Goal: Transaction & Acquisition: Purchase product/service

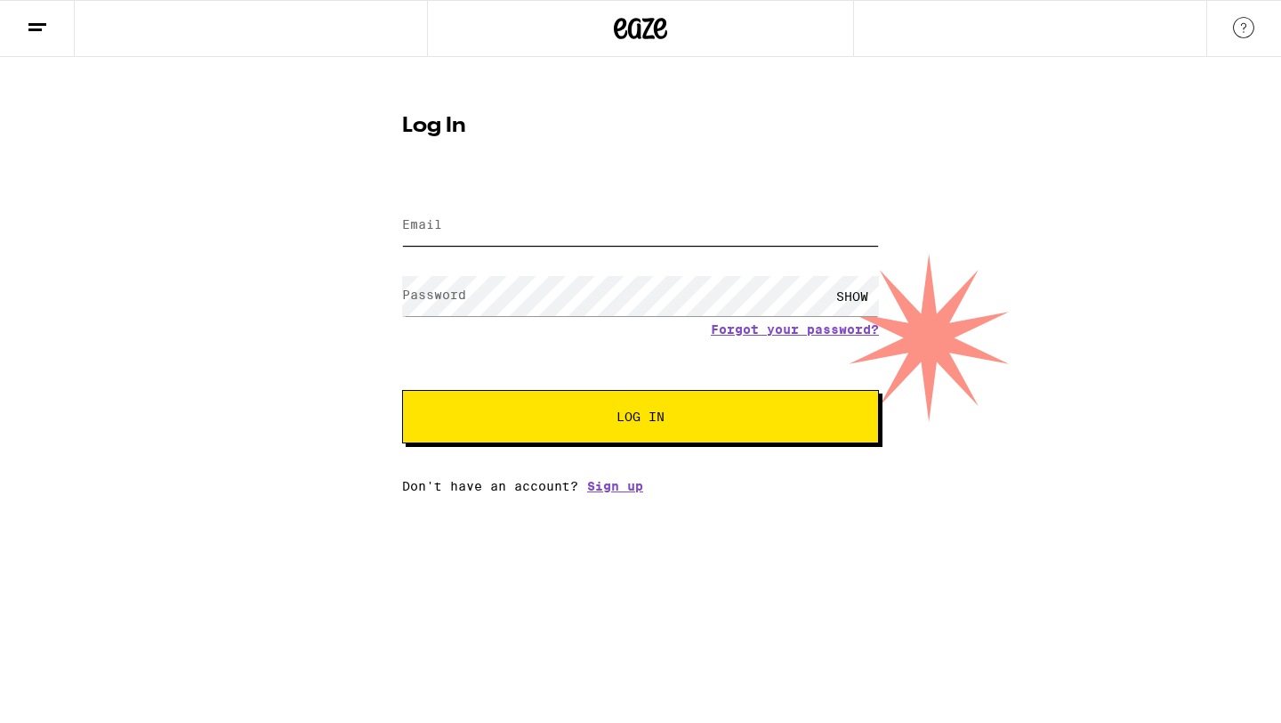
type input "[EMAIL_ADDRESS][DOMAIN_NAME]"
click at [606, 418] on span "Log In" at bounding box center [640, 416] width 333 height 12
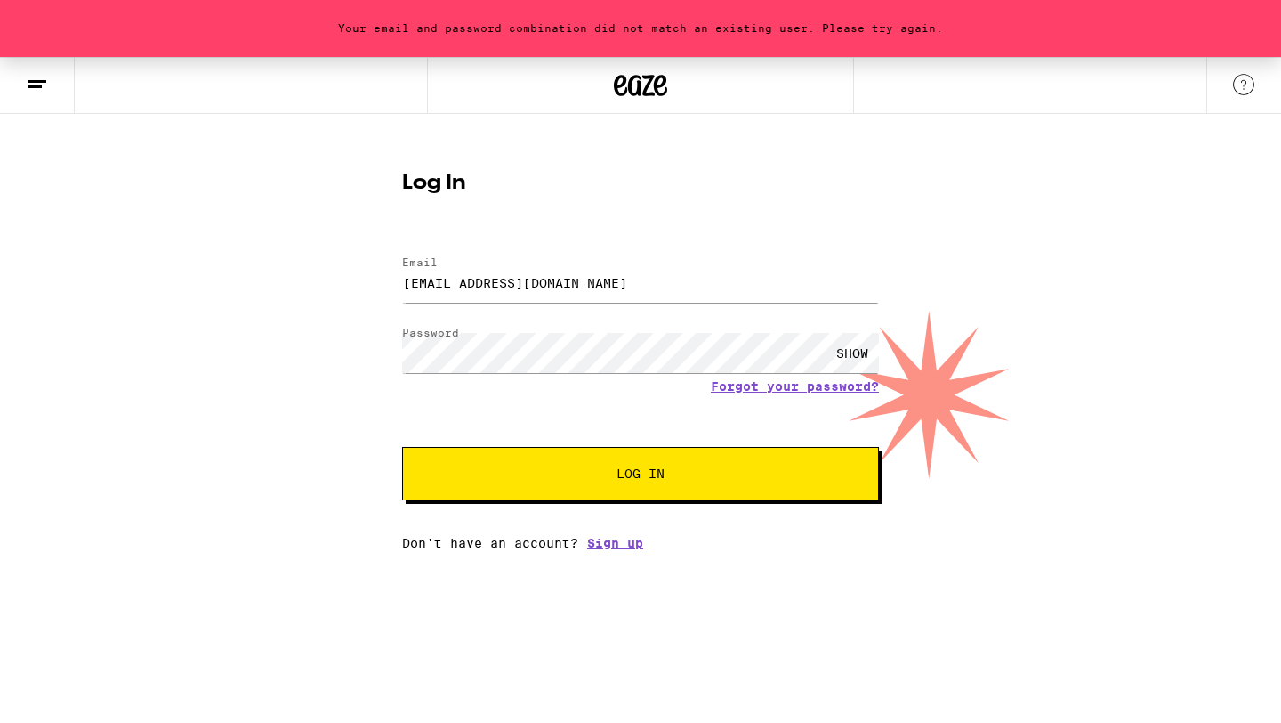
click at [604, 479] on span "Log In" at bounding box center [640, 473] width 333 height 12
click at [290, 330] on div "Your email and password combination did not match an existing user. Please try …" at bounding box center [640, 303] width 1281 height 493
click at [402, 447] on button "Log In" at bounding box center [640, 473] width 477 height 53
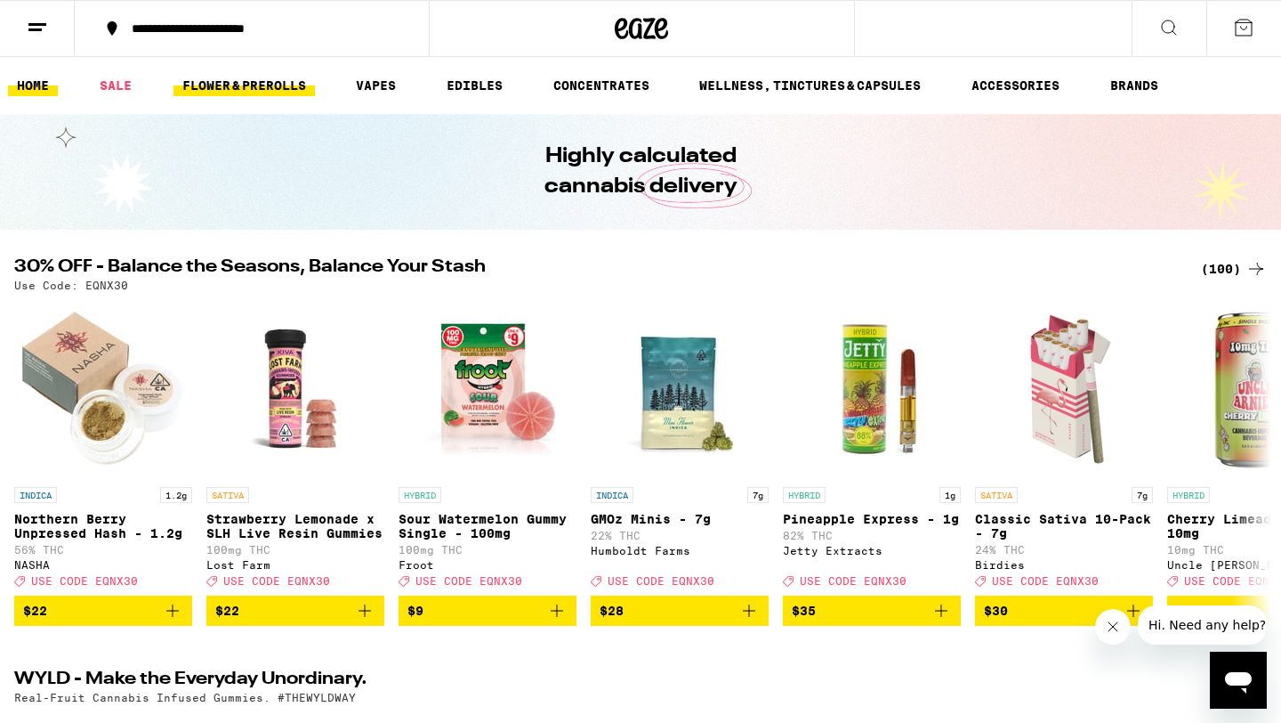
click at [271, 80] on link "FLOWER & PREROLLS" at bounding box center [244, 85] width 141 height 21
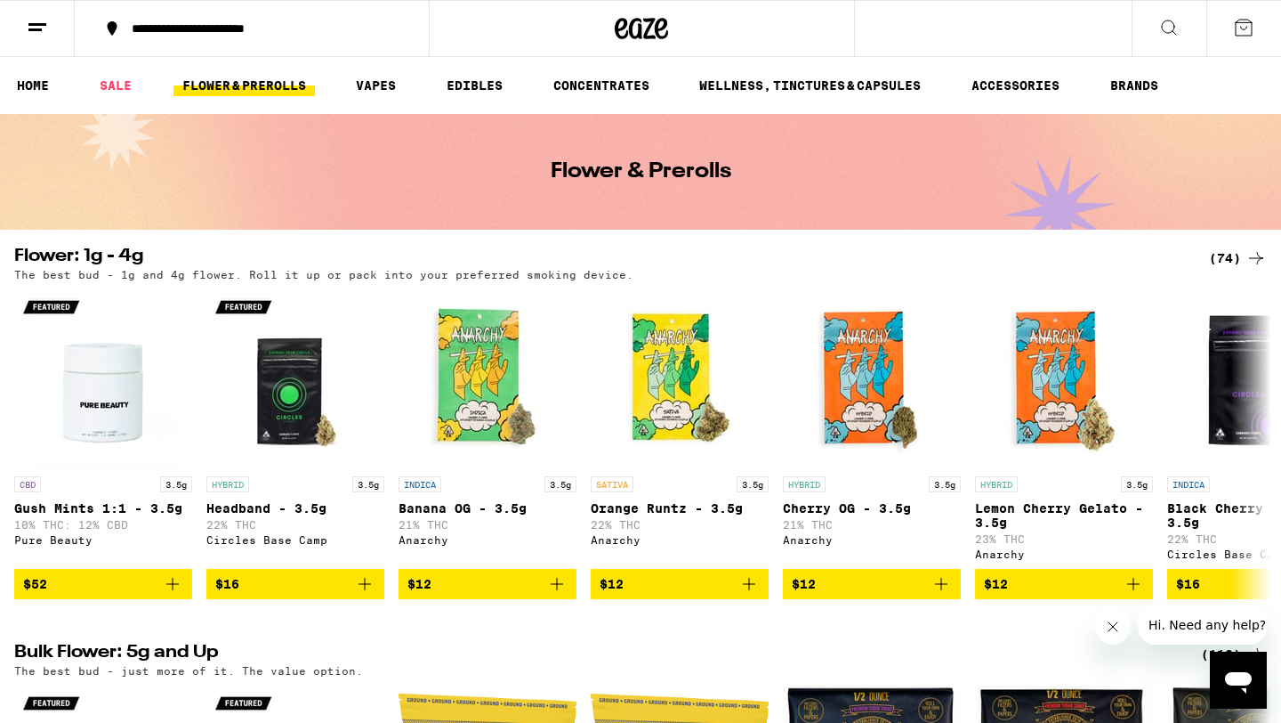
click at [276, 26] on div "**********" at bounding box center [262, 28] width 279 height 12
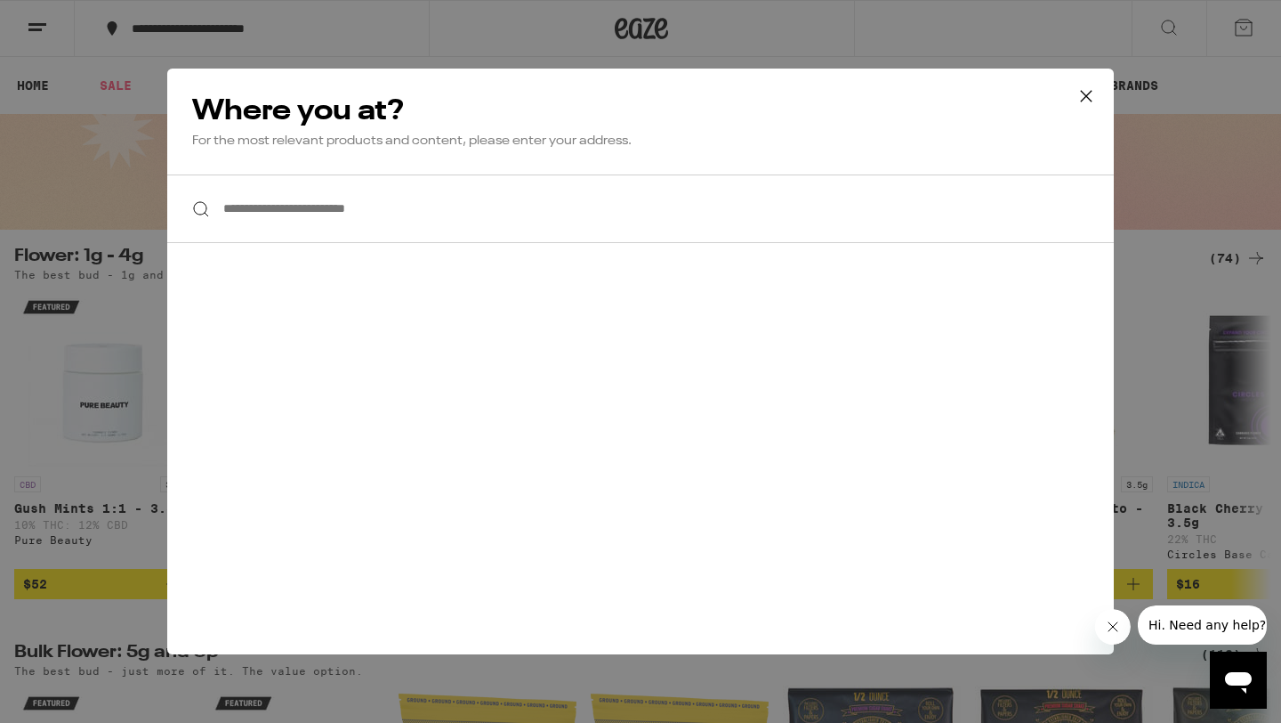
click at [354, 222] on input "**********" at bounding box center [640, 208] width 947 height 69
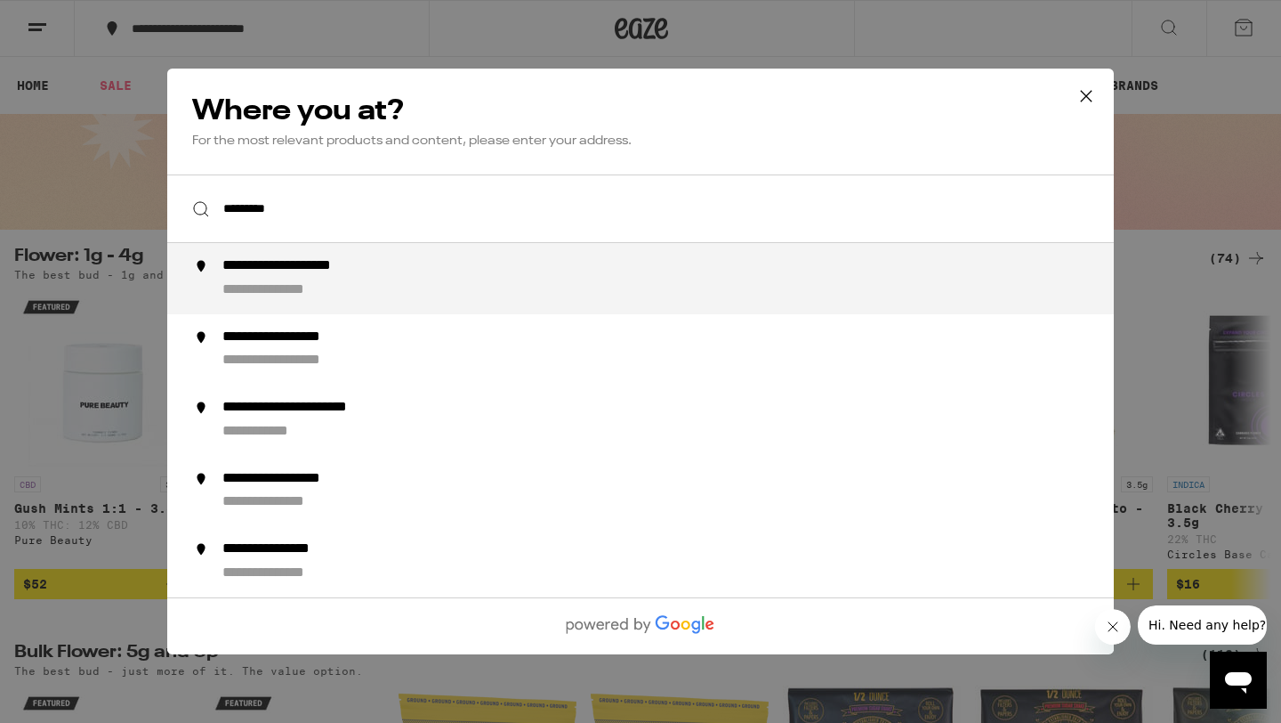
click at [430, 300] on div "**********" at bounding box center [676, 278] width 908 height 43
type input "**********"
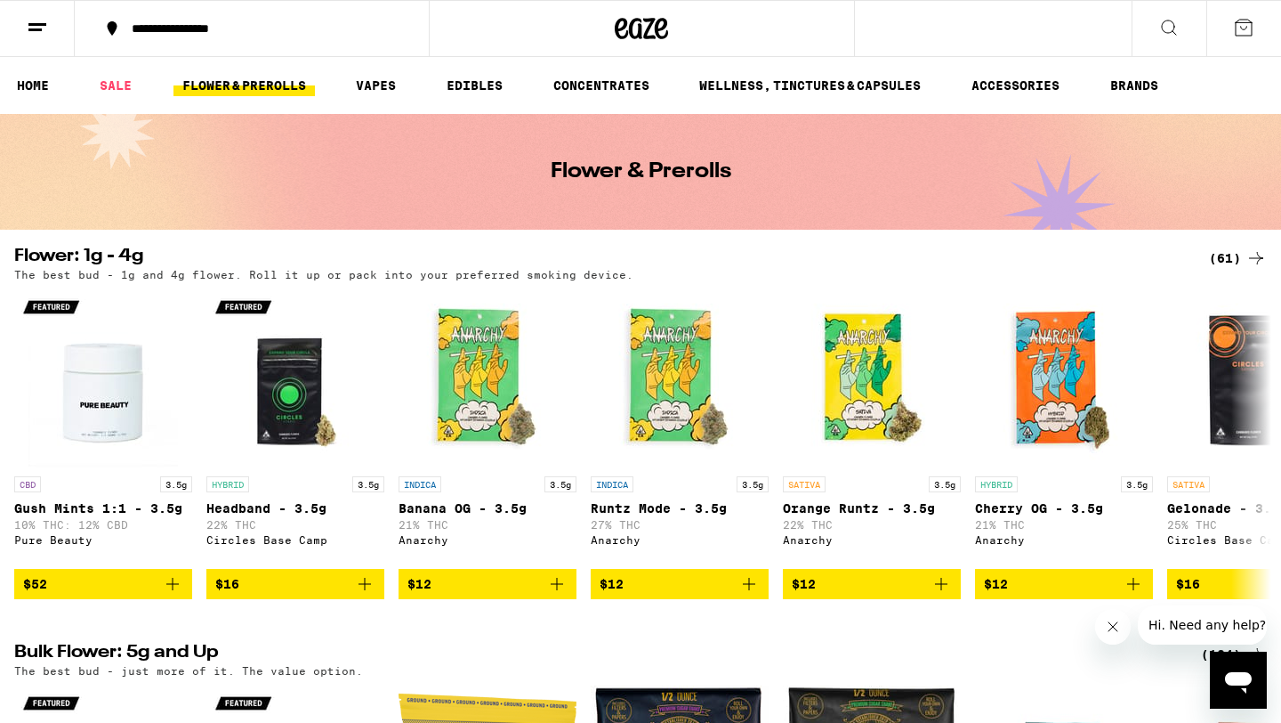
click at [1219, 257] on div "(61)" at bounding box center [1238, 257] width 58 height 21
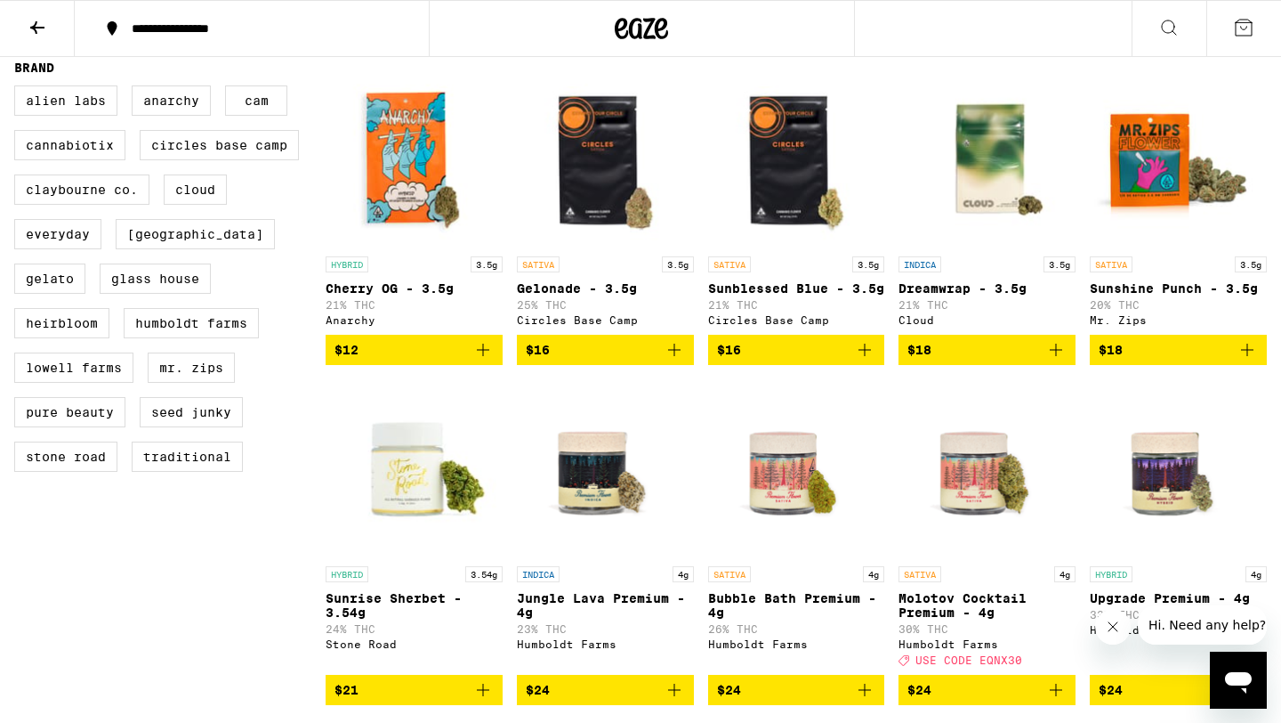
scroll to position [507, 0]
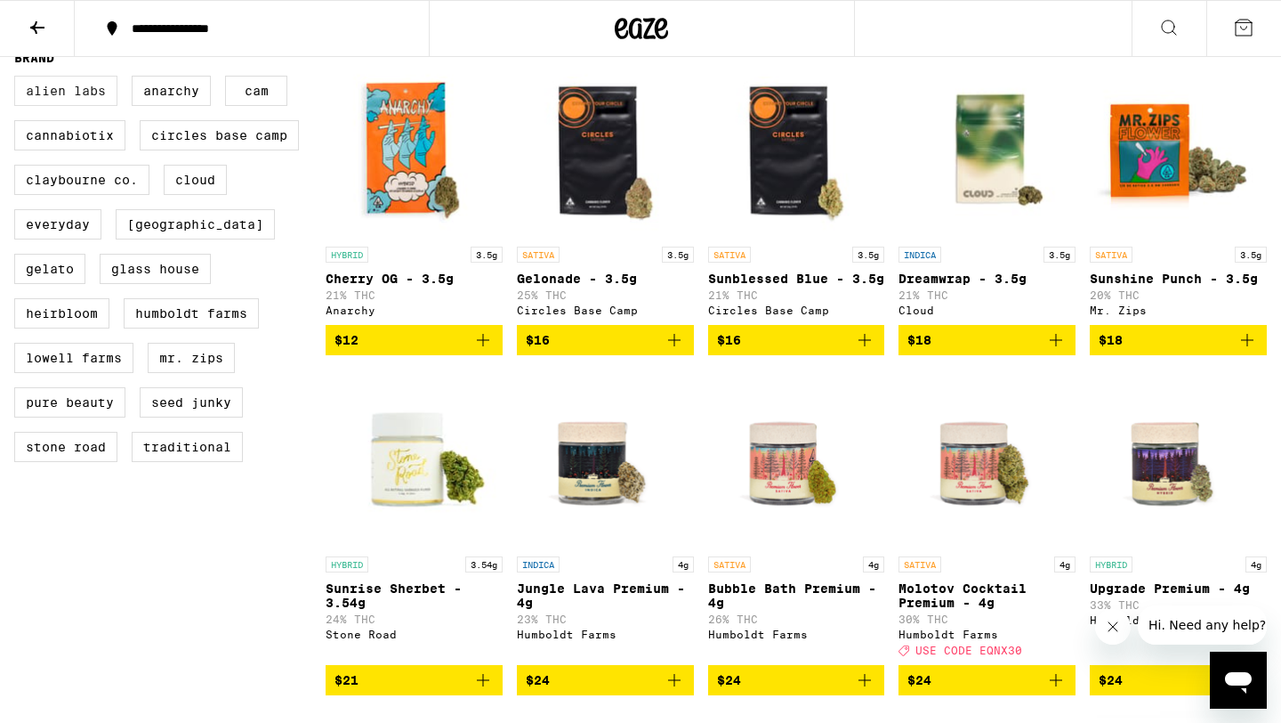
click at [80, 106] on label "Alien Labs" at bounding box center [65, 91] width 103 height 30
click at [19, 79] on input "Alien Labs" at bounding box center [18, 78] width 1 height 1
checkbox input "true"
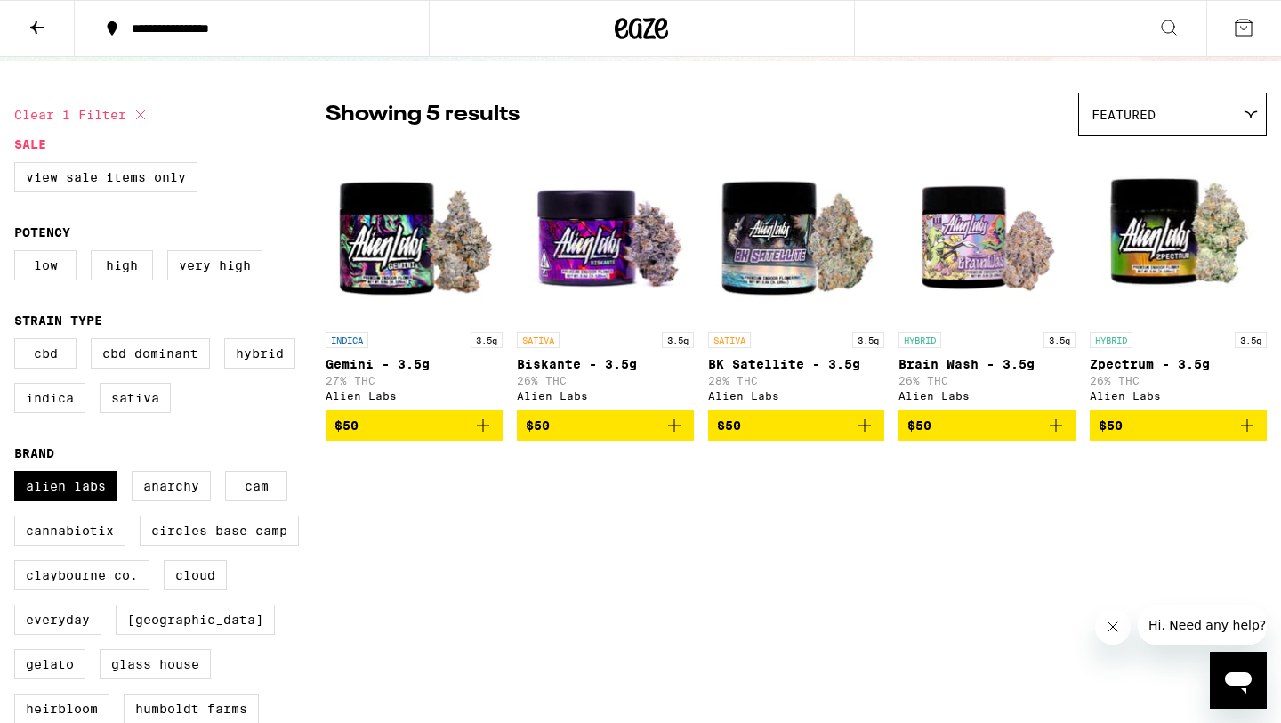
scroll to position [115, 0]
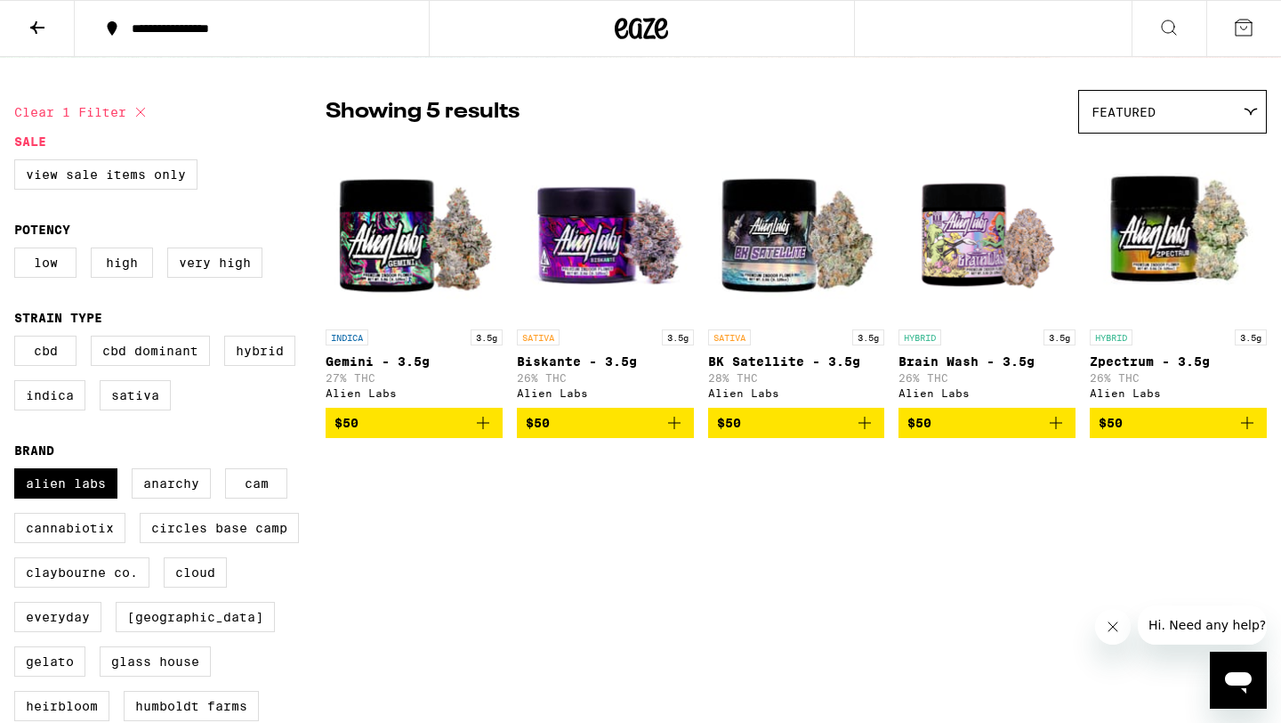
click at [981, 433] on span "$50" at bounding box center [987, 422] width 159 height 21
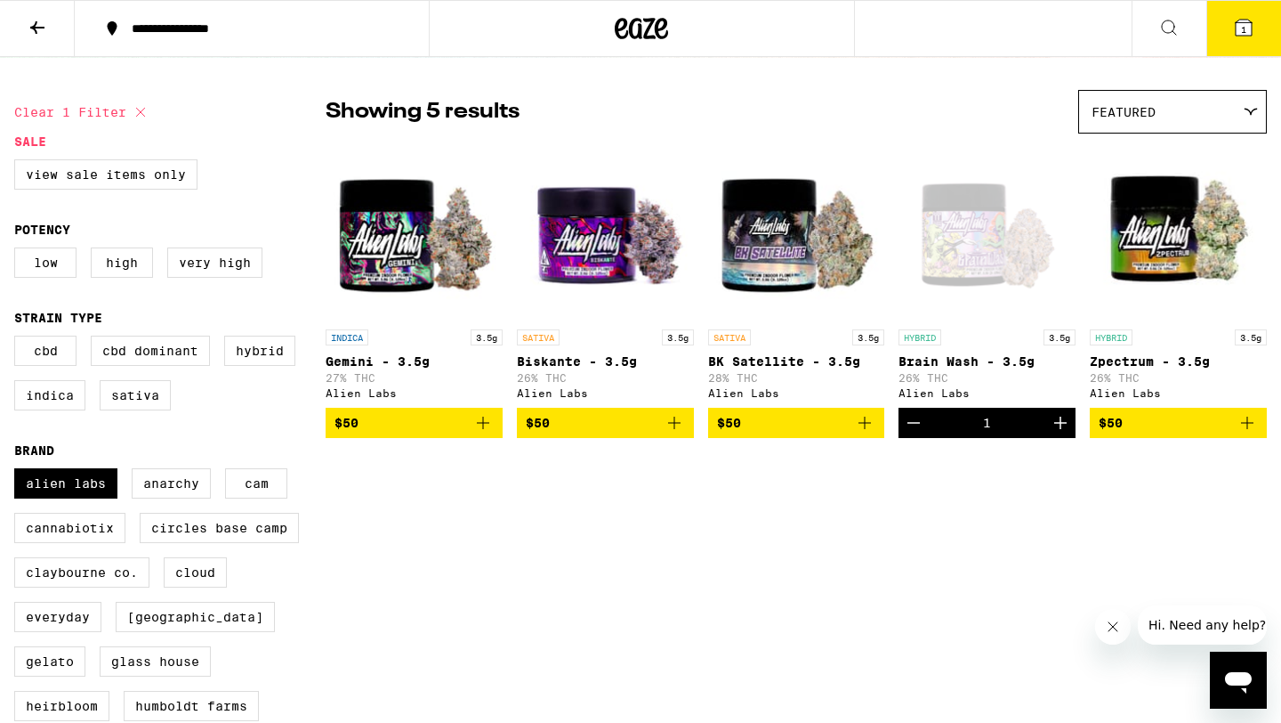
click at [1266, 21] on button "1" at bounding box center [1244, 28] width 75 height 55
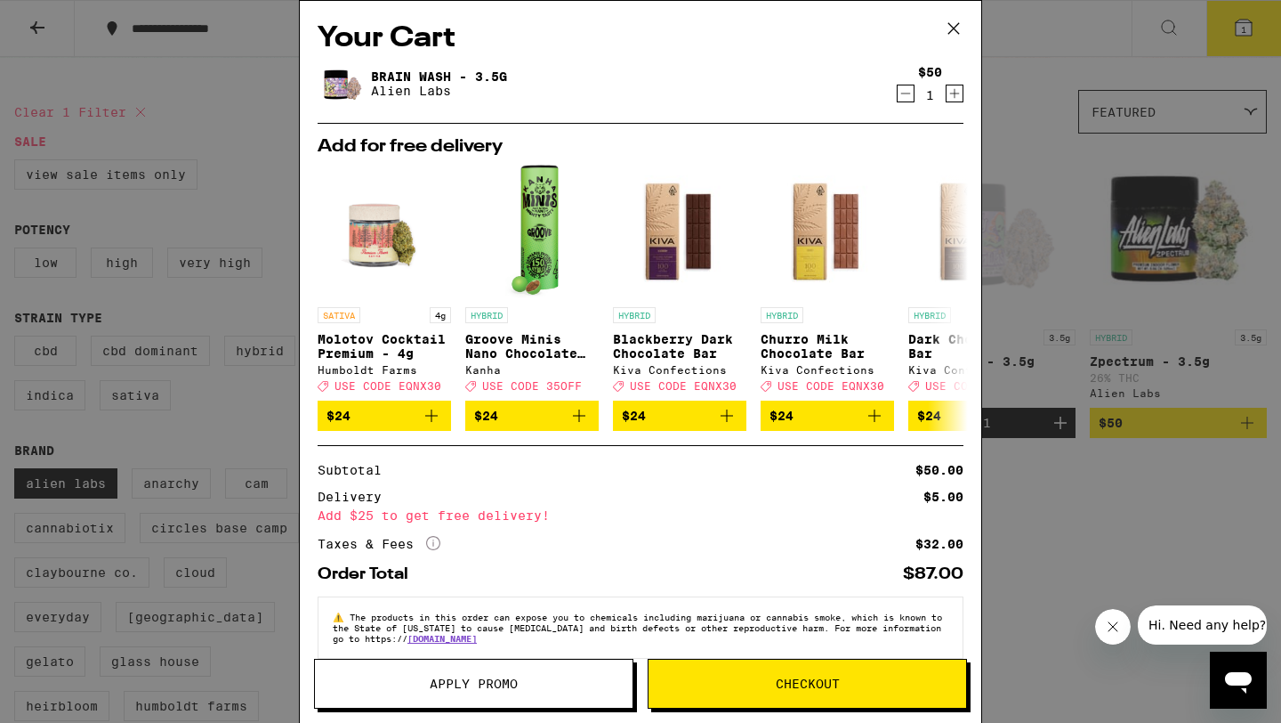
click at [538, 702] on button "Apply Promo" at bounding box center [473, 684] width 319 height 50
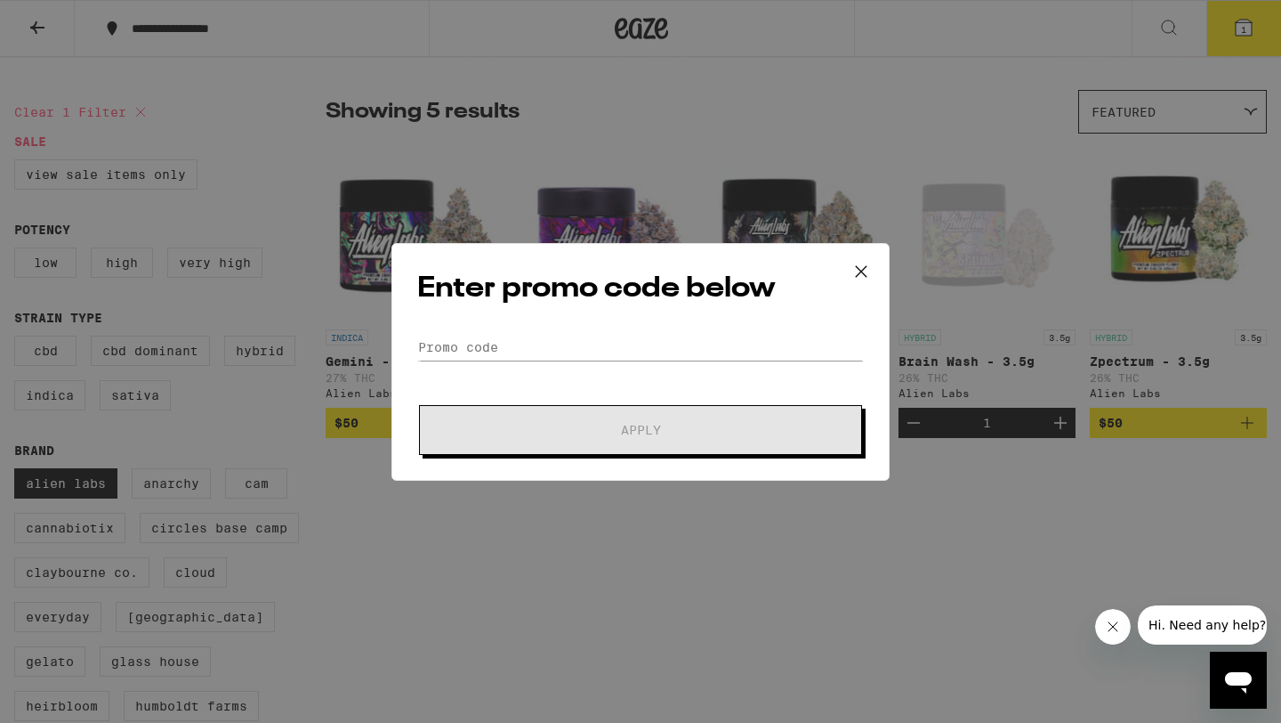
click at [853, 275] on icon at bounding box center [861, 271] width 27 height 27
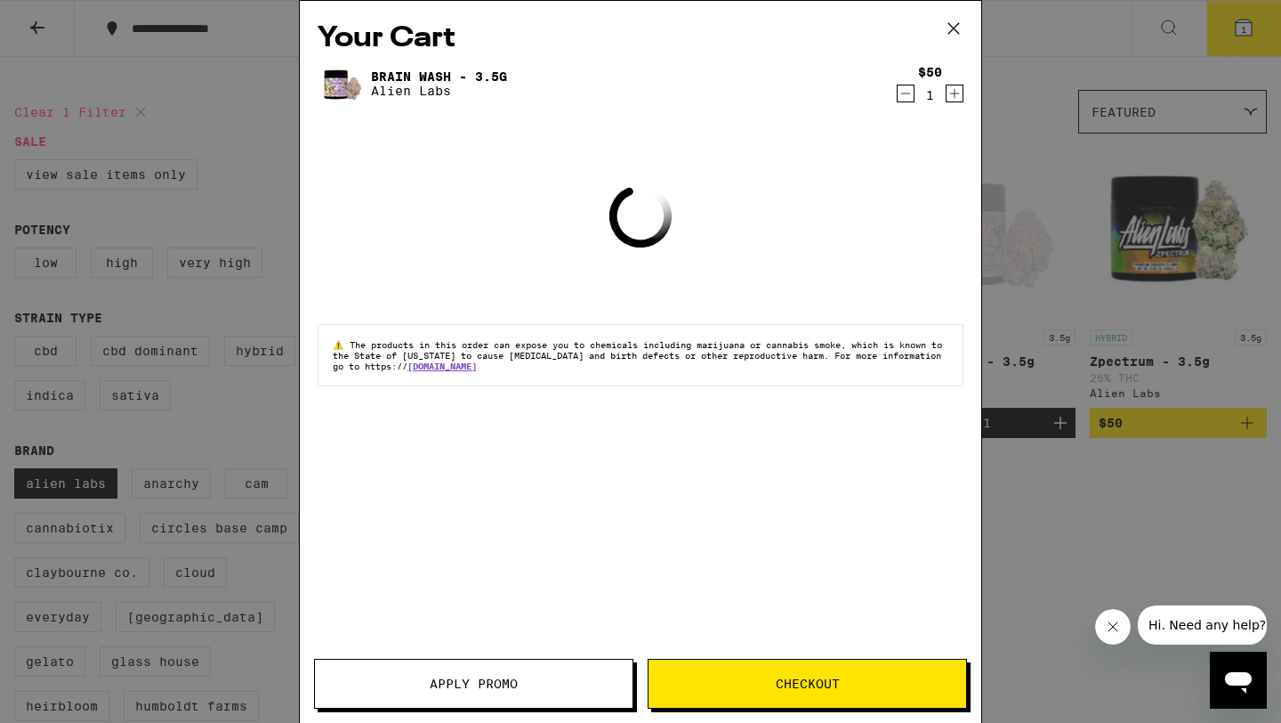
click at [796, 682] on span "Checkout" at bounding box center [808, 683] width 64 height 12
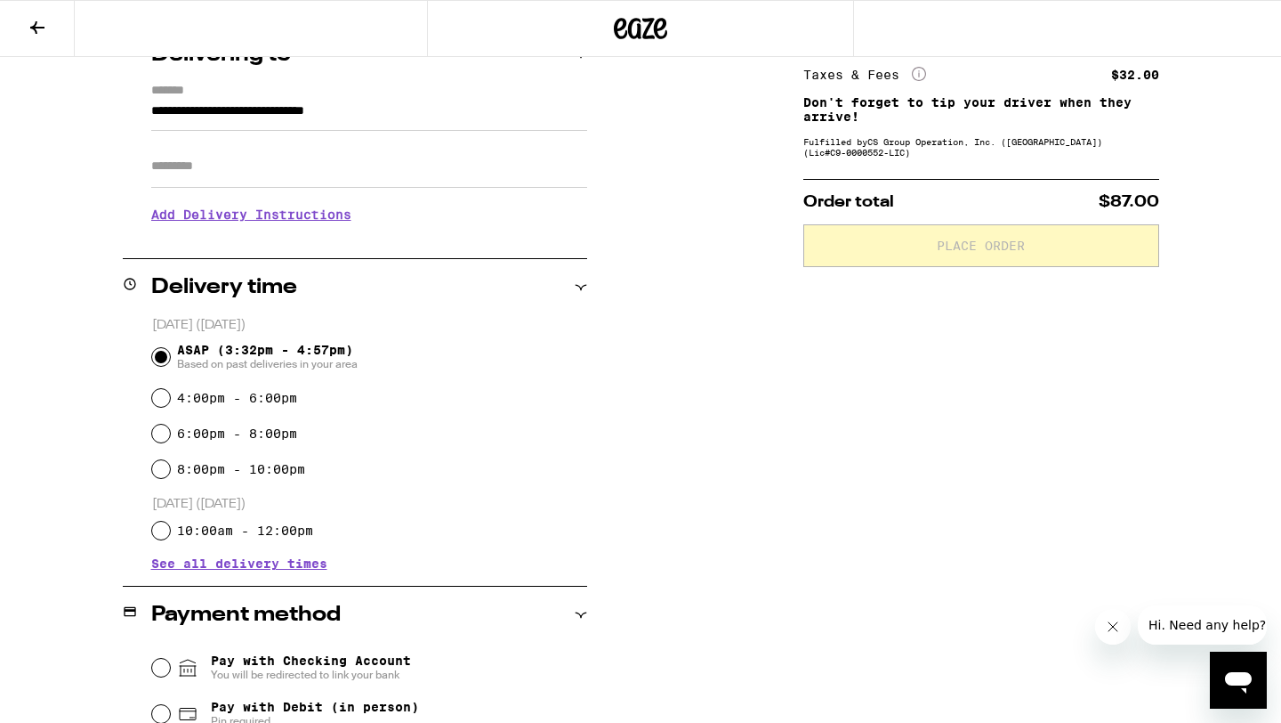
scroll to position [432, 0]
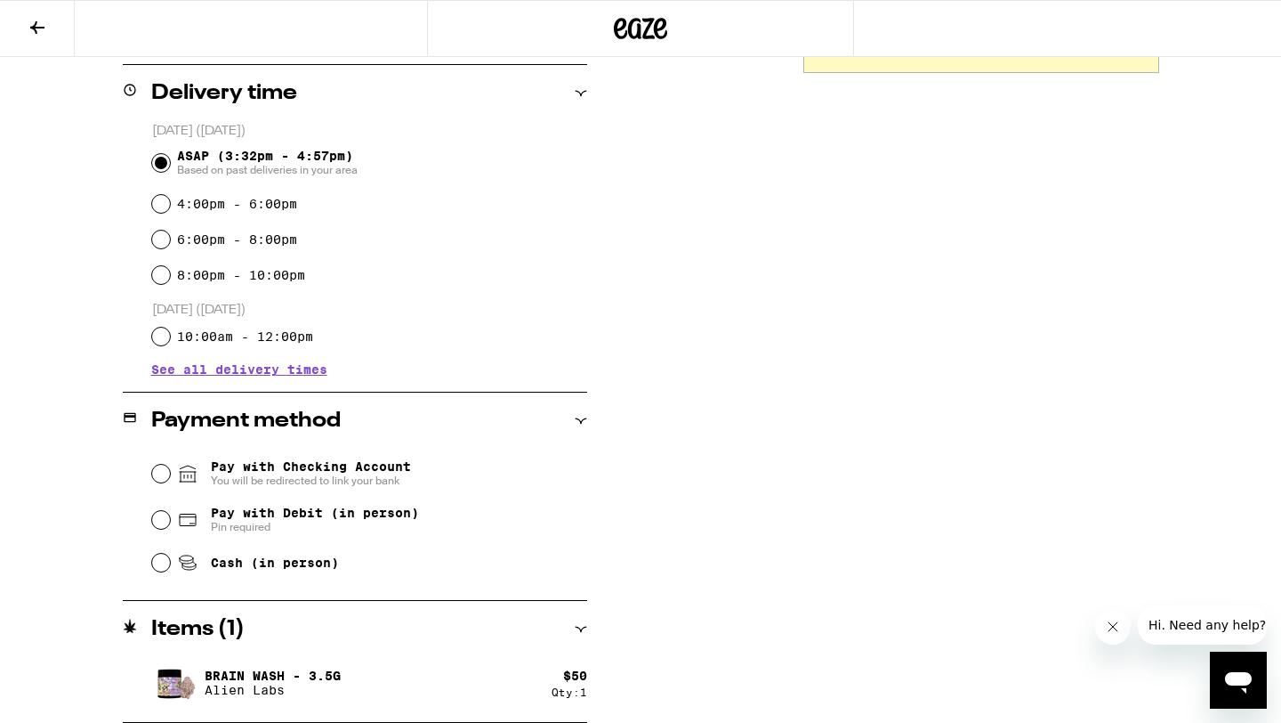
click at [156, 558] on div "Cash (in person)" at bounding box center [369, 562] width 435 height 39
click at [161, 569] on input "Cash (in person)" at bounding box center [161, 563] width 18 height 18
radio input "true"
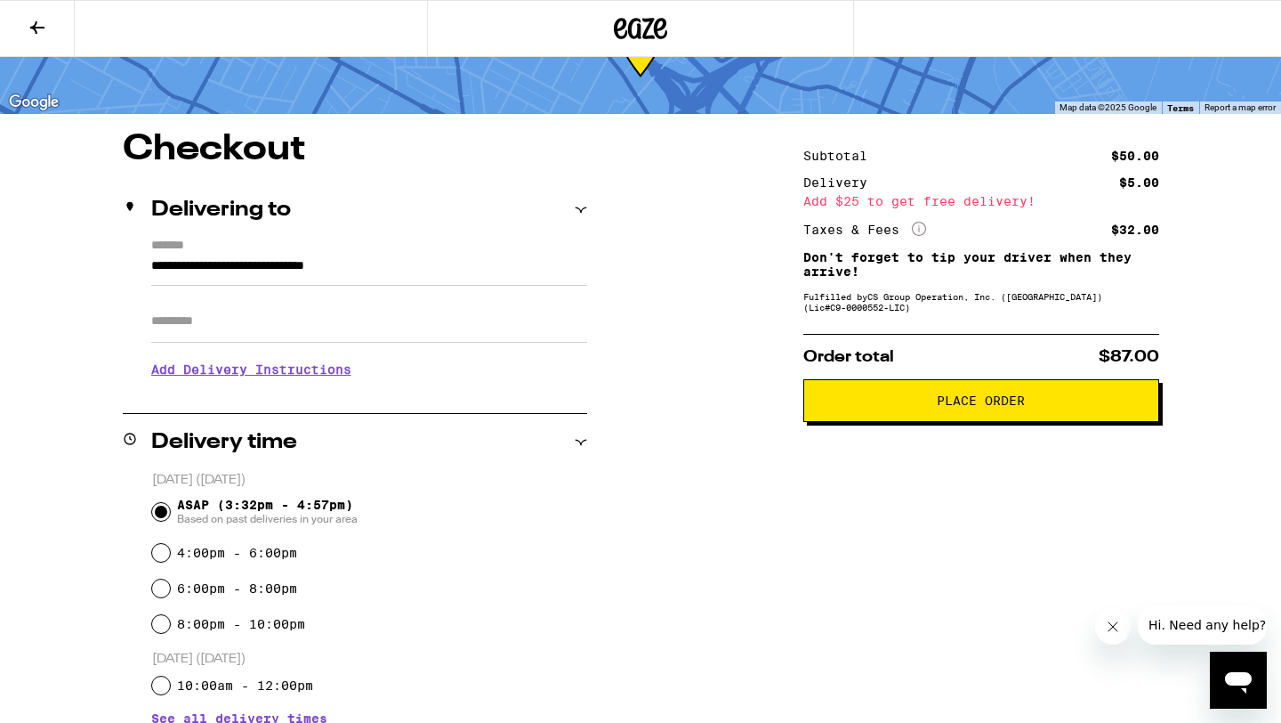
scroll to position [81, 0]
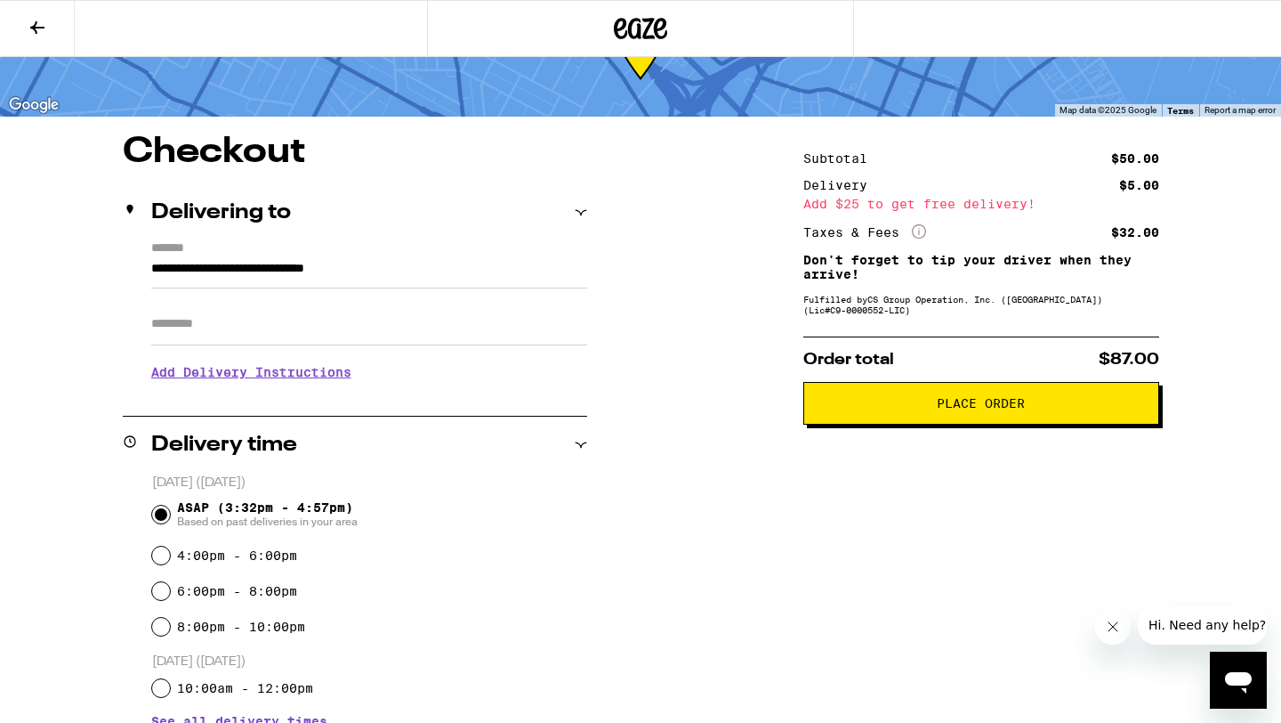
click at [875, 406] on span "Place Order" at bounding box center [982, 403] width 326 height 12
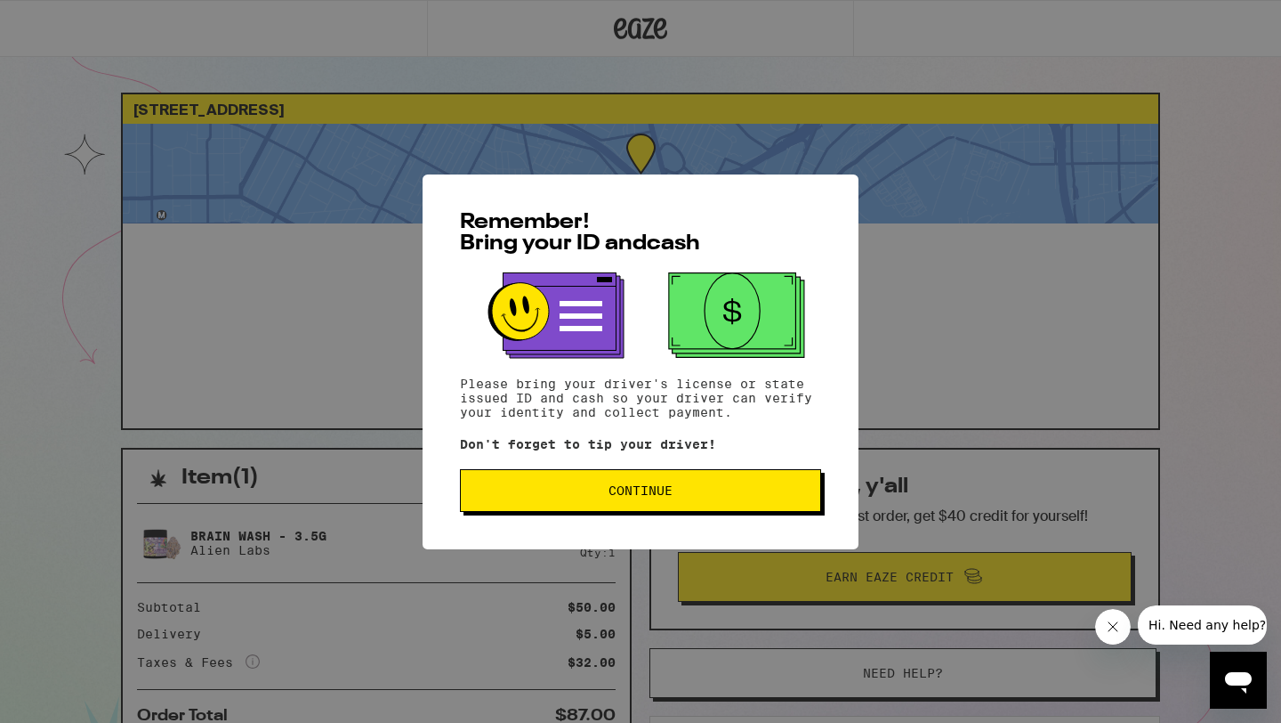
click at [741, 488] on span "Continue" at bounding box center [640, 490] width 331 height 12
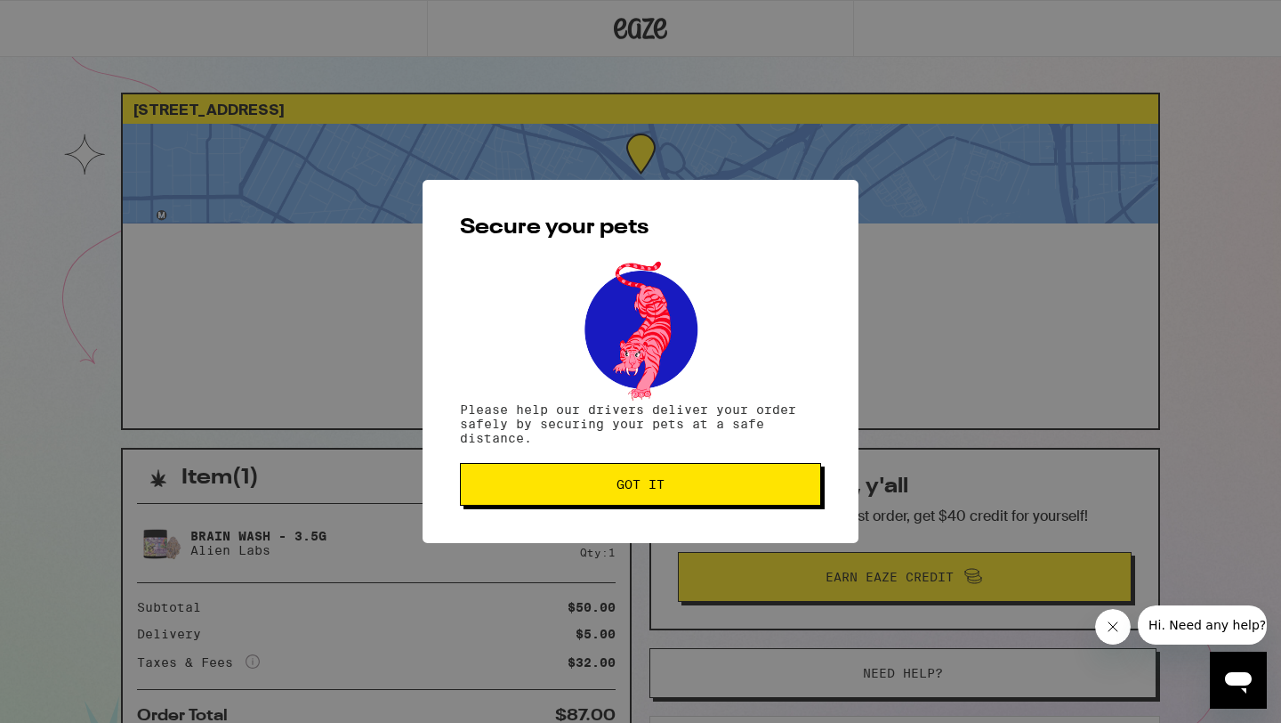
click at [741, 487] on span "Got it" at bounding box center [640, 484] width 331 height 12
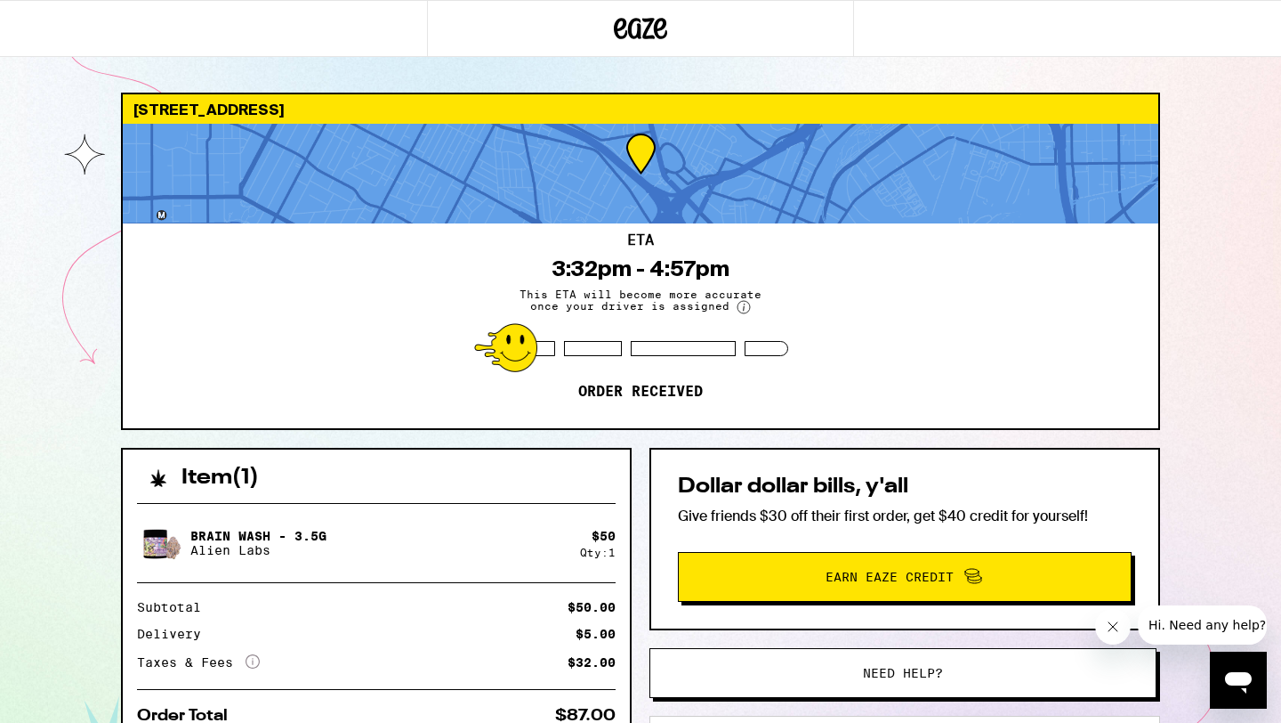
click at [656, 33] on icon at bounding box center [660, 28] width 13 height 21
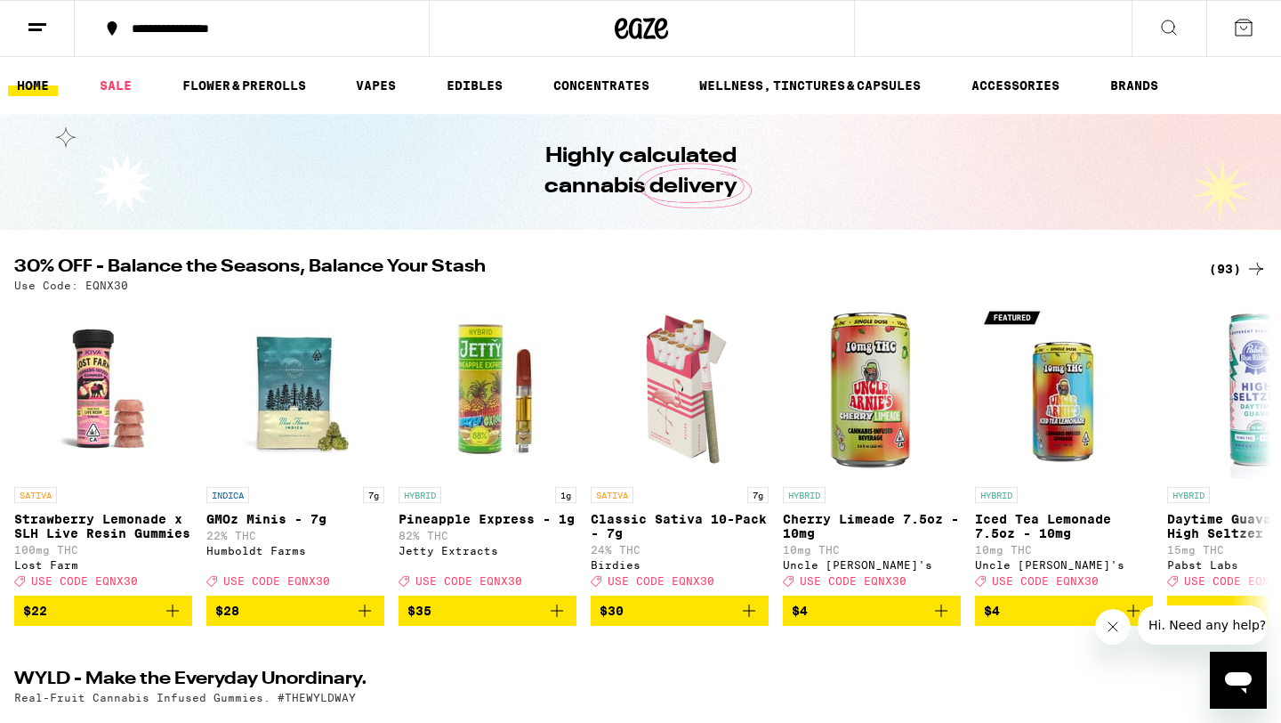
click at [19, 44] on button at bounding box center [37, 29] width 75 height 56
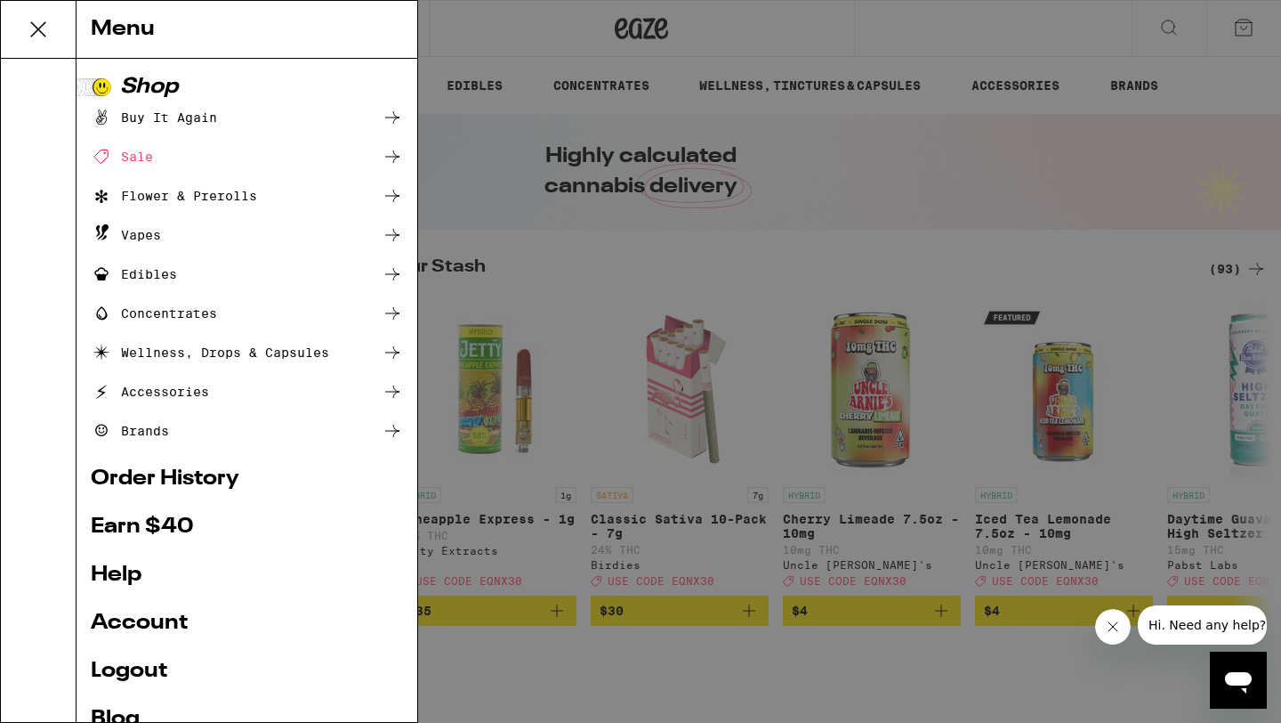
click at [142, 629] on link "Account" at bounding box center [247, 622] width 312 height 21
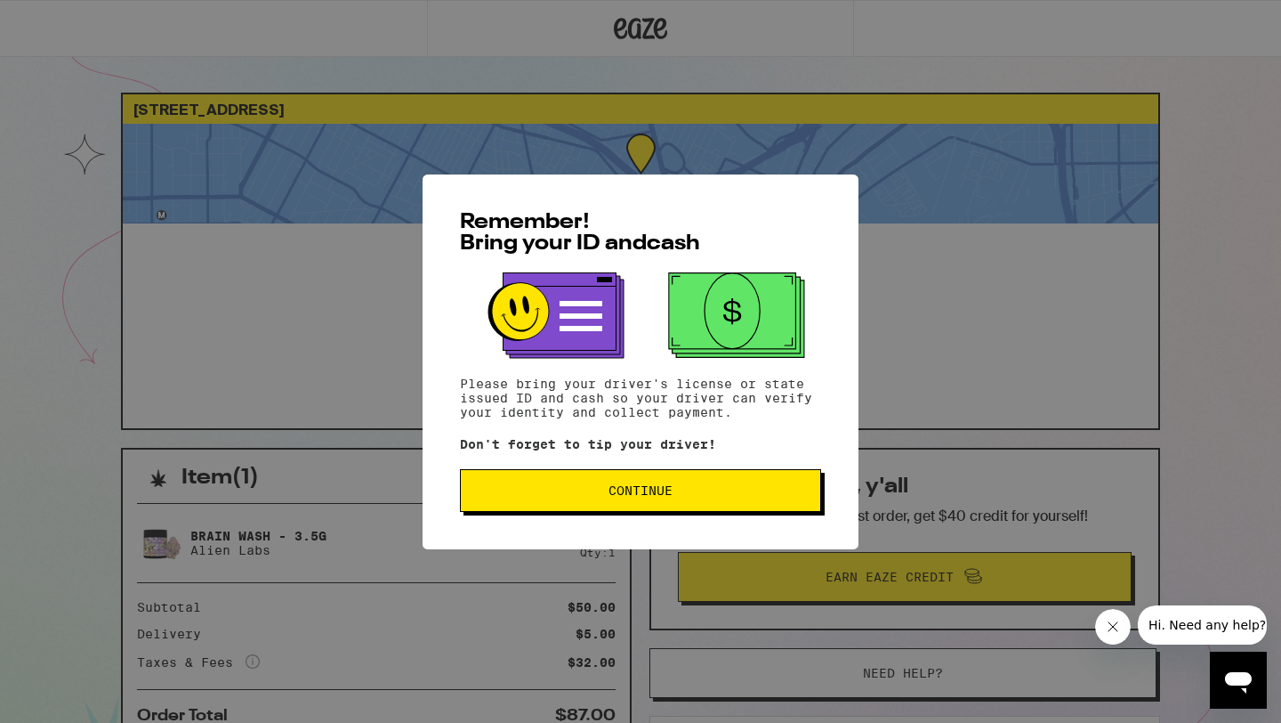
click at [564, 486] on button "Continue" at bounding box center [640, 490] width 361 height 43
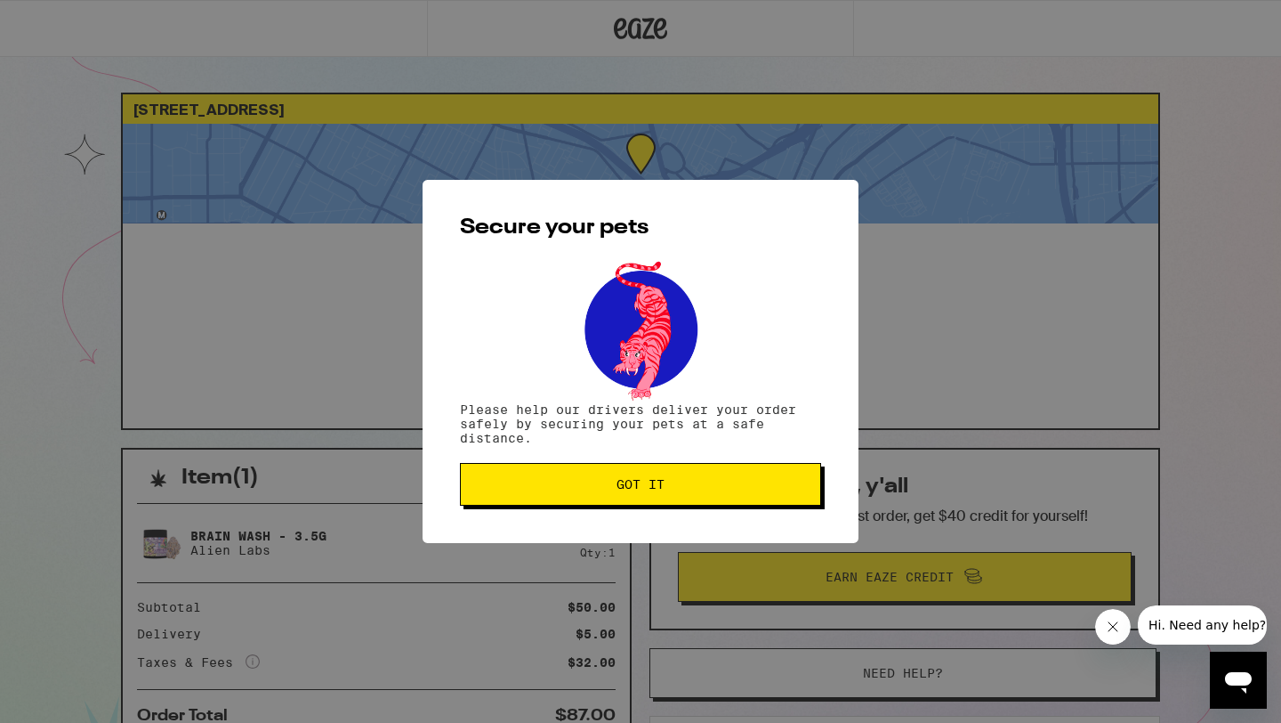
click at [564, 486] on span "Got it" at bounding box center [640, 484] width 331 height 12
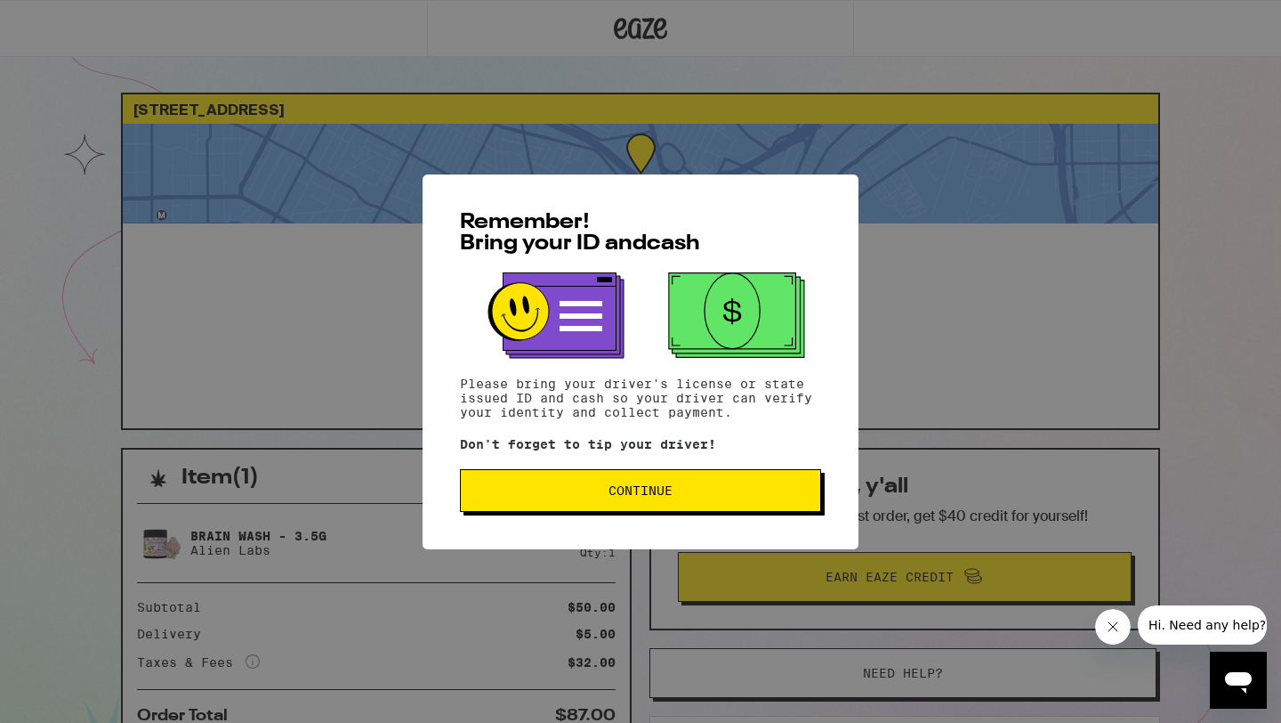
click at [532, 485] on button "Continue" at bounding box center [640, 490] width 361 height 43
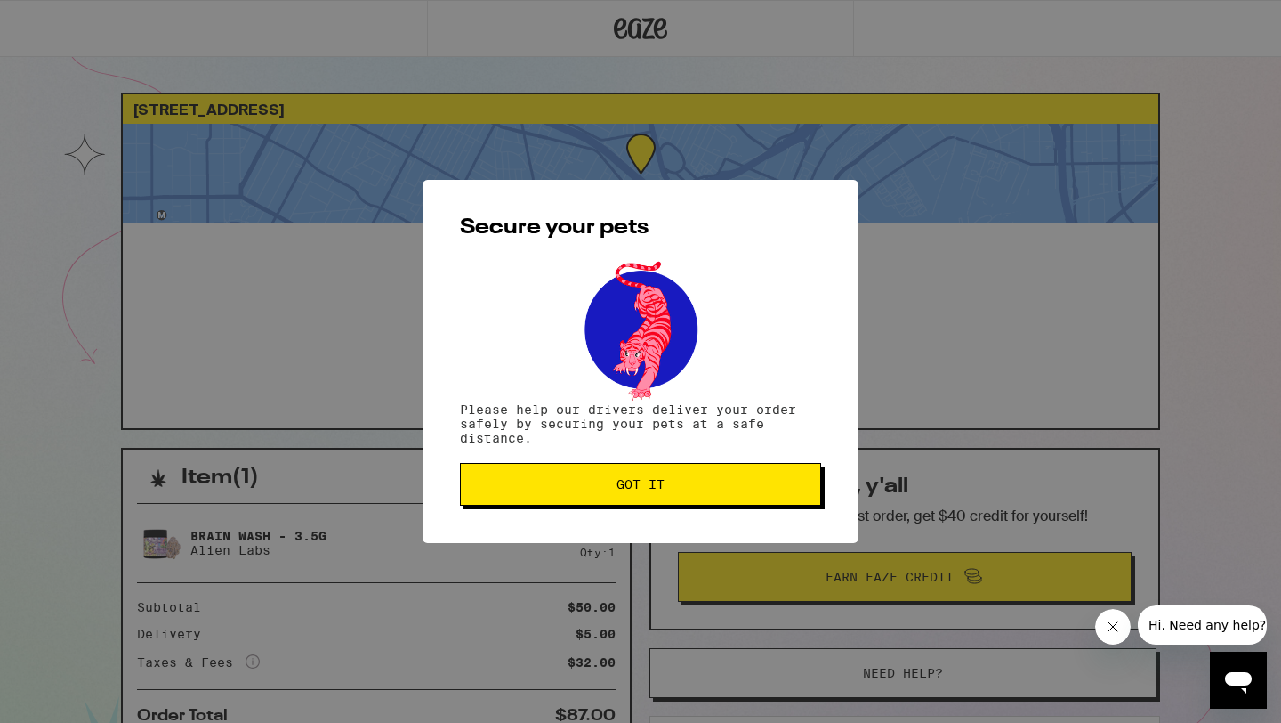
click at [532, 486] on span "Got it" at bounding box center [640, 484] width 331 height 12
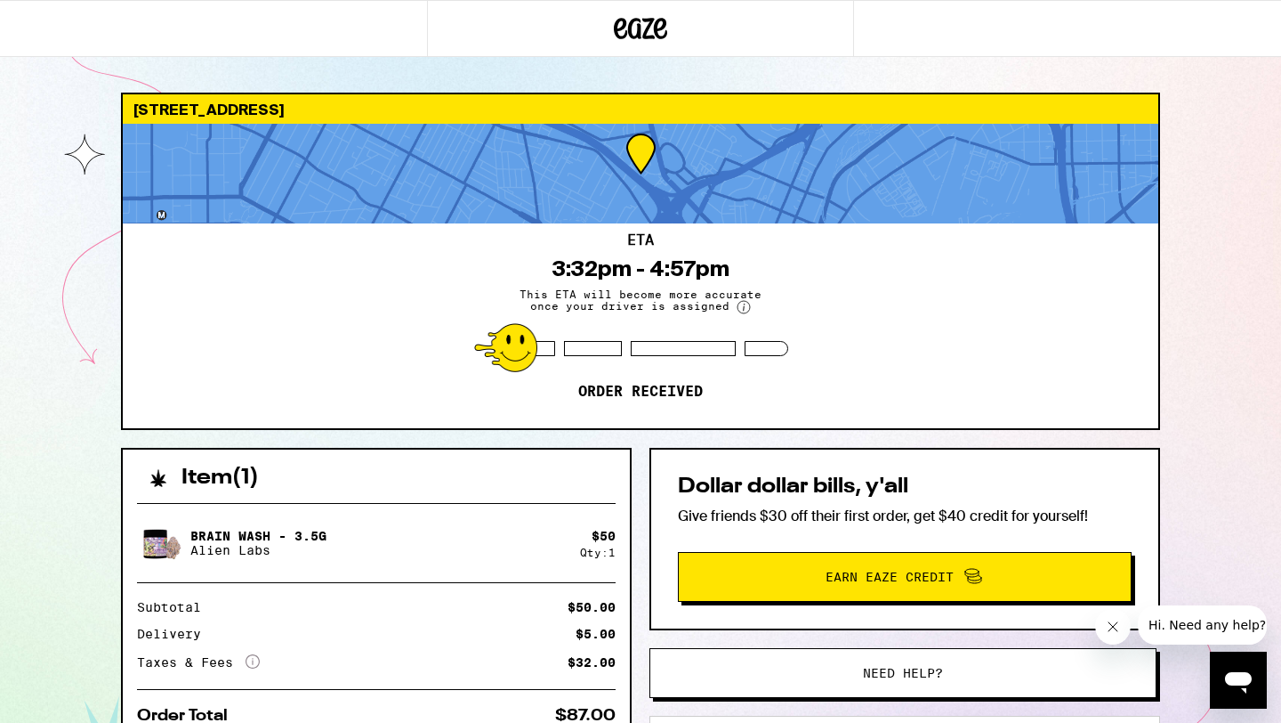
scroll to position [252, 0]
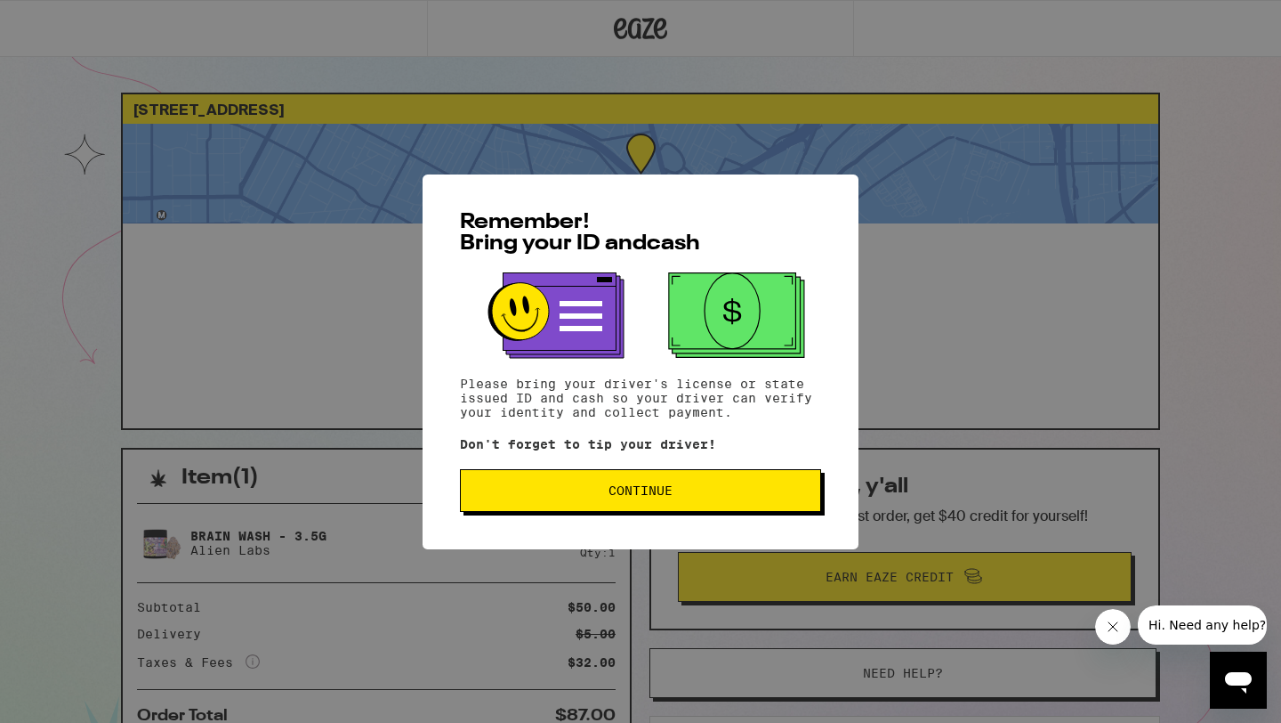
click at [696, 495] on span "Continue" at bounding box center [640, 490] width 331 height 12
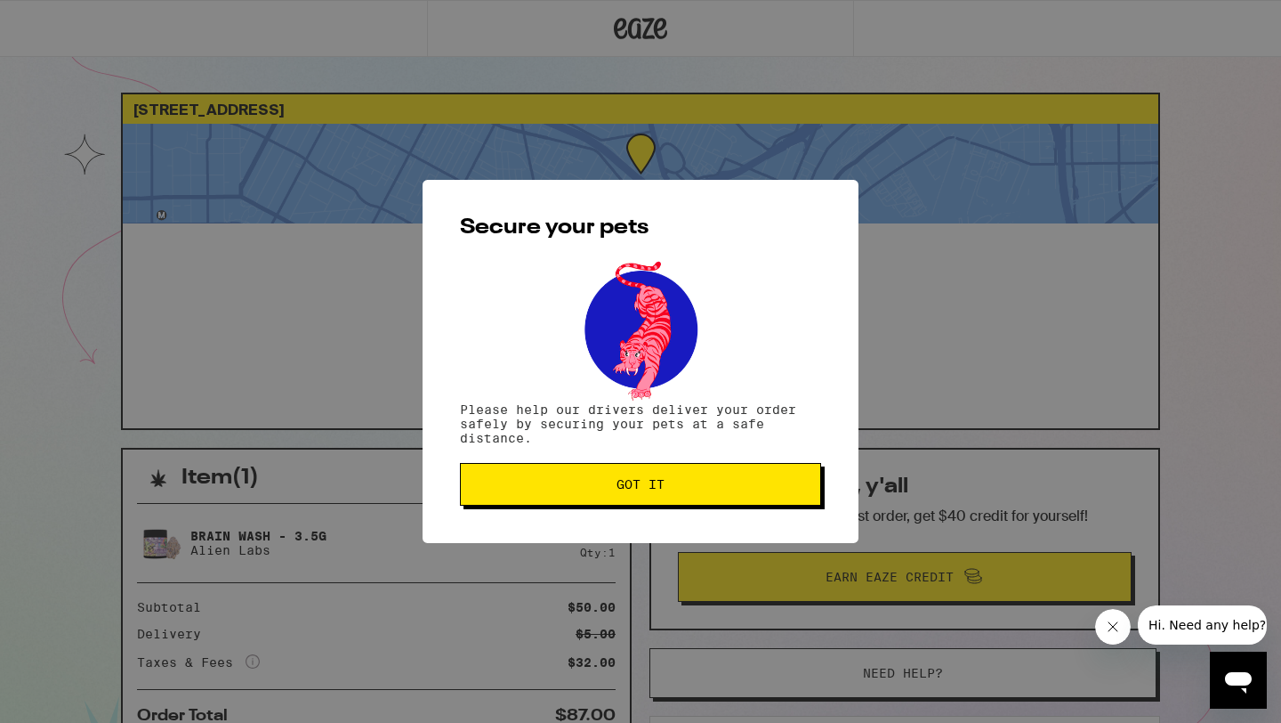
click at [696, 495] on button "Got it" at bounding box center [640, 484] width 361 height 43
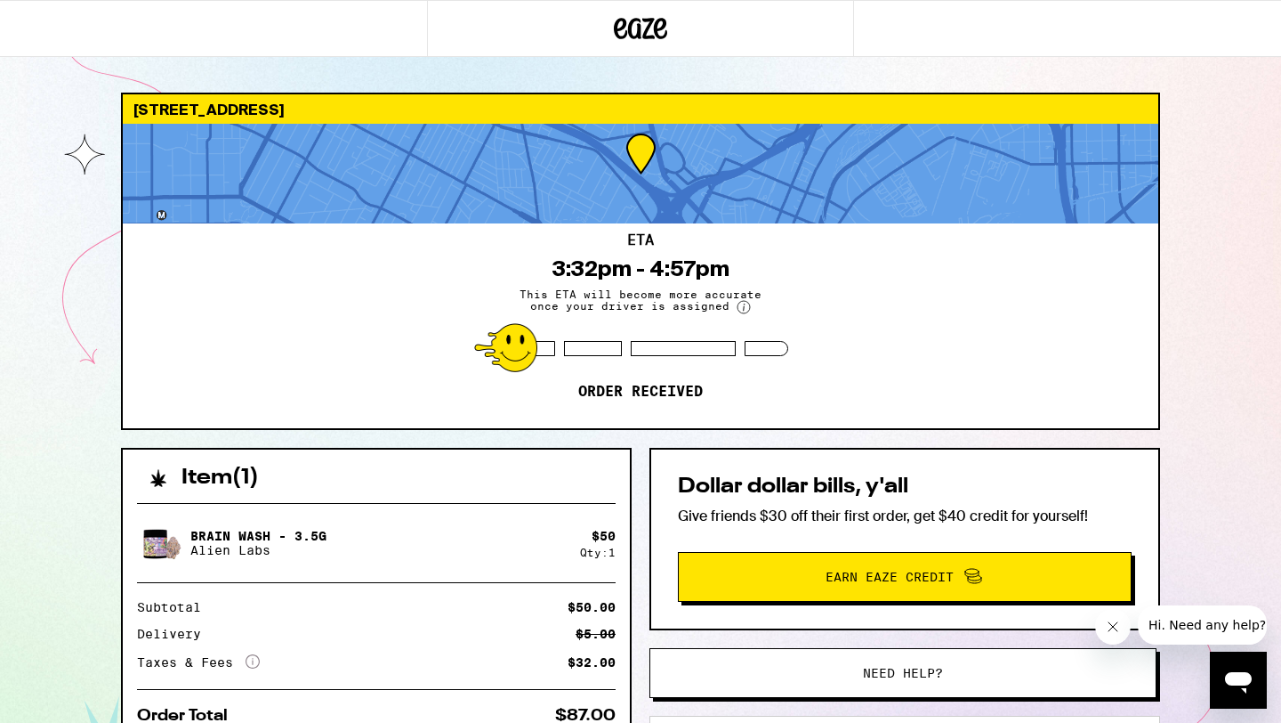
click at [633, 26] on icon at bounding box center [640, 28] width 53 height 32
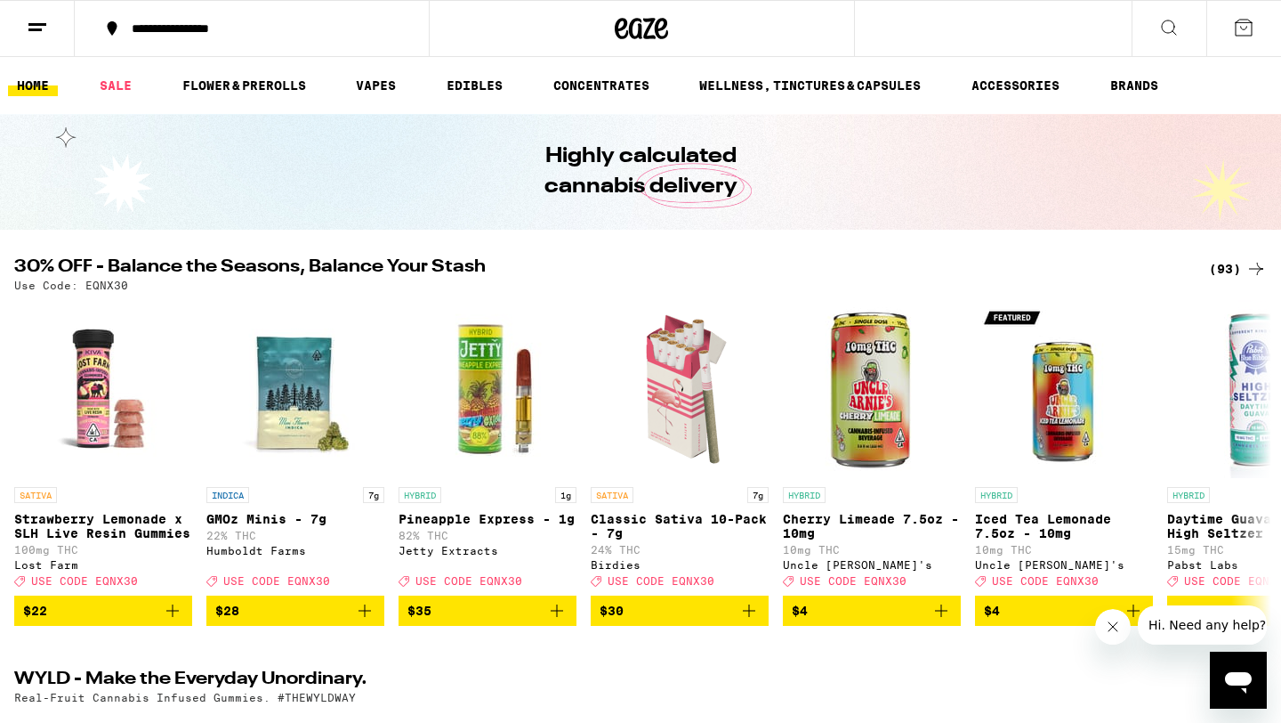
click at [27, 31] on icon at bounding box center [37, 27] width 21 height 21
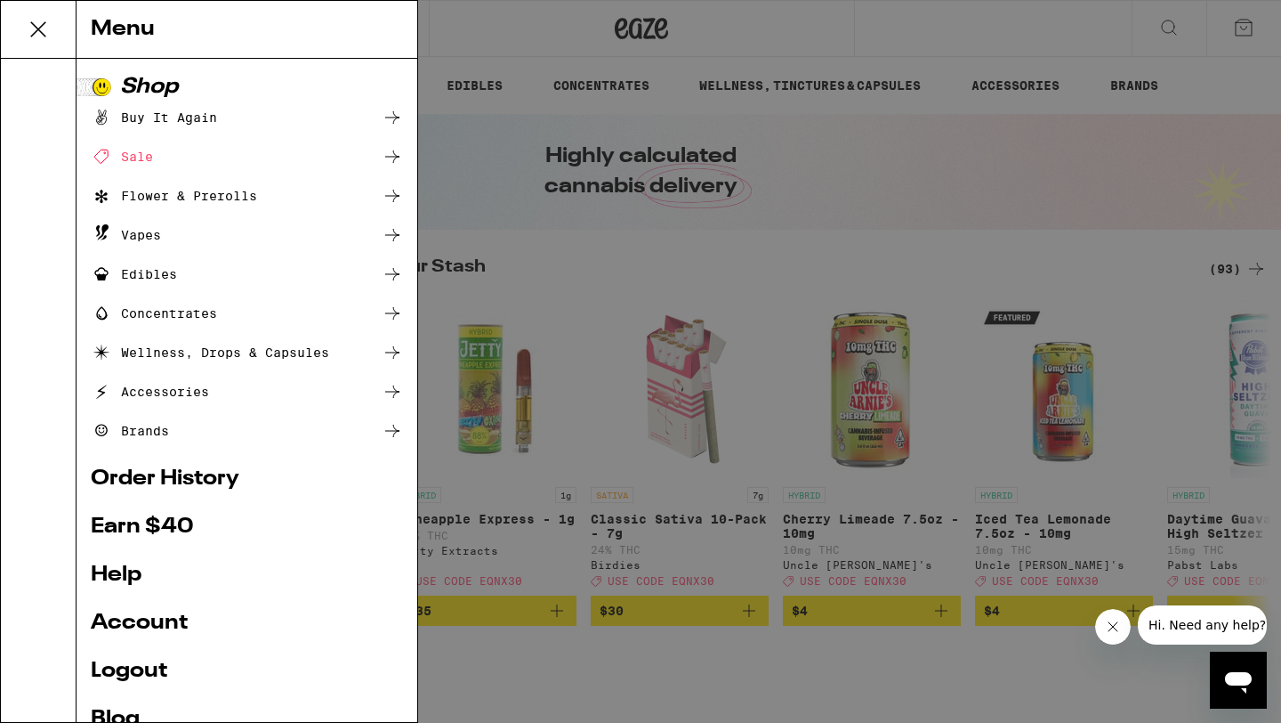
click at [144, 625] on link "Account" at bounding box center [247, 622] width 312 height 21
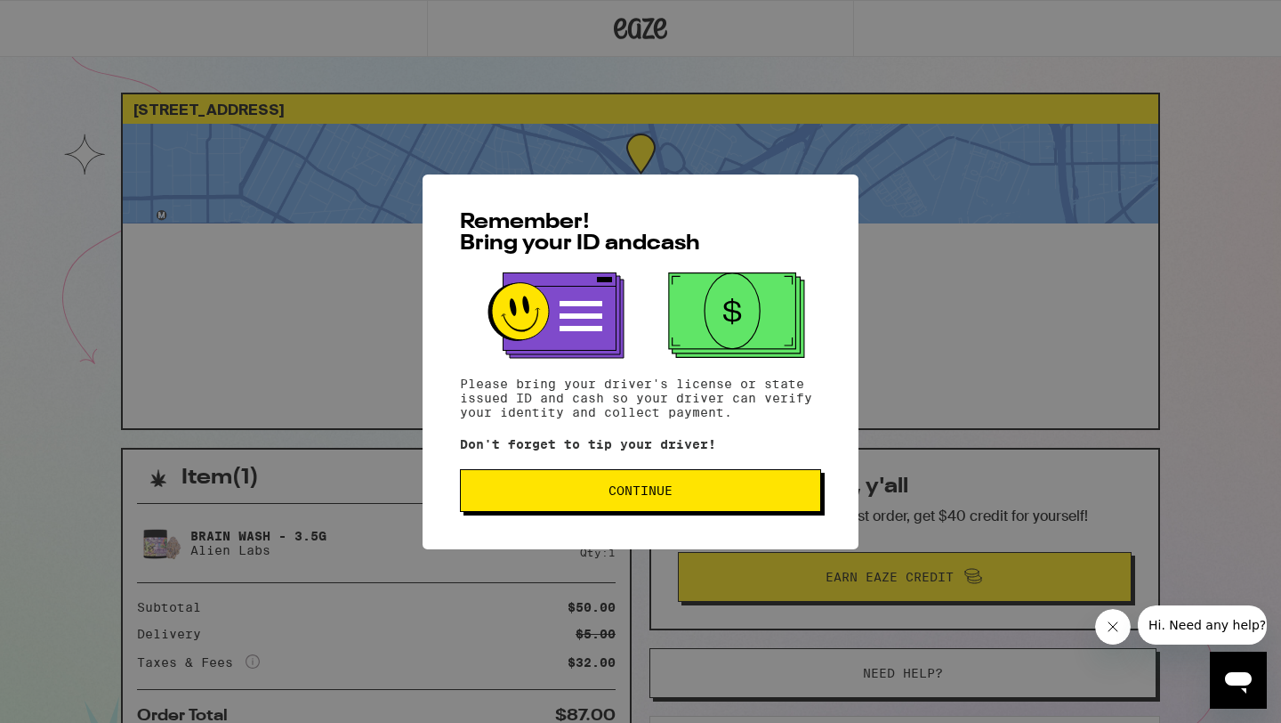
click at [630, 485] on span "Continue" at bounding box center [641, 490] width 64 height 12
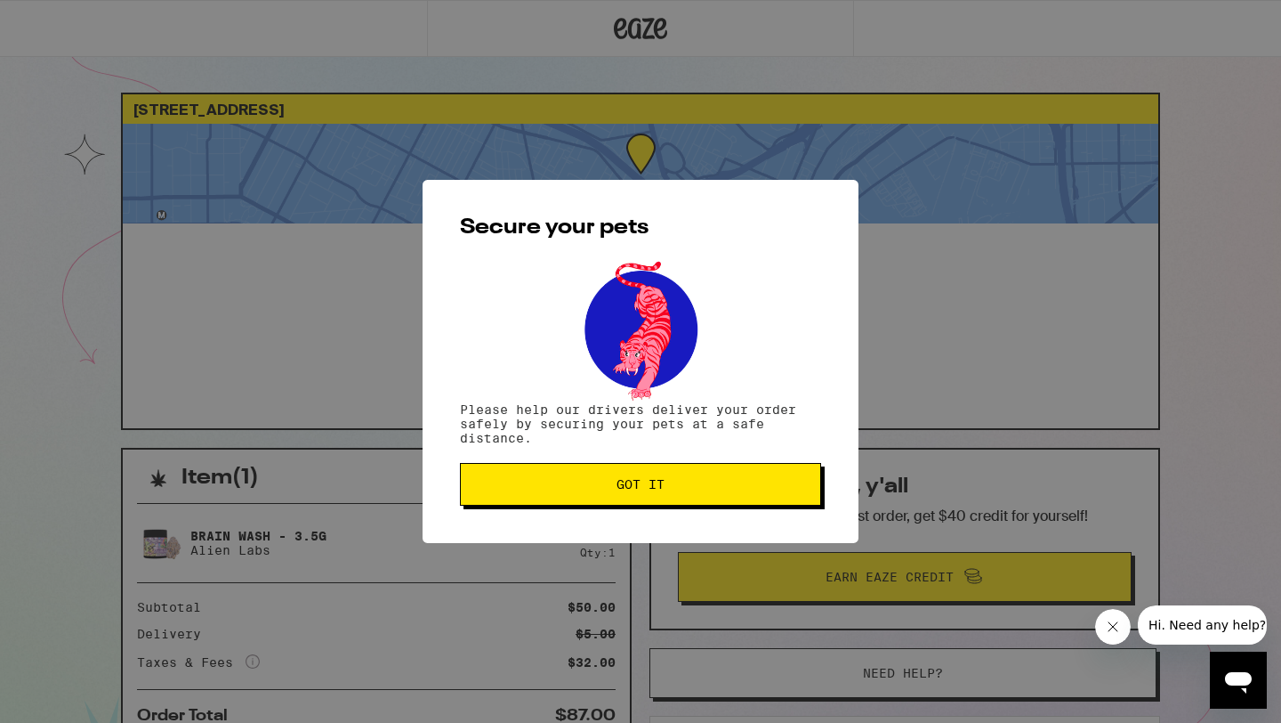
click at [639, 487] on span "Got it" at bounding box center [641, 484] width 48 height 12
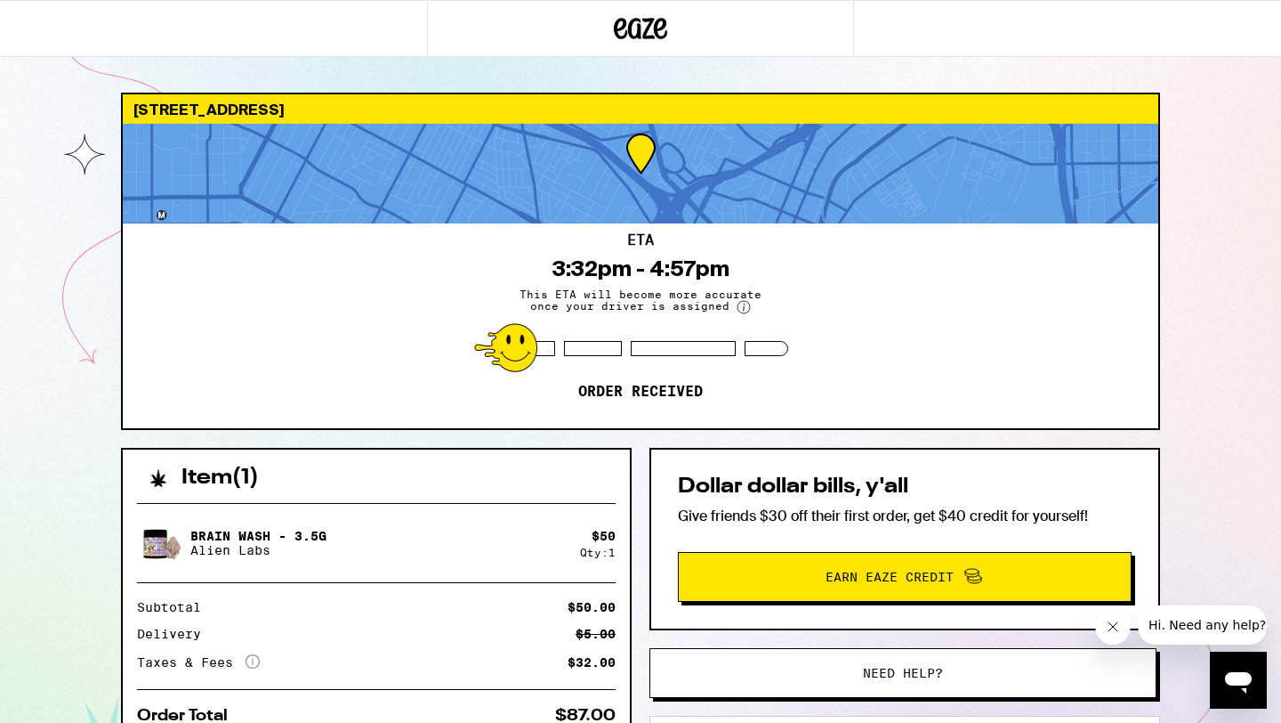
click at [1165, 621] on span "Hi. Need any help?" at bounding box center [1207, 625] width 117 height 14
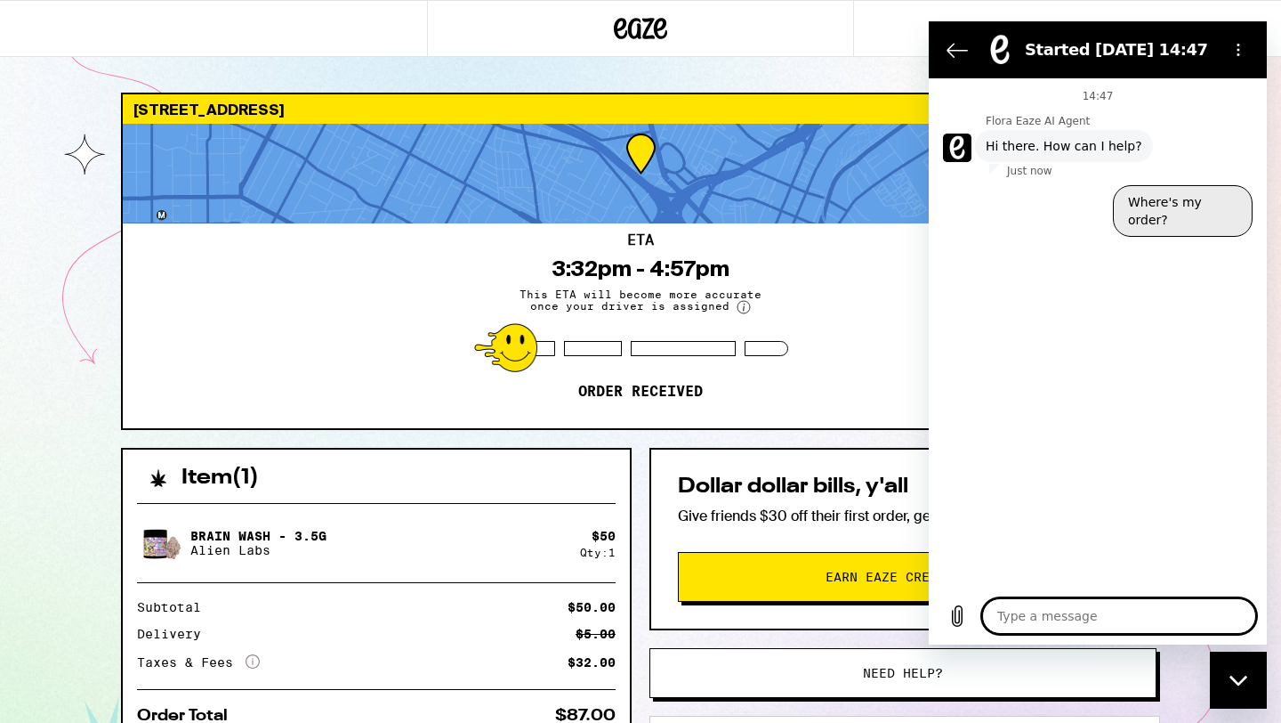
click at [1191, 201] on button "Where's my order?" at bounding box center [1183, 211] width 140 height 52
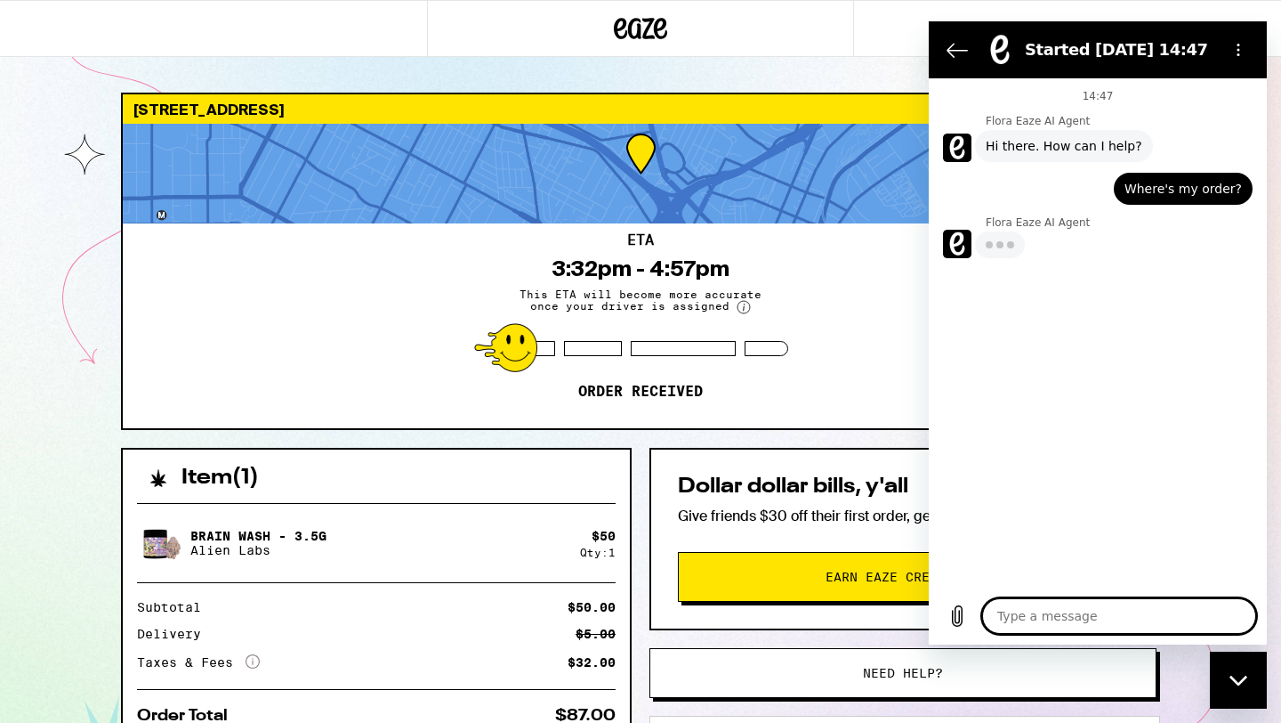
type textarea "x"
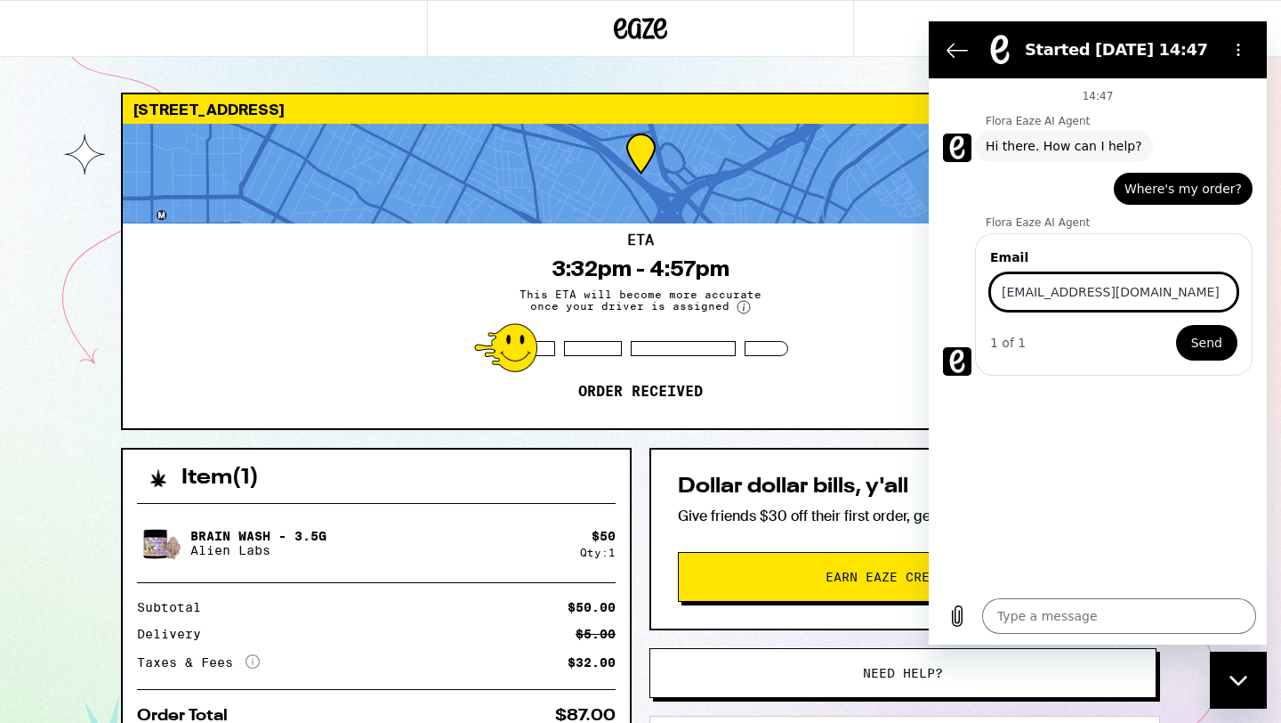
type input "foholton@gmail.com"
click at [1176, 325] on button "Send" at bounding box center [1206, 343] width 61 height 36
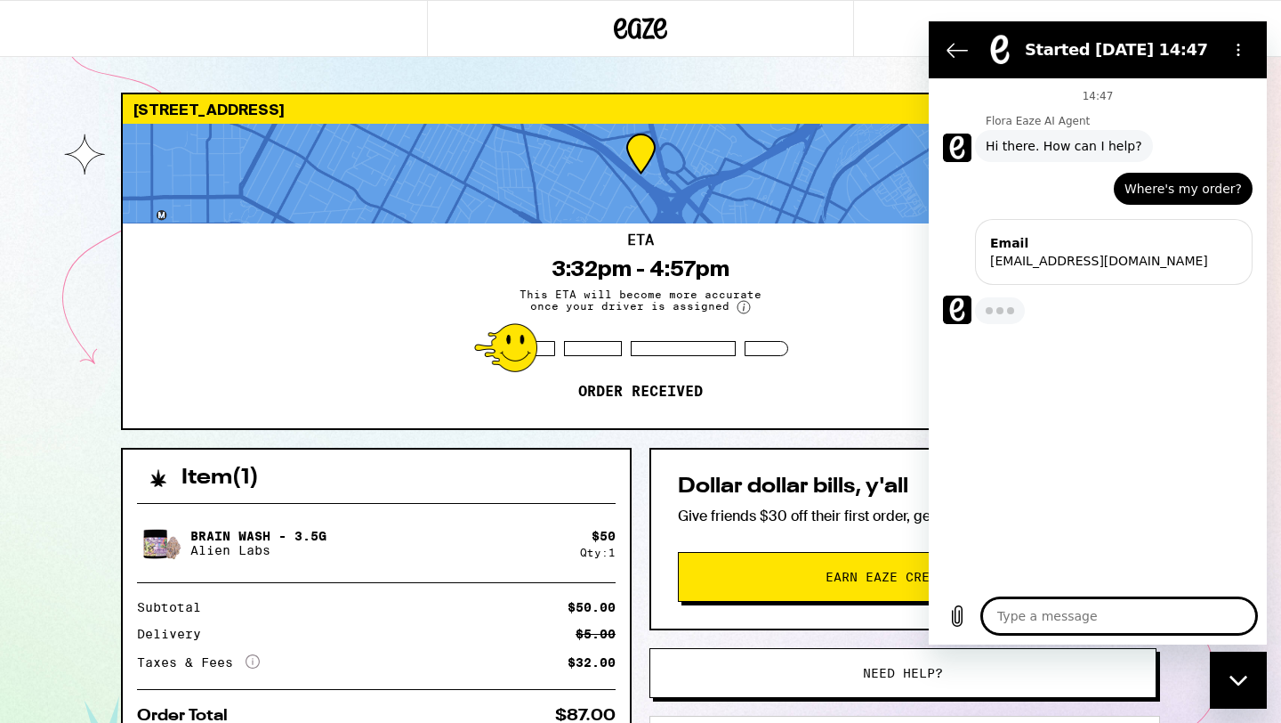
type textarea "x"
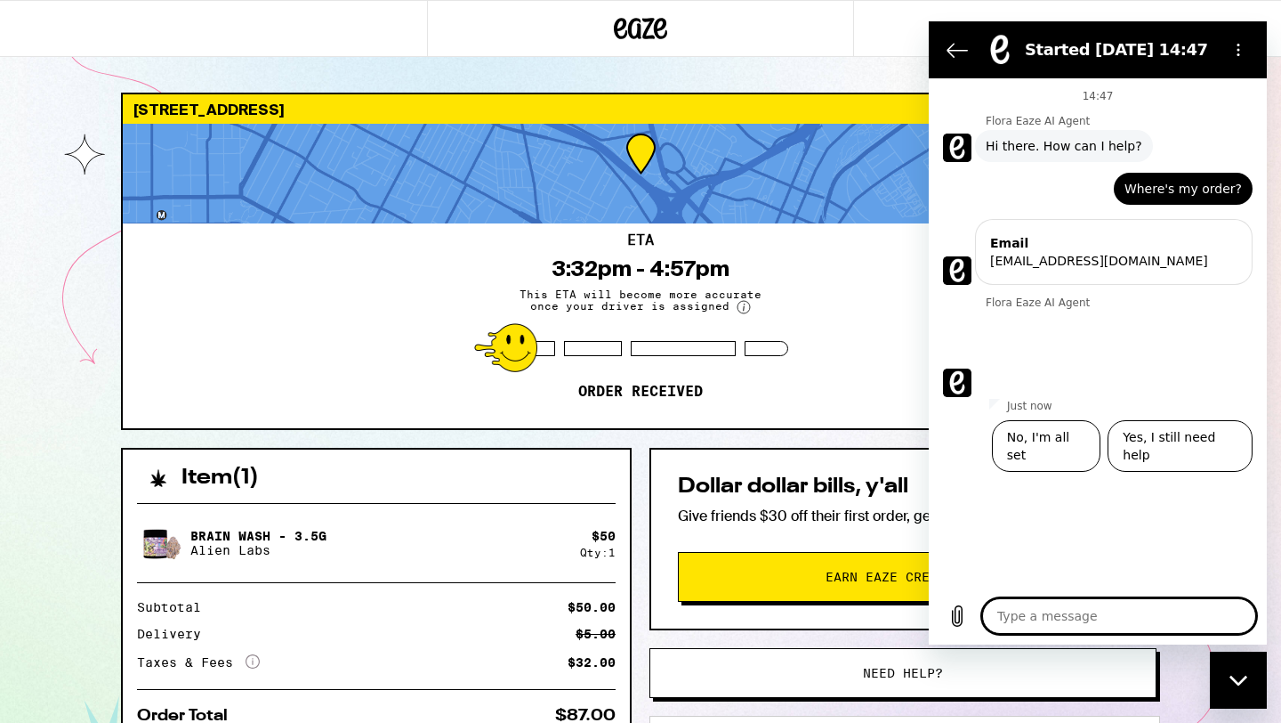
type textarea "y"
type textarea "x"
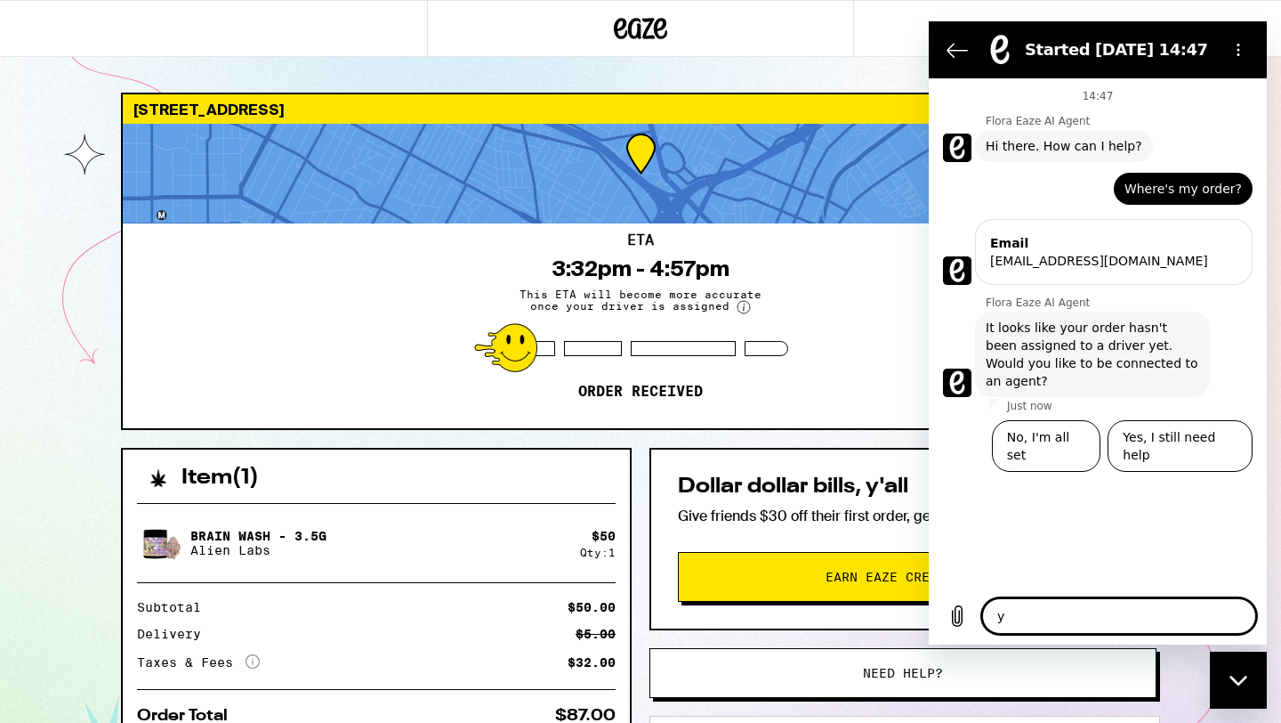
type textarea "ye"
type textarea "x"
type textarea "yes"
type textarea "x"
type textarea "yes"
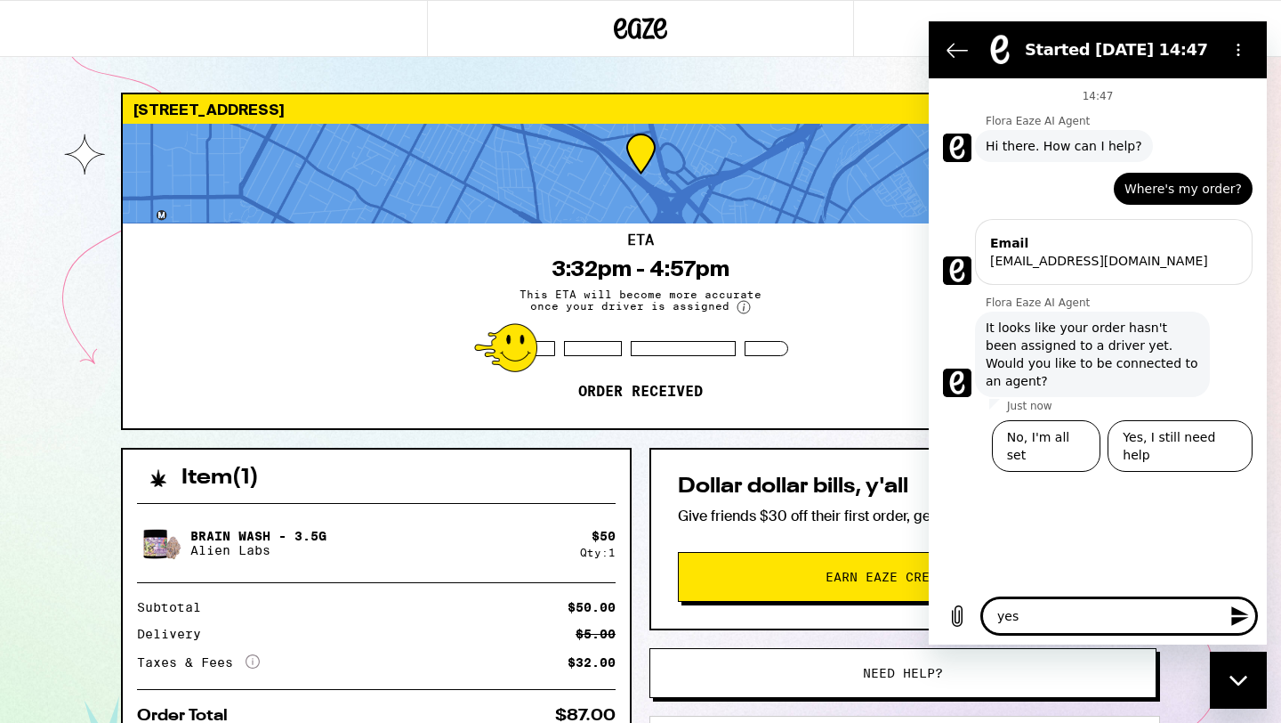
type textarea "x"
type textarea "yes p"
type textarea "x"
type textarea "yes pl"
type textarea "x"
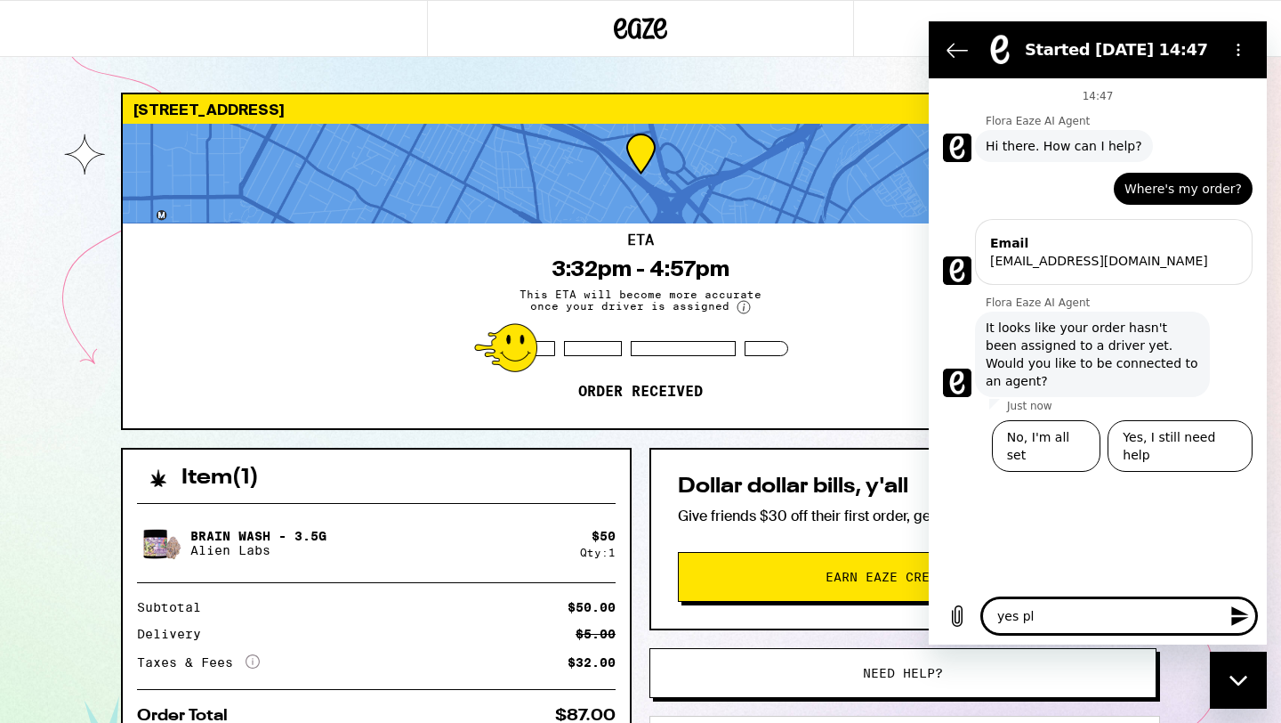
type textarea "yes ple"
type textarea "x"
type textarea "yes plea"
type textarea "x"
type textarea "yes pleas"
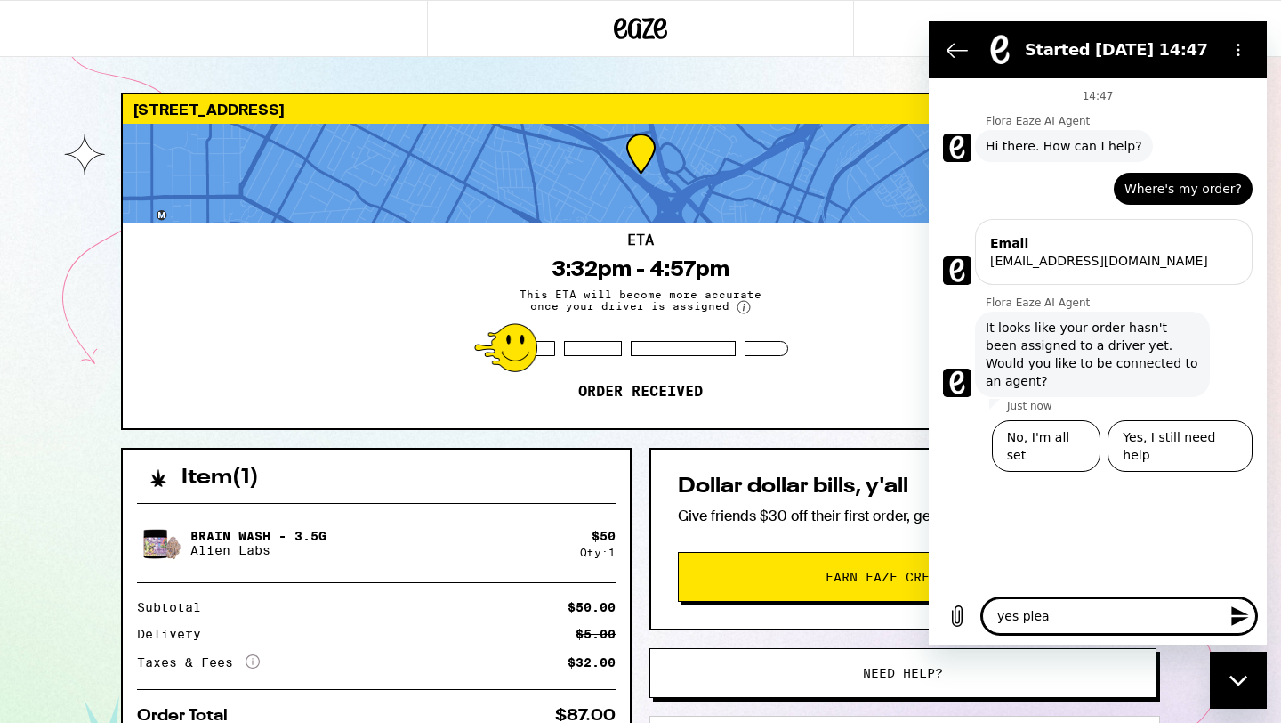
type textarea "x"
type textarea "yes please"
type textarea "x"
type textarea "yes please"
type textarea "x"
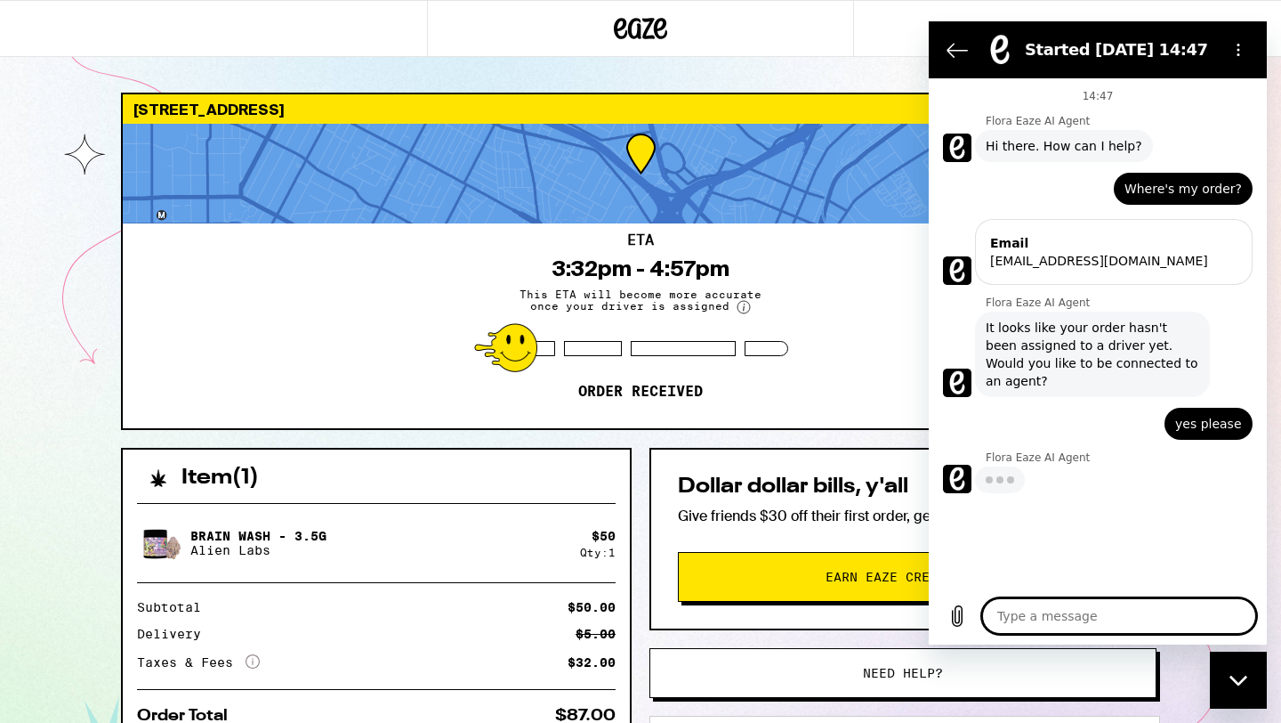
type textarea "x"
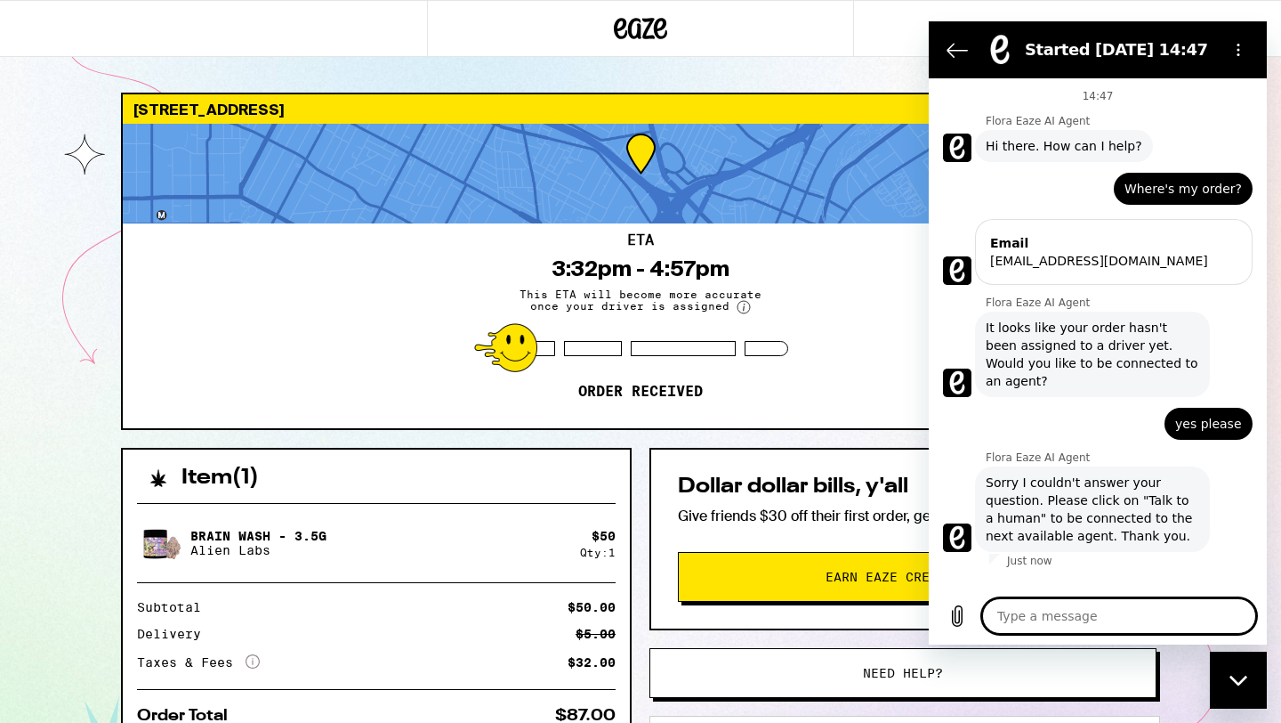
type textarea "t"
type textarea "x"
type textarea "ta"
type textarea "x"
type textarea "tal"
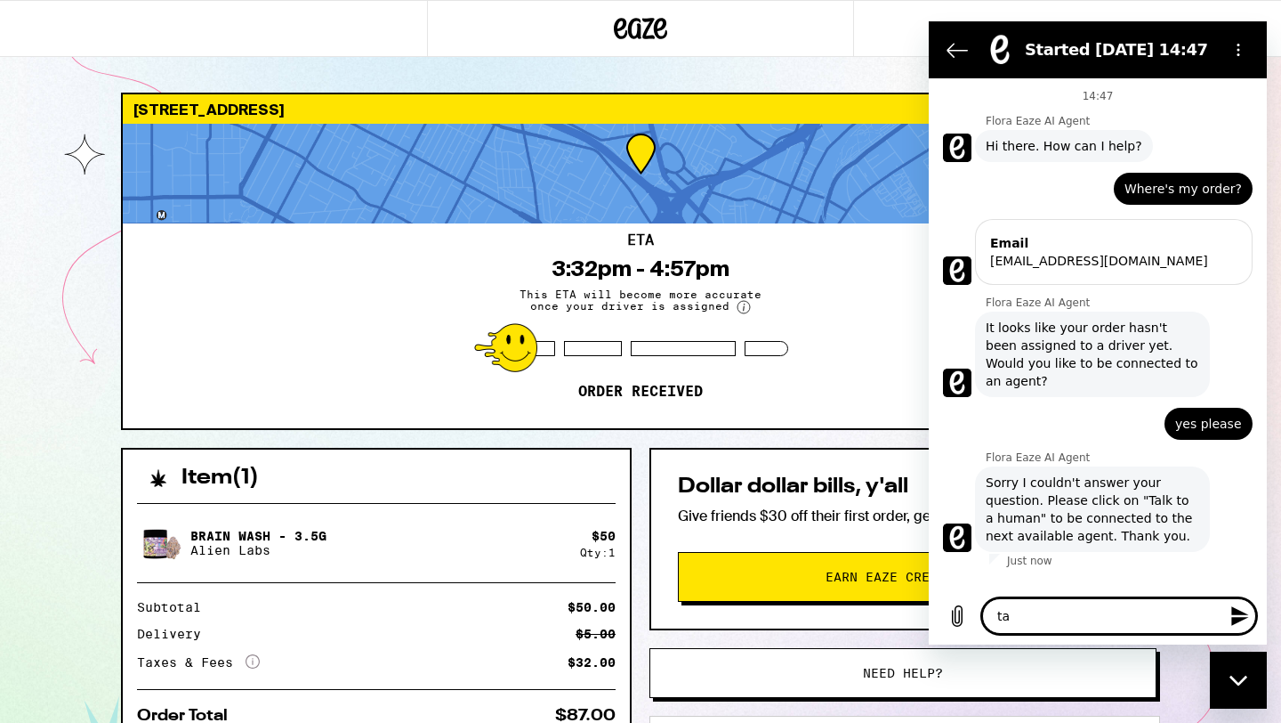
type textarea "x"
type textarea "talk"
type textarea "x"
type textarea "talk"
type textarea "x"
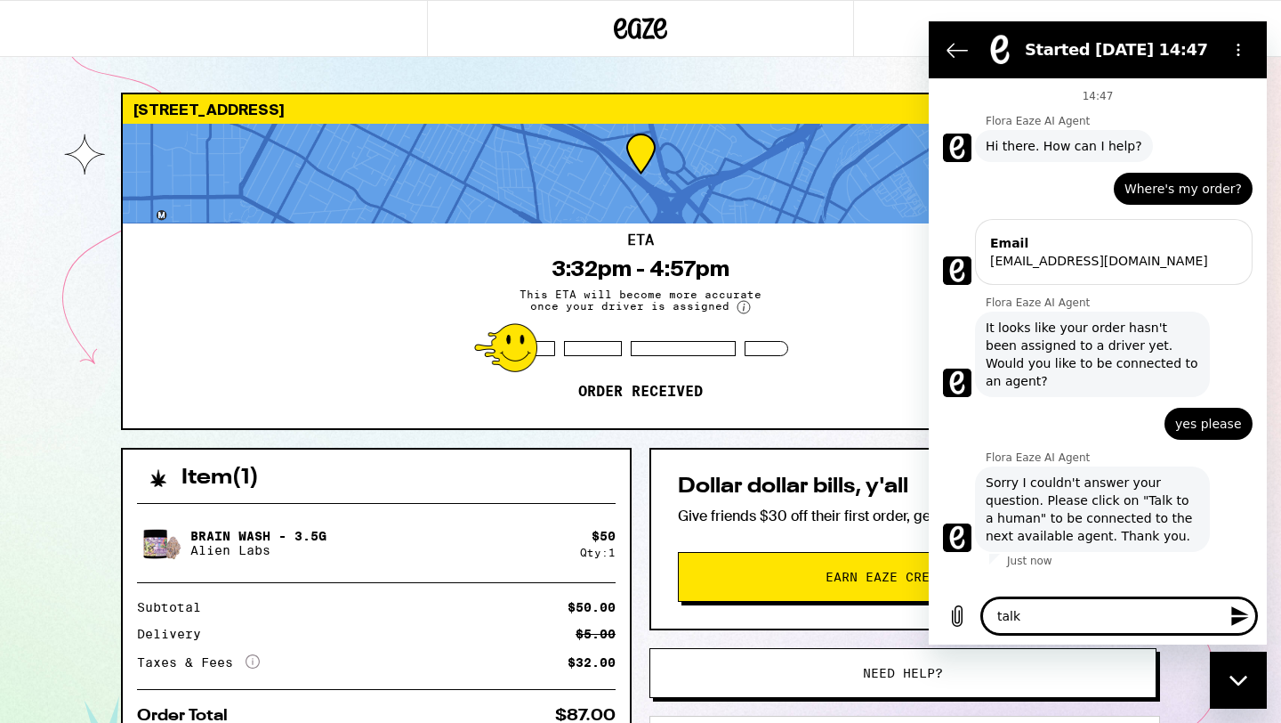
type textarea "talk t"
type textarea "x"
type textarea "talk to"
type textarea "x"
type textarea "talk to"
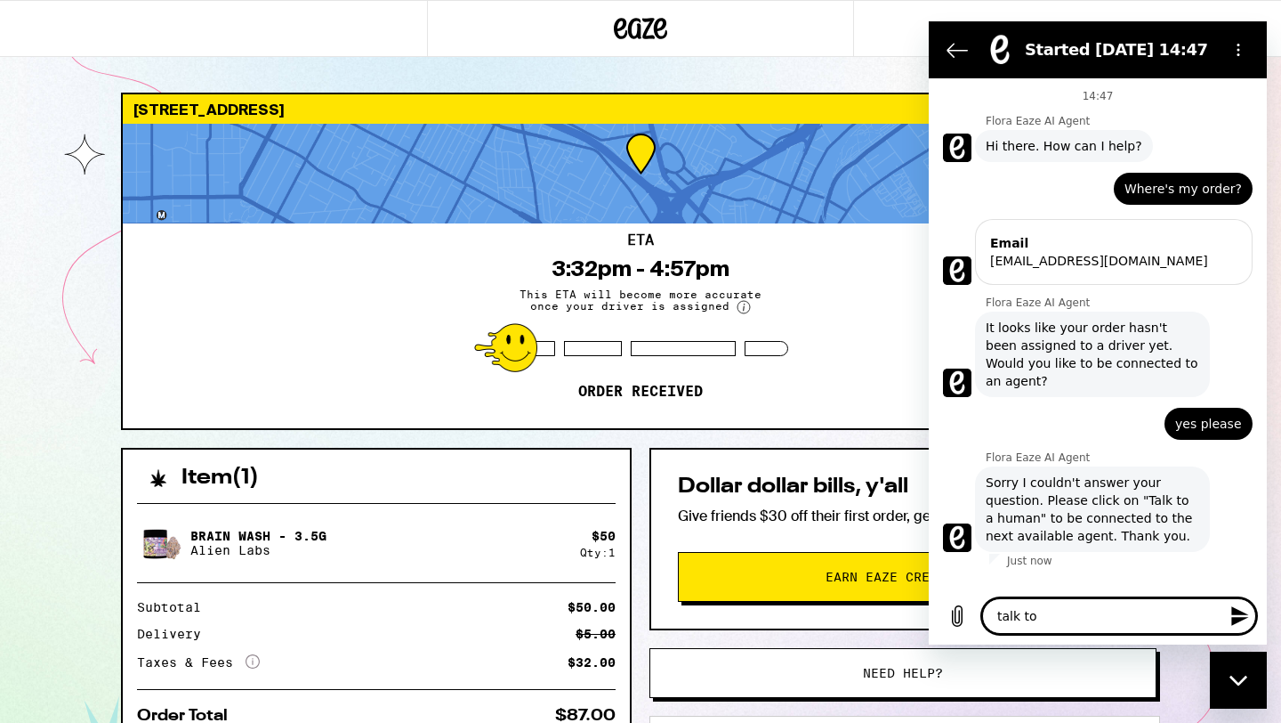
type textarea "x"
type textarea "talk to a"
type textarea "x"
type textarea "talk to a"
type textarea "x"
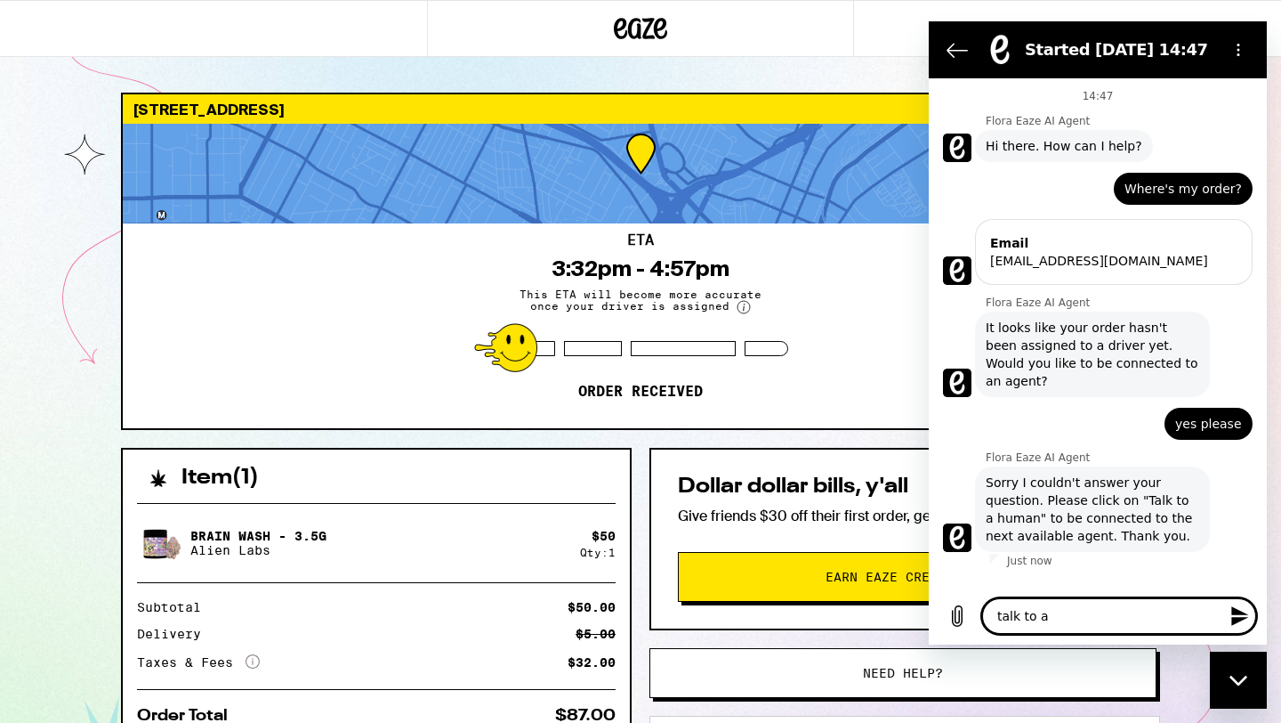
type textarea "talk to a h"
type textarea "x"
type textarea "talk to a hu"
type textarea "x"
type textarea "talk to a hum"
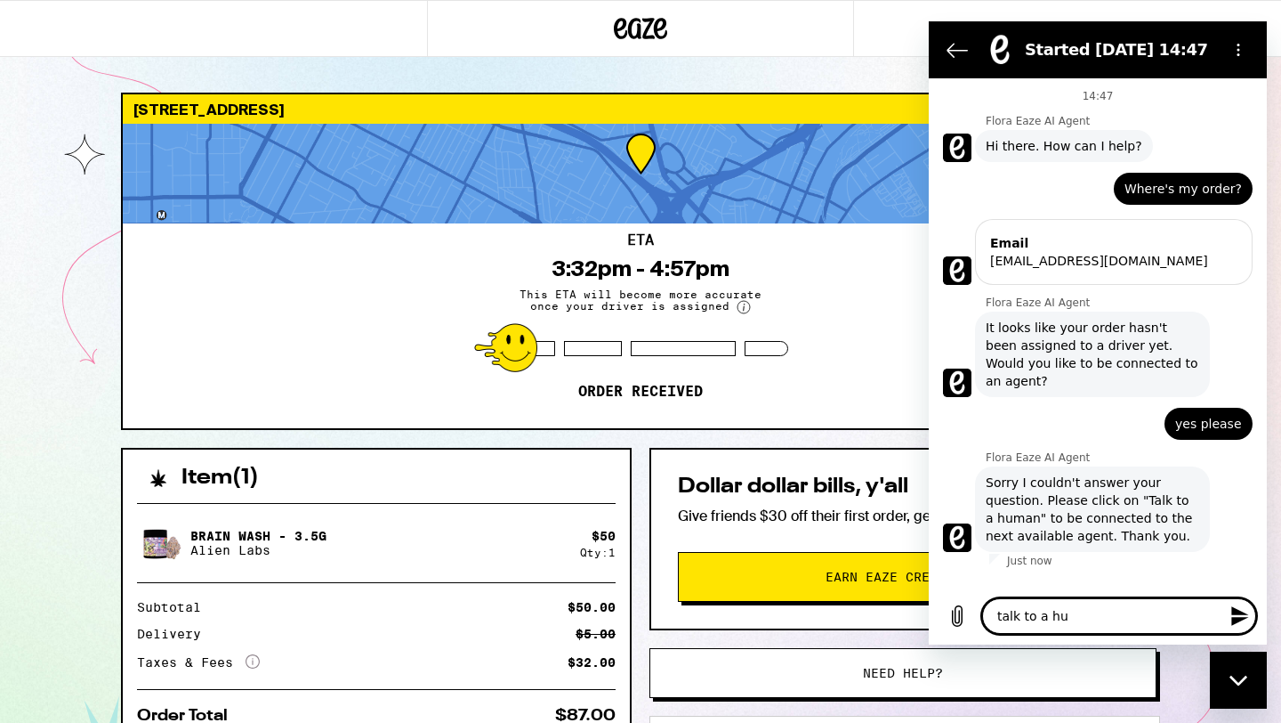
type textarea "x"
type textarea "talk to a huma"
type textarea "x"
type textarea "talk to a human"
type textarea "x"
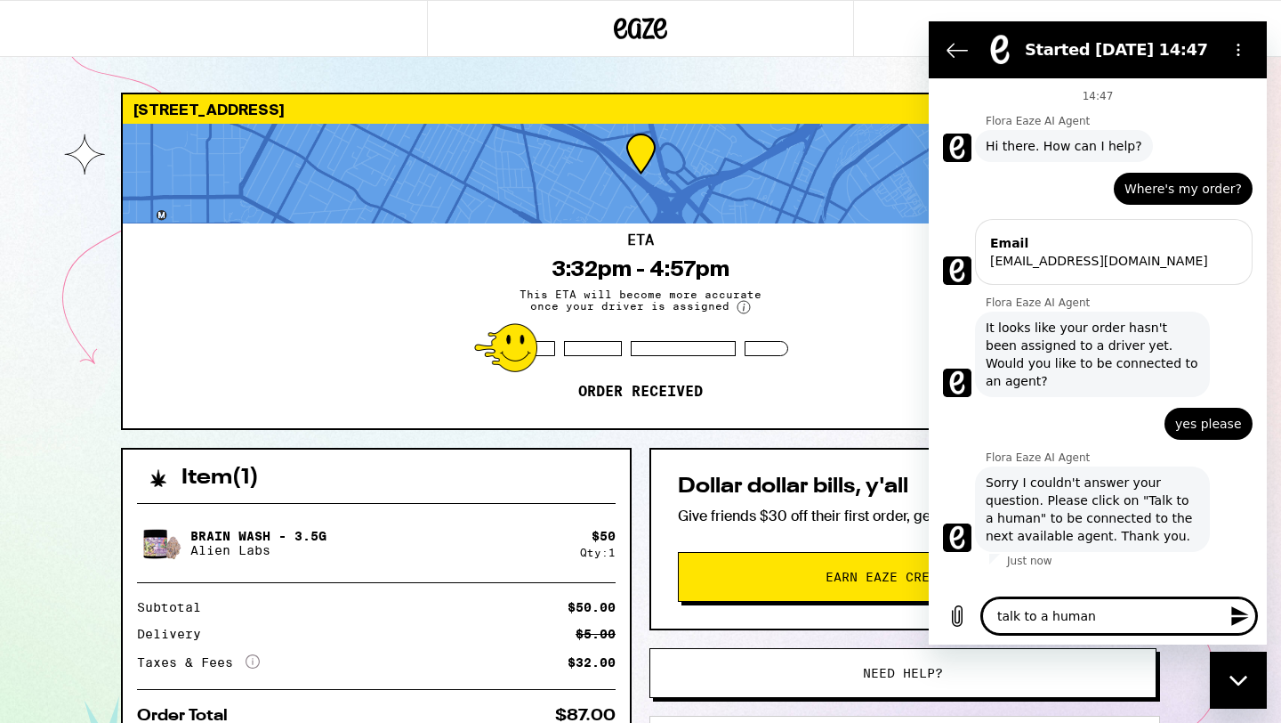
type textarea "talk to a human"
type textarea "x"
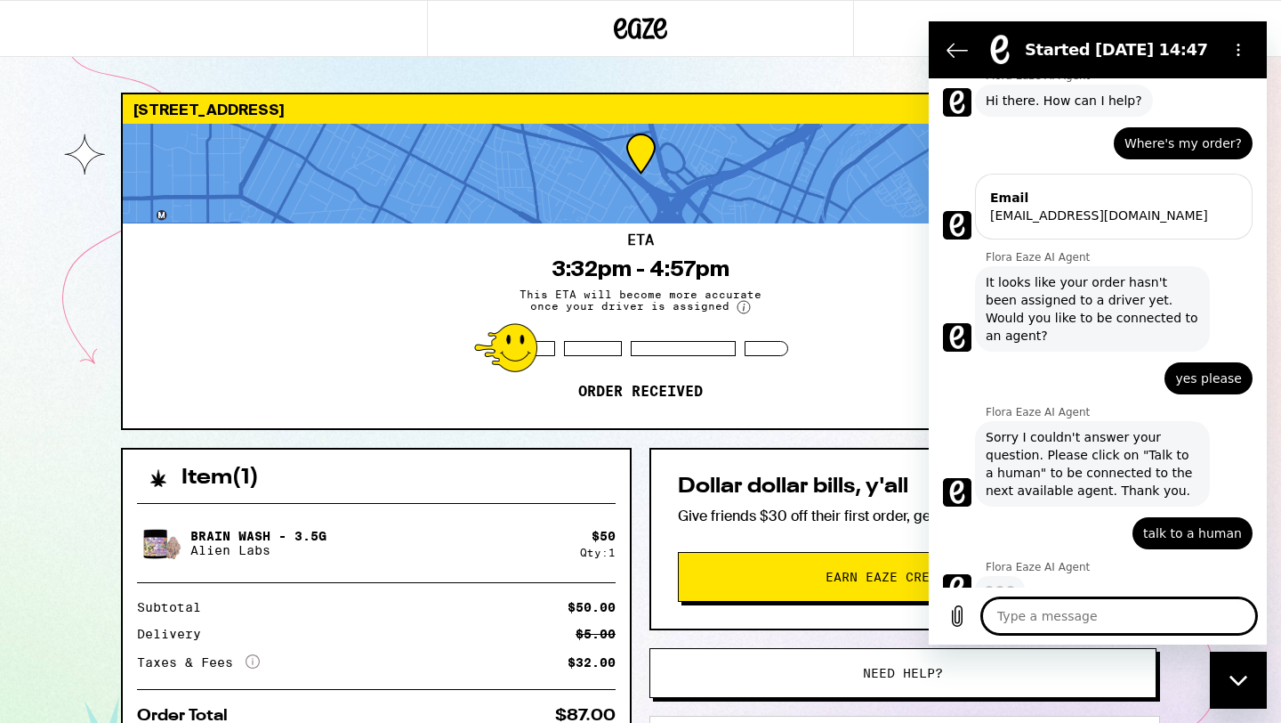
scroll to position [44, 0]
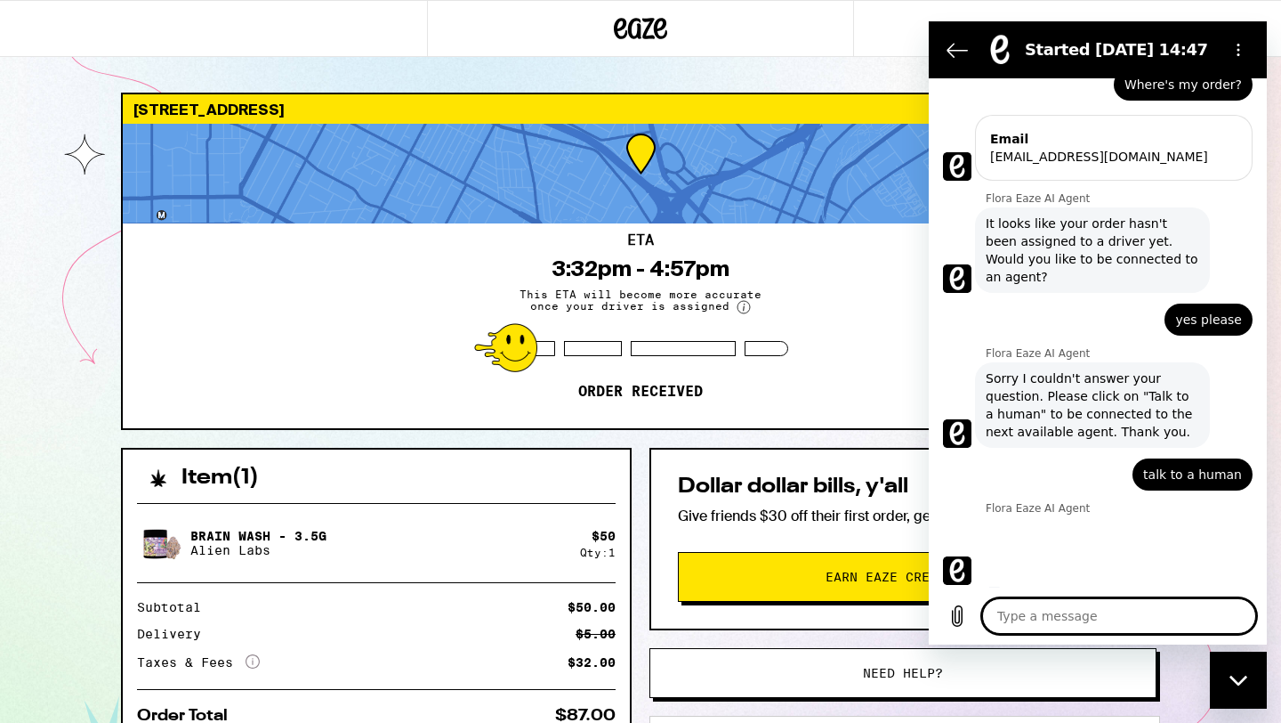
type textarea "x"
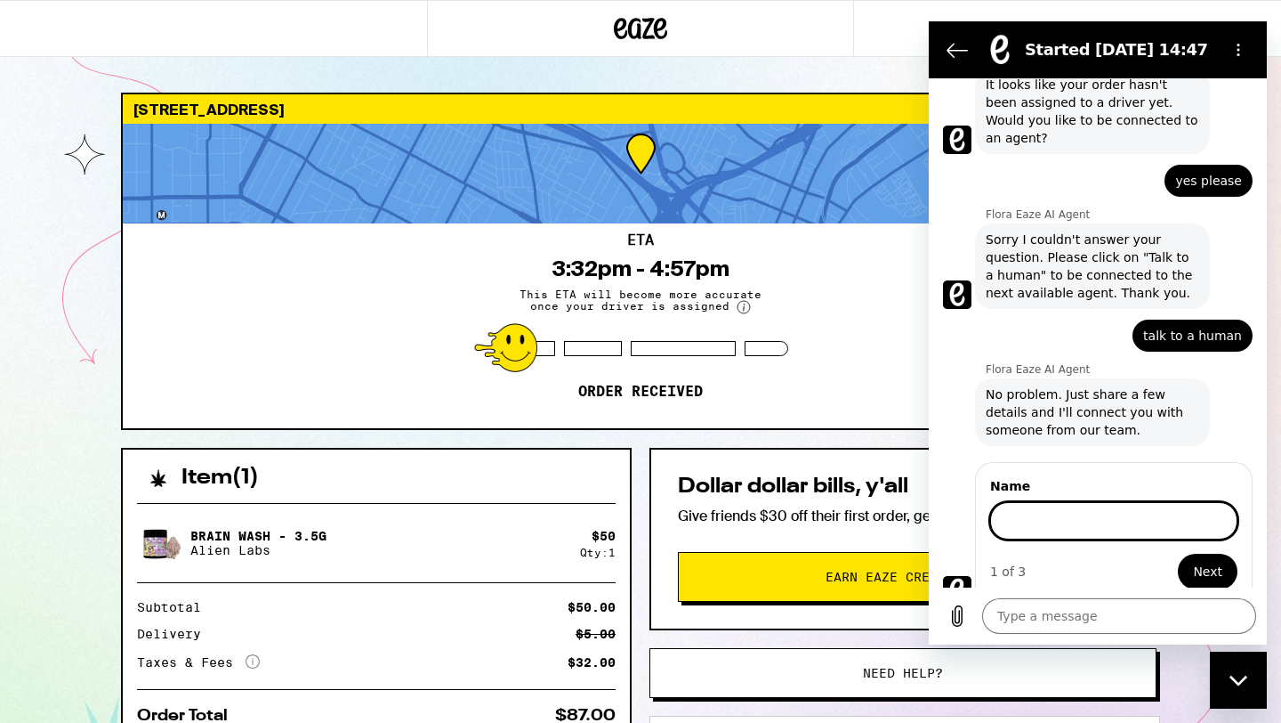
scroll to position [241, 0]
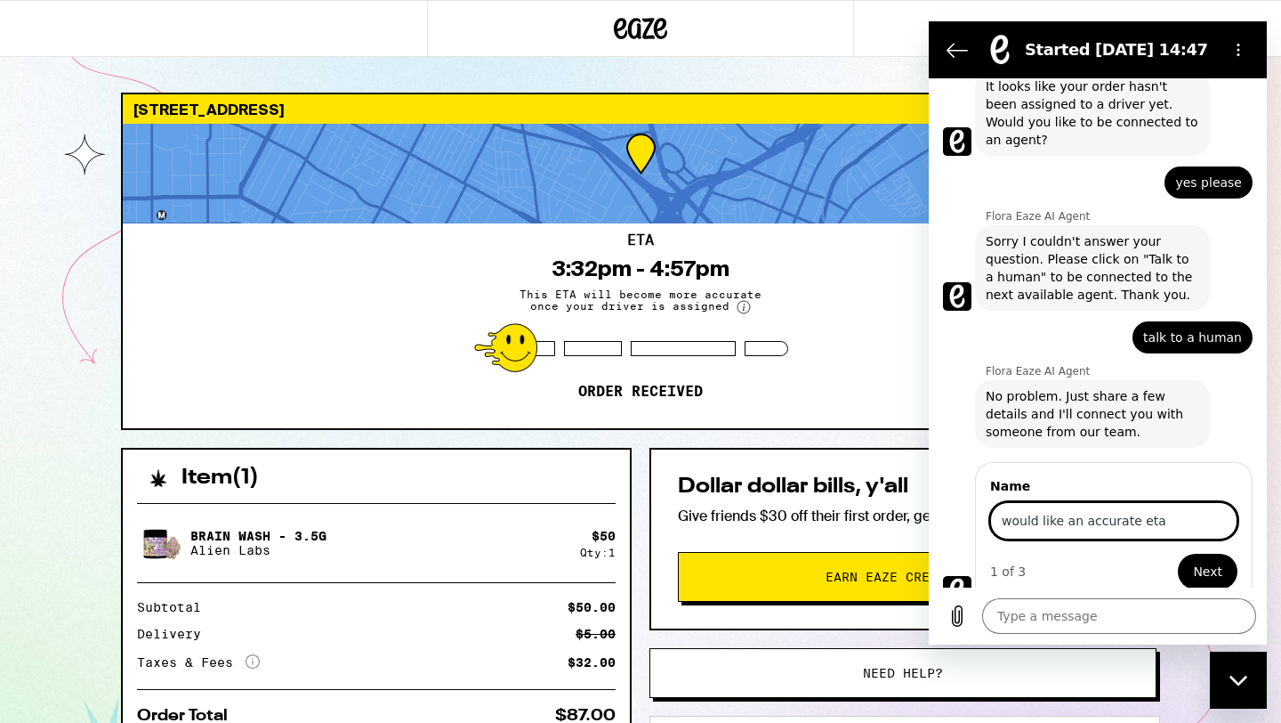
type input "would like an accurate eta"
click at [1216, 561] on span "Next" at bounding box center [1207, 571] width 29 height 21
type textarea "x"
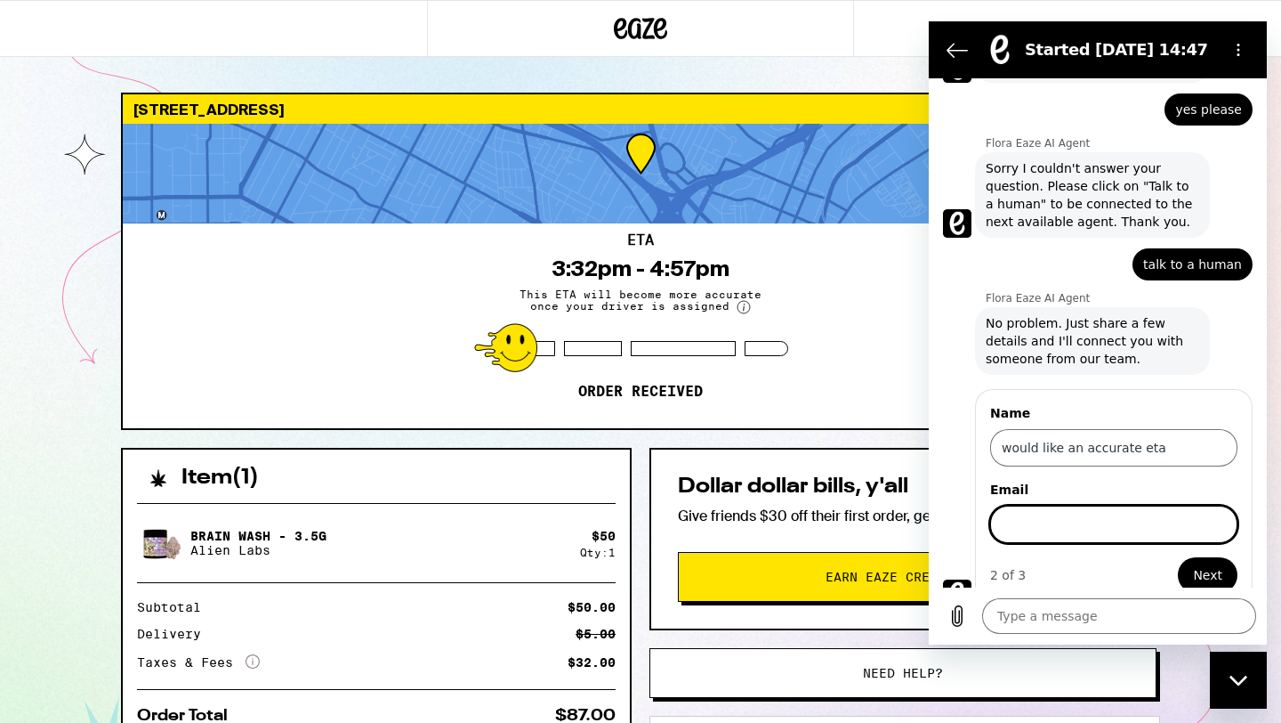
scroll to position [318, 0]
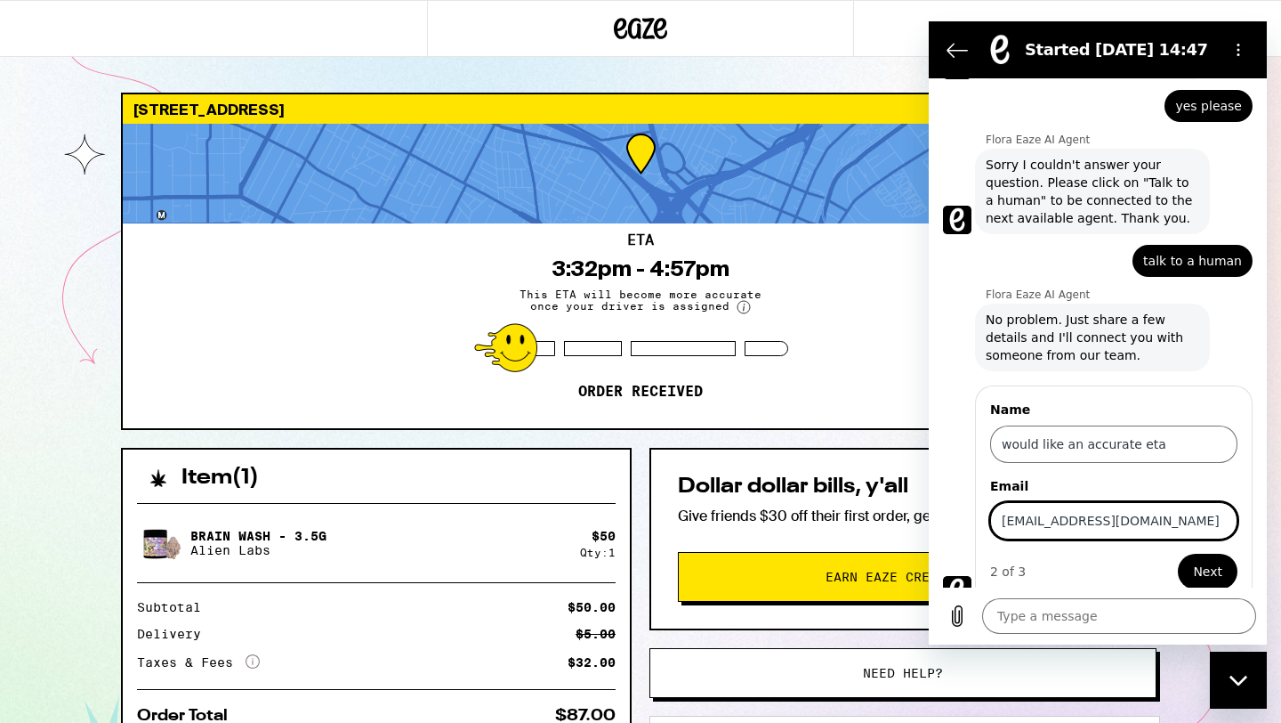
type input "[EMAIL_ADDRESS][DOMAIN_NAME]"
click at [1178, 554] on button "Next" at bounding box center [1208, 572] width 60 height 36
type textarea "x"
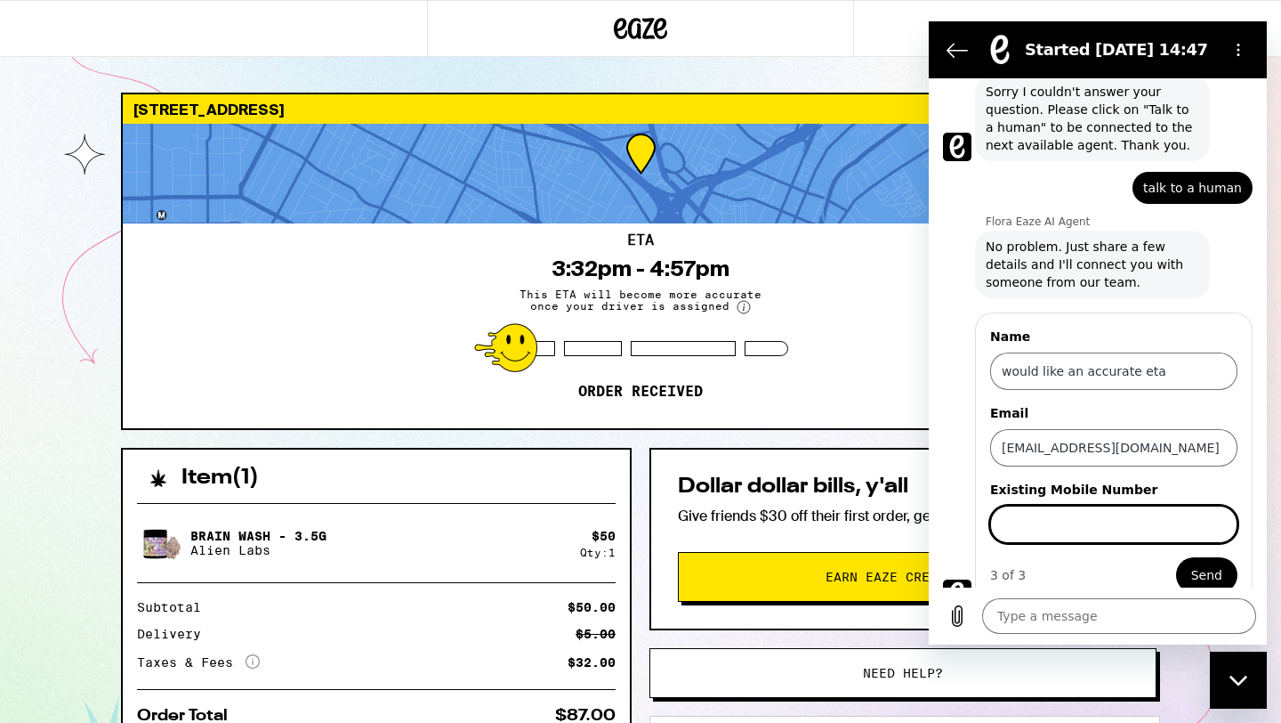
scroll to position [394, 0]
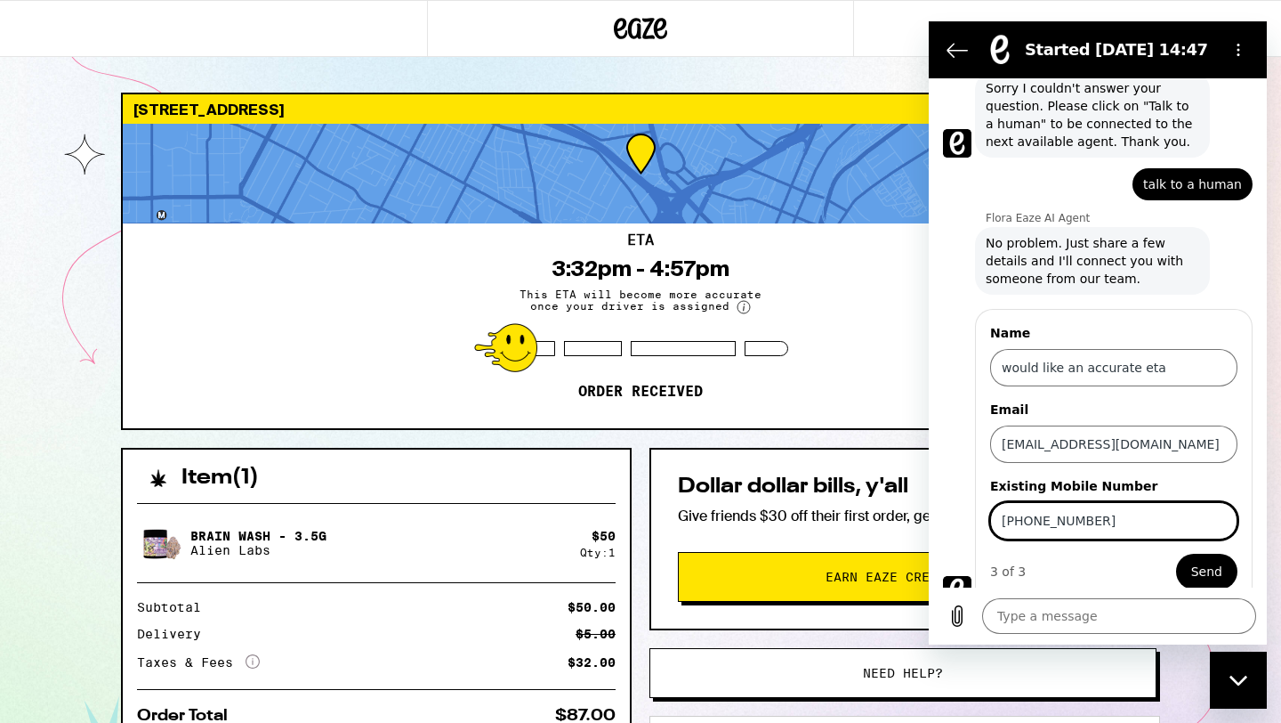
type input "[PHONE_NUMBER]"
click at [1176, 554] on button "Send" at bounding box center [1206, 572] width 61 height 36
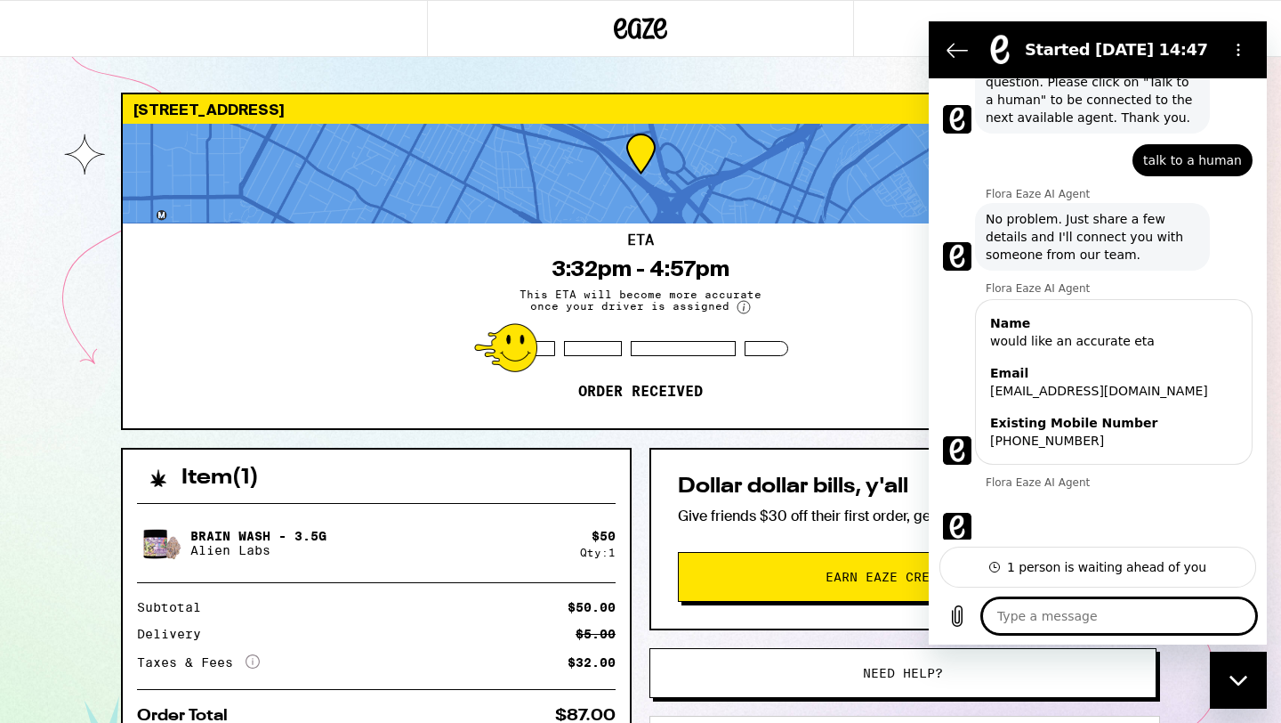
scroll to position [423, 0]
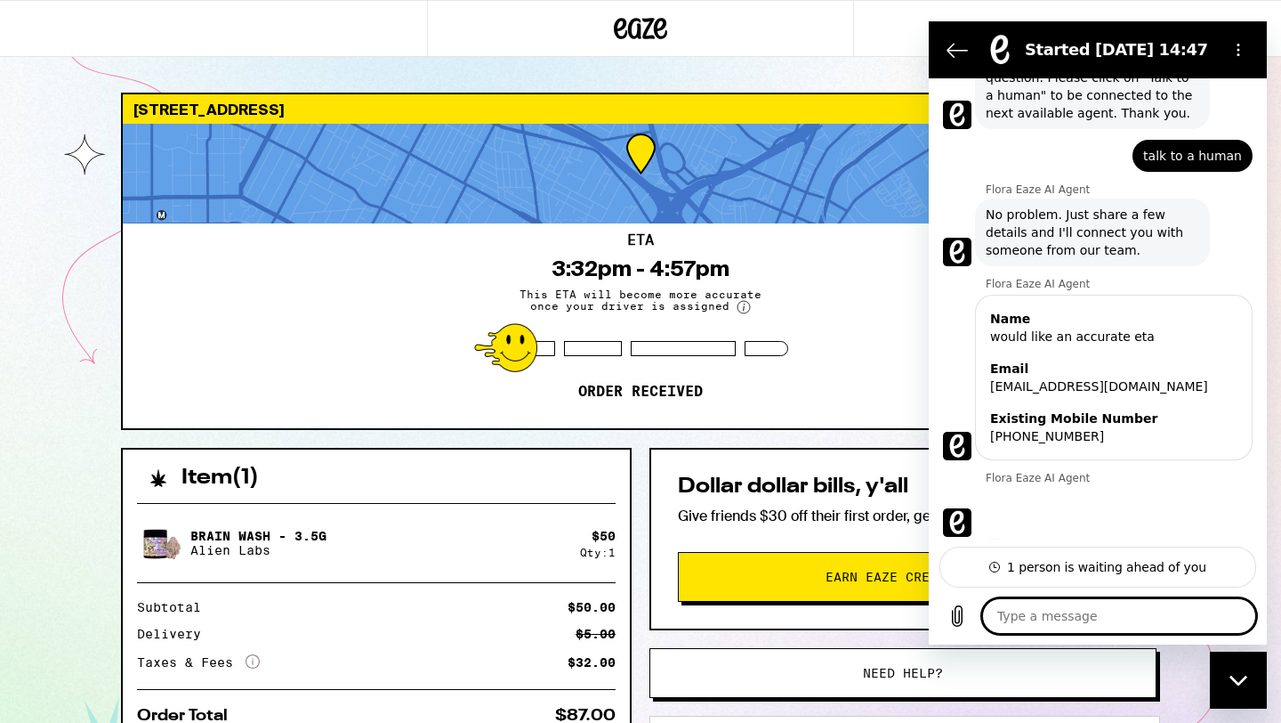
click at [1167, 616] on textarea at bounding box center [1119, 616] width 274 height 36
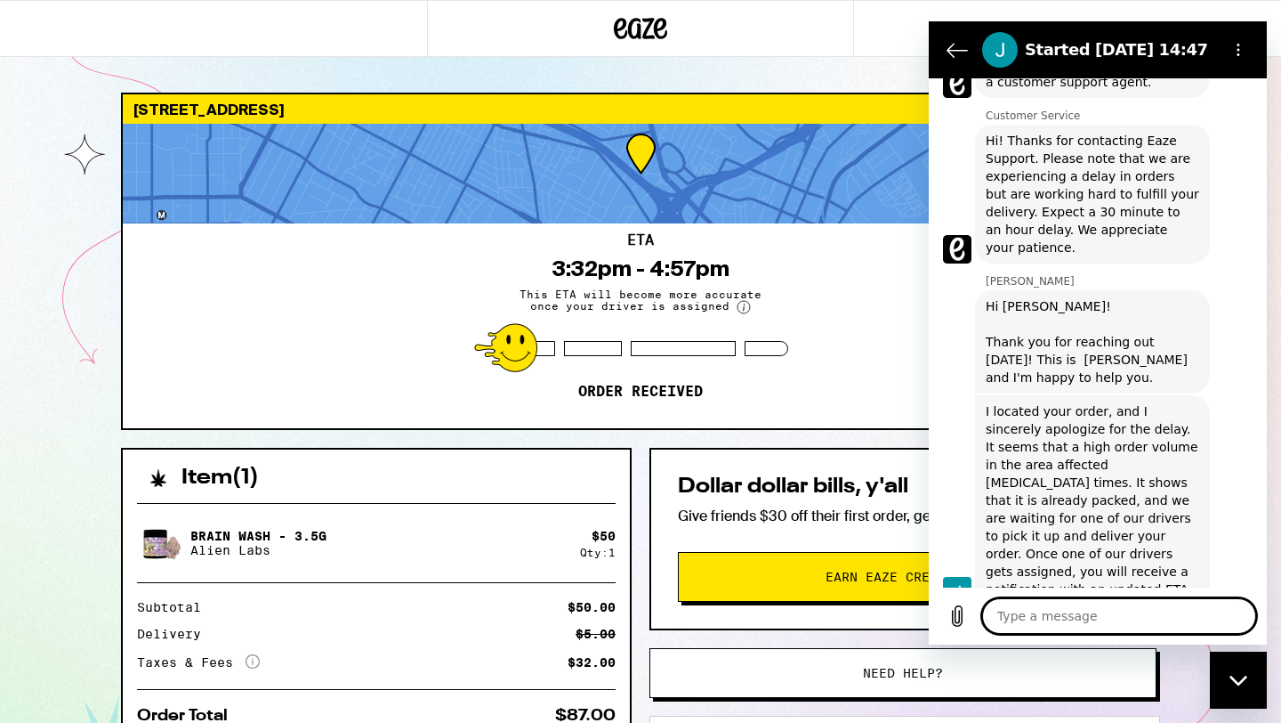
scroll to position [864, 0]
type textarea "x"
type textarea "t"
type textarea "x"
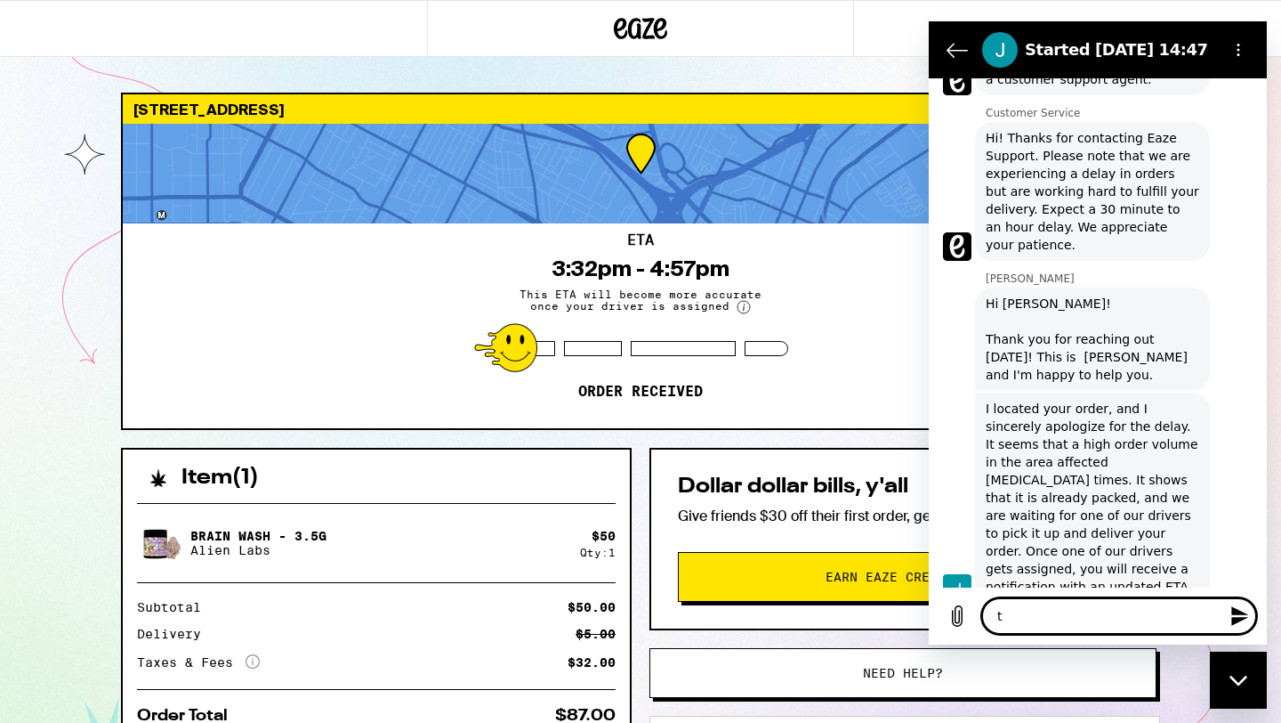
type textarea "th"
type textarea "x"
type textarea "tha"
type textarea "x"
type textarea "than"
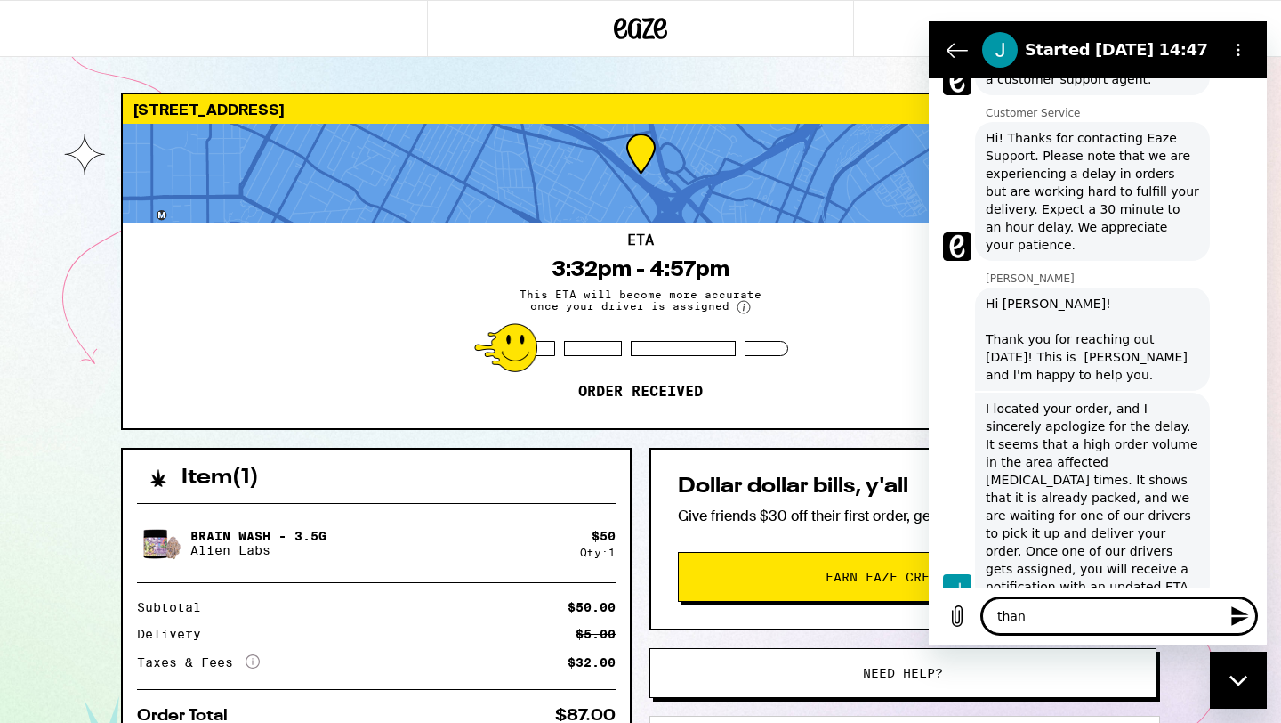
type textarea "x"
type textarea "thank"
type textarea "x"
type textarea "thanks"
type textarea "x"
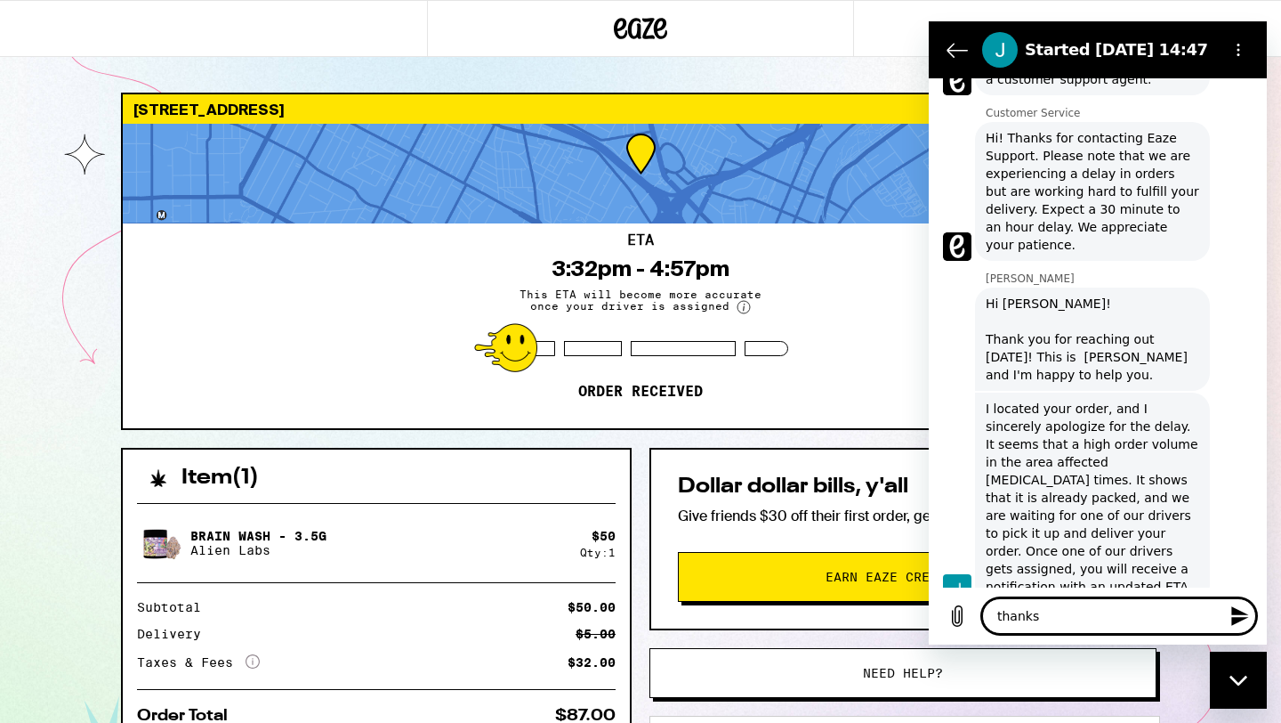
type textarea "thanks"
type textarea "x"
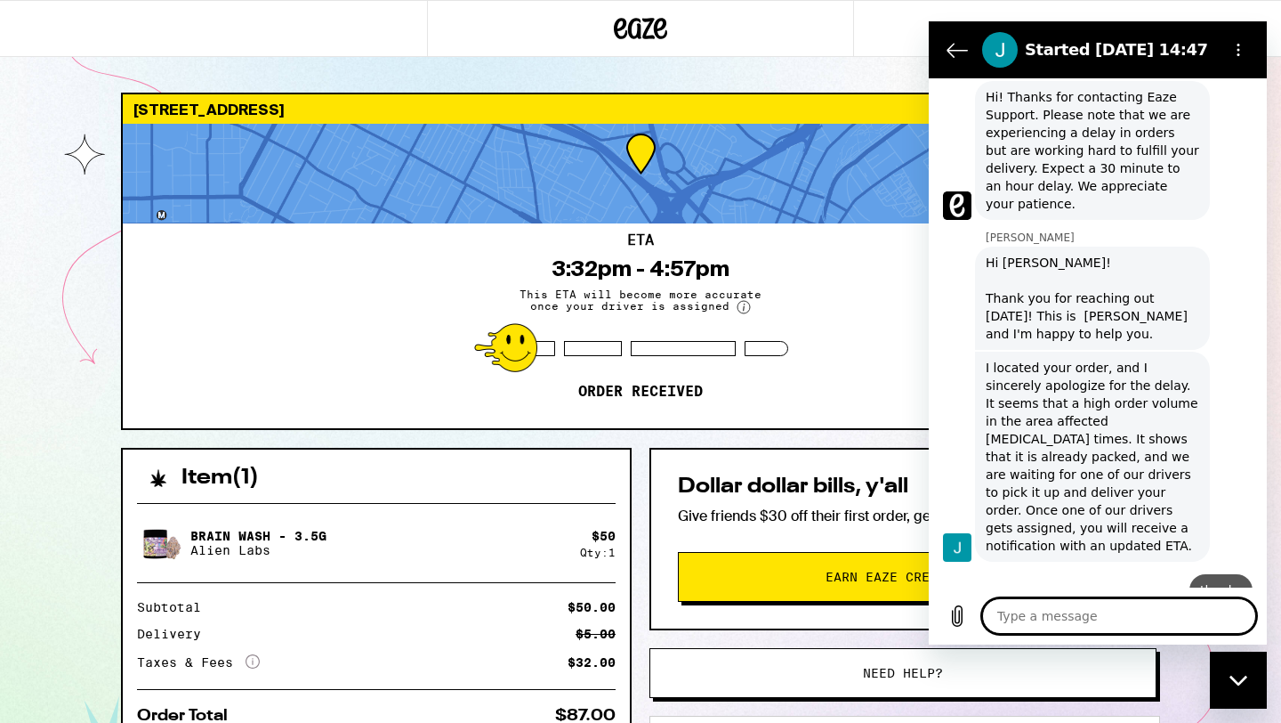
type textarea "x"
type textarea "p"
type textarea "x"
type textarea "pl"
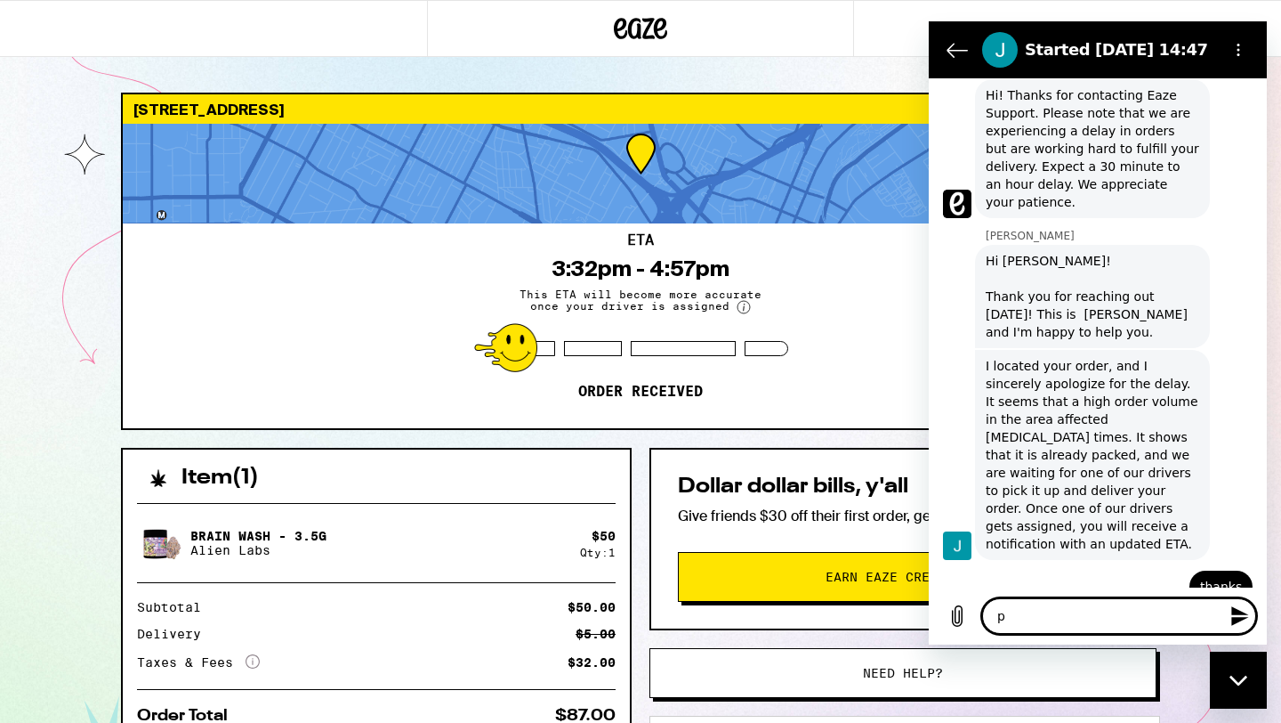
type textarea "x"
type textarea "ple"
type textarea "x"
type textarea "plea"
type textarea "x"
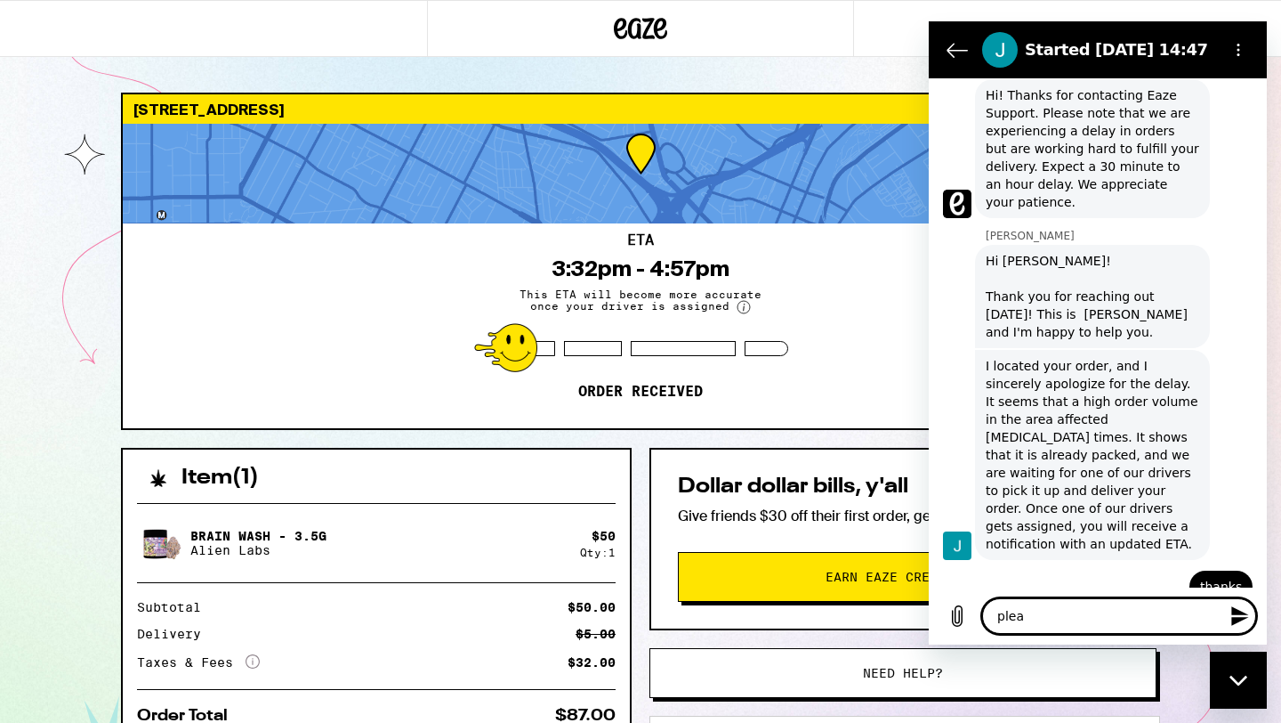
type textarea "pleas"
type textarea "x"
type textarea "please"
type textarea "x"
type textarea "please"
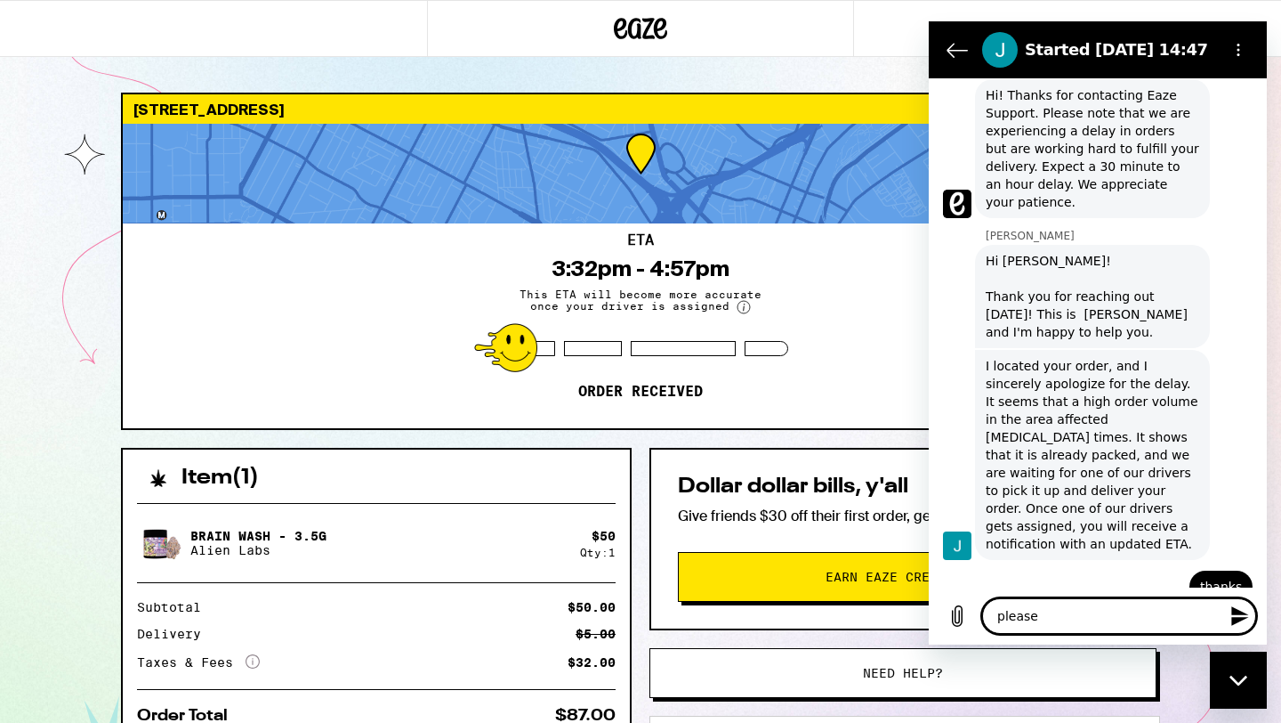
type textarea "x"
type textarea "please m"
type textarea "x"
type textarea "please ma"
type textarea "x"
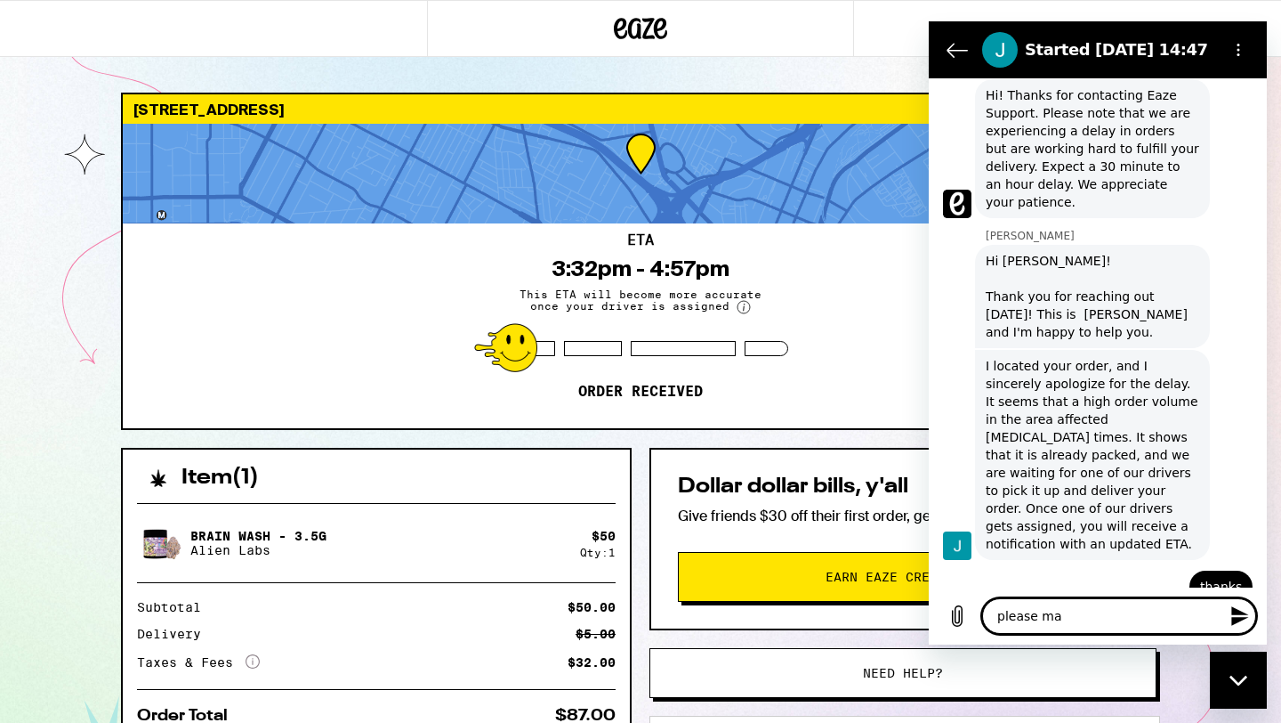
type textarea "please m"
type textarea "x"
type textarea "please ma"
type textarea "x"
type textarea "please mak"
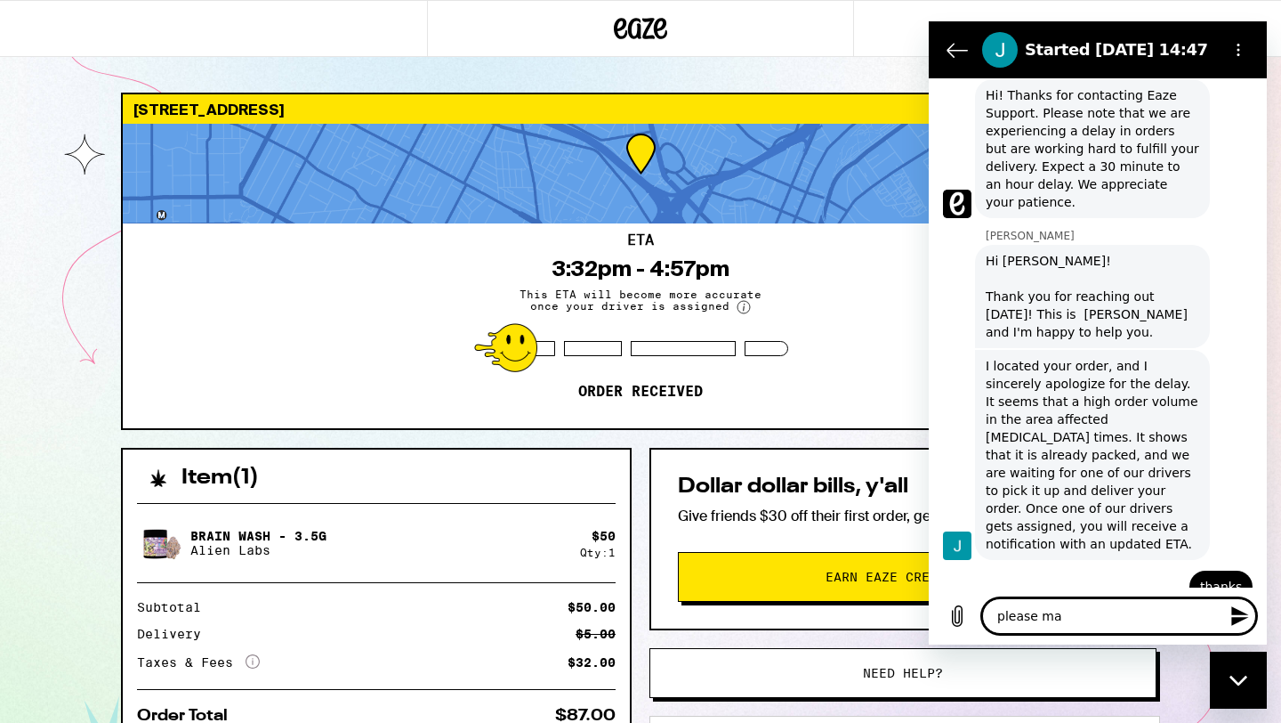
type textarea "x"
type textarea "please make"
type textarea "x"
type textarea "please make"
type textarea "x"
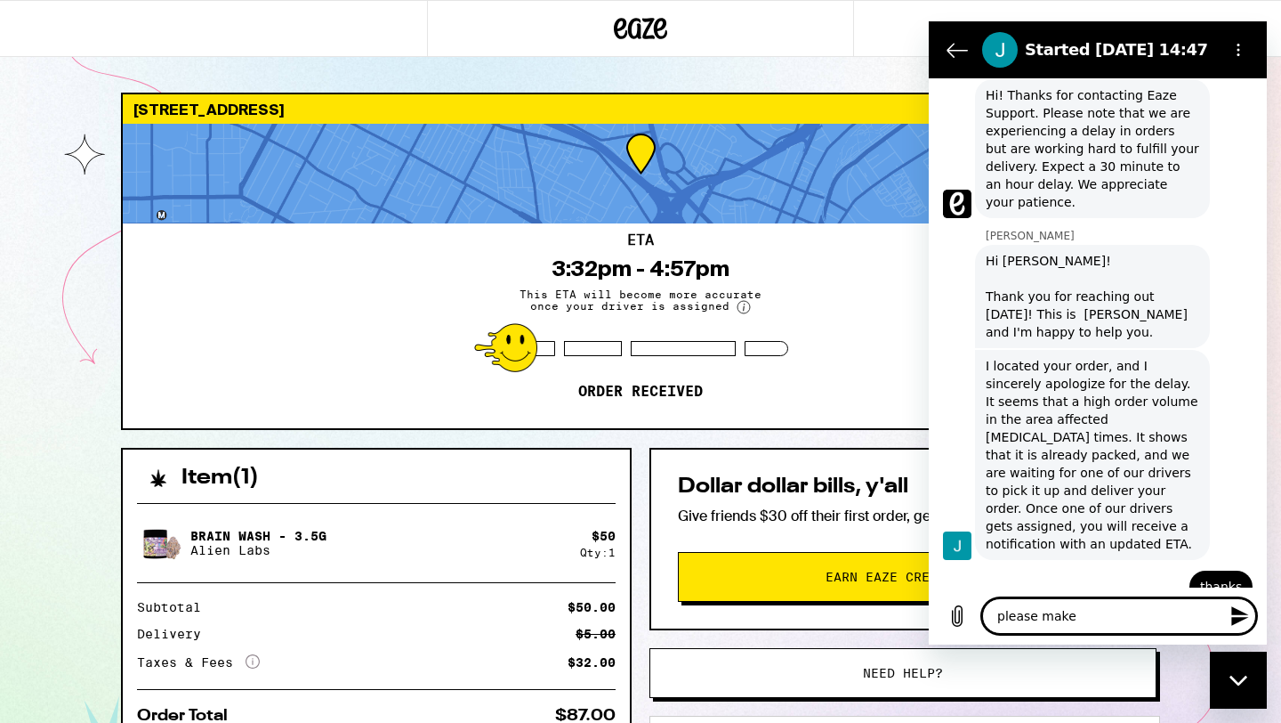
type textarea "please make"
type textarea "x"
type textarea "please mak"
type textarea "x"
type textarea "please ma"
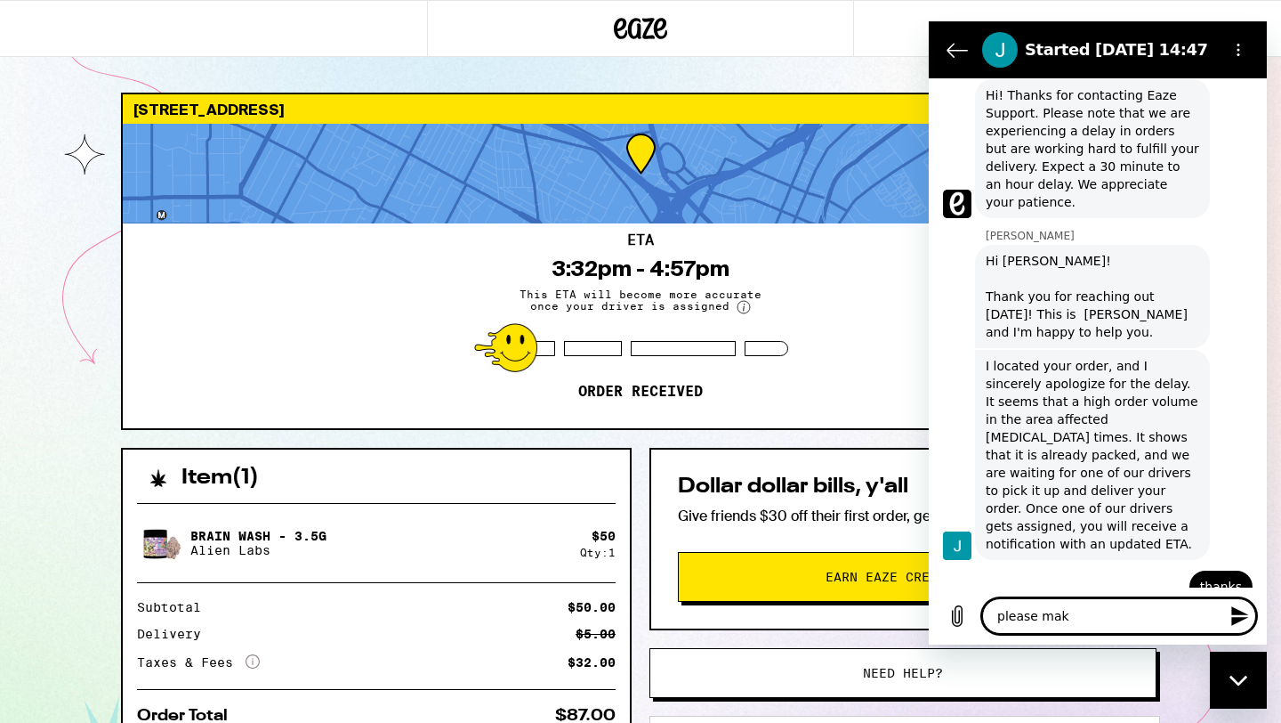
type textarea "x"
type textarea "please m"
type textarea "x"
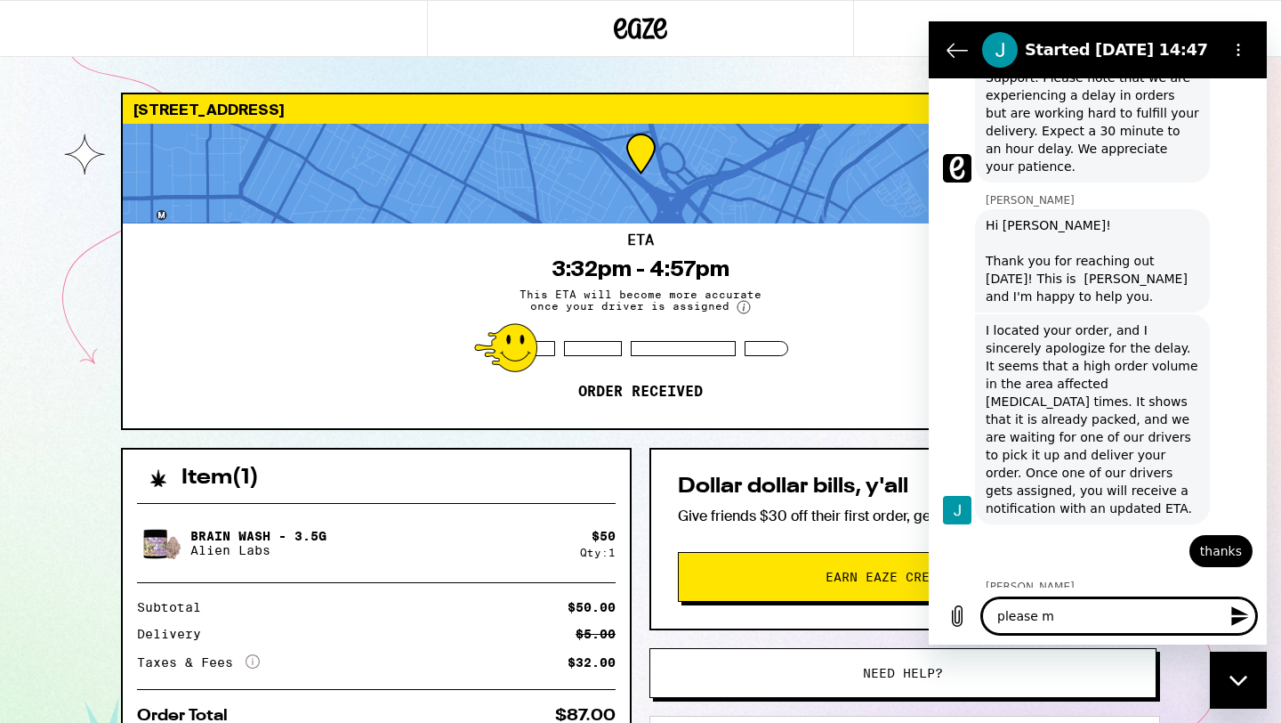
type textarea "please"
type textarea "x"
type textarea "please"
type textarea "x"
type textarea "pleas"
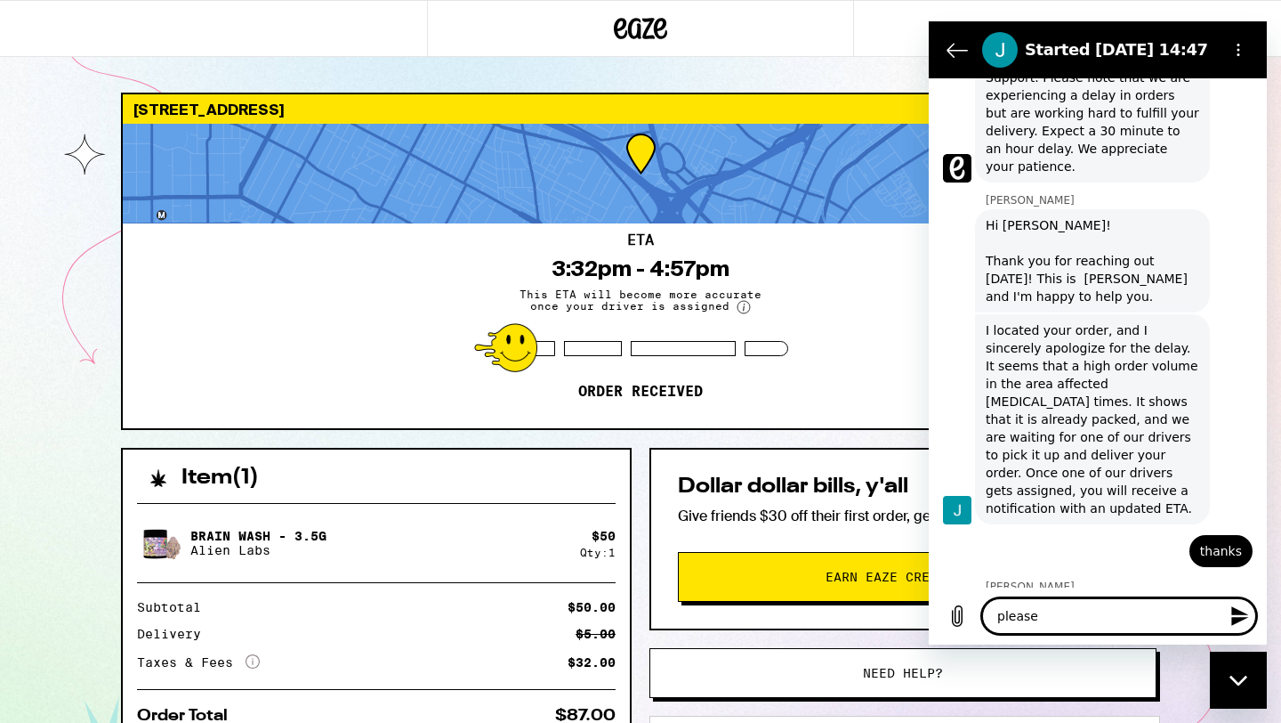
type textarea "x"
type textarea "plea"
type textarea "x"
type textarea "ple"
type textarea "x"
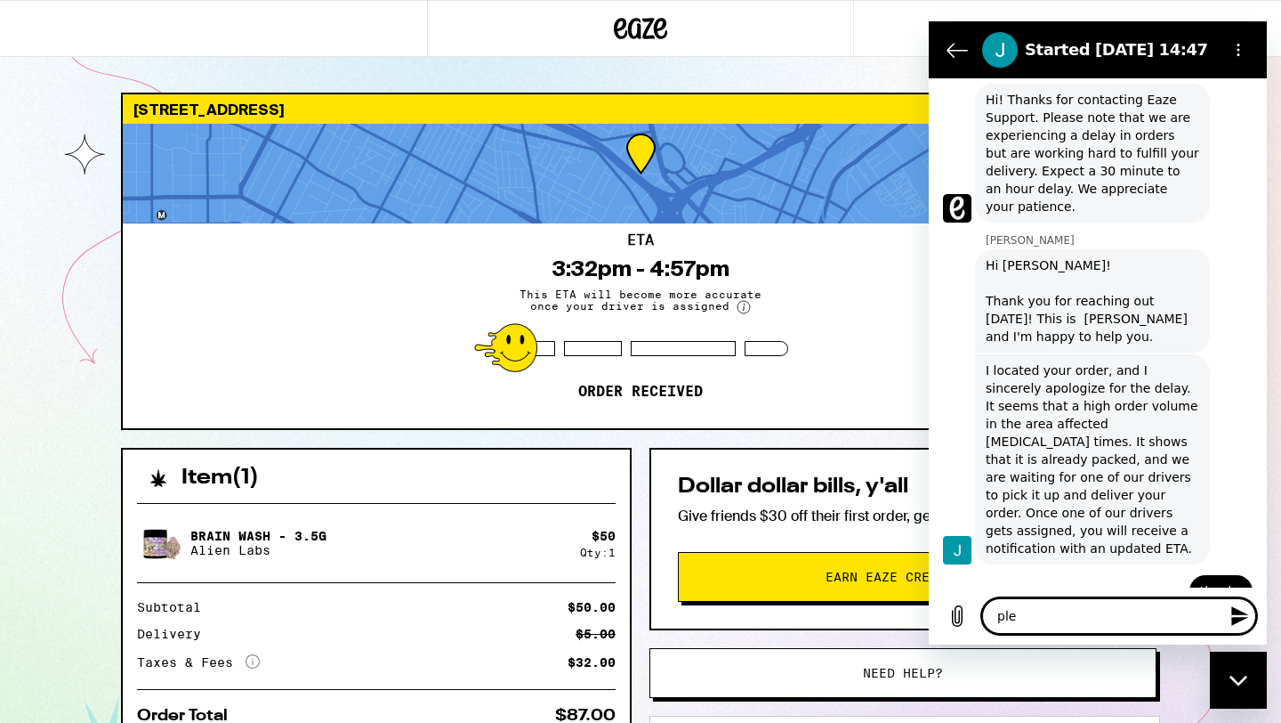
type textarea "pl"
type textarea "x"
type textarea "p"
type textarea "x"
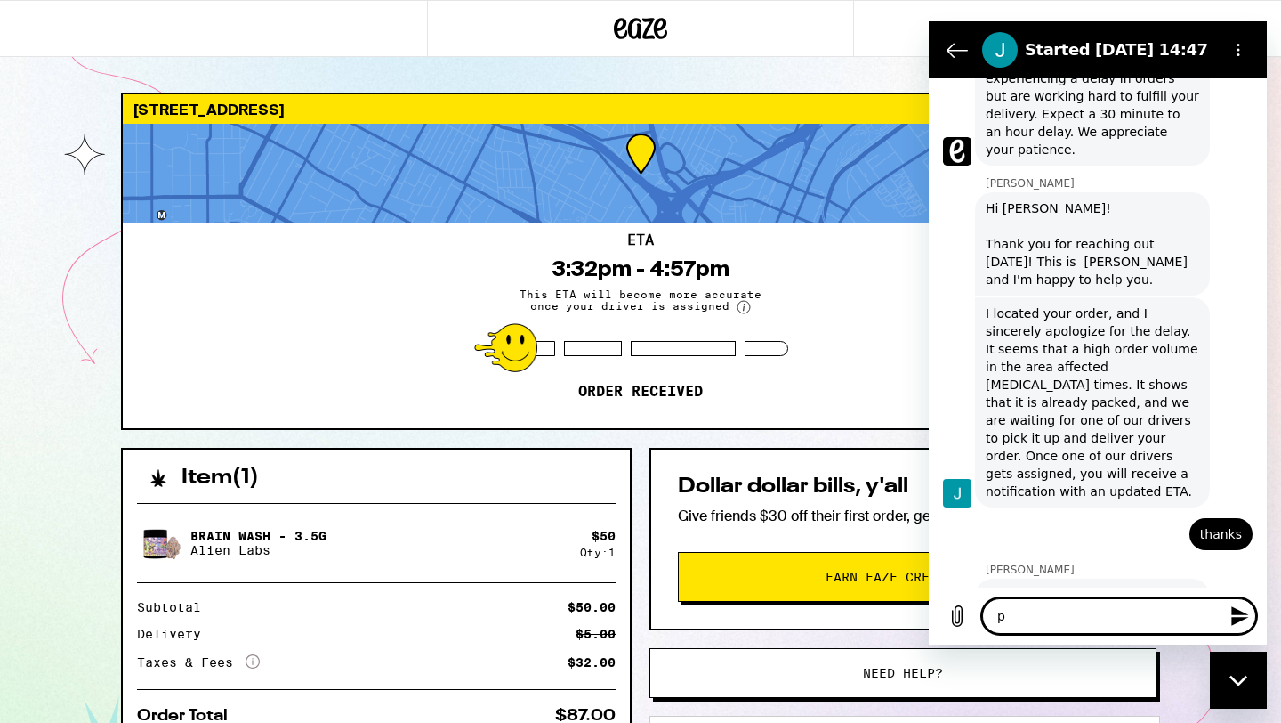
type textarea "x"
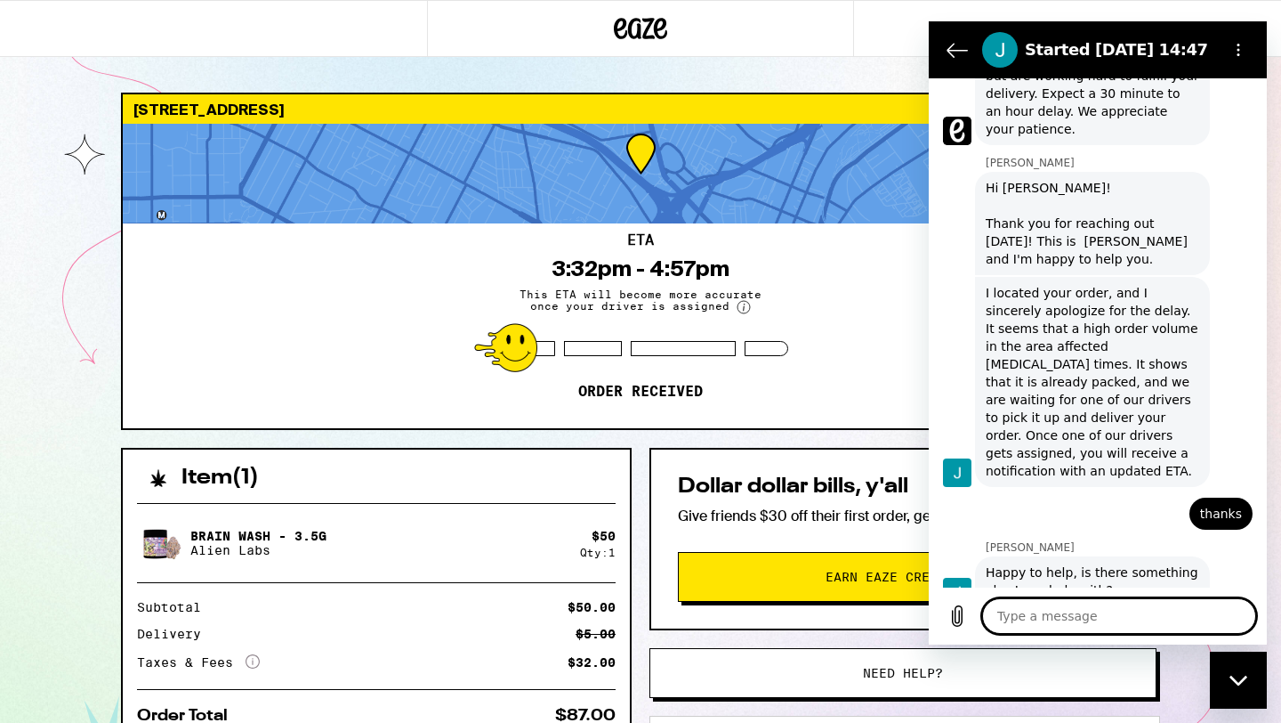
type textarea "i"
type textarea "x"
type textarea "is"
type textarea "x"
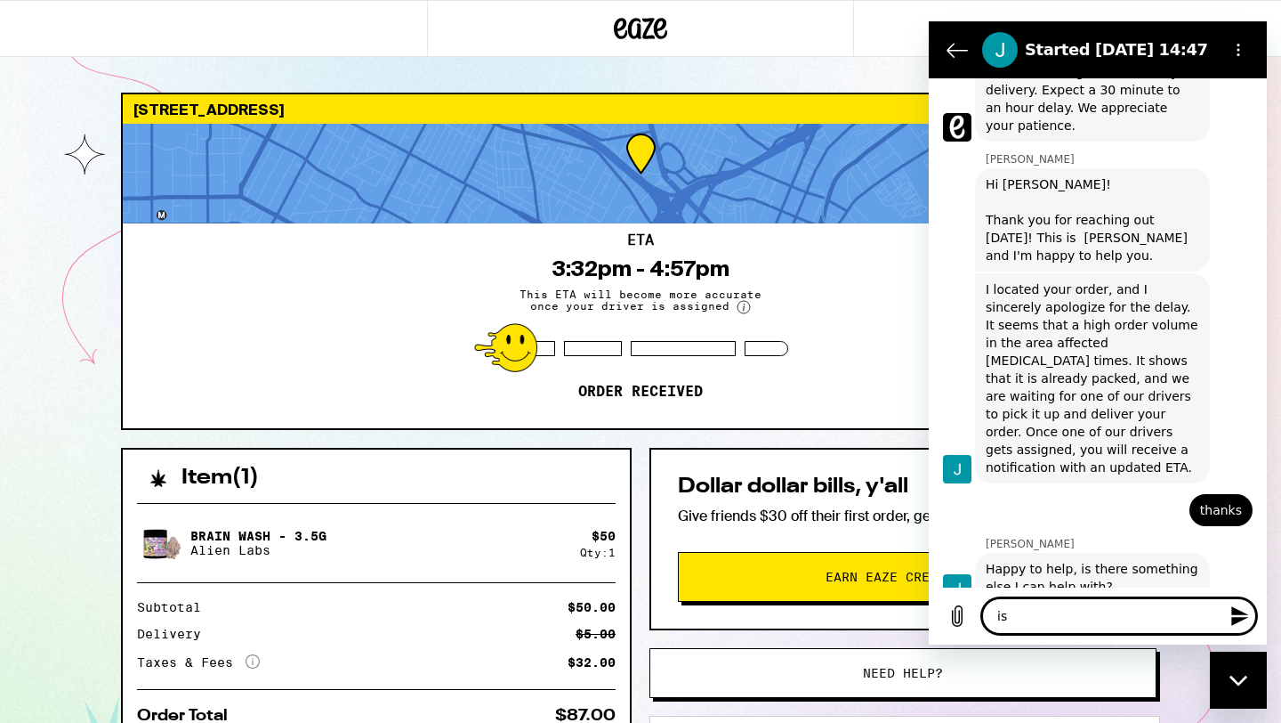
type textarea "is"
type textarea "x"
type textarea "is m"
type textarea "x"
type textarea "is my"
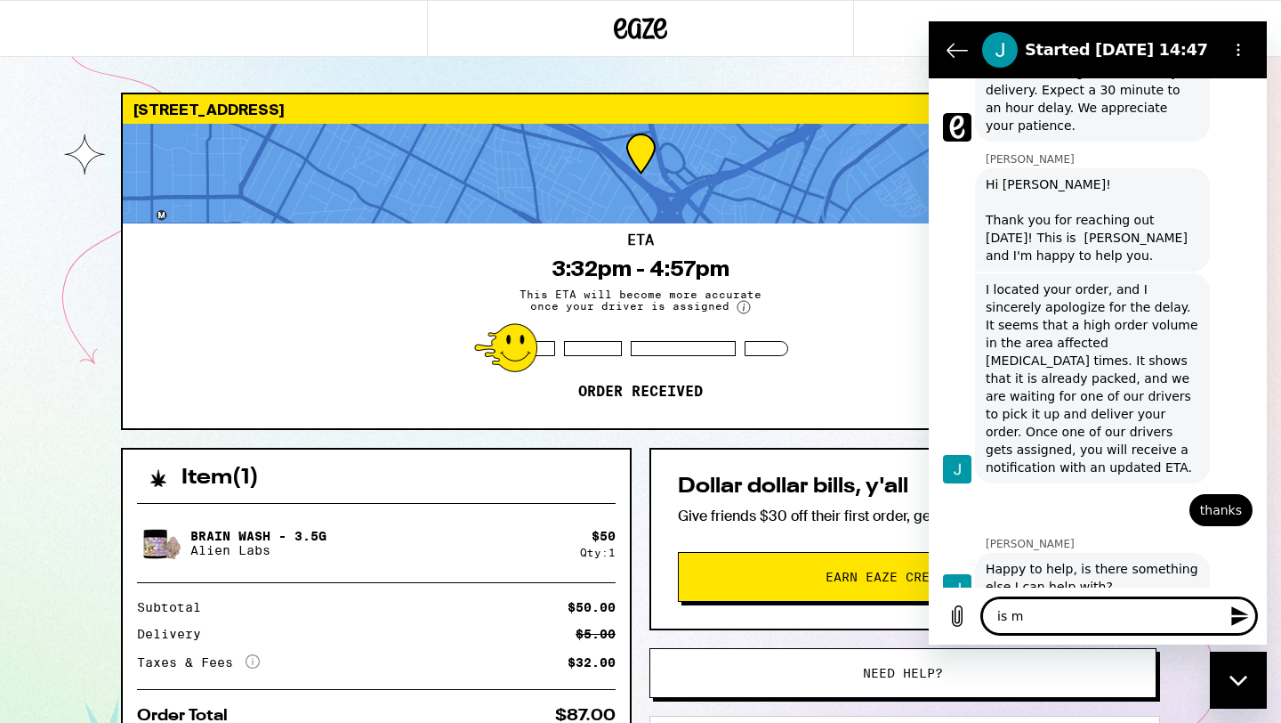
type textarea "x"
type textarea "is my"
type textarea "x"
type textarea "is my v"
type textarea "x"
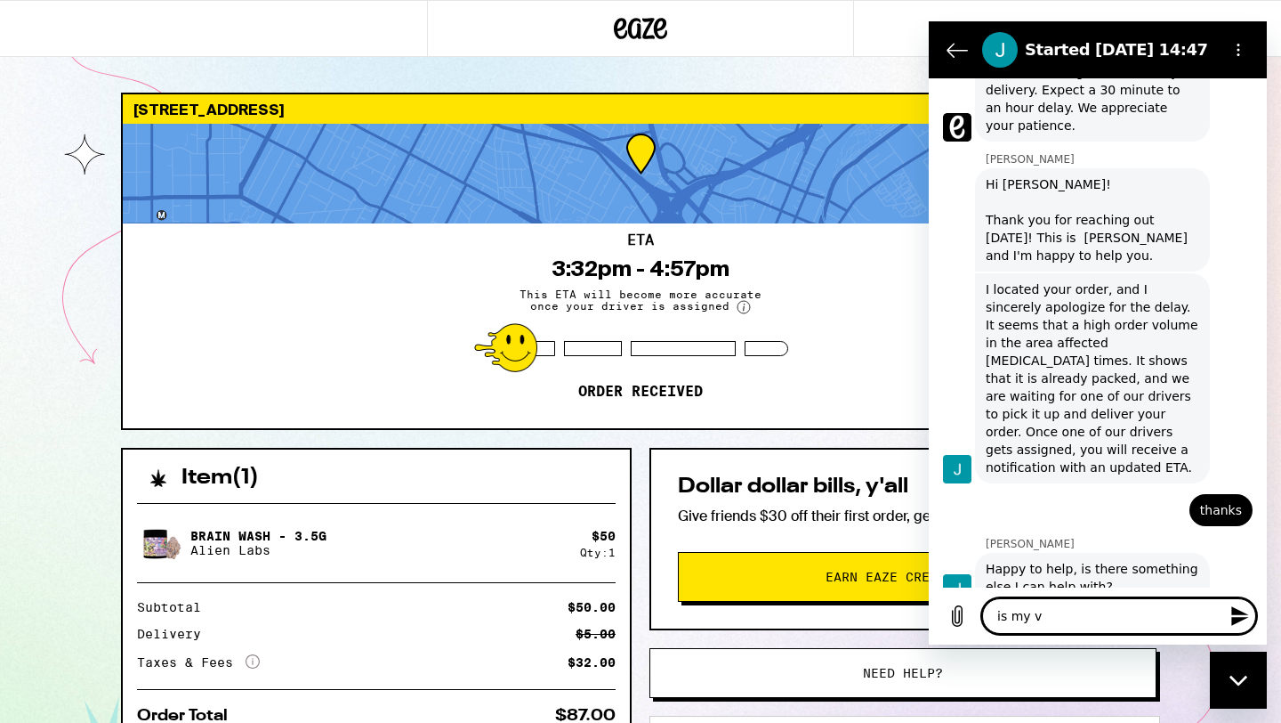
type textarea "is my vo"
type textarea "x"
type textarea "is my von"
type textarea "x"
type textarea "is my vo"
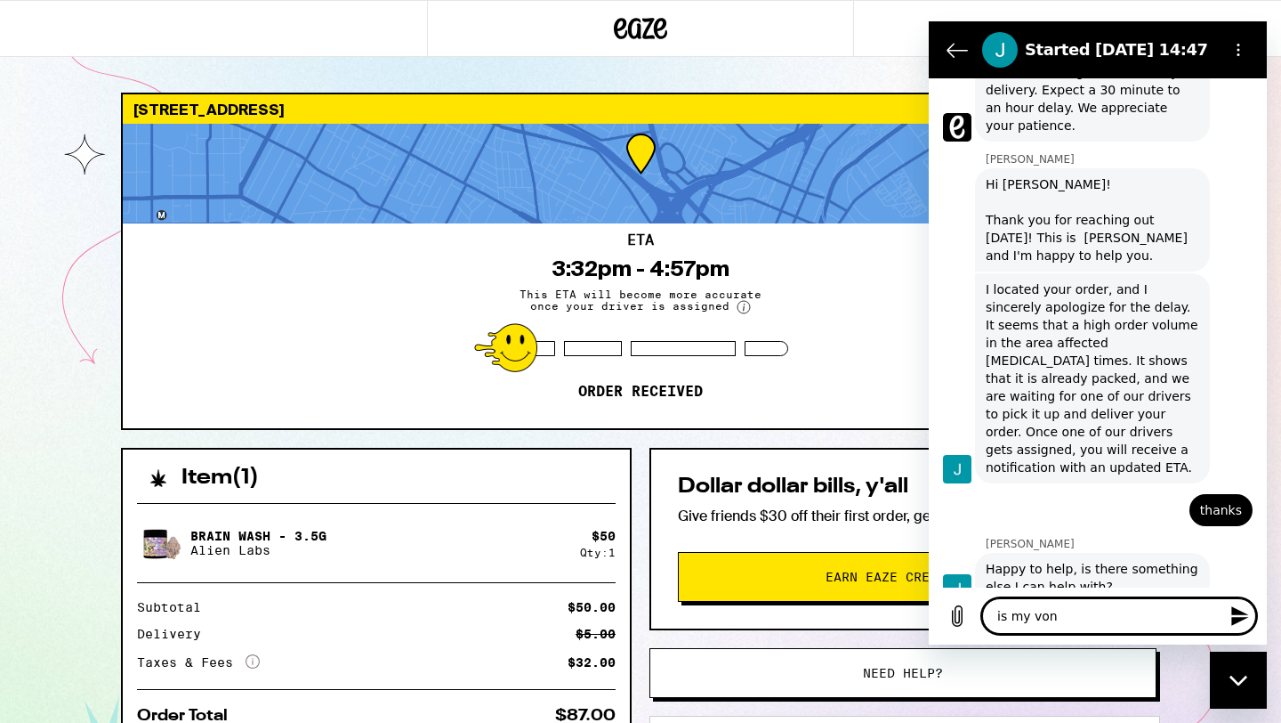
type textarea "x"
type textarea "is my v"
type textarea "x"
type textarea "is my"
type textarea "x"
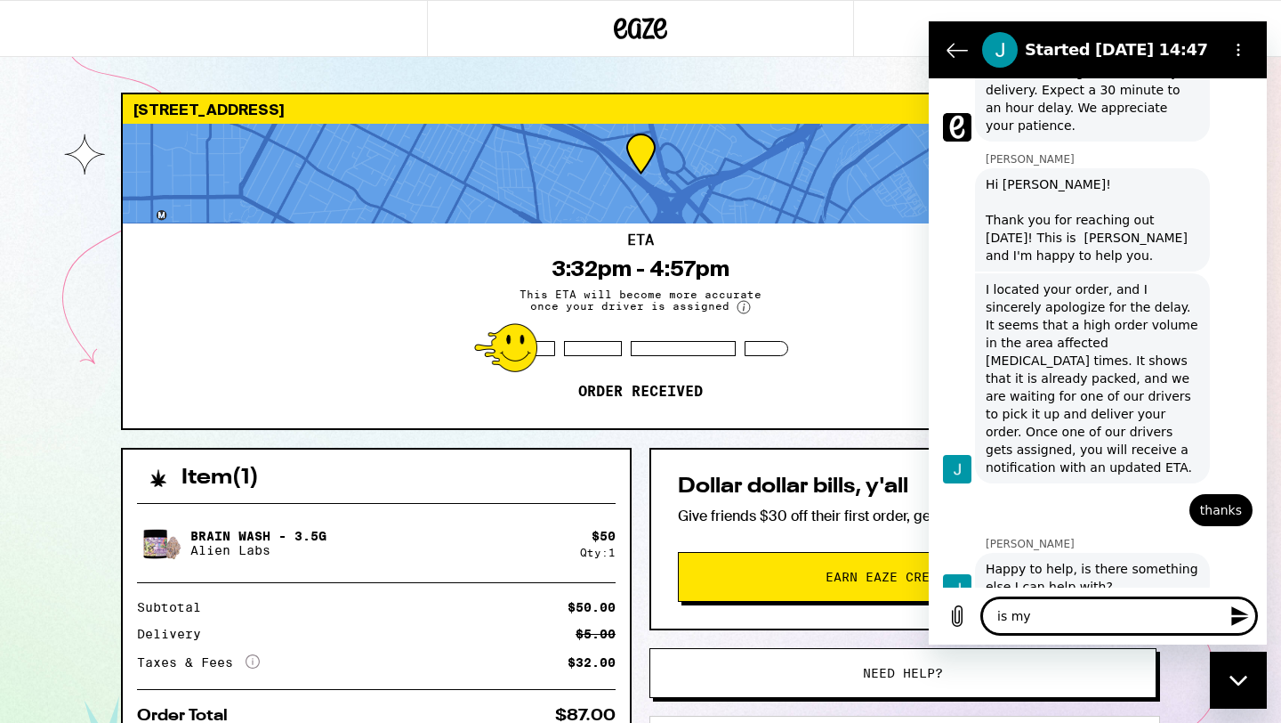
type textarea "is my c"
type textarea "x"
type textarea "is my co"
type textarea "x"
type textarea "is my con"
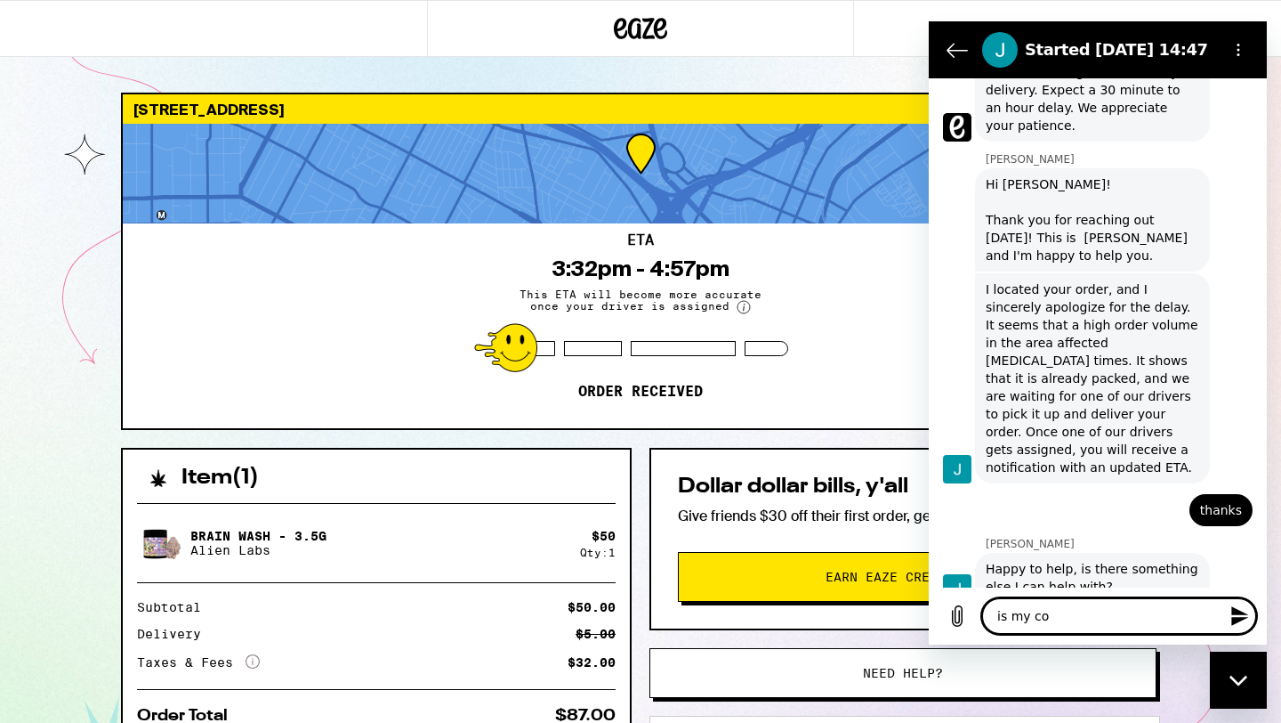
type textarea "x"
type textarea "is my cont"
type textarea "x"
type textarea "is my conta"
type textarea "x"
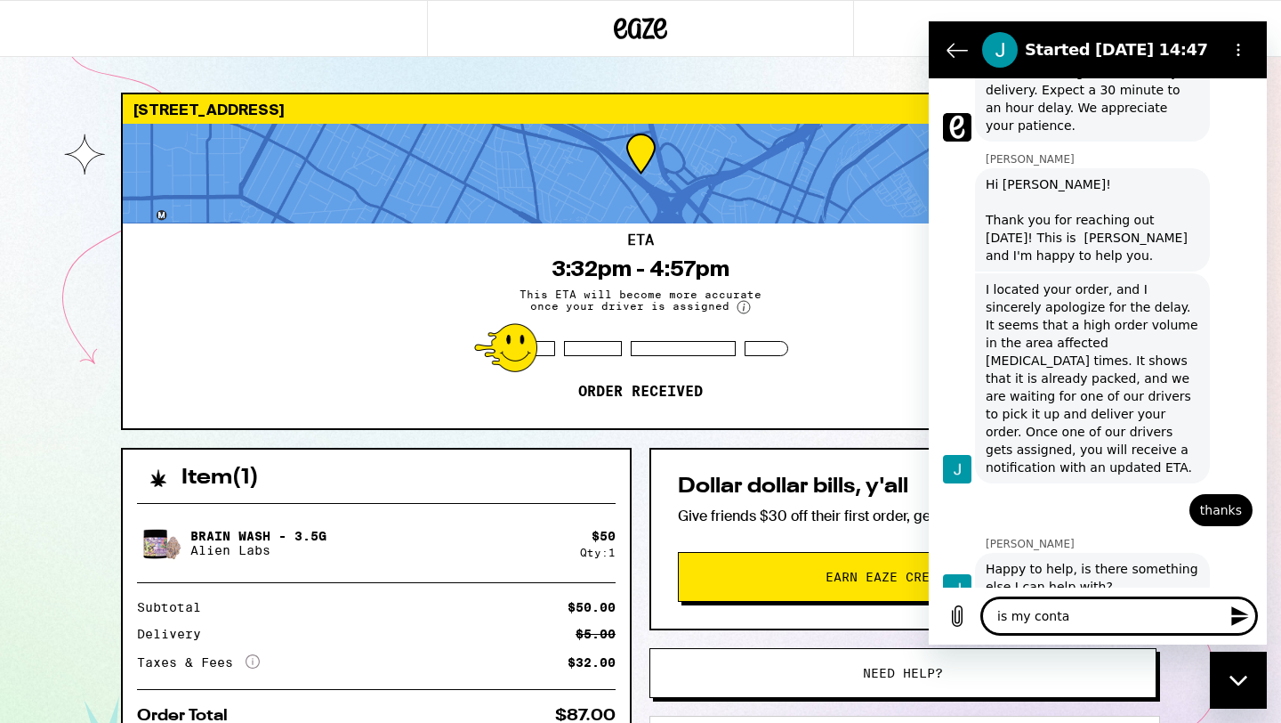
type textarea "is my contac"
type textarea "x"
type textarea "is my contact"
type textarea "x"
type textarea "is my contact"
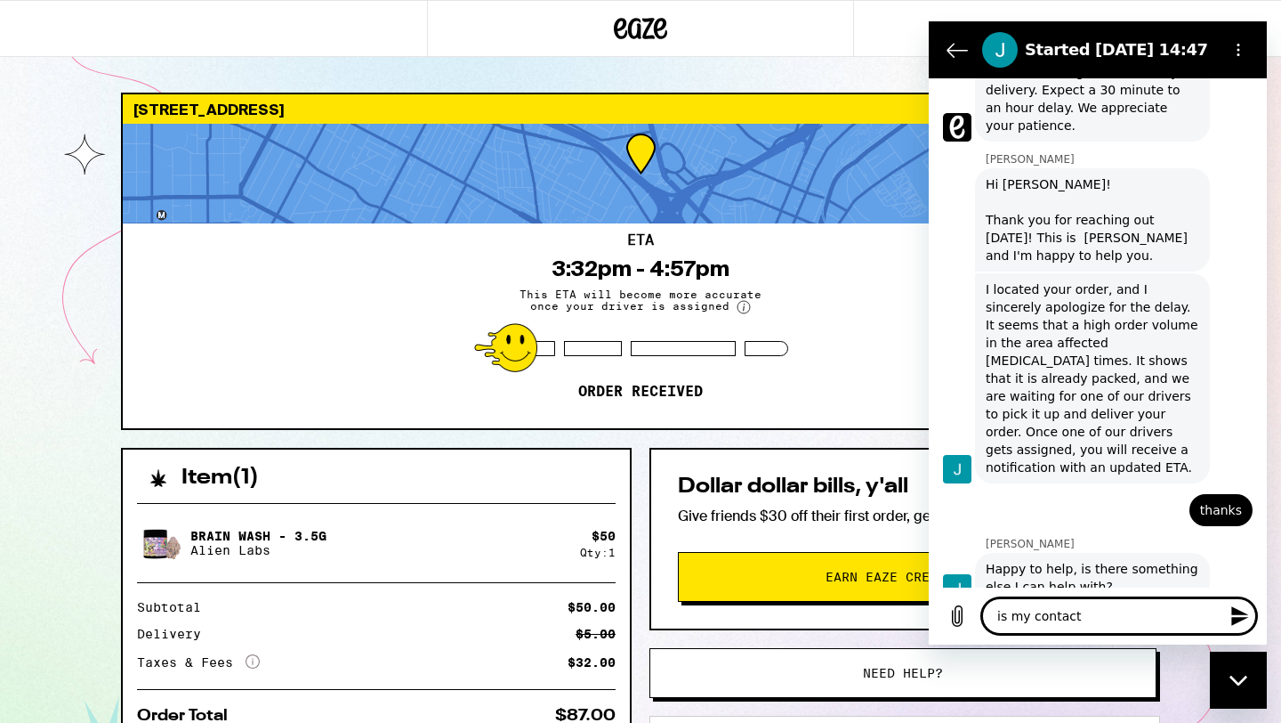
type textarea "x"
type textarea "is my contact n"
type textarea "x"
type textarea "is my contact nu"
type textarea "x"
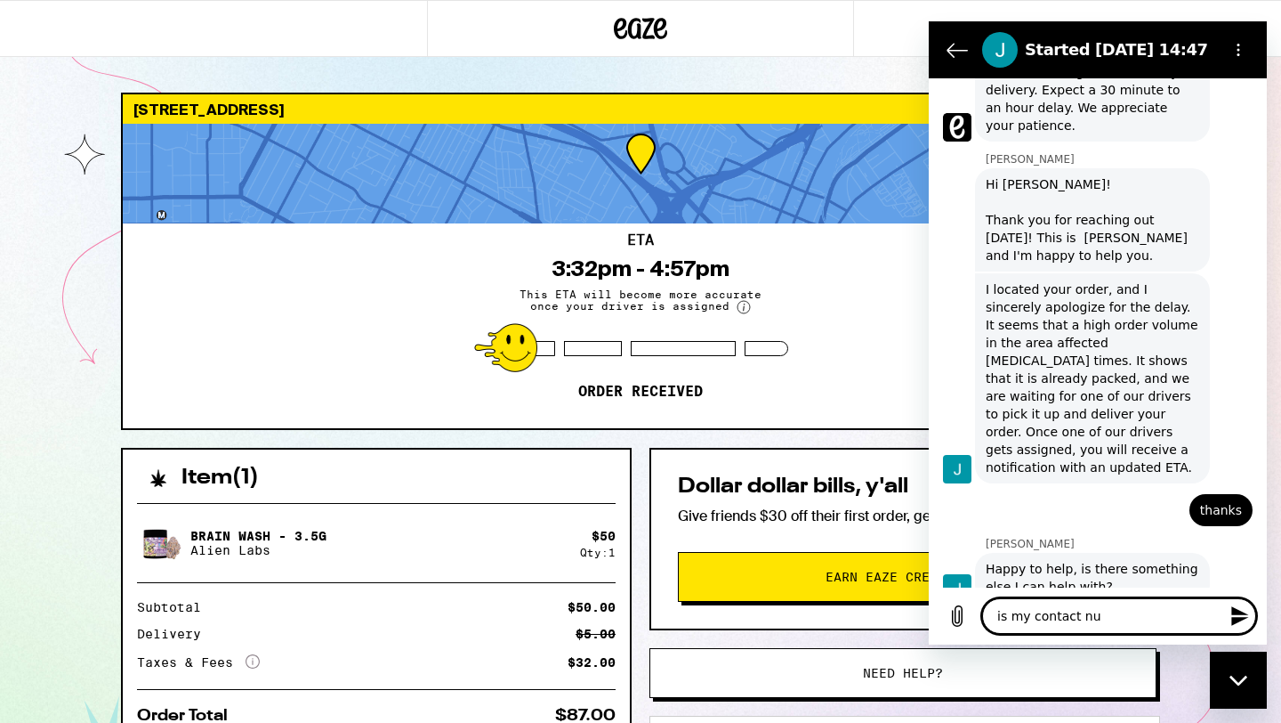
type textarea "is my contact num"
type textarea "x"
type textarea "is my contact numb"
type textarea "x"
type textarea "is my contact numbe"
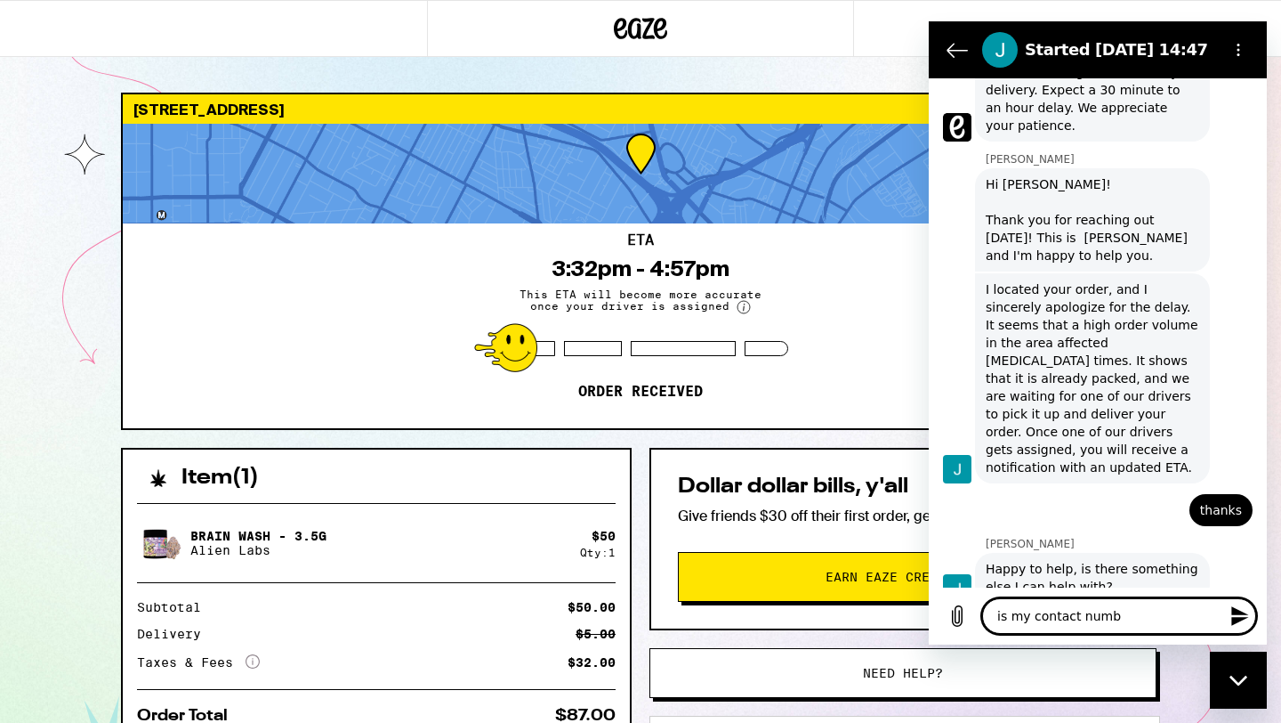
type textarea "x"
type textarea "is my contact number"
type textarea "x"
type textarea "is my contact number"
type textarea "x"
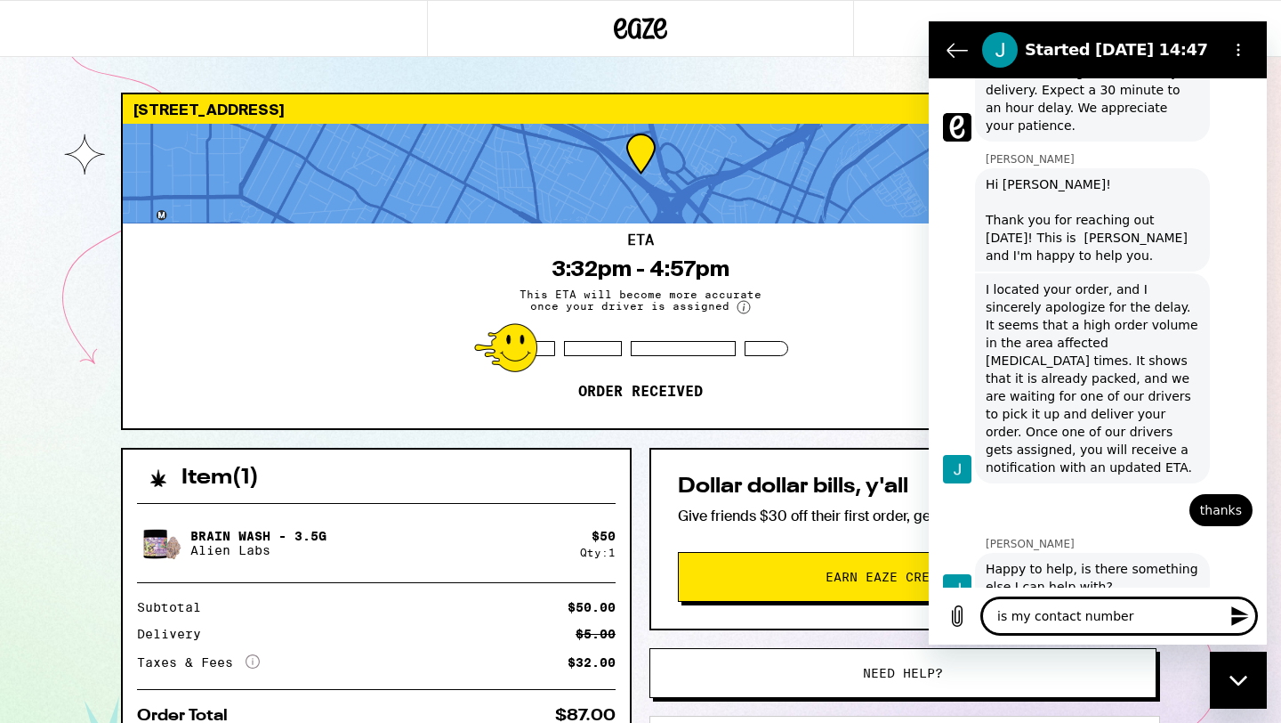
type textarea "is my contact number y"
type textarea "x"
type textarea "is my contact number yo"
type textarea "x"
type textarea "is my contact number you"
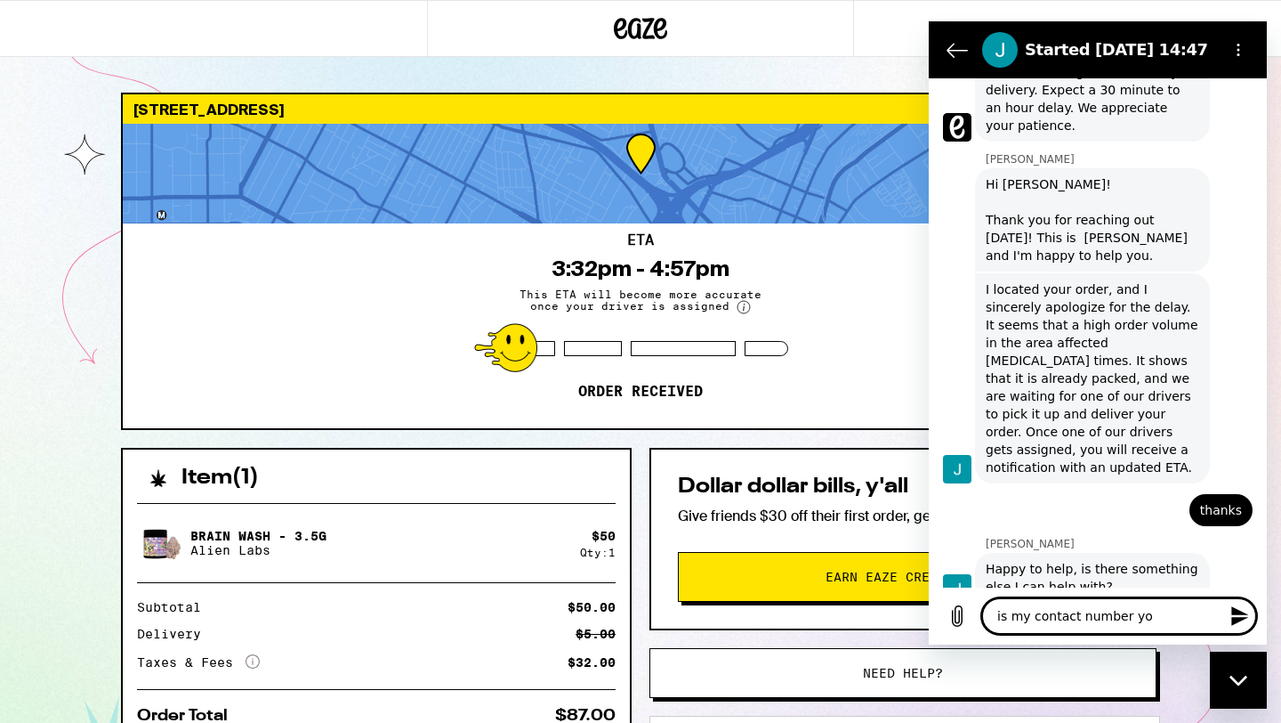
type textarea "x"
type textarea "is my contact number you"
type textarea "x"
type textarea "is my contact number you h"
type textarea "x"
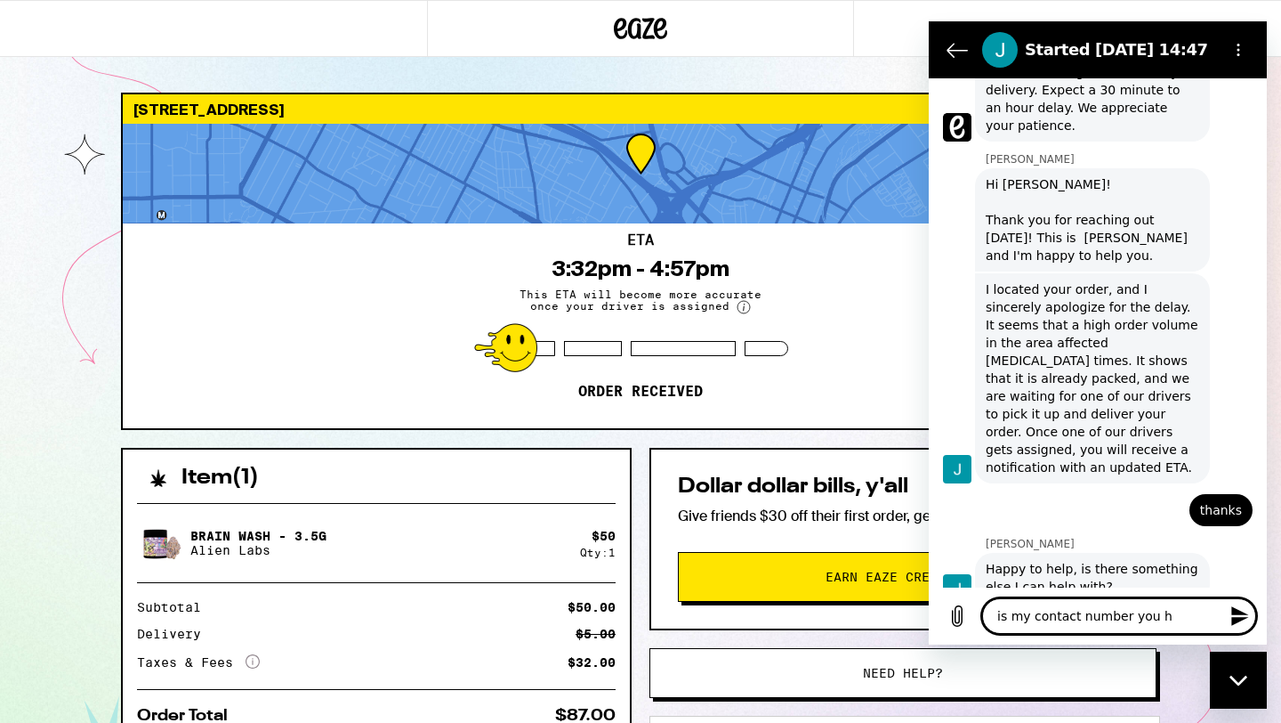
type textarea "is my contact number you ha"
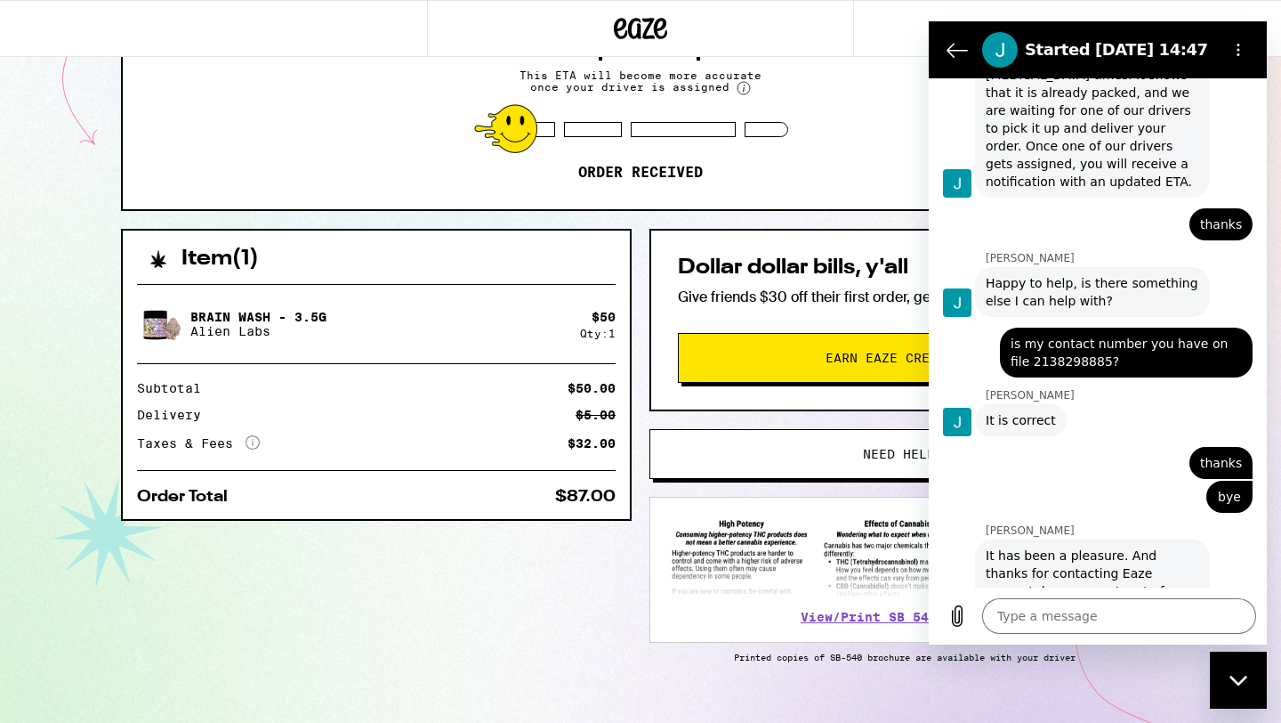
scroll to position [1273, 0]
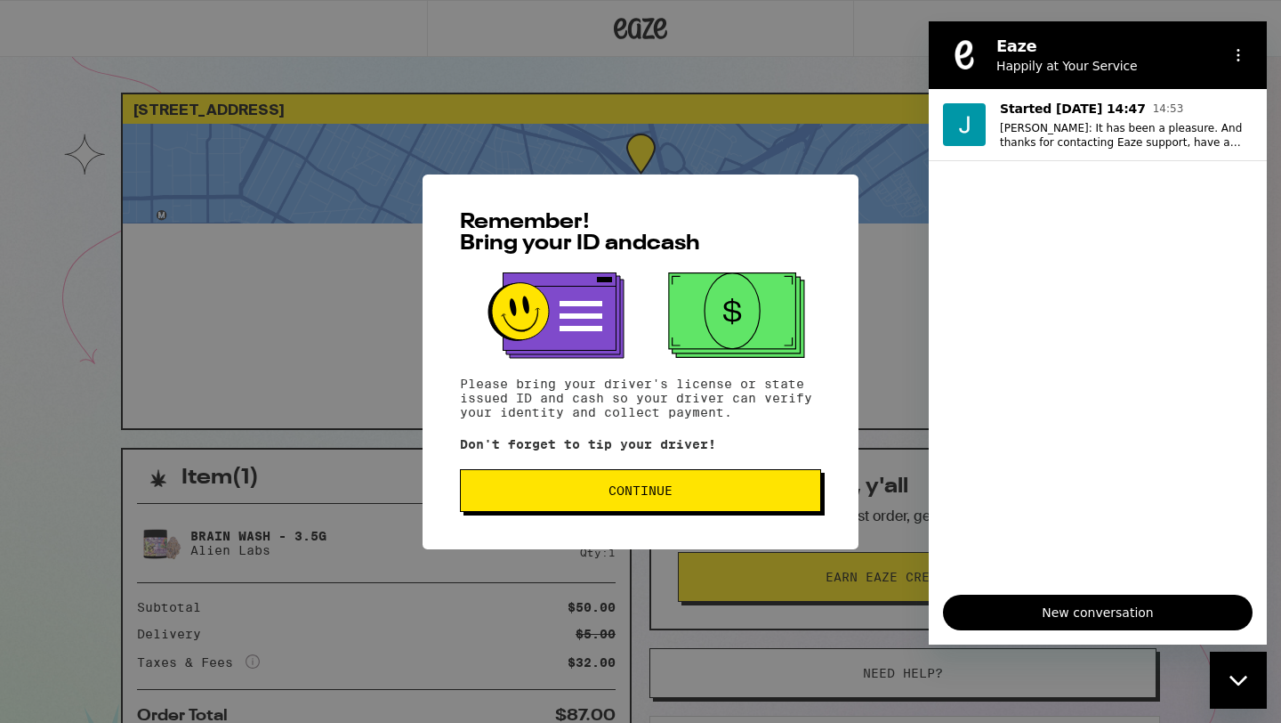
click at [580, 501] on button "Continue" at bounding box center [640, 490] width 361 height 43
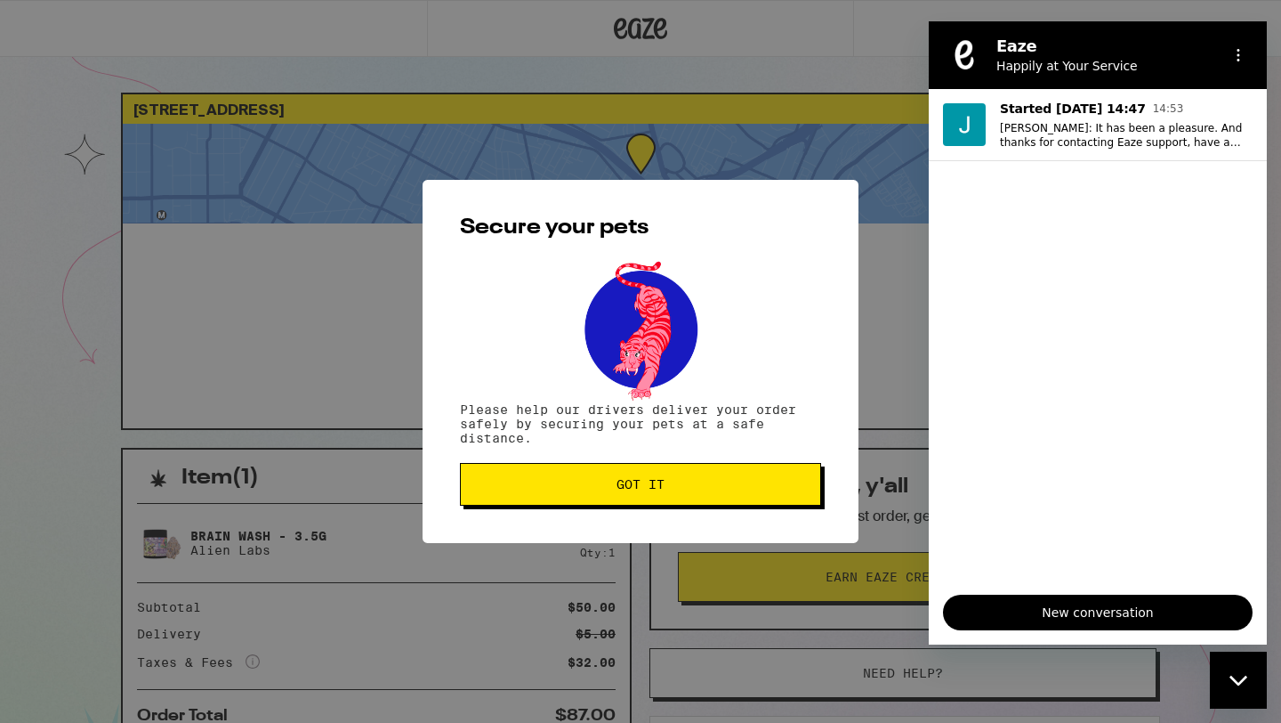
click at [736, 490] on span "Got it" at bounding box center [640, 484] width 331 height 12
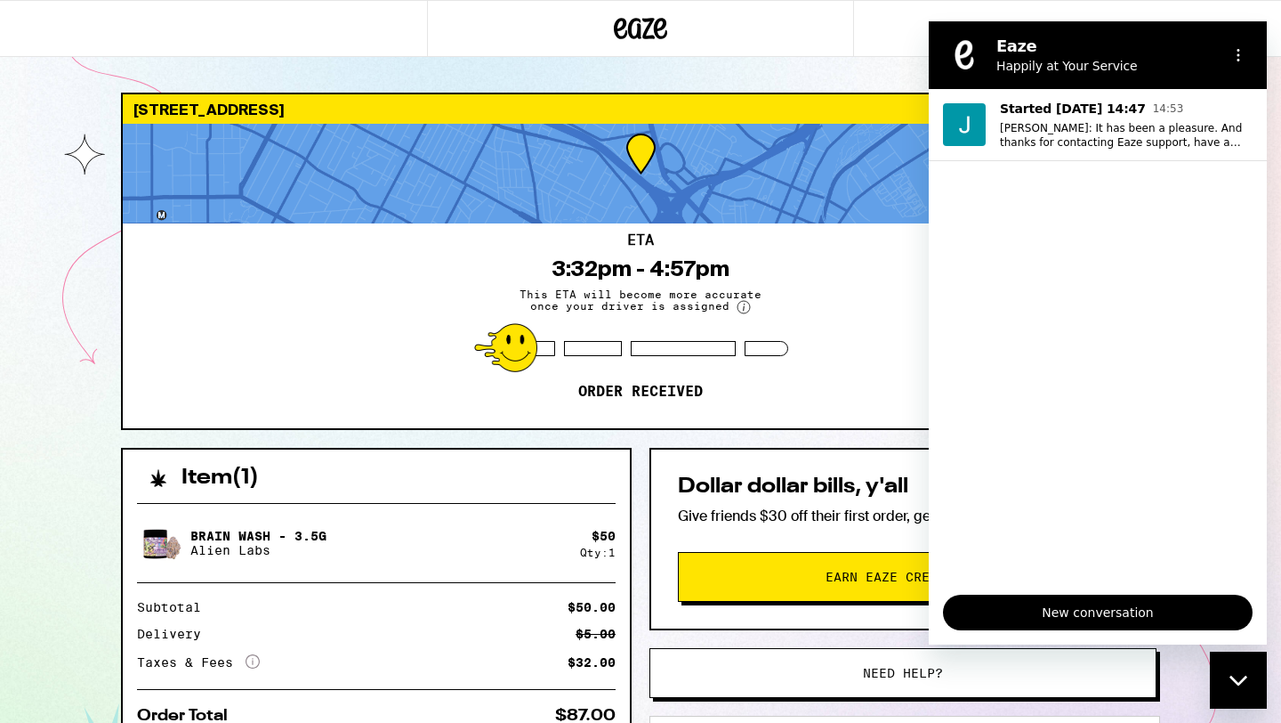
click at [91, 329] on div "1154 Bellevue Ave Los Angeles 90012 ETA 3:32pm - 4:57pm This ETA will become mo…" at bounding box center [640, 492] width 1281 height 984
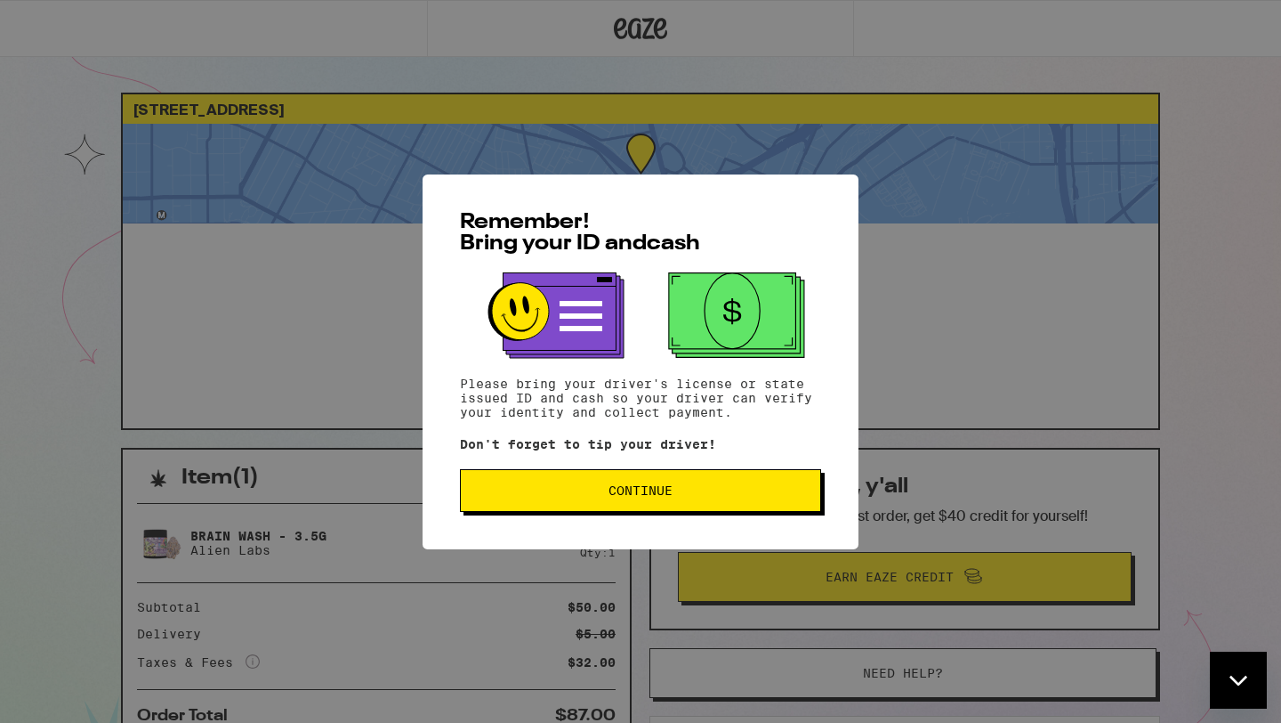
click at [578, 503] on button "Continue" at bounding box center [640, 490] width 361 height 43
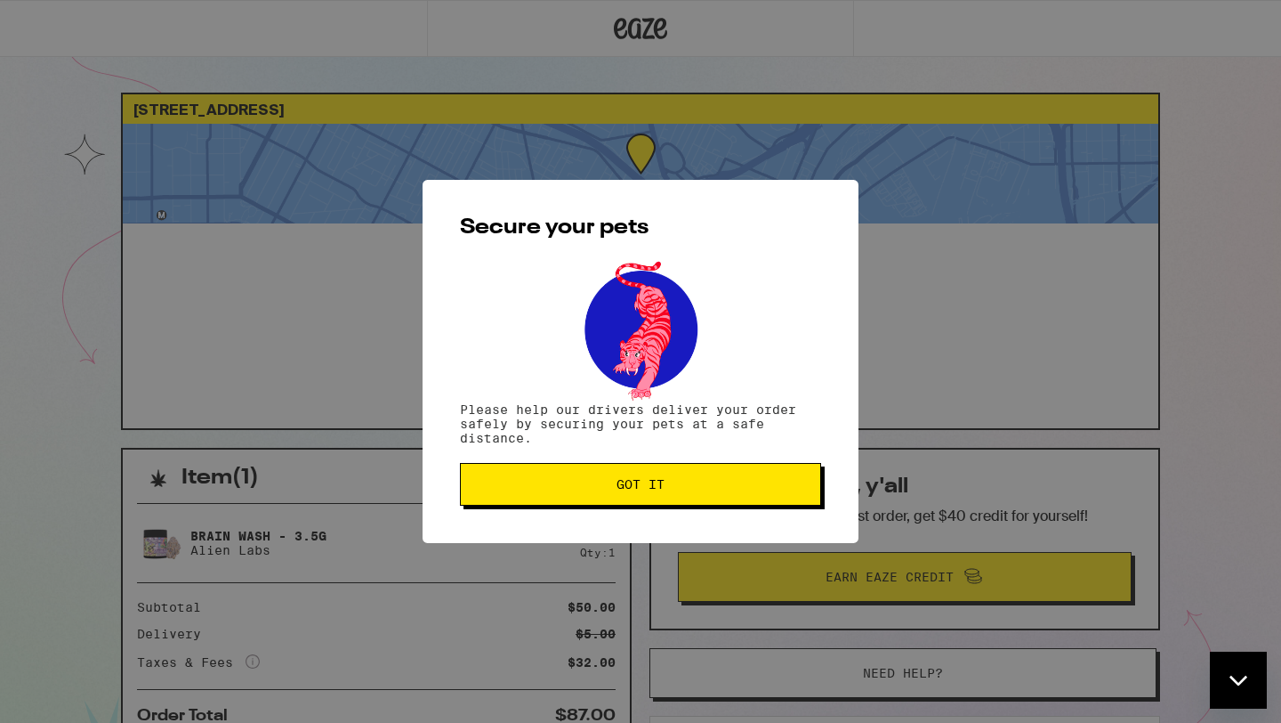
click at [578, 503] on button "Got it" at bounding box center [640, 484] width 361 height 43
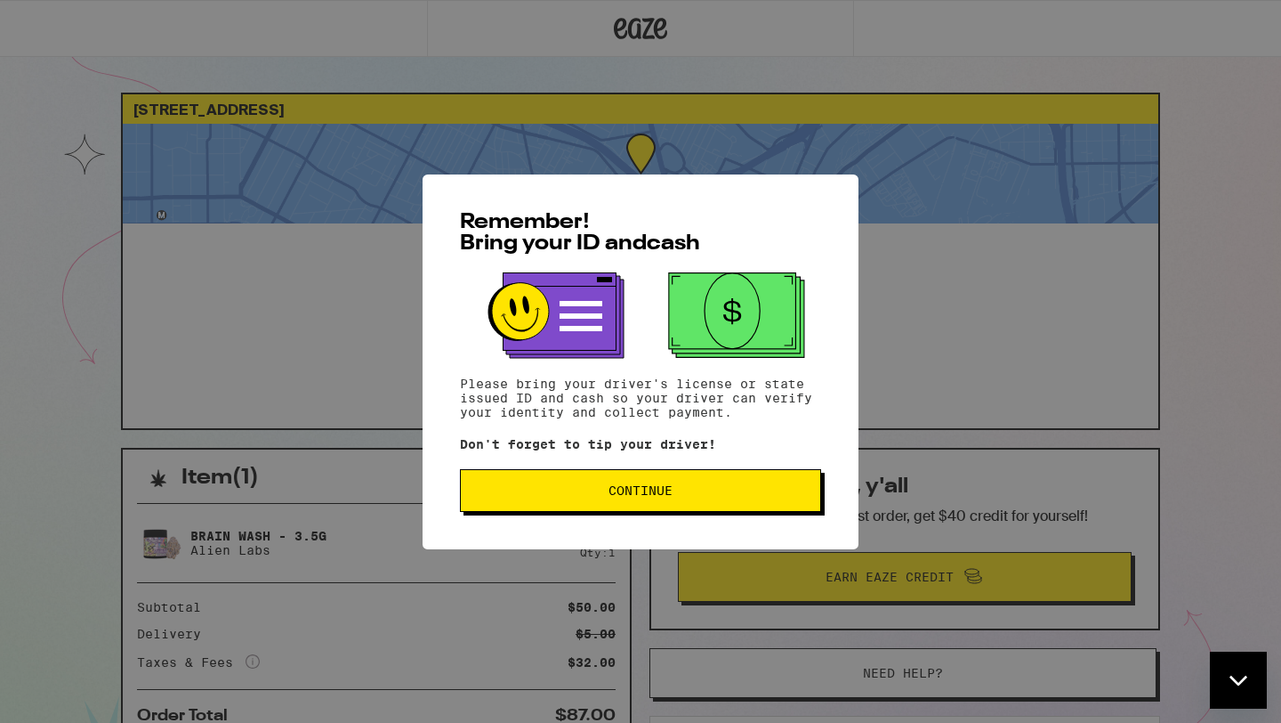
click at [667, 497] on span "Continue" at bounding box center [641, 490] width 64 height 12
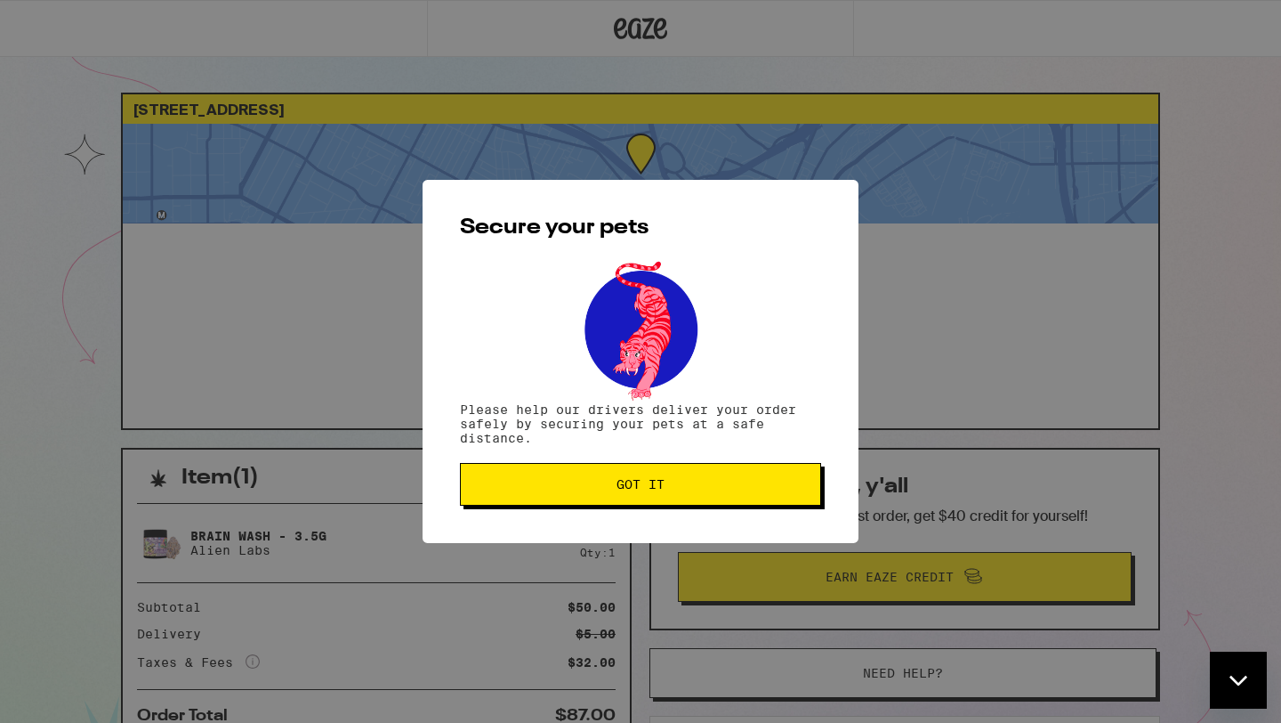
click at [667, 501] on button "Got it" at bounding box center [640, 484] width 361 height 43
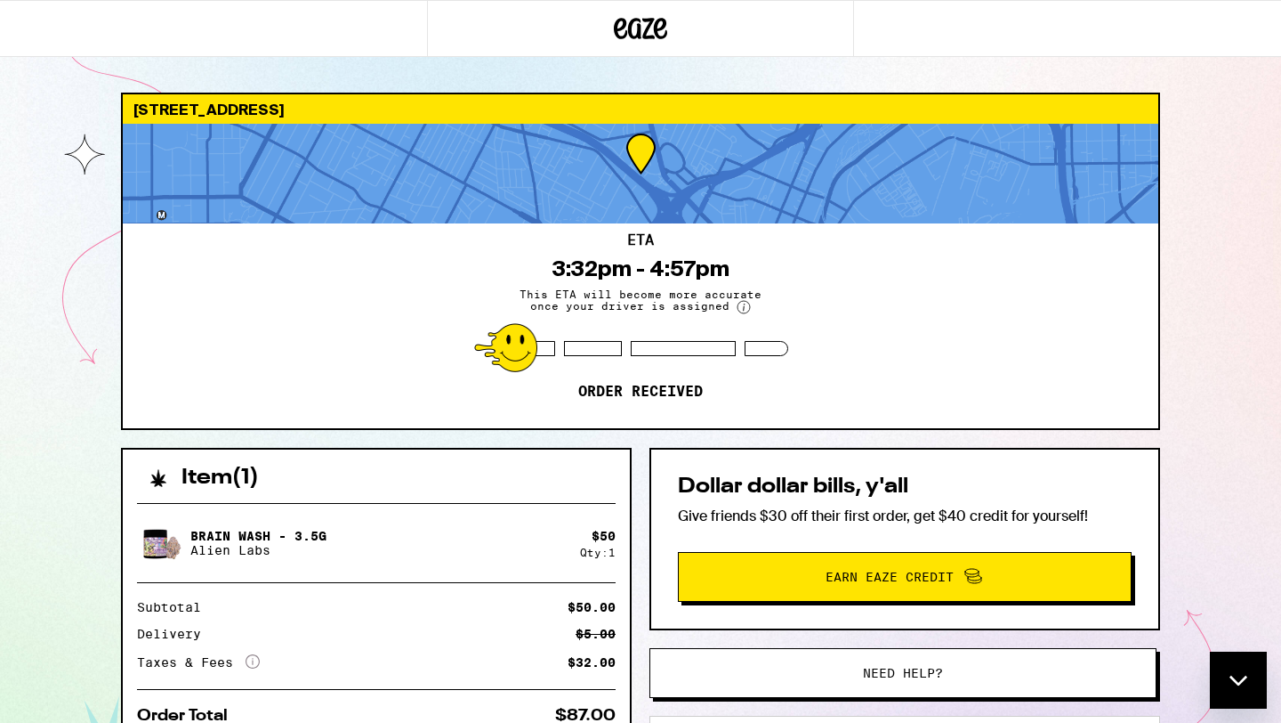
click at [1214, 659] on div "Close messaging window" at bounding box center [1238, 679] width 53 height 53
click at [1214, 659] on div "Open messaging window" at bounding box center [1238, 679] width 53 height 53
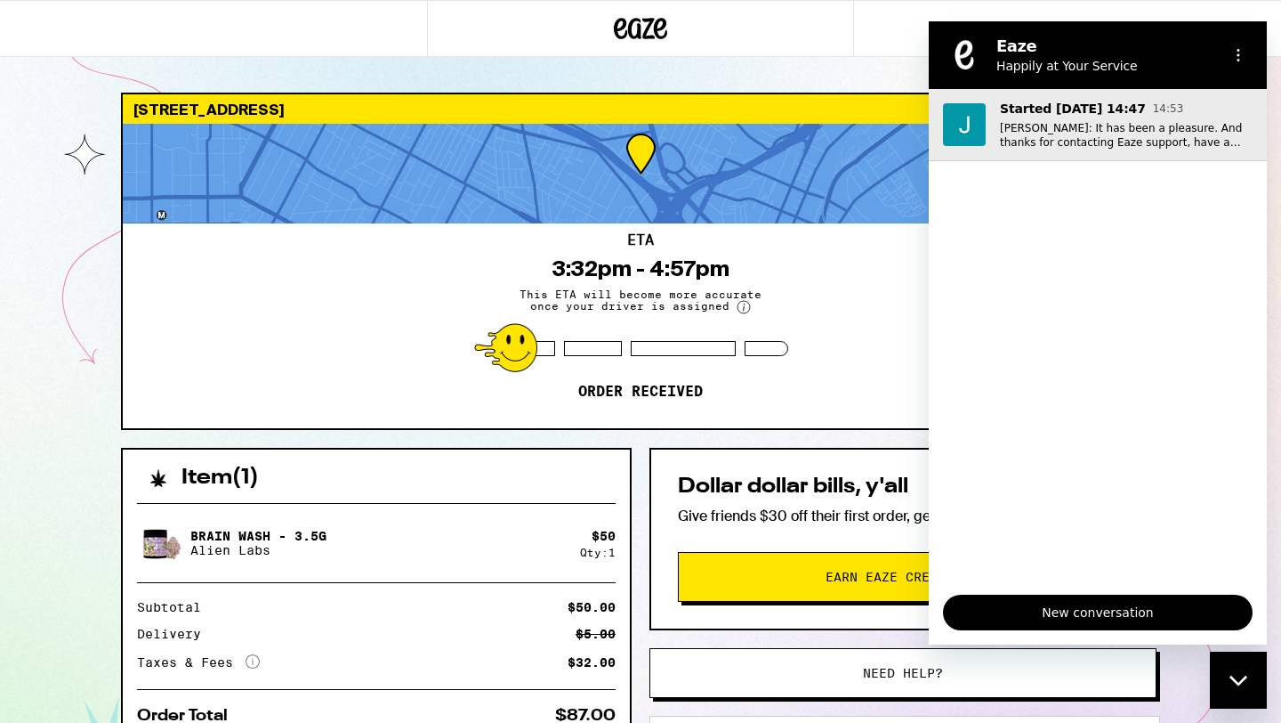
click at [1150, 147] on p "Jessica: It has been a pleasure. And thanks for contacting Eaze support, have a…" at bounding box center [1126, 135] width 253 height 28
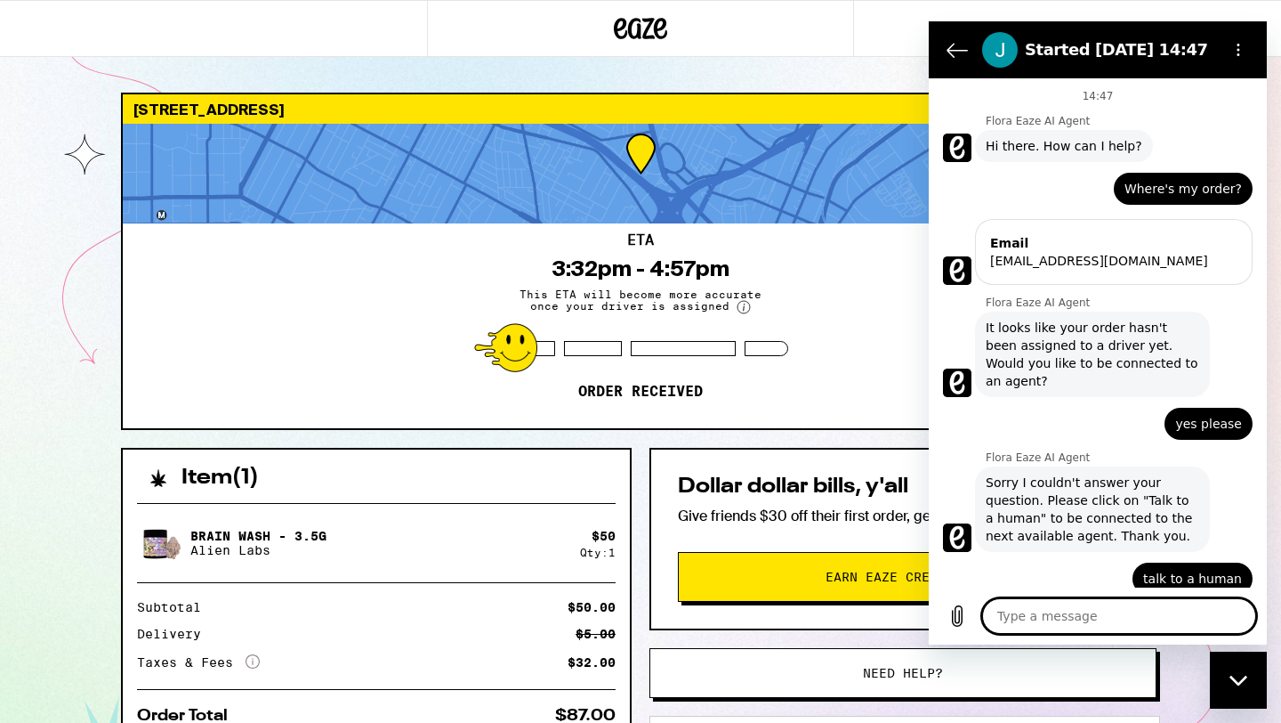
scroll to position [1273, 0]
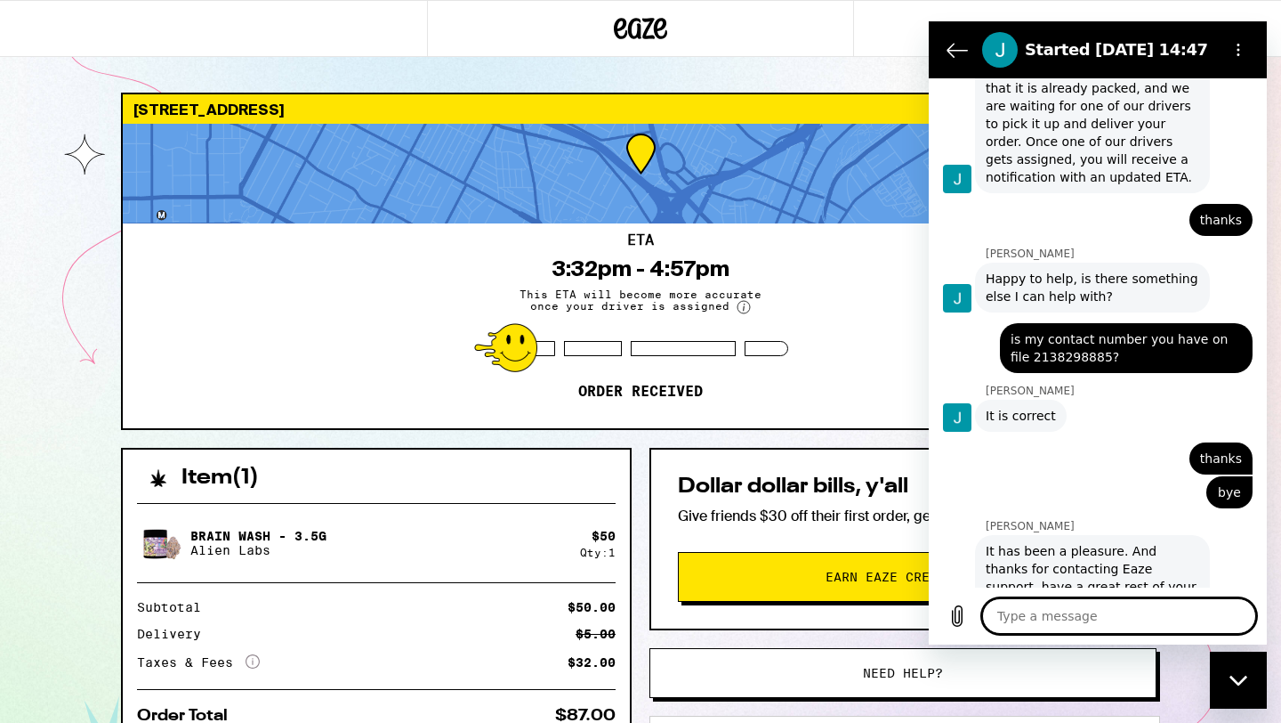
click at [1084, 610] on textarea at bounding box center [1119, 616] width 274 height 36
type textarea "a"
type textarea "x"
type textarea "an"
type textarea "x"
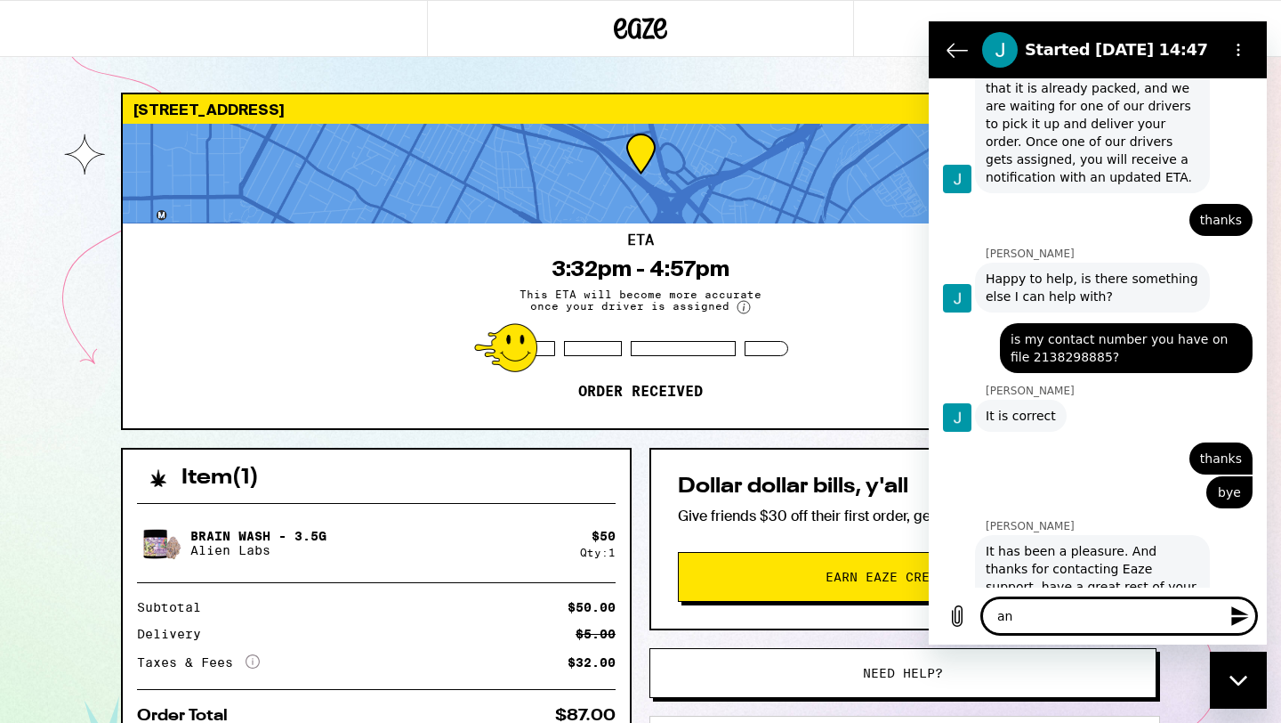
type textarea "any"
type textarea "x"
type textarea "any"
type textarea "x"
type textarea "any u"
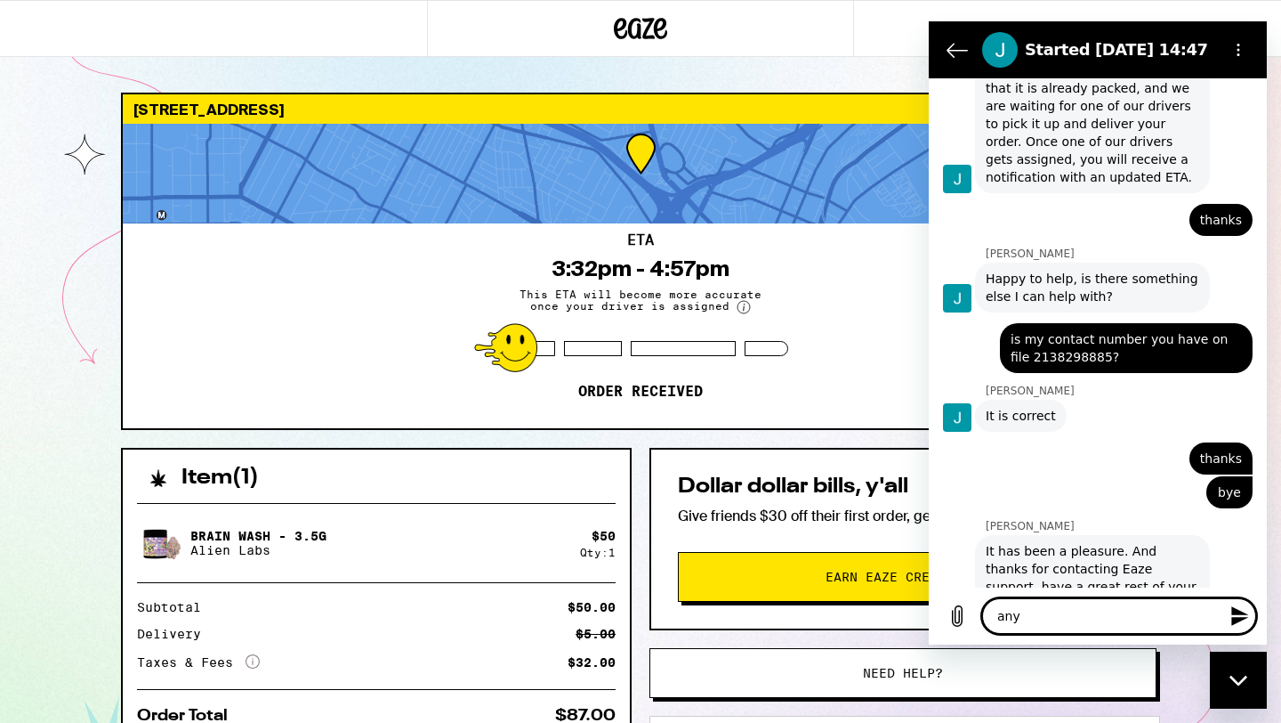
type textarea "x"
type textarea "any up"
type textarea "x"
type textarea "any upd"
type textarea "x"
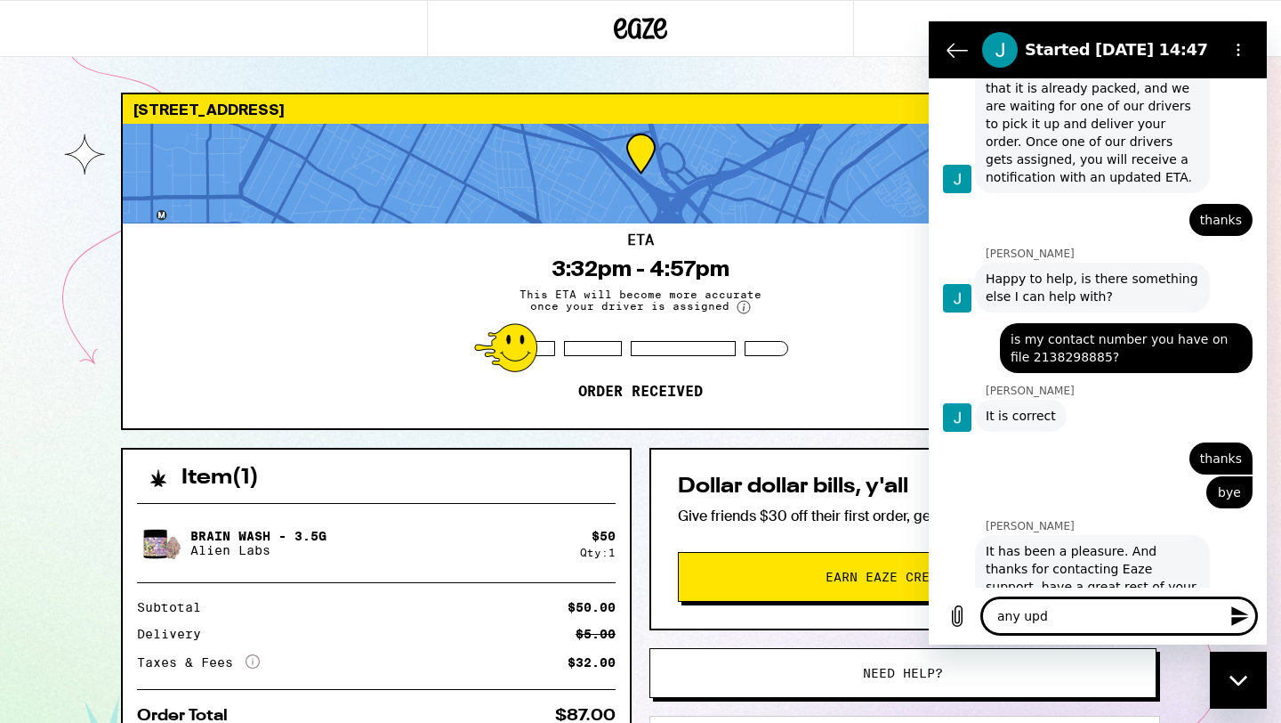
type textarea "any upda"
type textarea "x"
type textarea "any updat"
type textarea "x"
type textarea "any update"
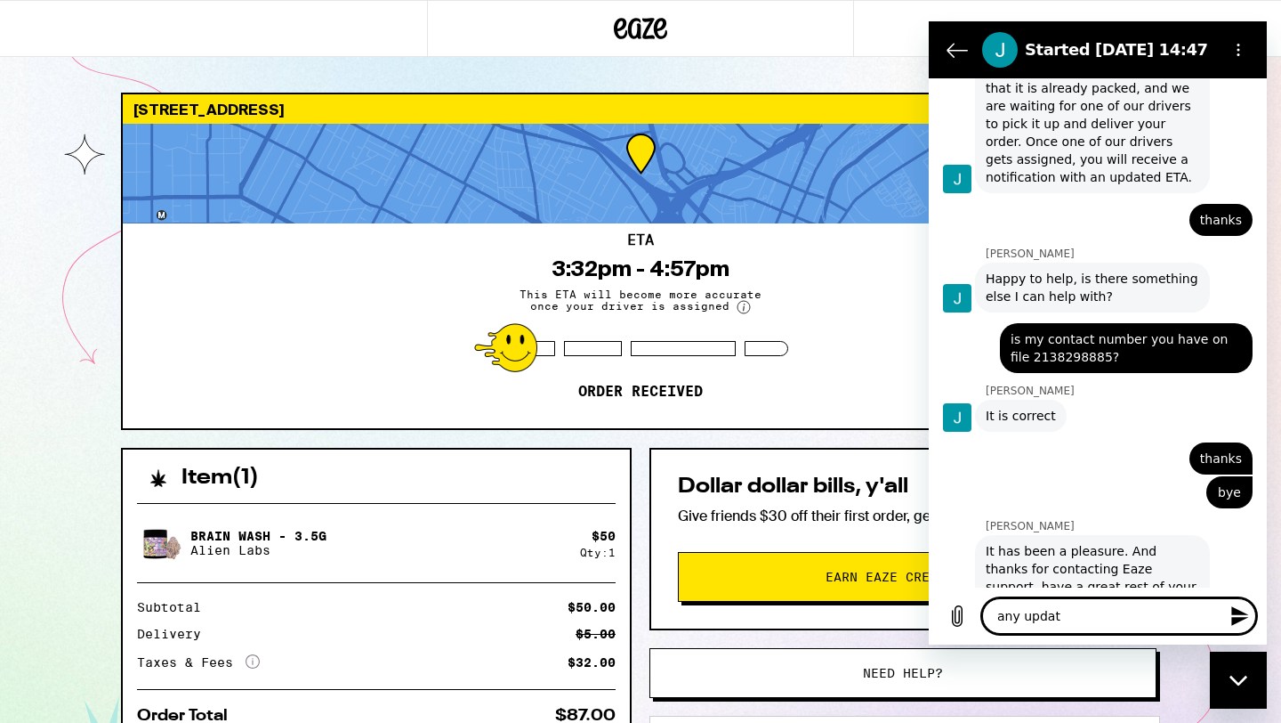
type textarea "x"
type textarea "any update?"
type textarea "x"
type textarea "any update??"
type textarea "x"
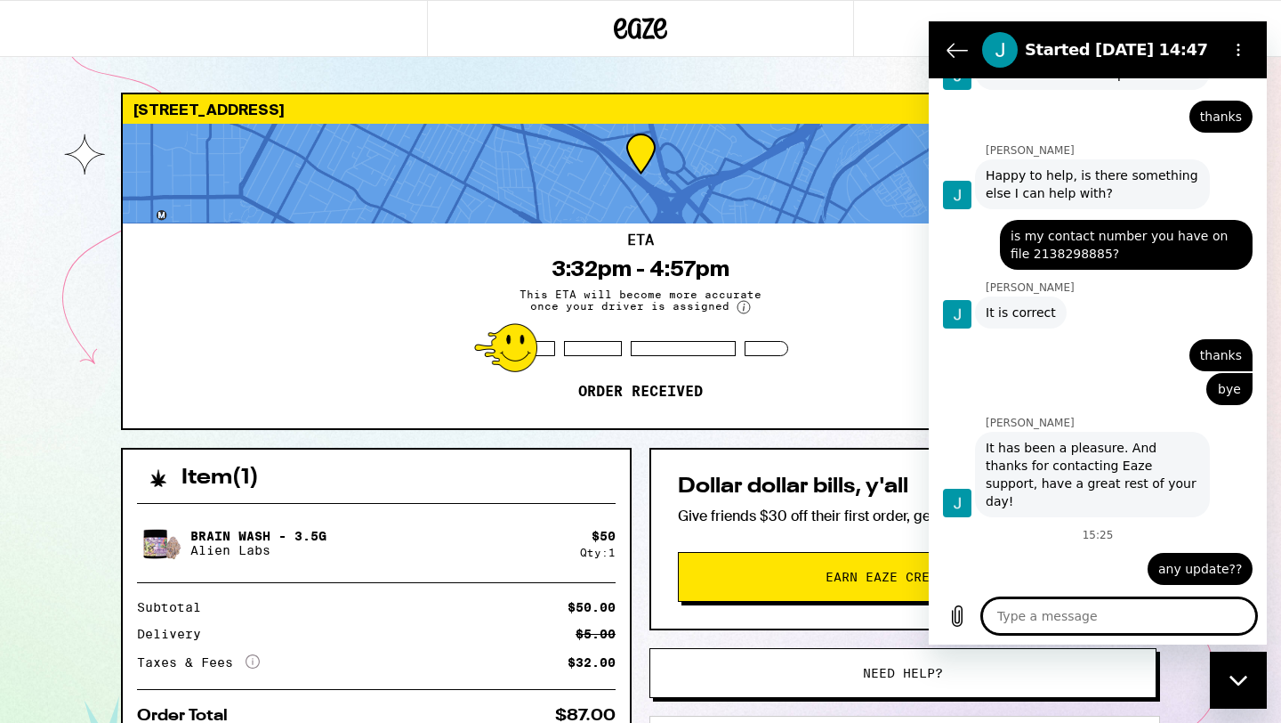
scroll to position [1375, 0]
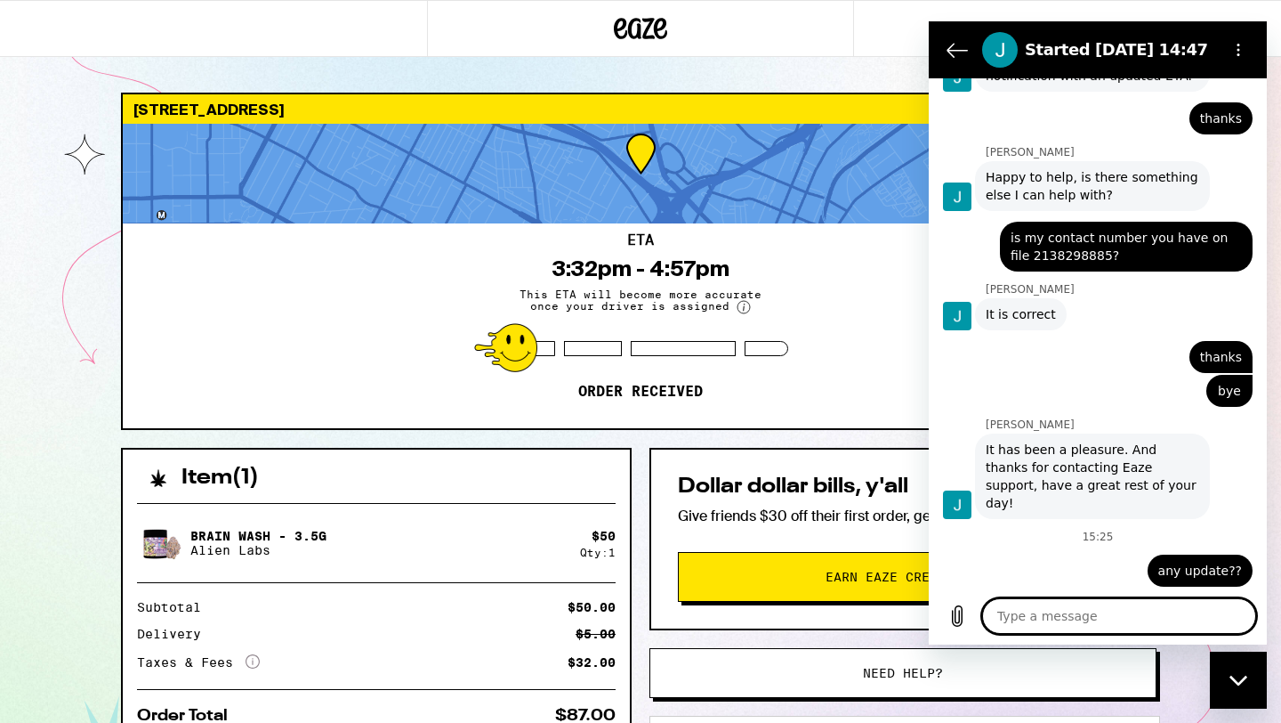
type textarea "x"
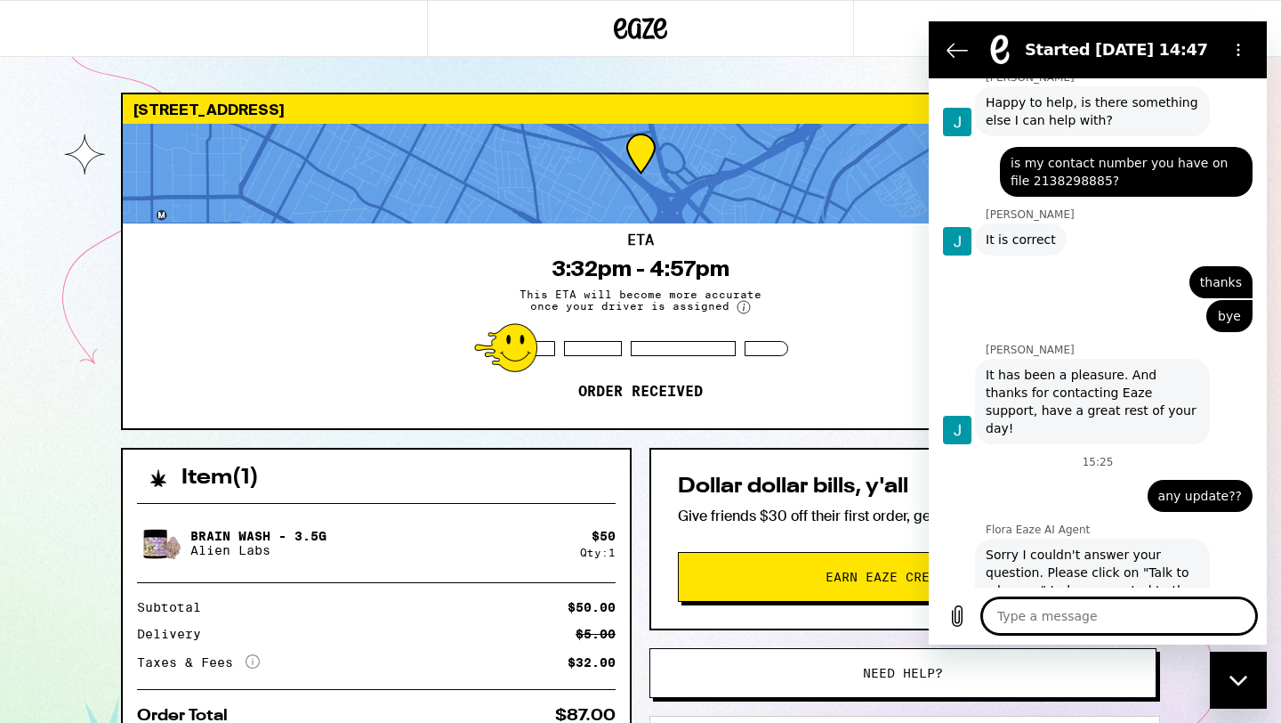
scroll to position [1453, 0]
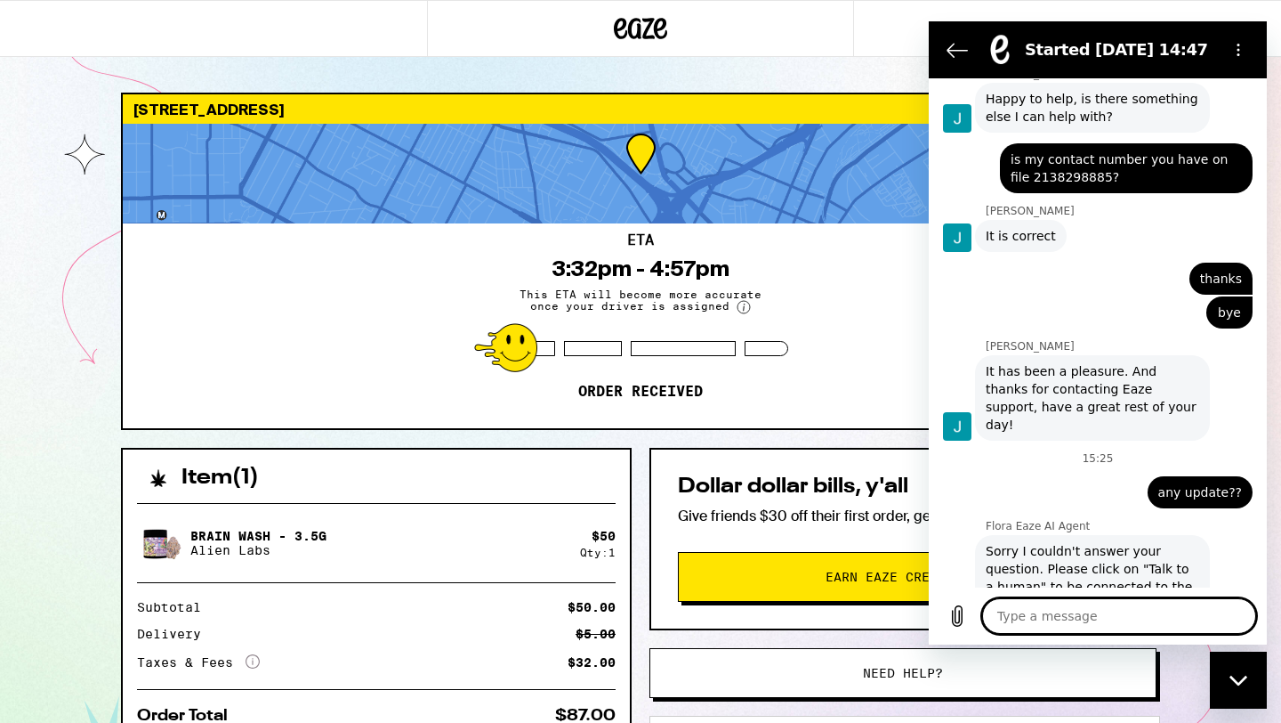
type textarea "t"
type textarea "x"
type textarea "ta"
type textarea "x"
type textarea "tal"
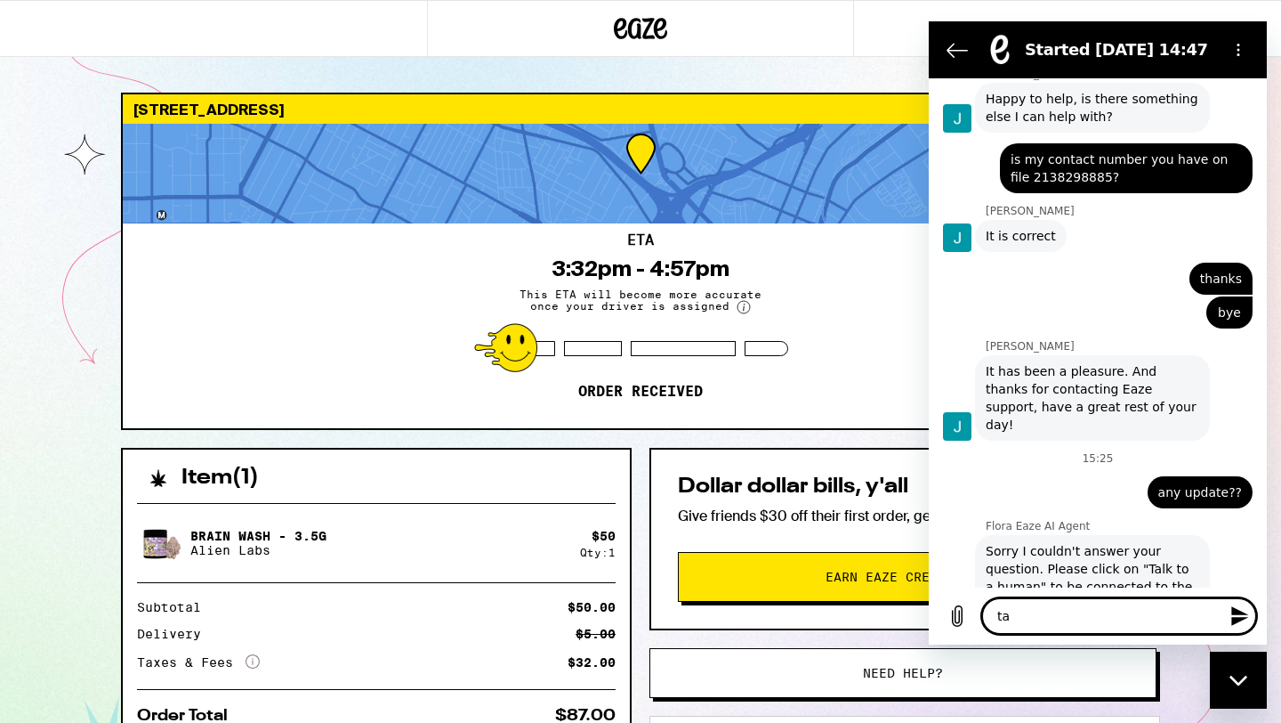
type textarea "x"
type textarea "talk"
type textarea "x"
type textarea "talk"
type textarea "x"
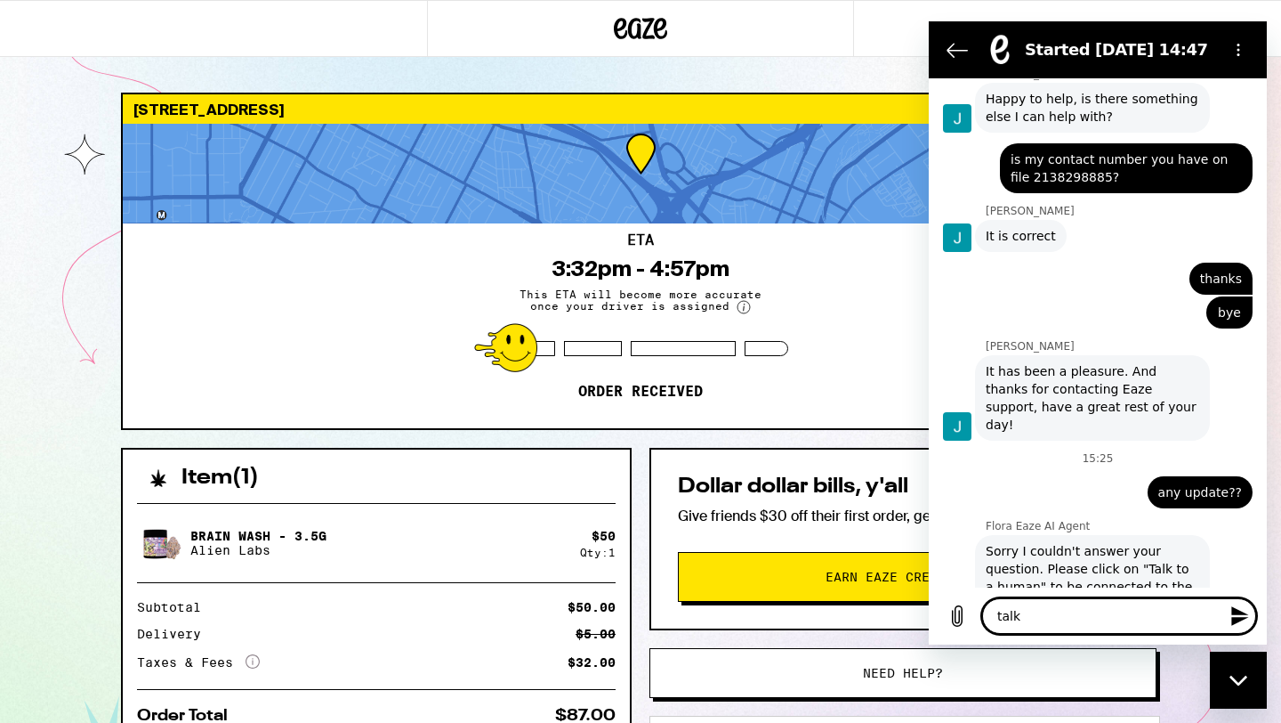
type textarea "talk t"
type textarea "x"
type textarea "talk to"
type textarea "x"
type textarea "talk to"
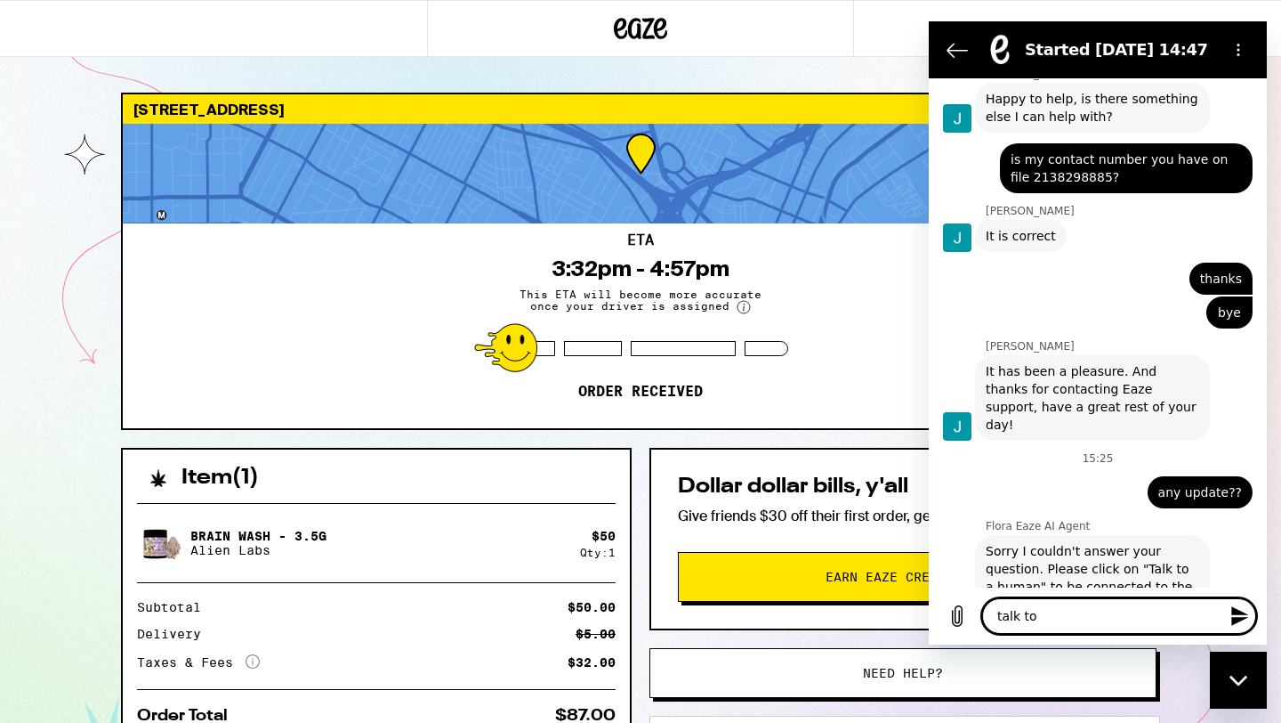
type textarea "x"
type textarea "talk to h"
type textarea "x"
type textarea "talk to hu"
type textarea "x"
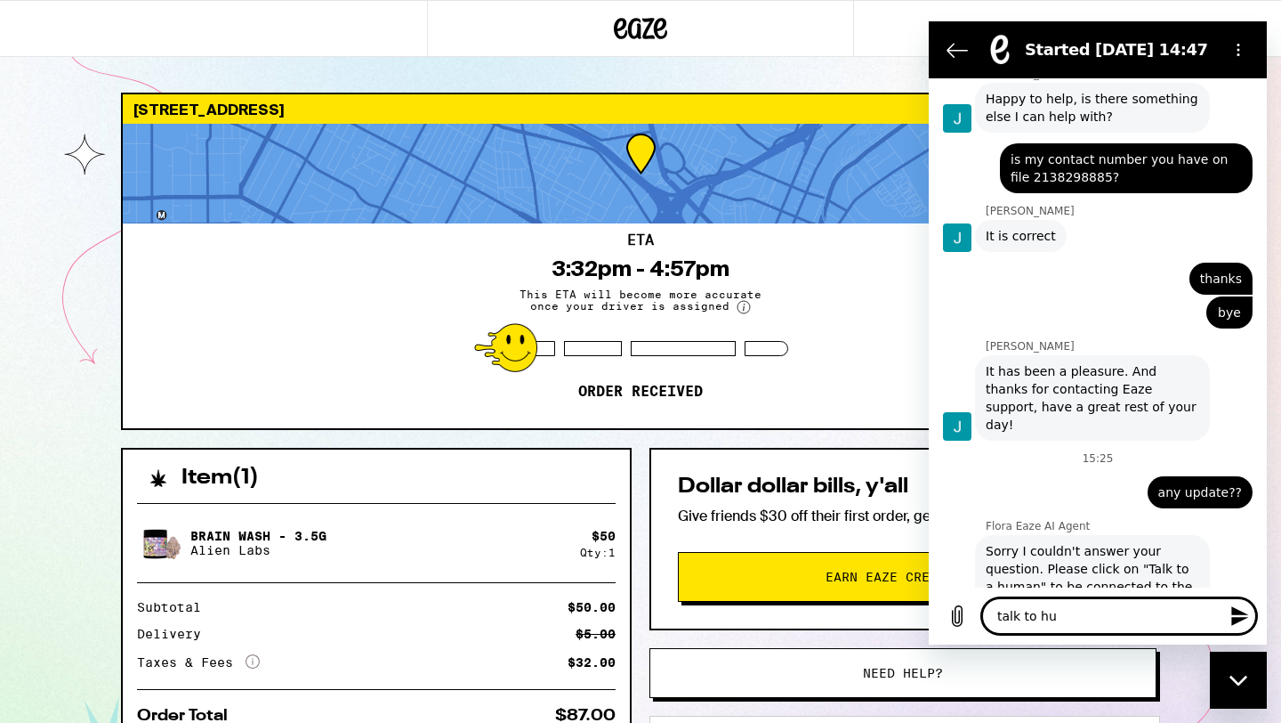
type textarea "talk to hum"
type textarea "x"
type textarea "talk to huma"
type textarea "x"
type textarea "talk to human"
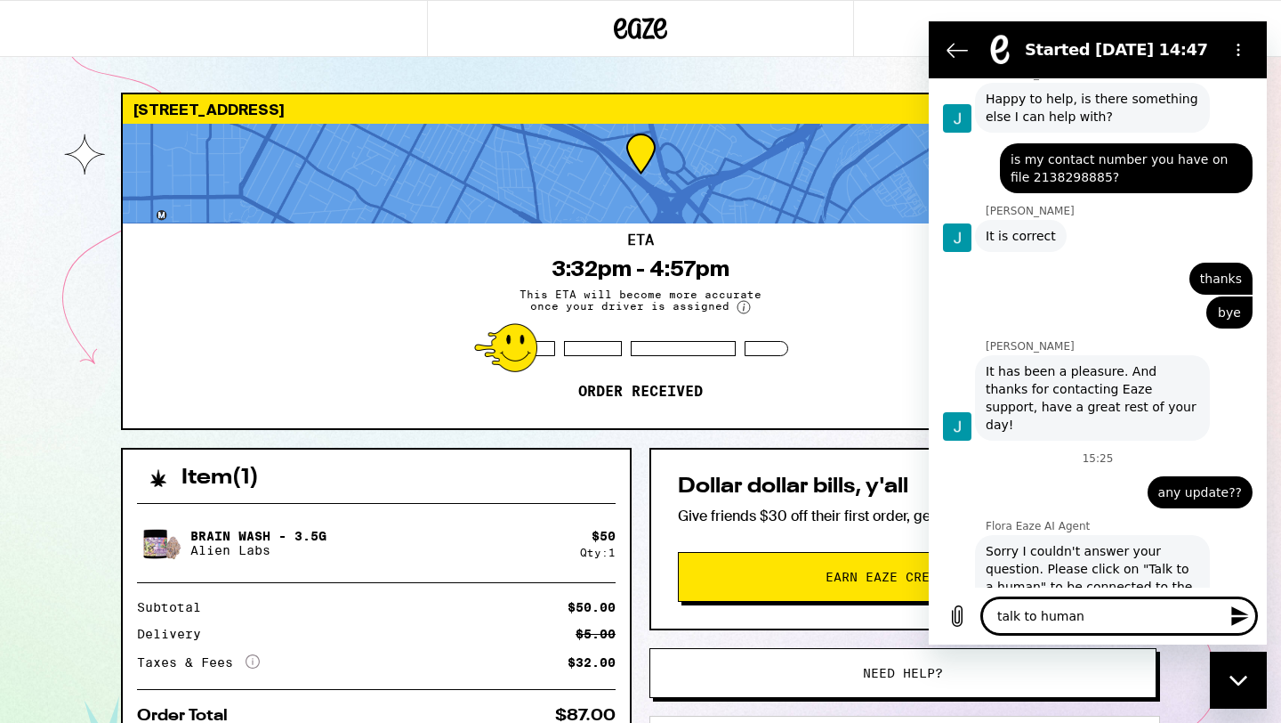
type textarea "x"
type textarea "talk to human"
type textarea "x"
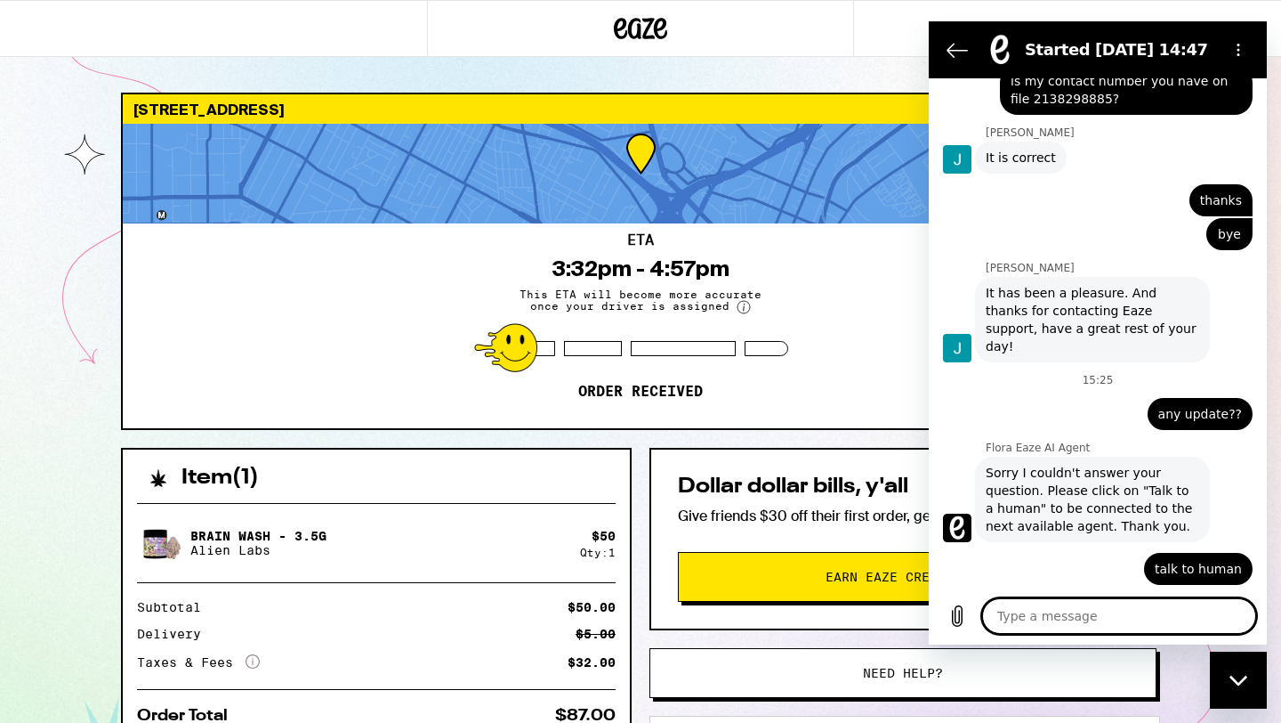
scroll to position [1530, 0]
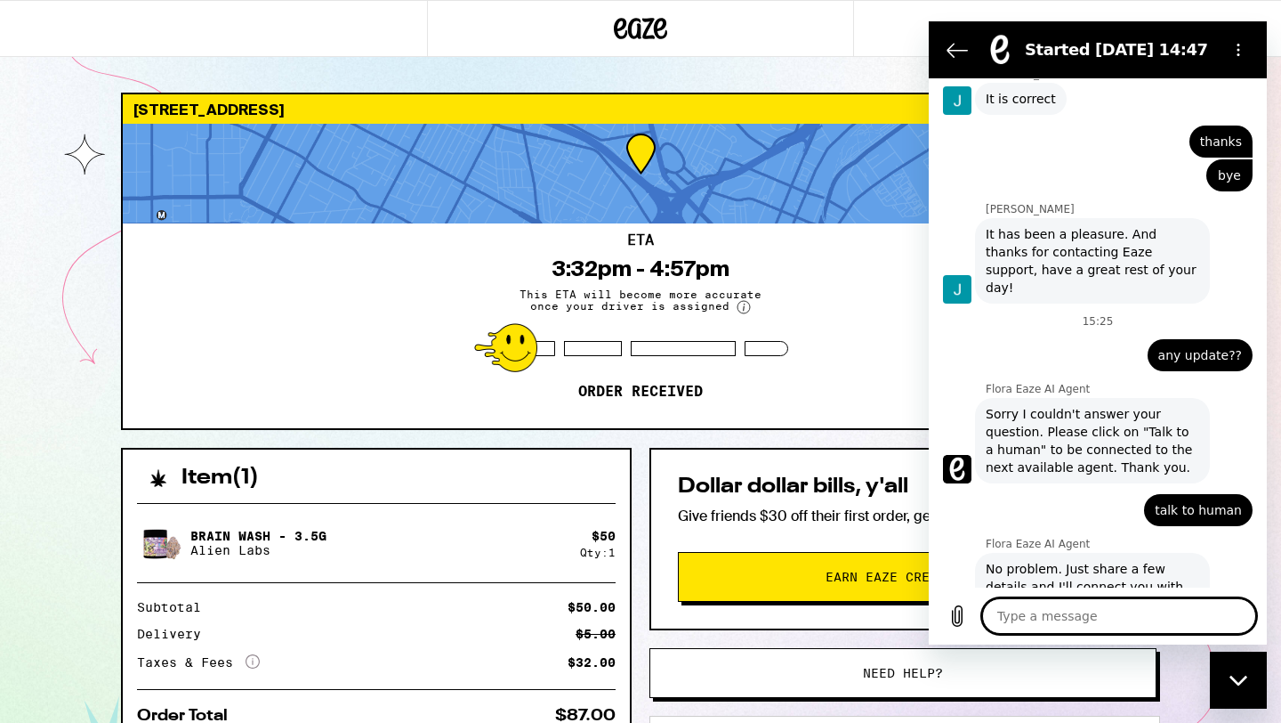
type textarea "x"
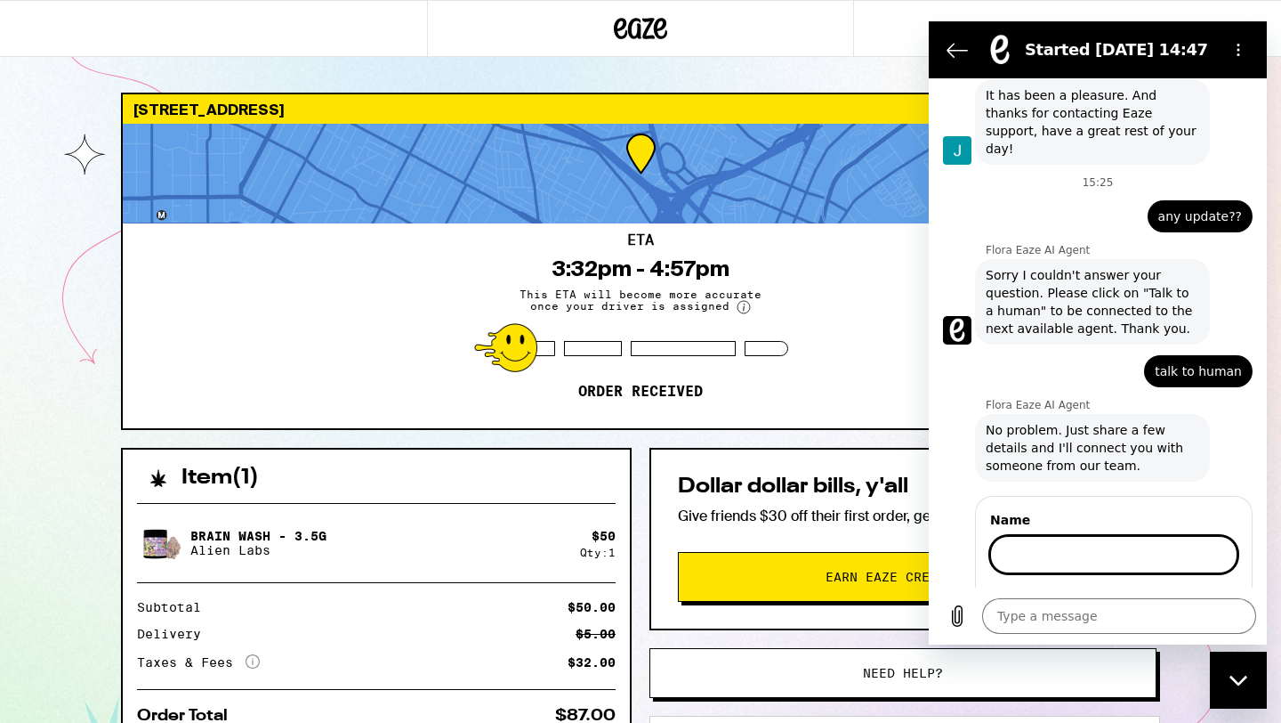
scroll to position [1727, 0]
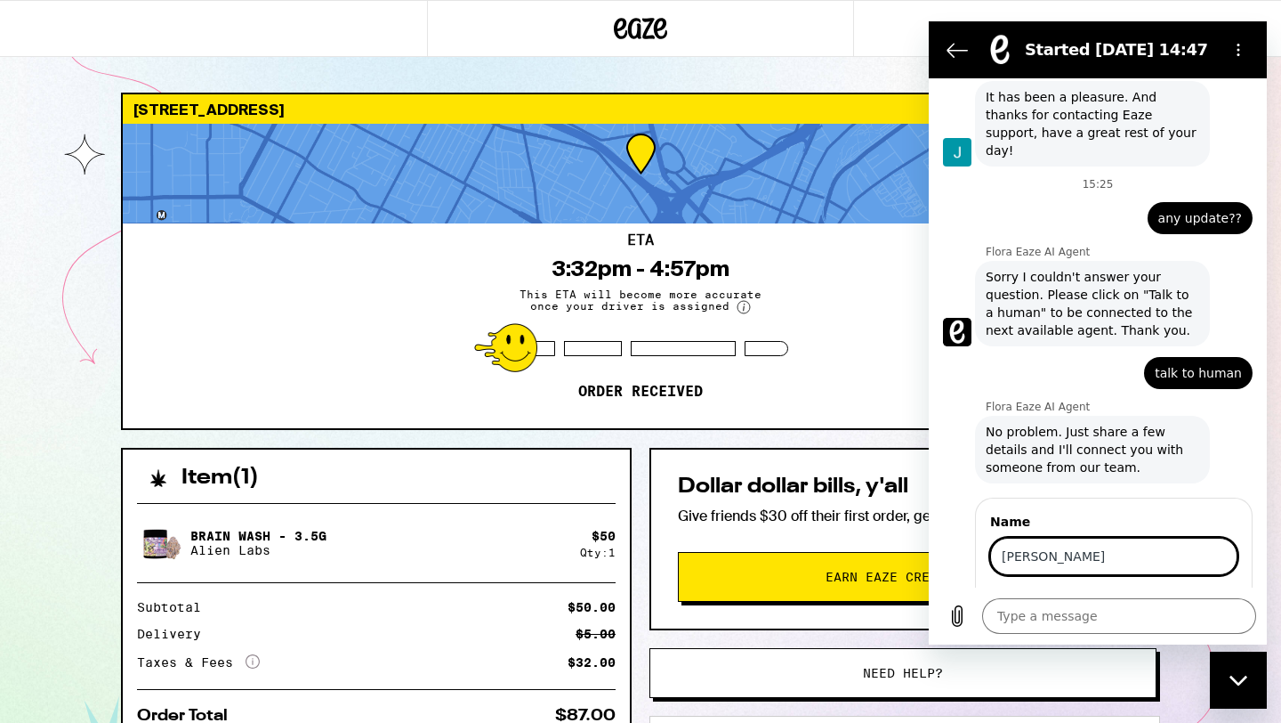
type input "felix"
click at [1178, 589] on button "Next" at bounding box center [1208, 607] width 60 height 36
type textarea "x"
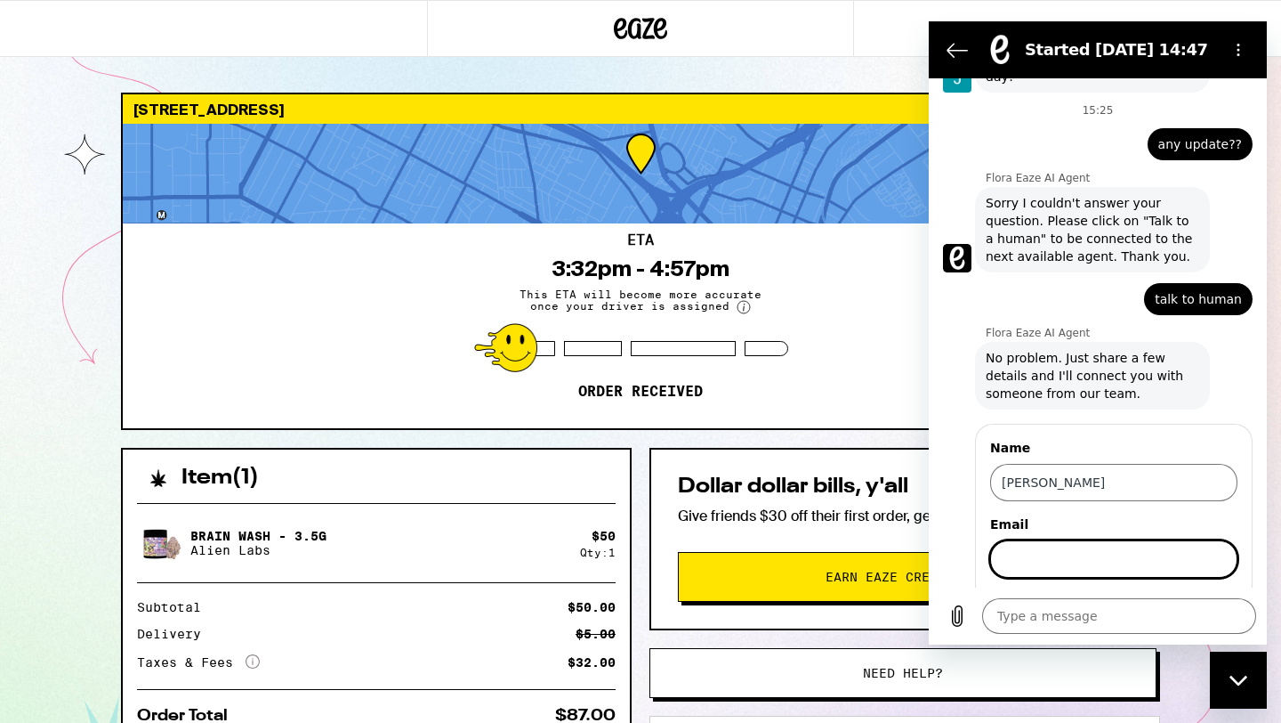
scroll to position [1804, 0]
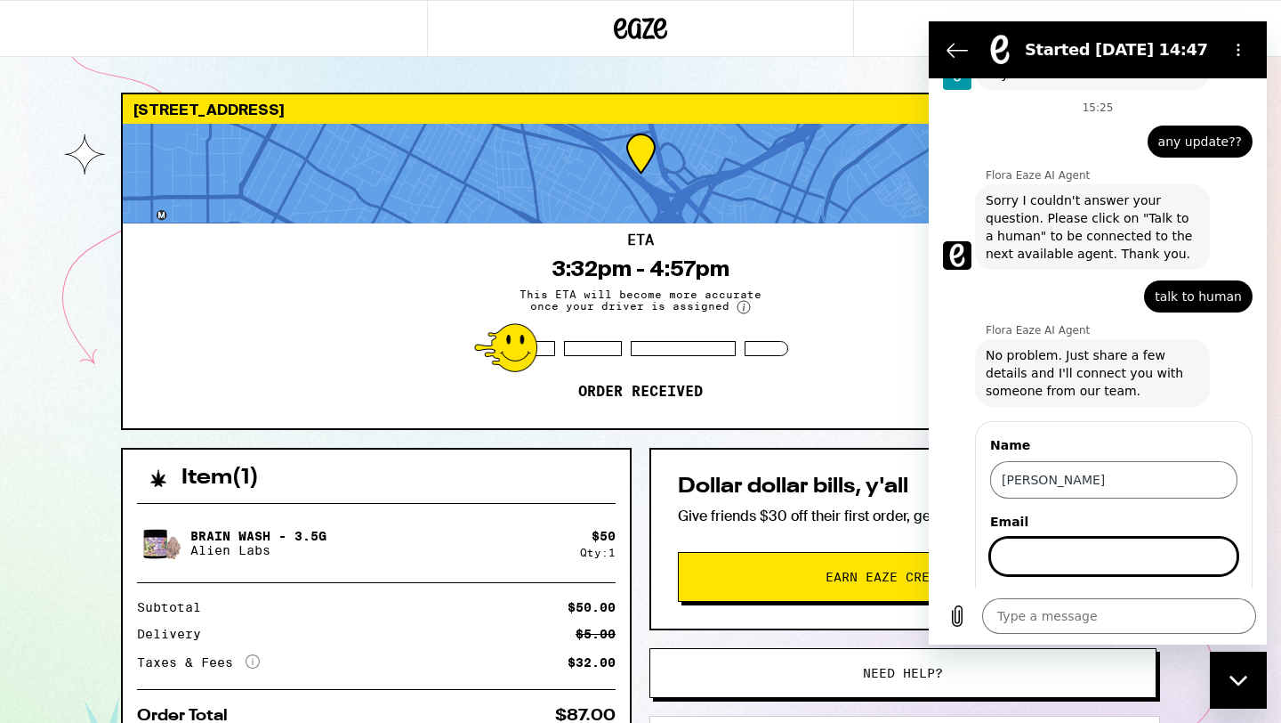
type input "g"
type input "foholton@gmail.com"
click at [1178, 589] on button "Next" at bounding box center [1208, 607] width 60 height 36
type textarea "x"
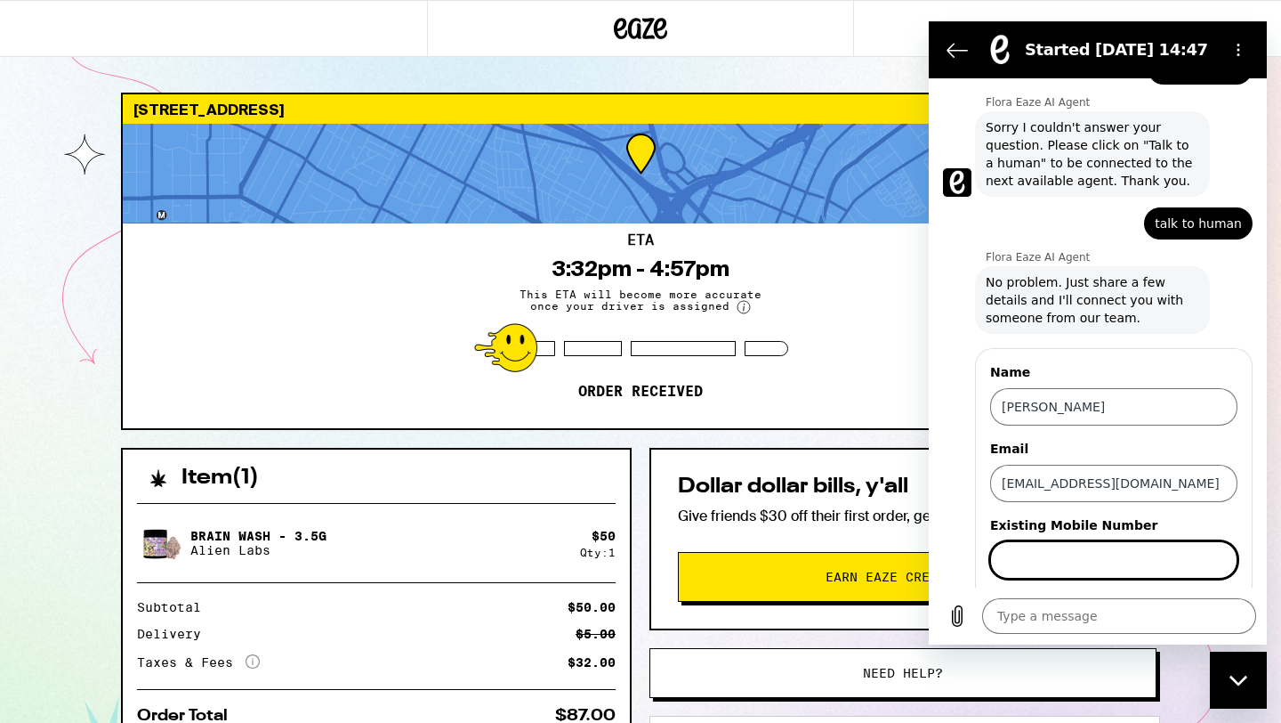
scroll to position [1880, 0]
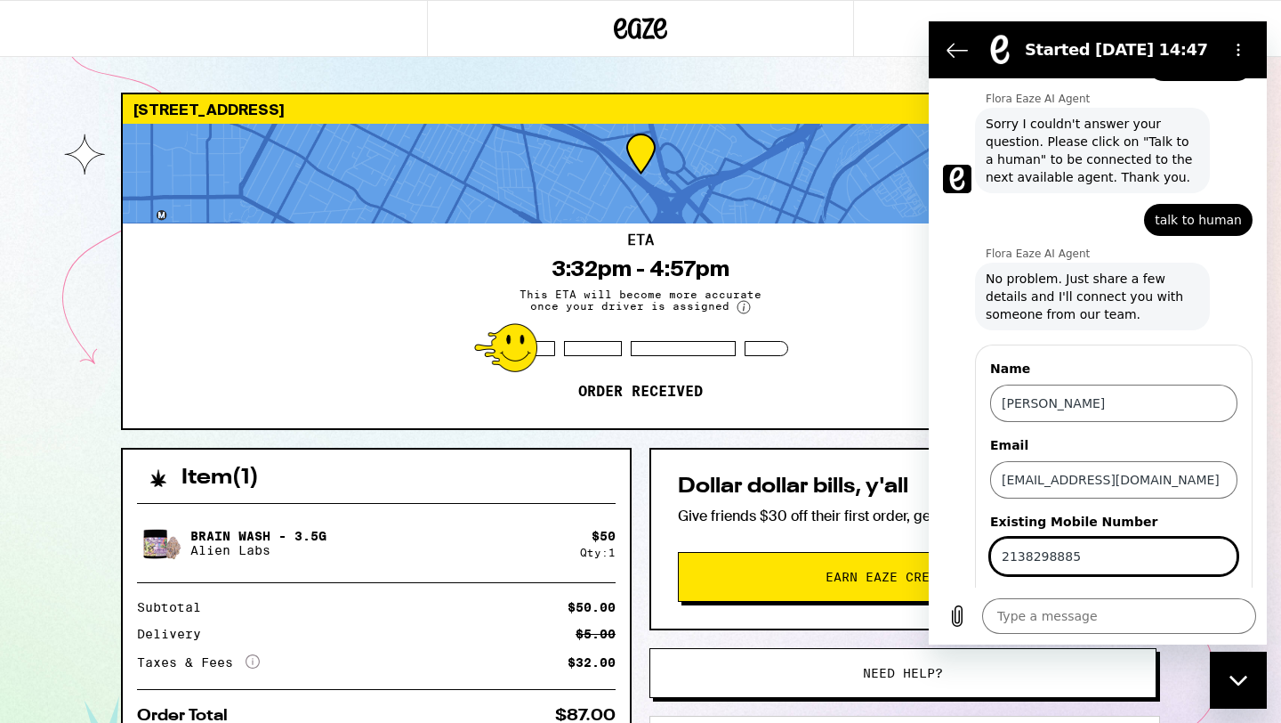
type input "2138298885"
click at [1176, 589] on button "Send" at bounding box center [1206, 607] width 61 height 36
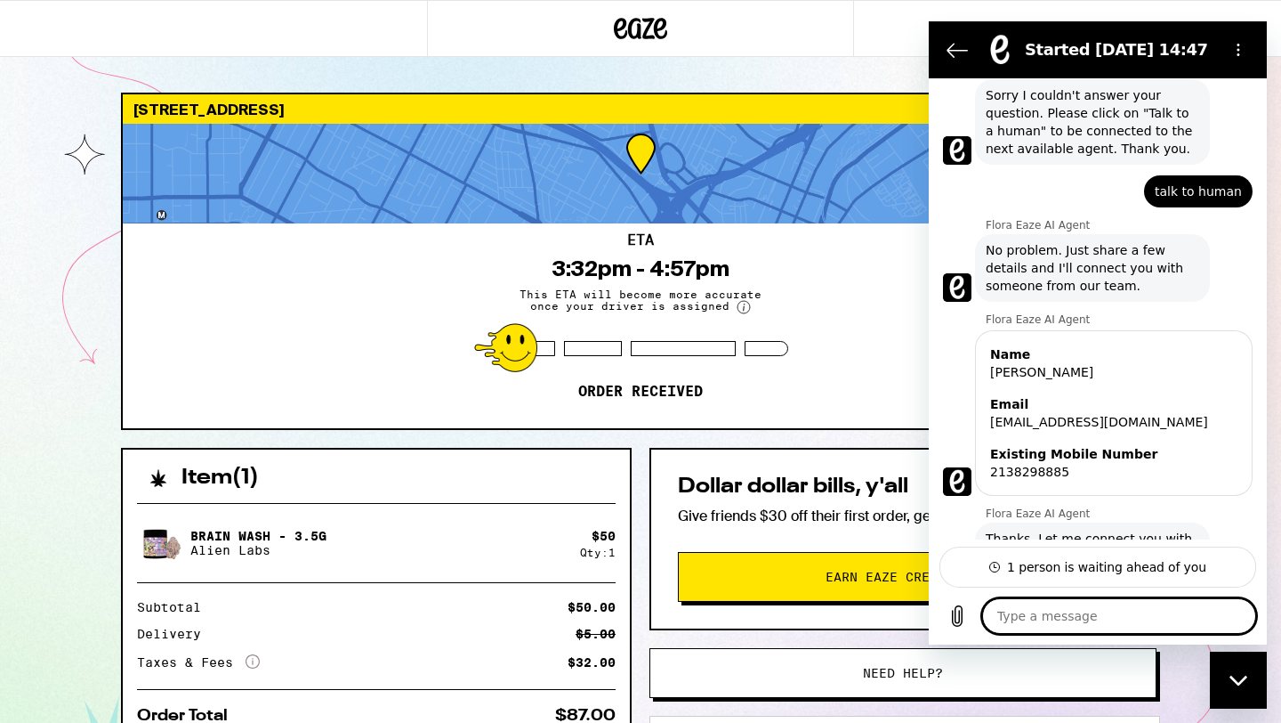
scroll to position [2037, 0]
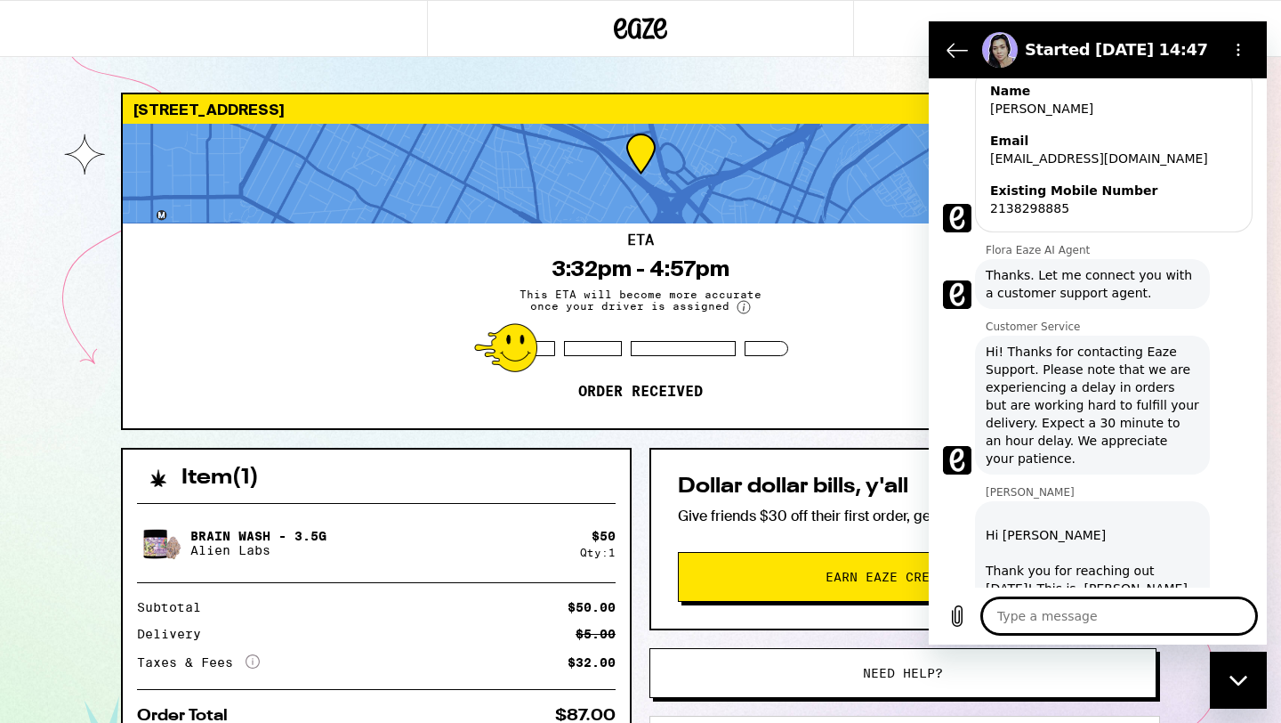
type textarea "x"
type textarea "h"
type textarea "x"
type textarea "he"
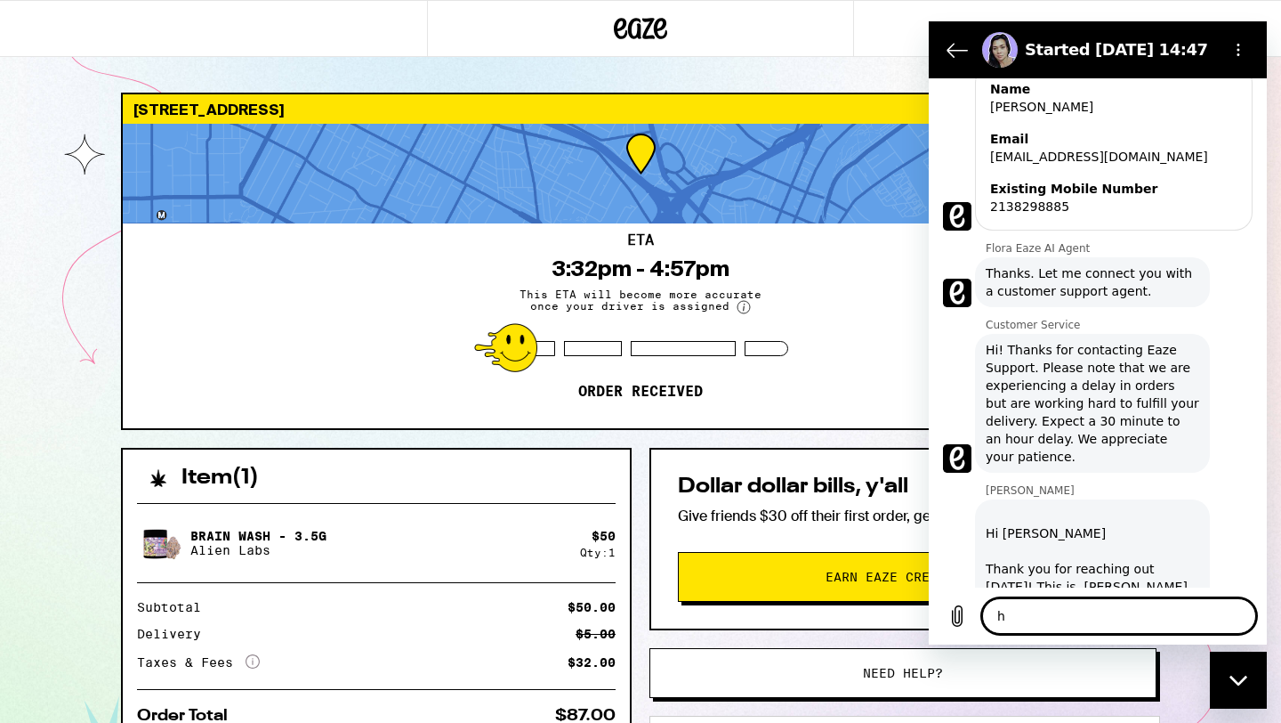
type textarea "x"
type textarea "hel"
type textarea "x"
type textarea "hell"
type textarea "x"
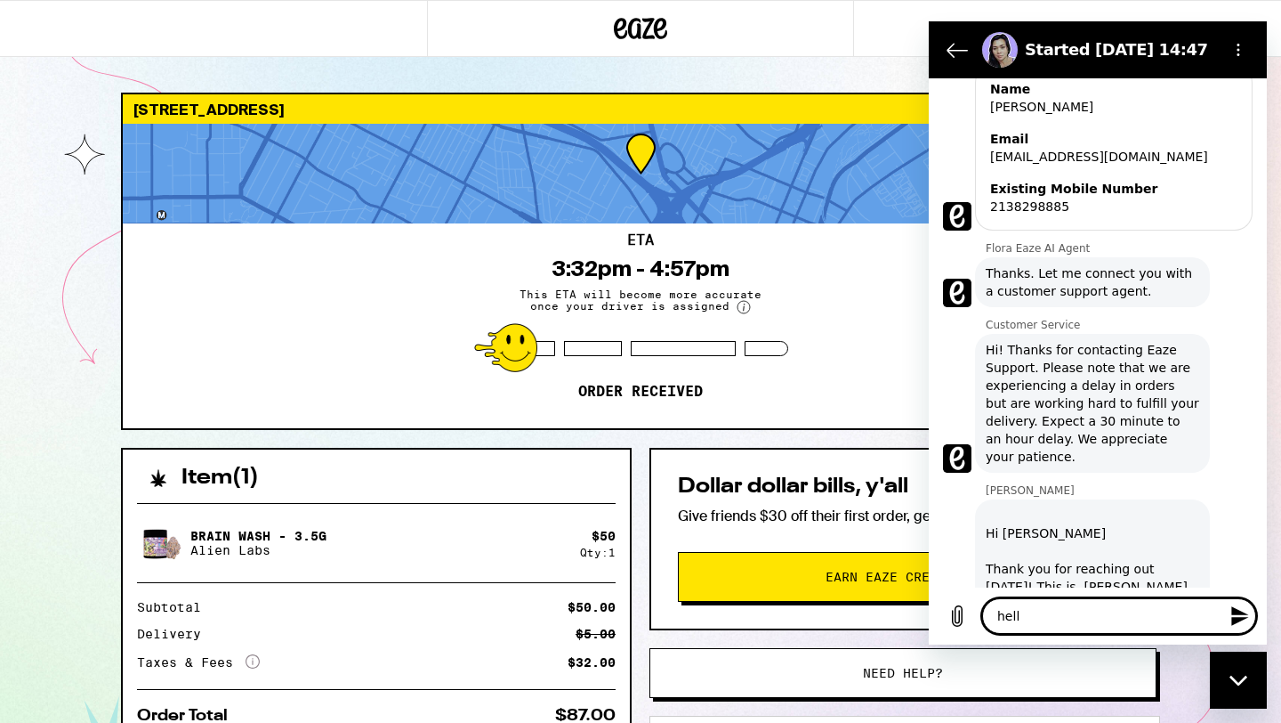
type textarea "hello"
type textarea "x"
type textarea "hello"
type textarea "x"
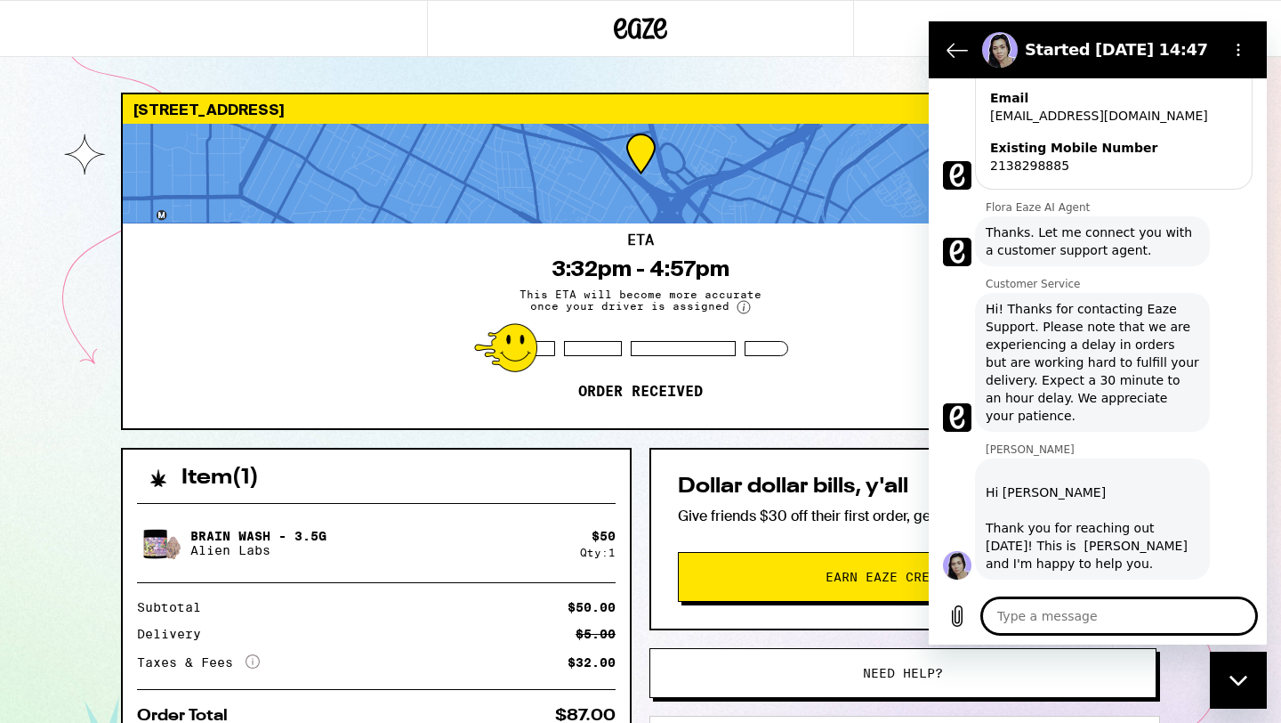
type textarea "i"
type textarea "x"
type textarea "im"
type textarea "x"
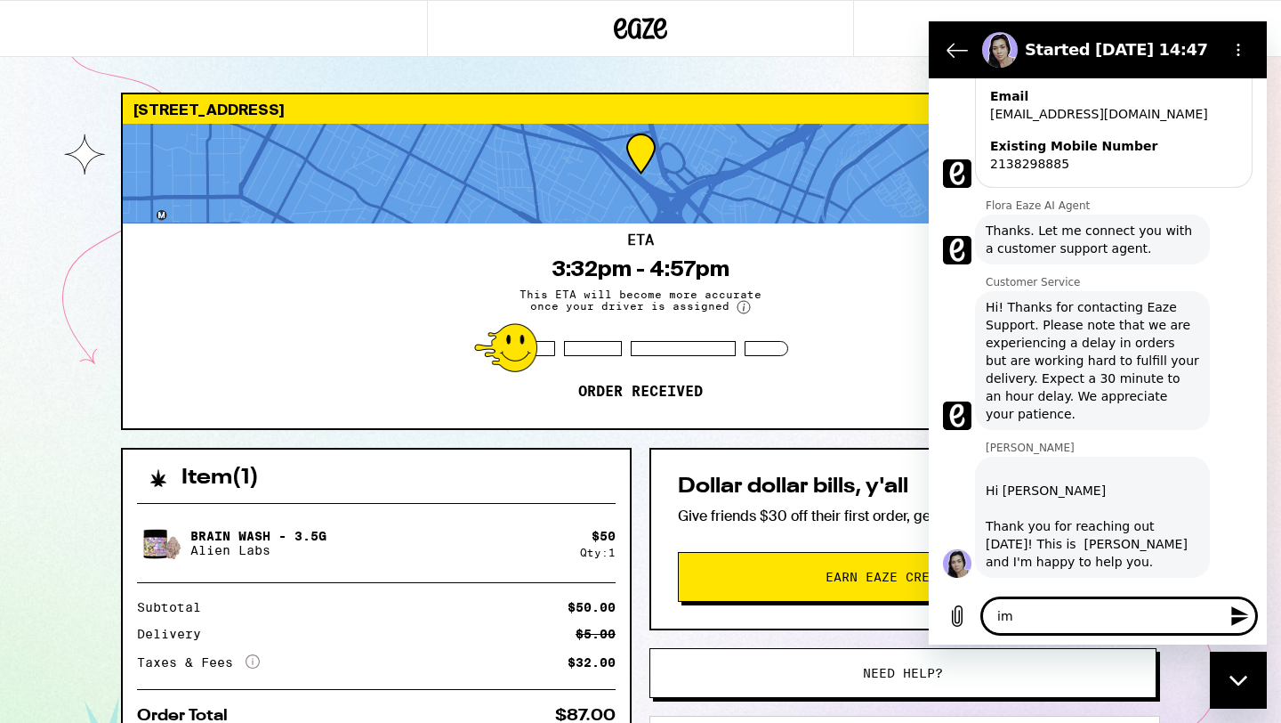
type textarea "i"
type textarea "x"
type textarea "i"
type textarea "x"
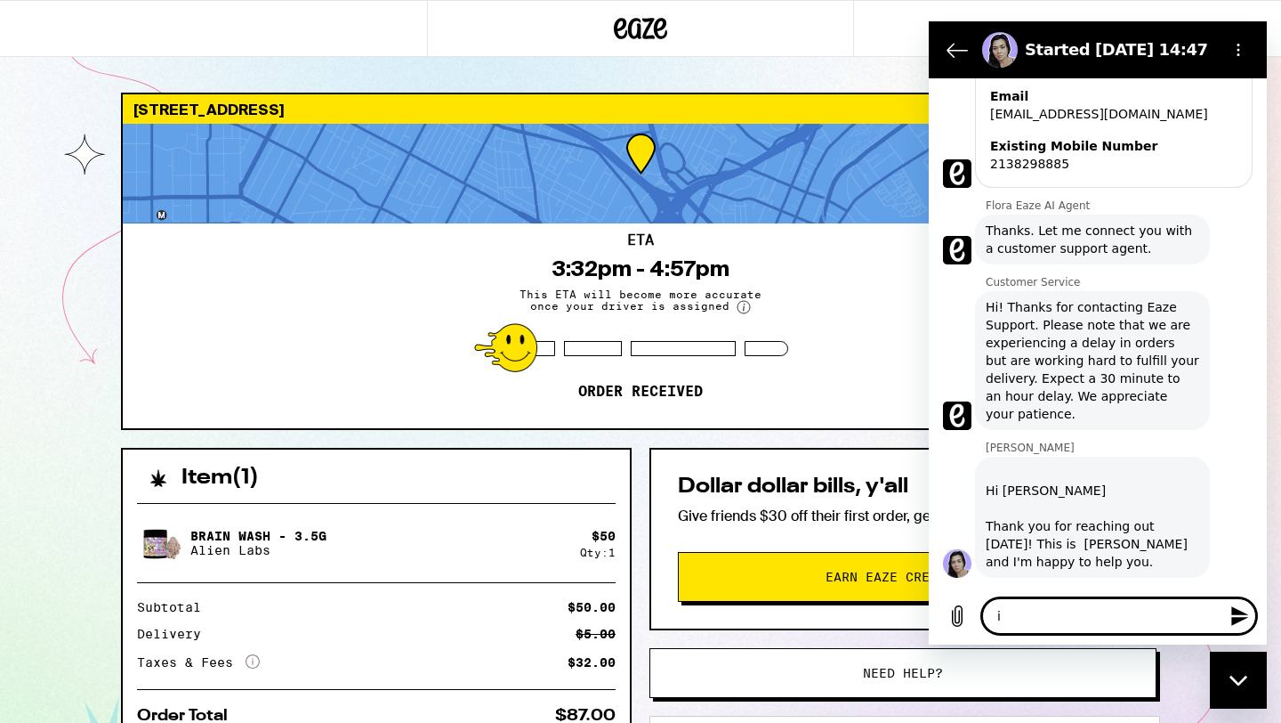
type textarea "im"
type textarea "x"
type textarea "im"
type textarea "x"
type textarea "im s"
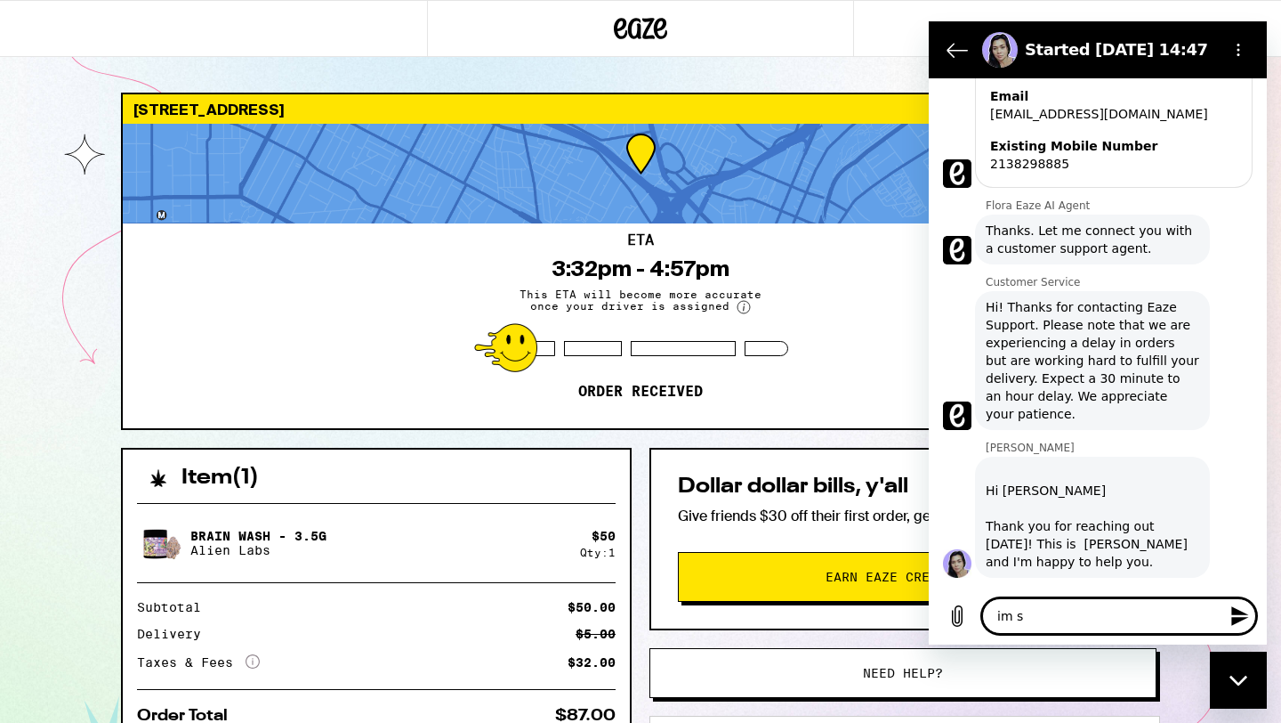
type textarea "x"
type textarea "im st"
type textarea "x"
type textarea "im sti"
type textarea "x"
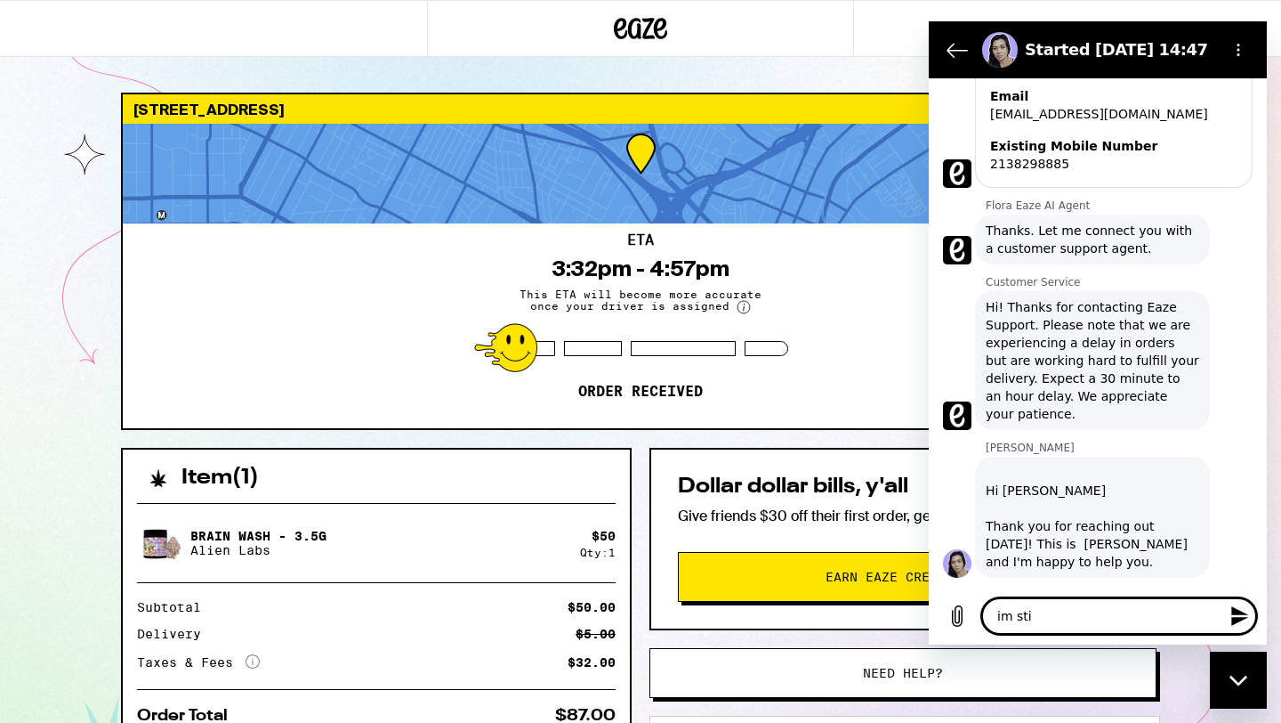
type textarea "im stil"
type textarea "x"
type textarea "im still"
type textarea "x"
type textarea "im still"
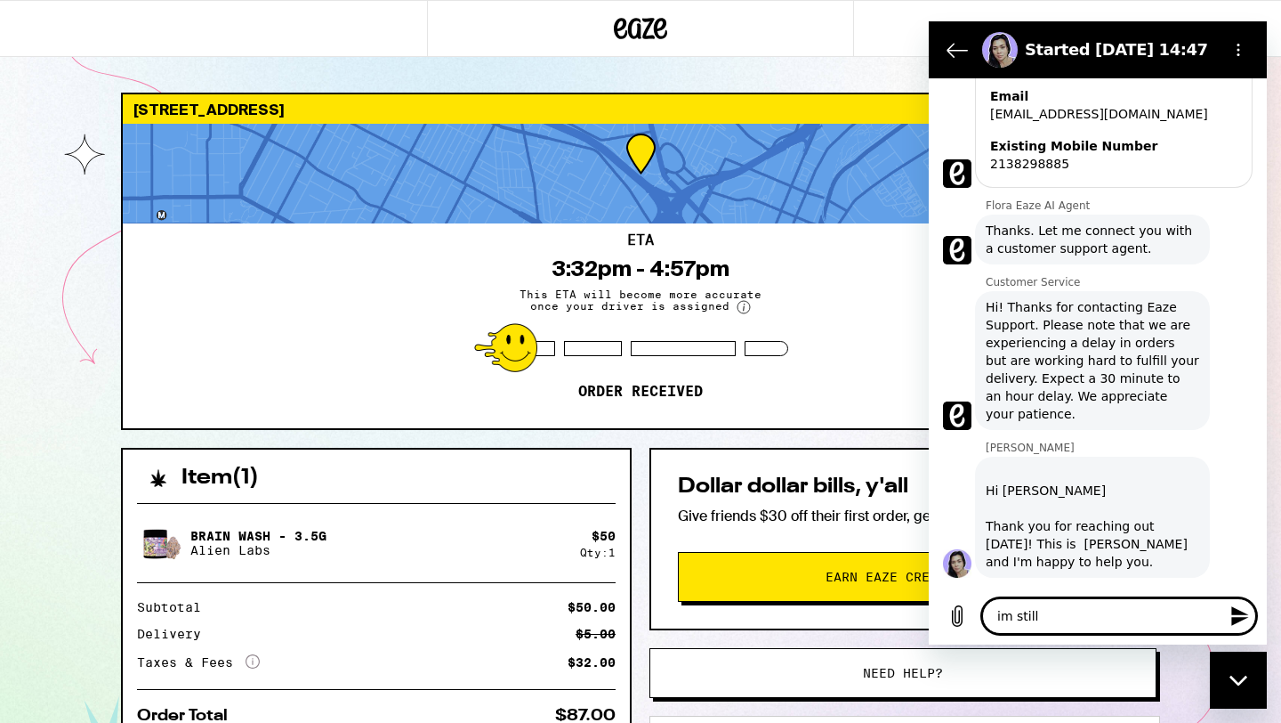
type textarea "x"
type textarea "im still w"
type textarea "x"
type textarea "im still wa"
type textarea "x"
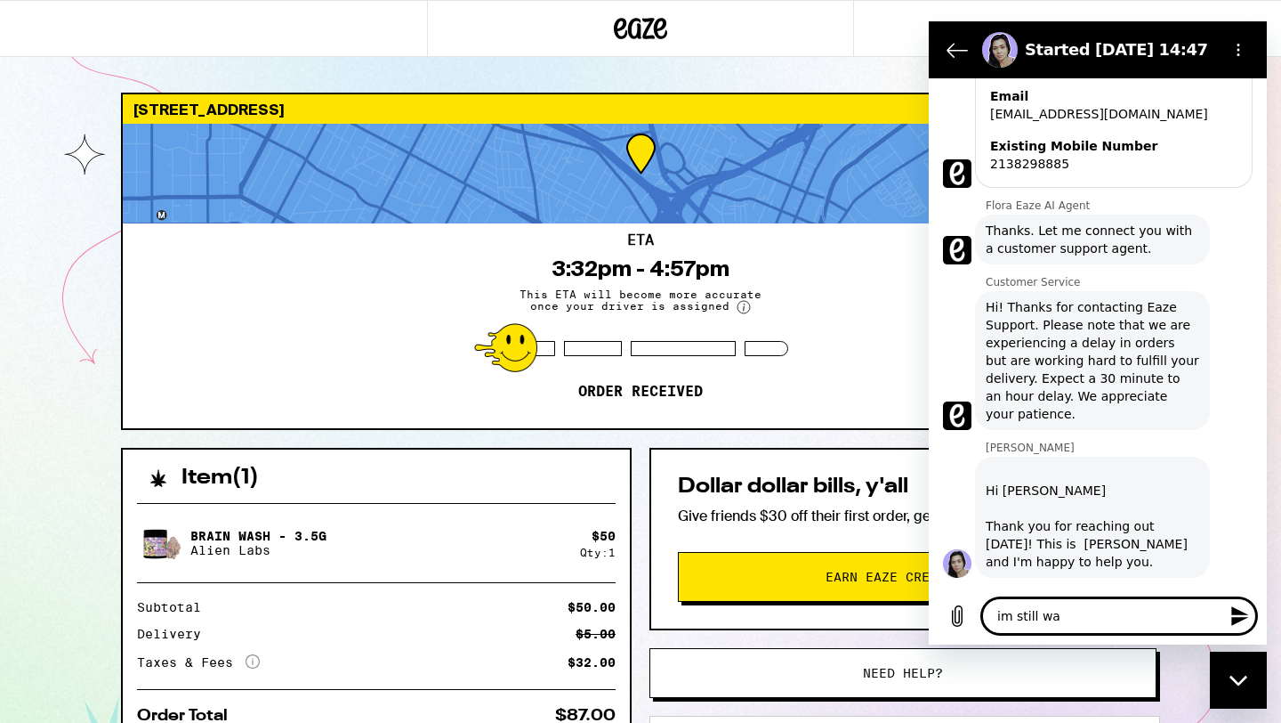
type textarea "im still wai"
type textarea "x"
type textarea "im still wait"
type textarea "x"
type textarea "im still waiti"
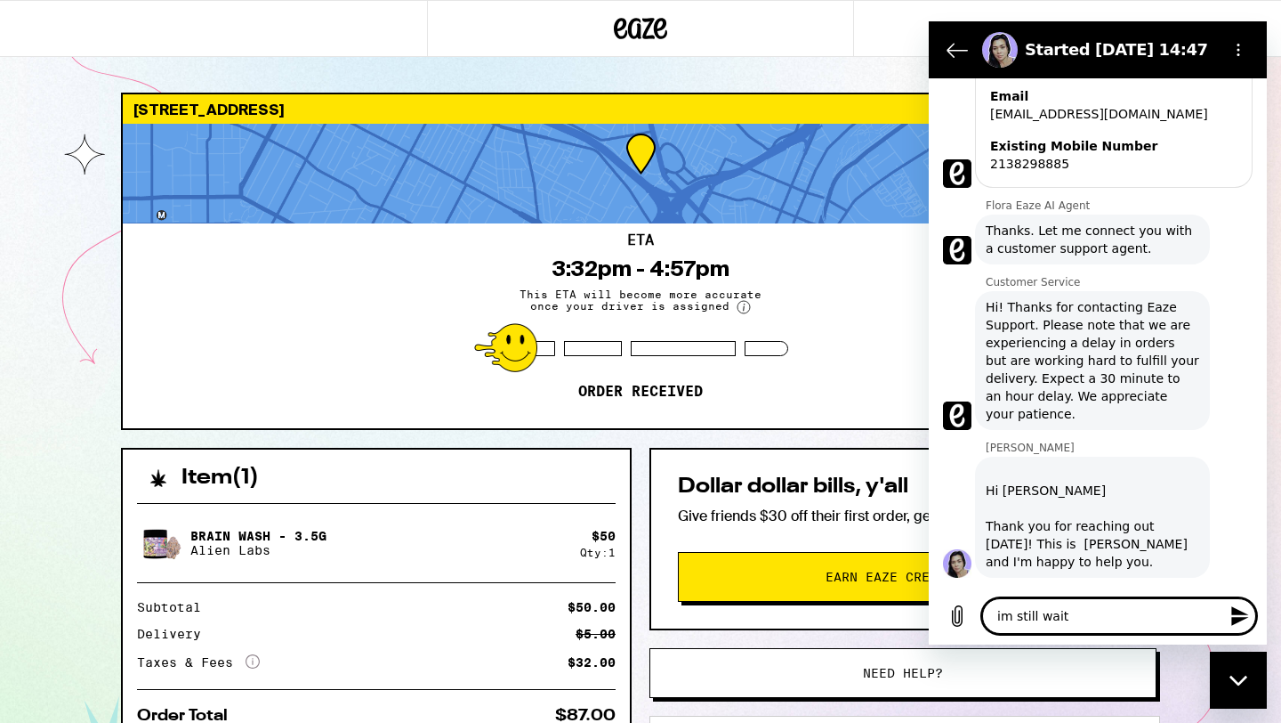
type textarea "x"
type textarea "im still waitin"
type textarea "x"
type textarea "im still waiting"
type textarea "x"
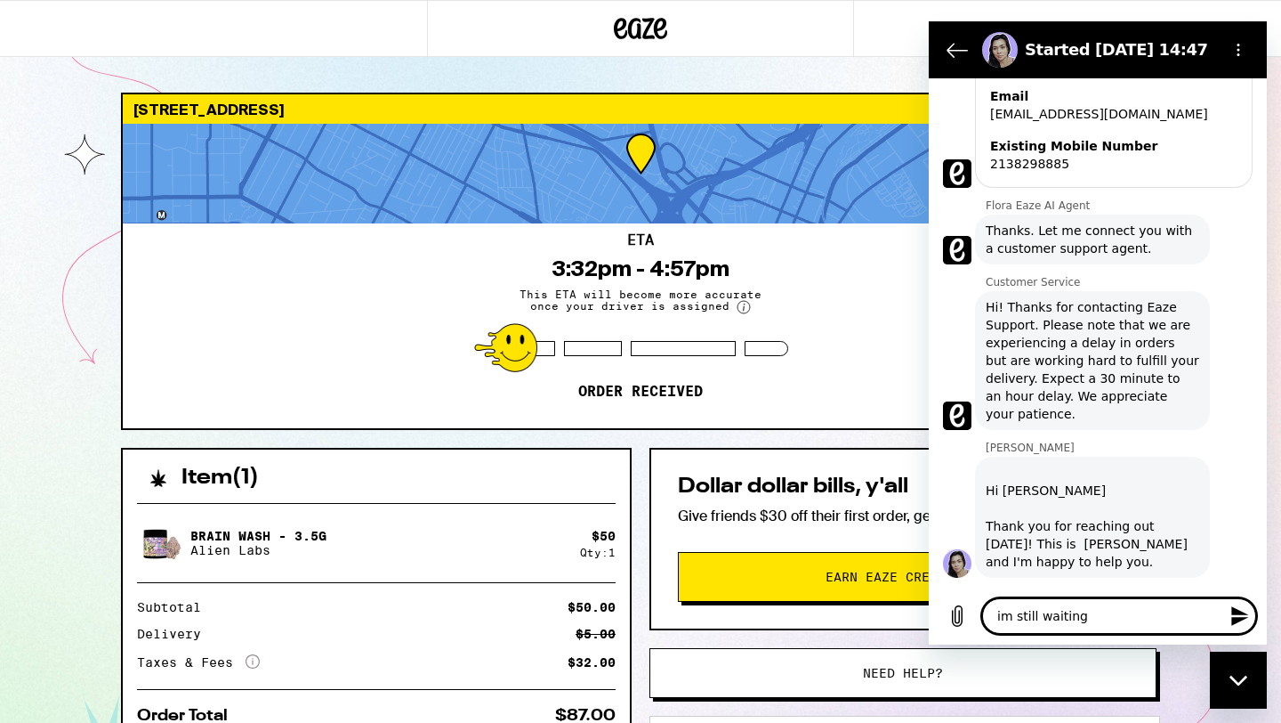
type textarea "im still waiting"
type textarea "x"
type textarea "im still waiting f"
type textarea "x"
type textarea "im still waiting fo"
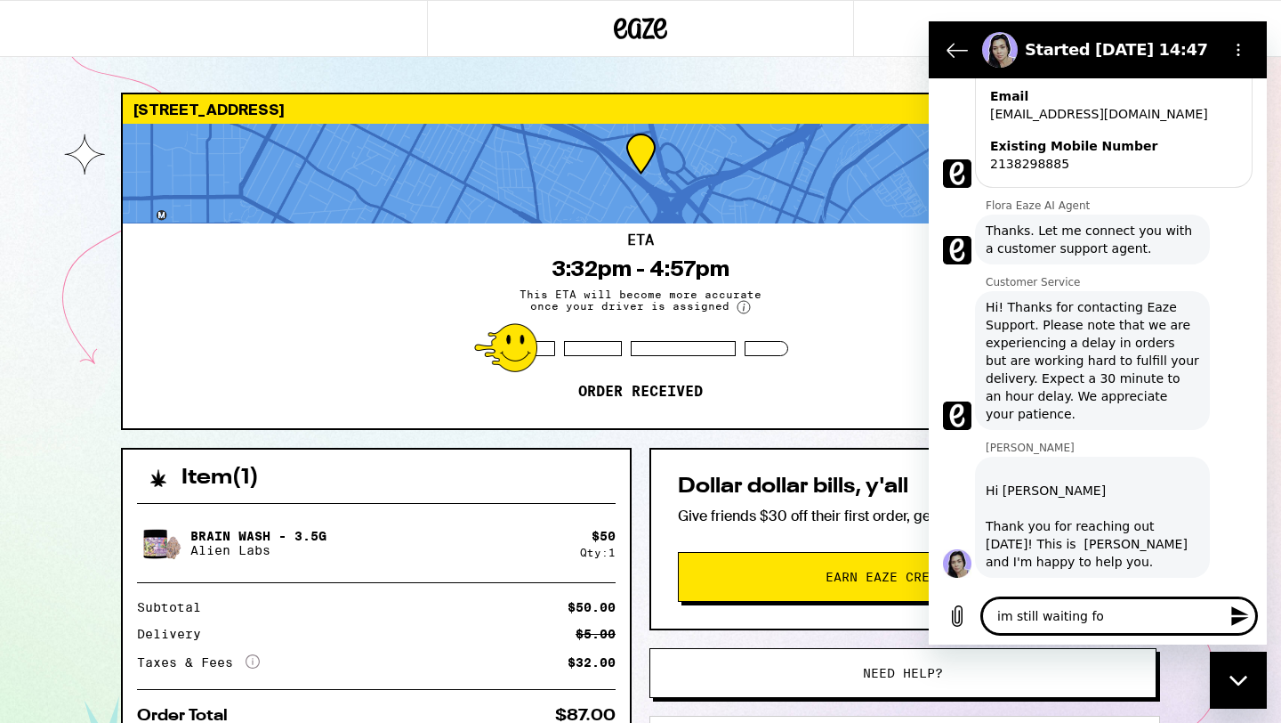
type textarea "x"
type textarea "im still waiting for"
type textarea "x"
type textarea "im still waiting for"
type textarea "x"
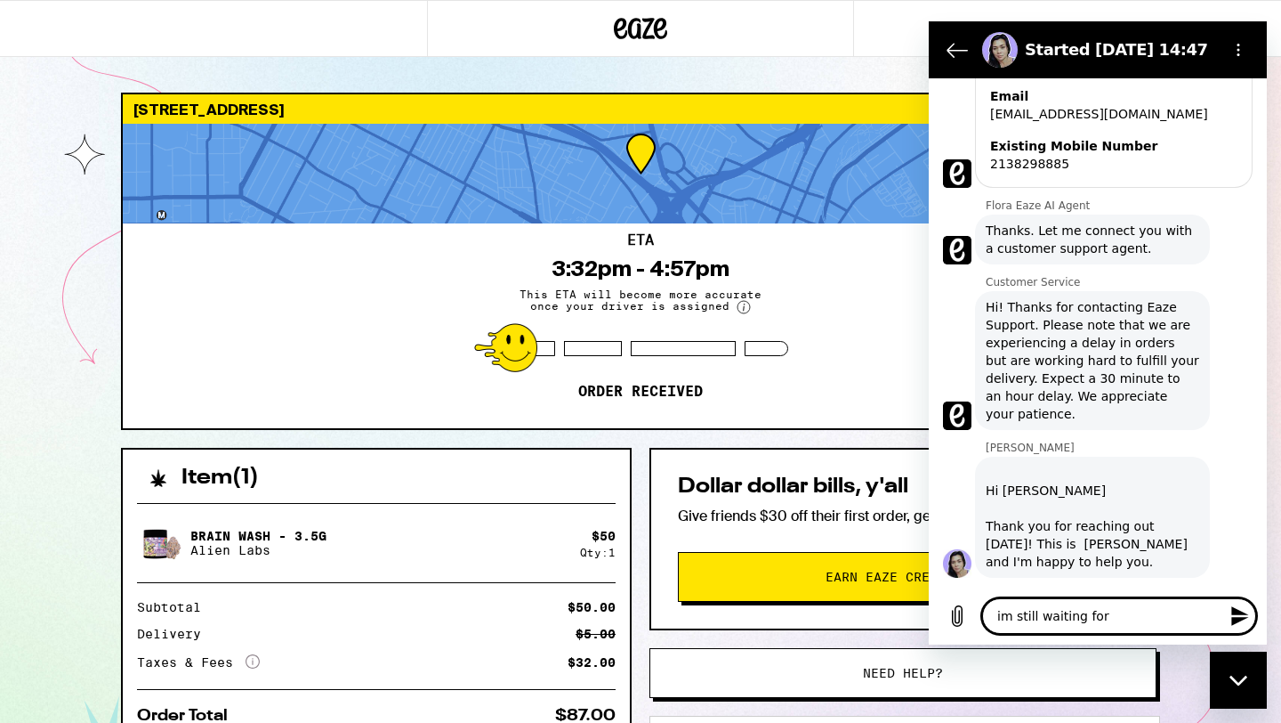
type textarea "im still waiting for m"
type textarea "x"
type textarea "im still waiting for my"
type textarea "x"
type textarea "im still waiting for my"
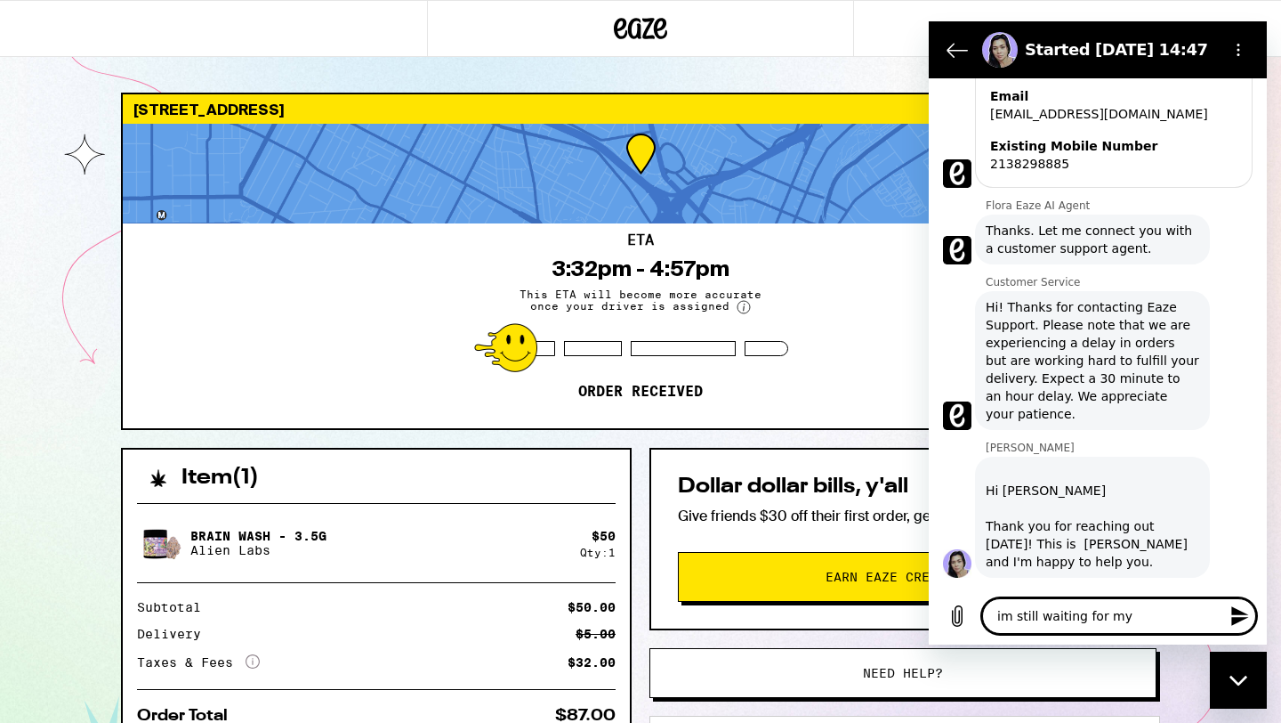
type textarea "x"
type textarea "im still waiting for my o"
type textarea "x"
type textarea "im still waiting for my or"
type textarea "x"
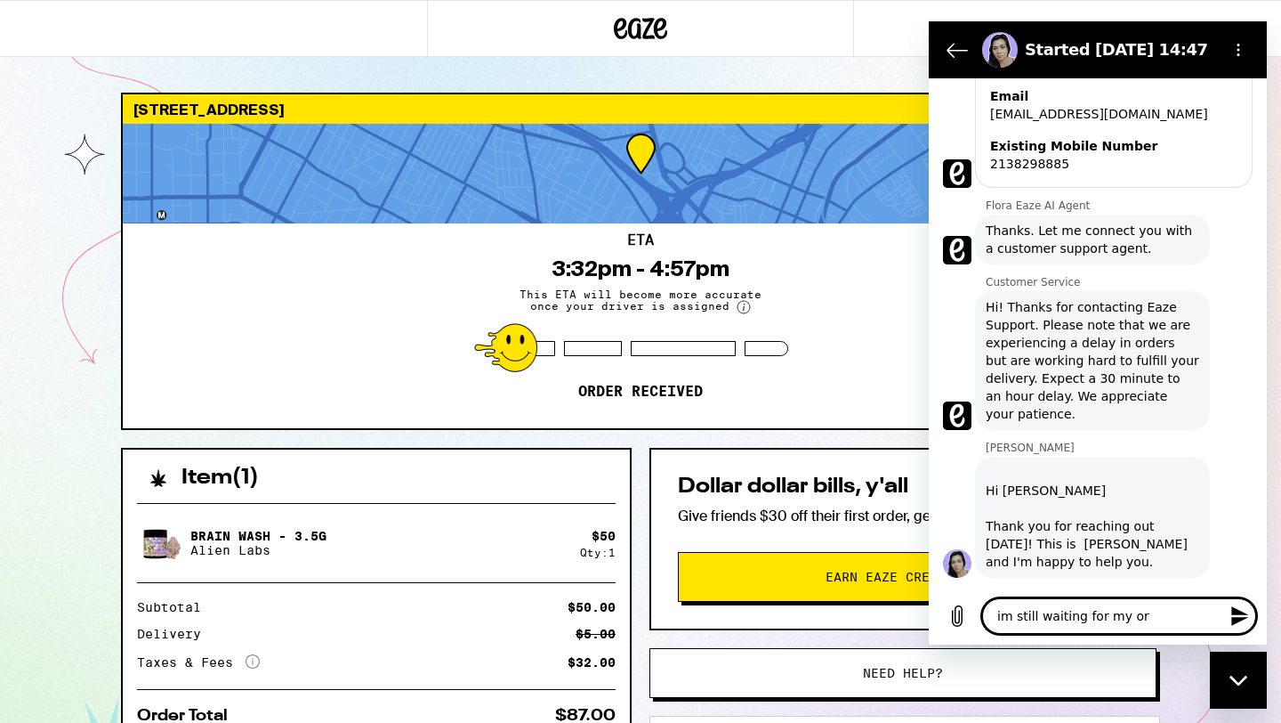
type textarea "im still waiting for my ord"
type textarea "x"
type textarea "im still waiting for my orde"
type textarea "x"
type textarea "im still waiting for my order"
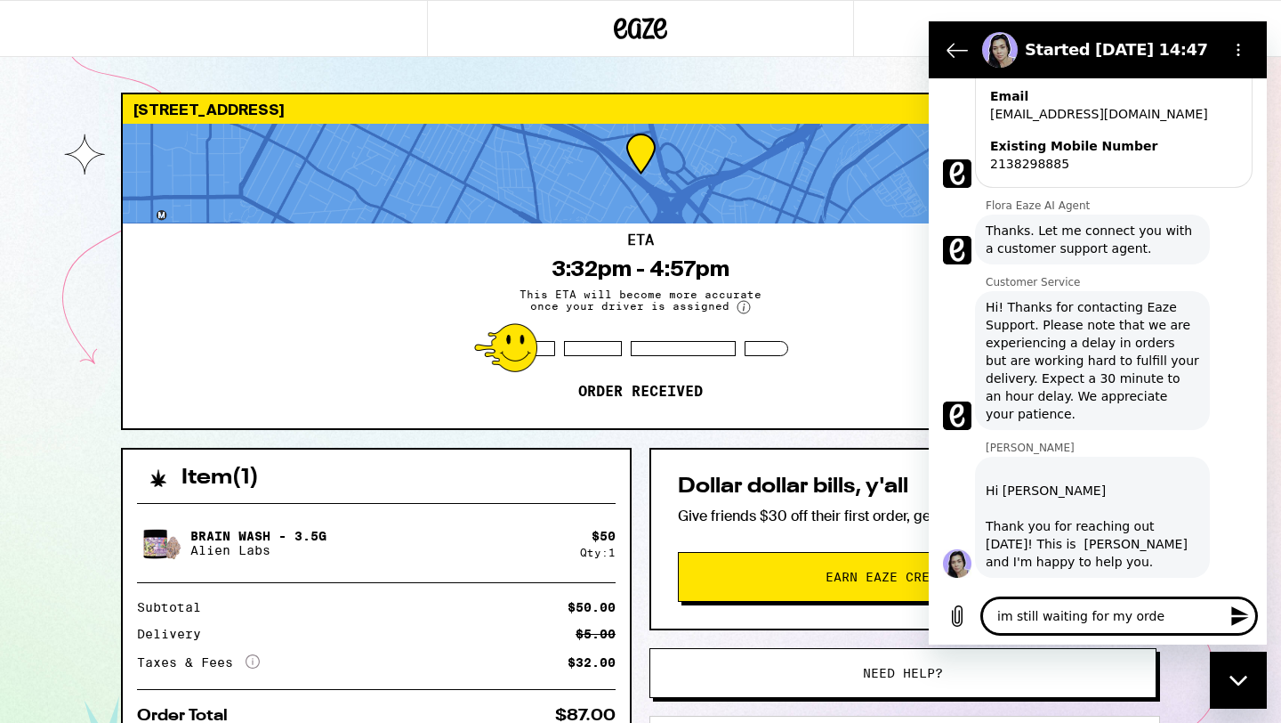
type textarea "x"
type textarea "im still waiting for my order"
type textarea "x"
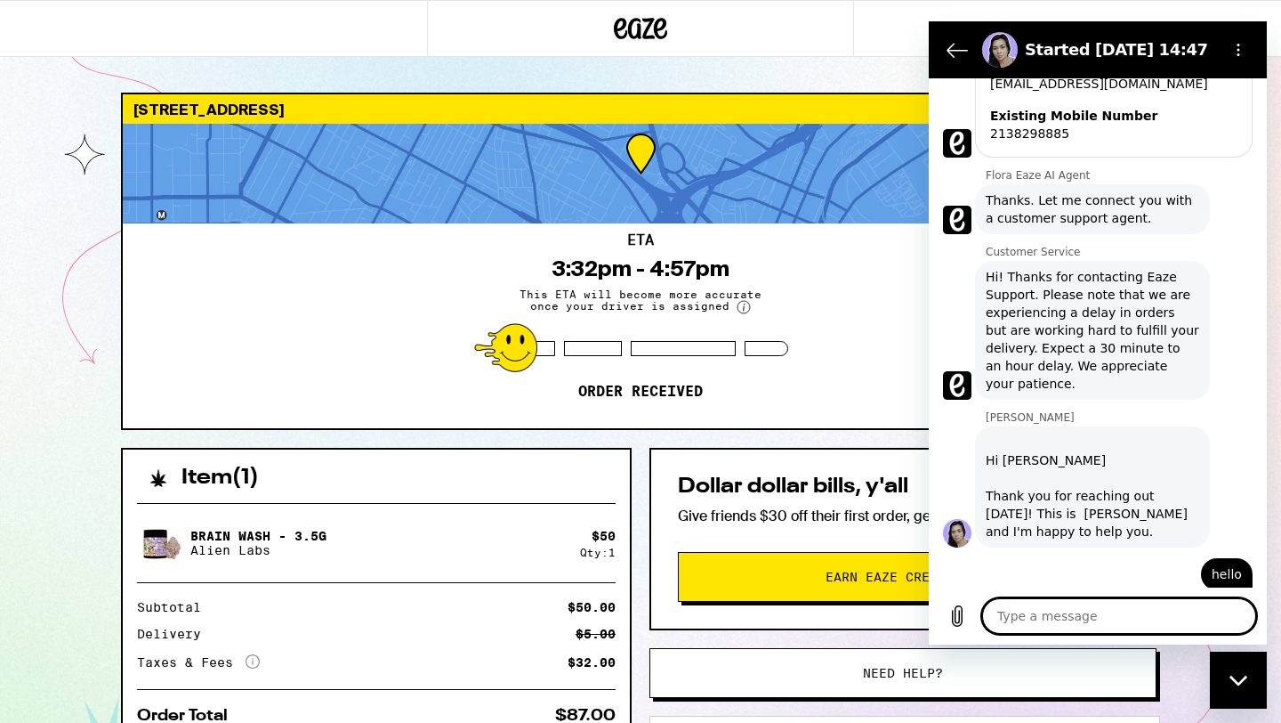
scroll to position [2251, 0]
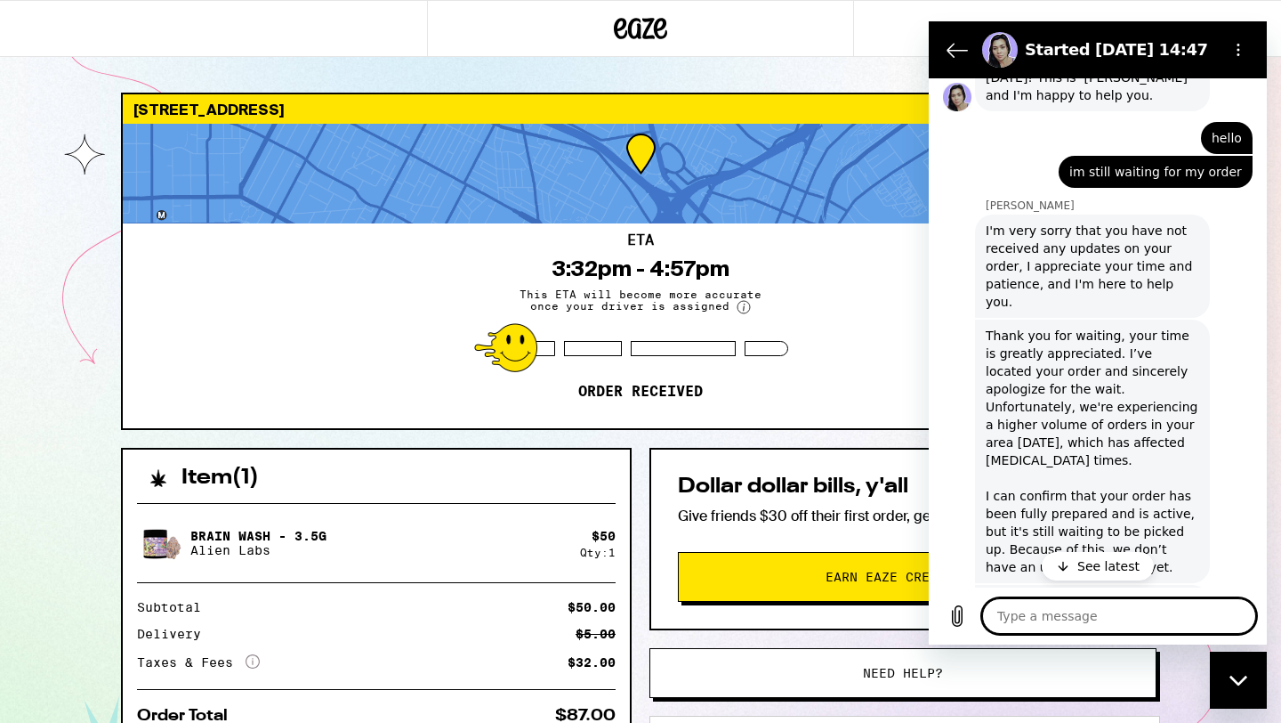
type textarea "x"
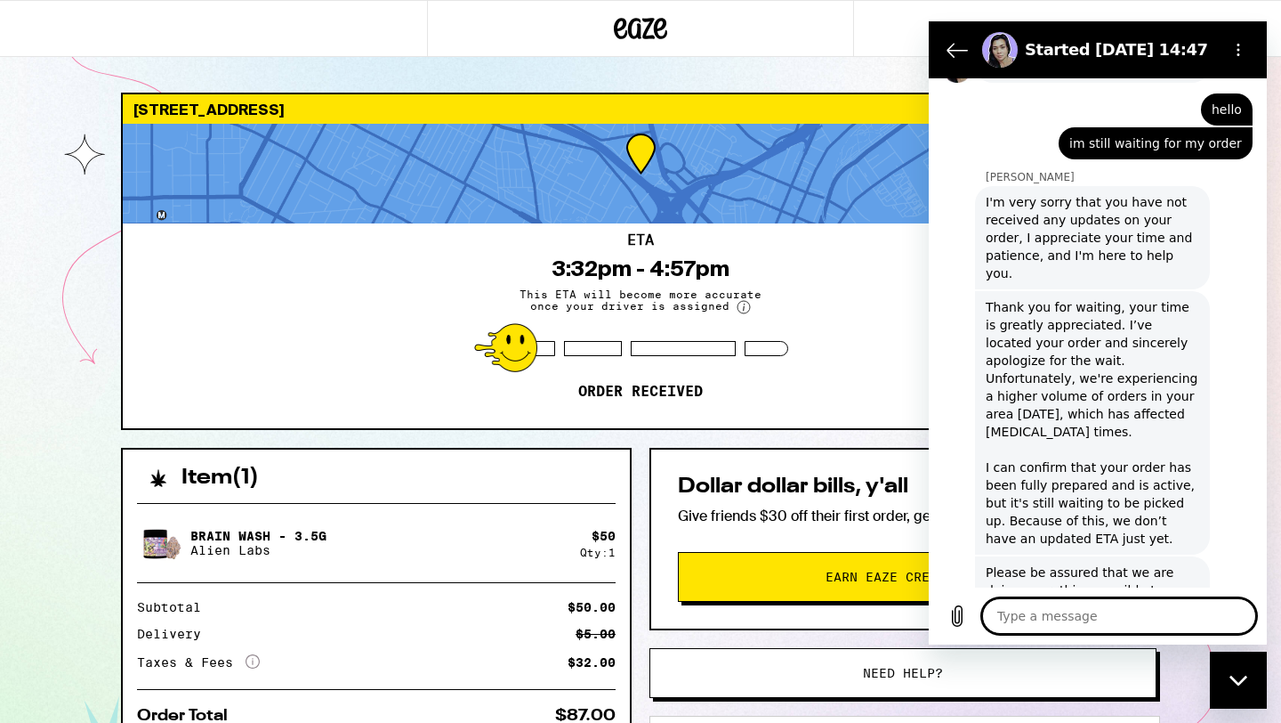
scroll to position [2715, 0]
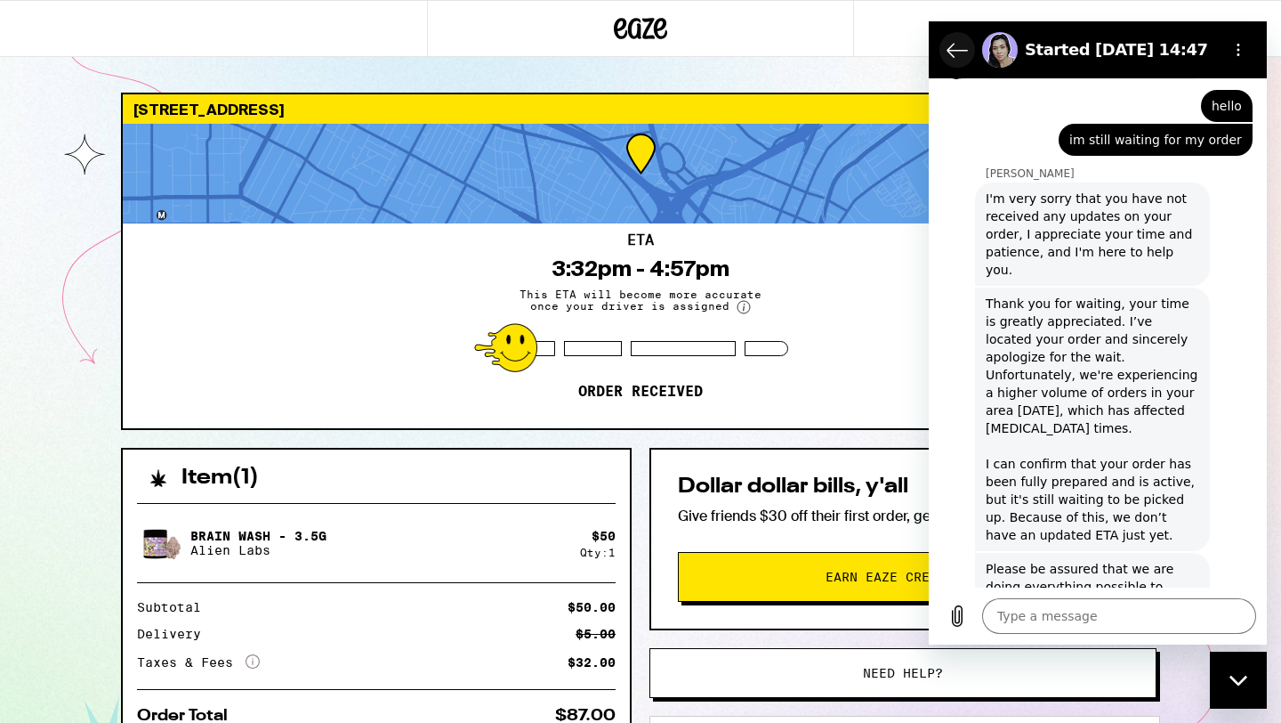
click at [954, 51] on icon "Back to the conversation list" at bounding box center [958, 50] width 20 height 13
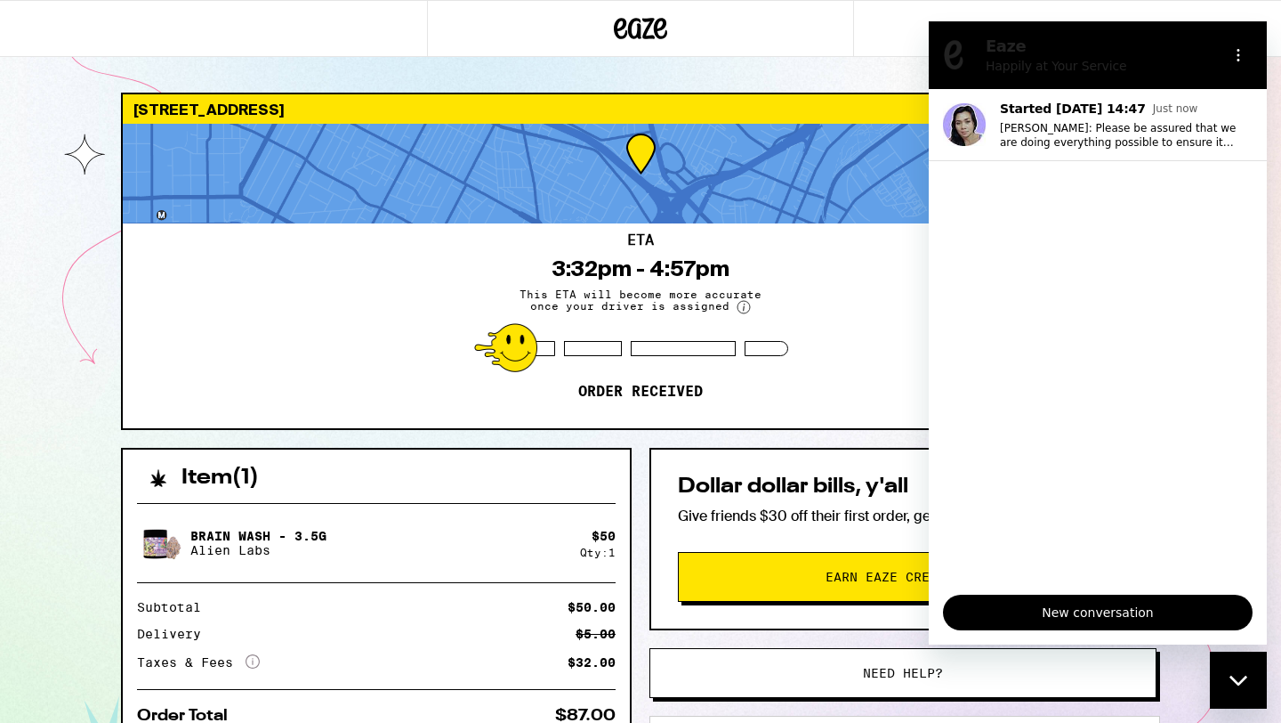
click at [833, 64] on div "1154 Bellevue Ave Los Angeles 90012 ETA 3:32pm - 4:57pm This ETA will become mo…" at bounding box center [640, 485] width 1281 height 970
click at [1226, 686] on div "Close messaging window" at bounding box center [1238, 679] width 53 height 53
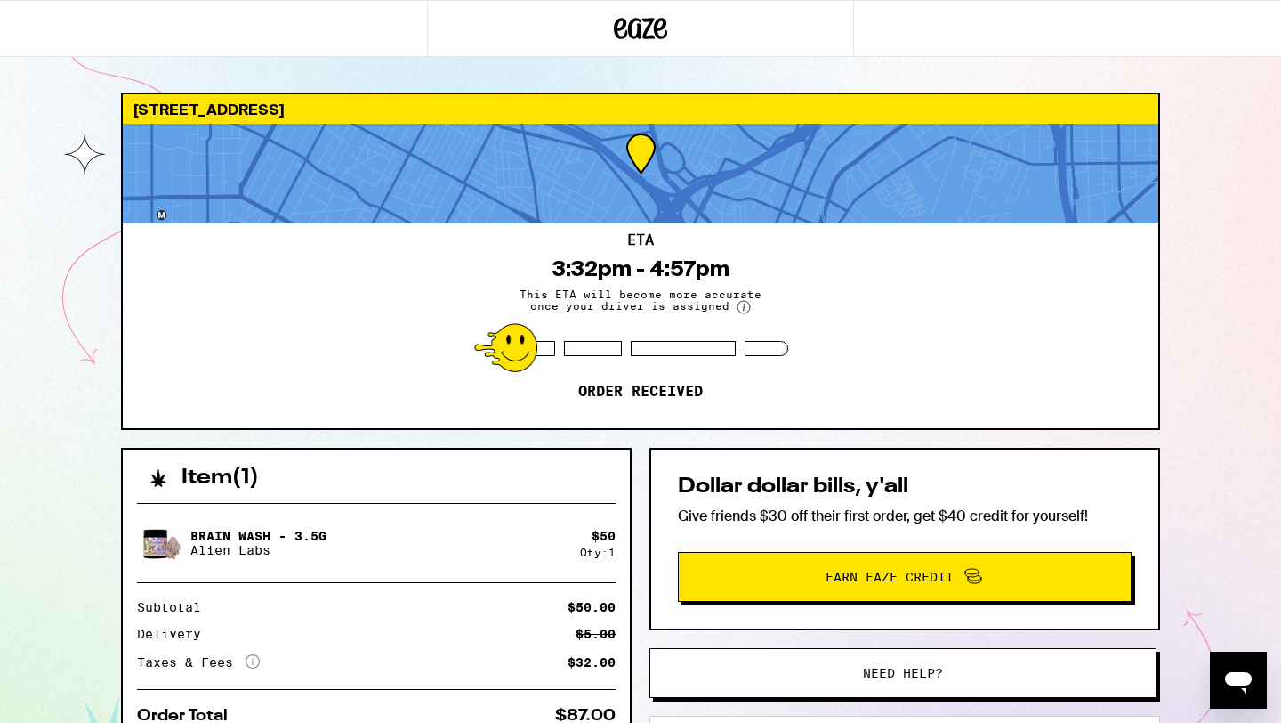
click at [59, 361] on div "1154 Bellevue Ave Los Angeles 90012 ETA 3:32pm - 4:57pm This ETA will become mo…" at bounding box center [640, 485] width 1281 height 970
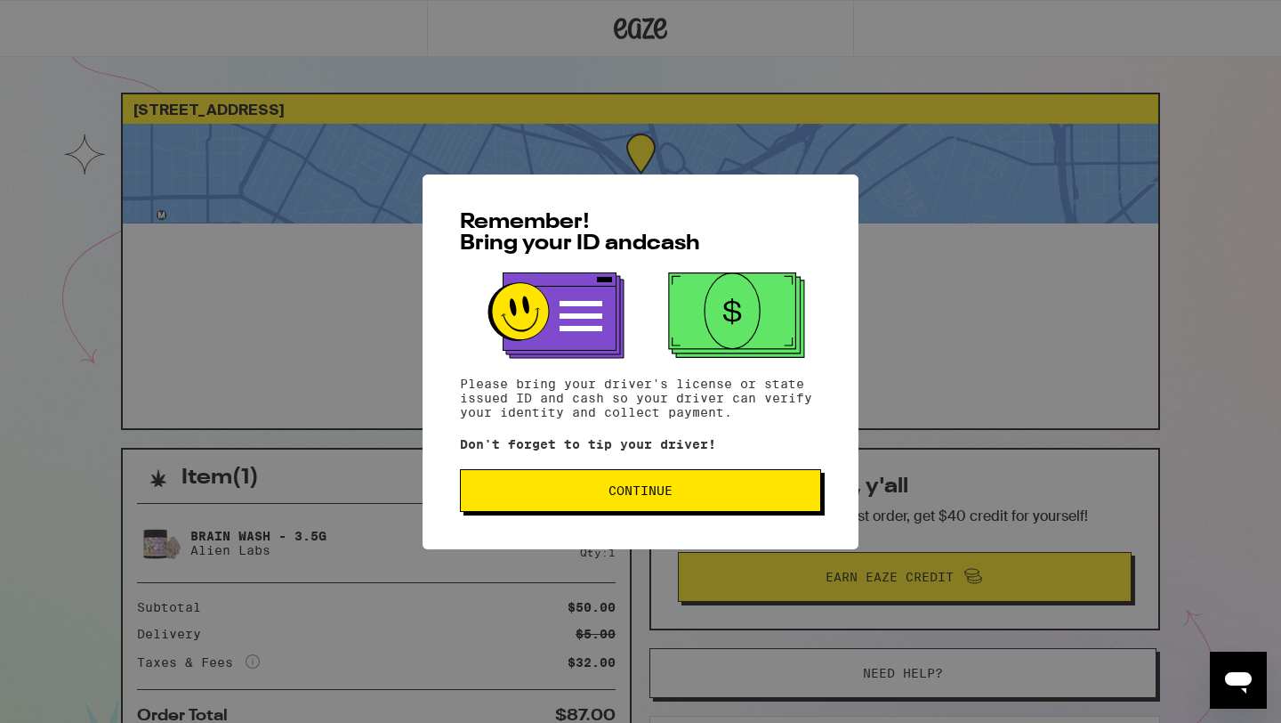
scroll to position [252, 0]
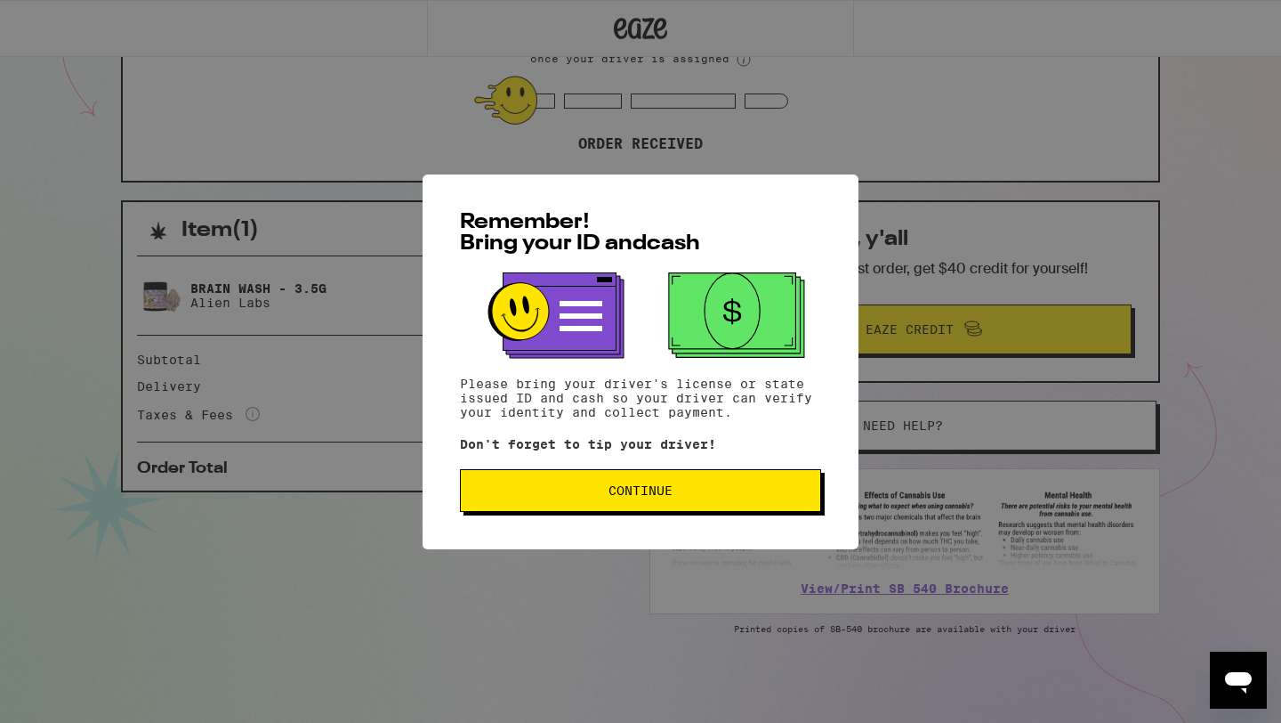
click at [575, 502] on button "Continue" at bounding box center [640, 490] width 361 height 43
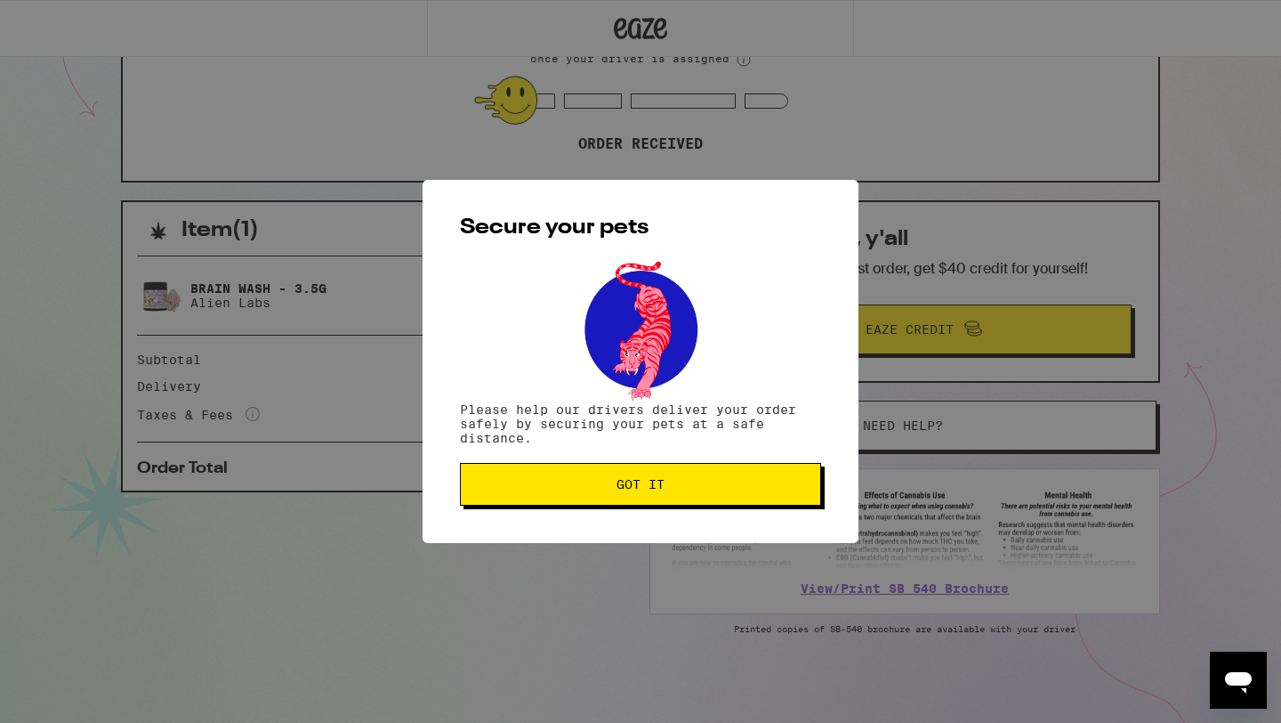
click at [575, 502] on button "Got it" at bounding box center [640, 484] width 361 height 43
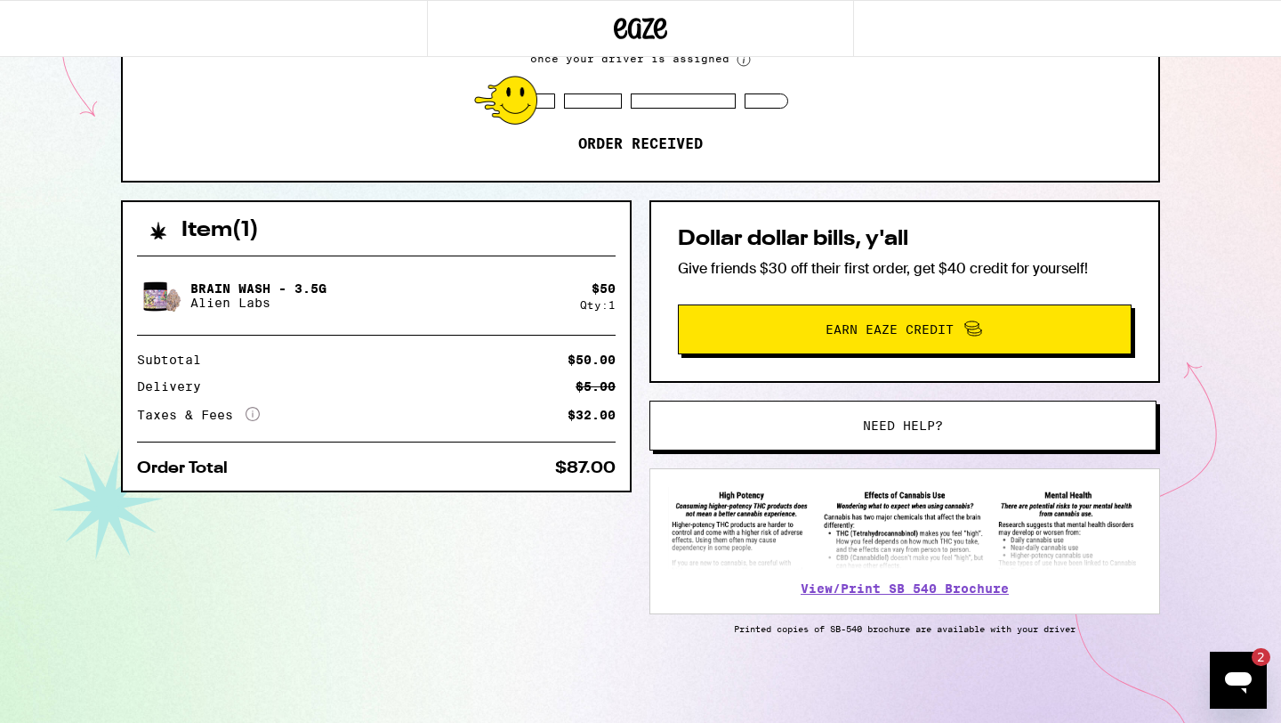
scroll to position [0, 0]
click at [1261, 686] on div "Open messaging window, 2 unread messages" at bounding box center [1238, 679] width 53 height 53
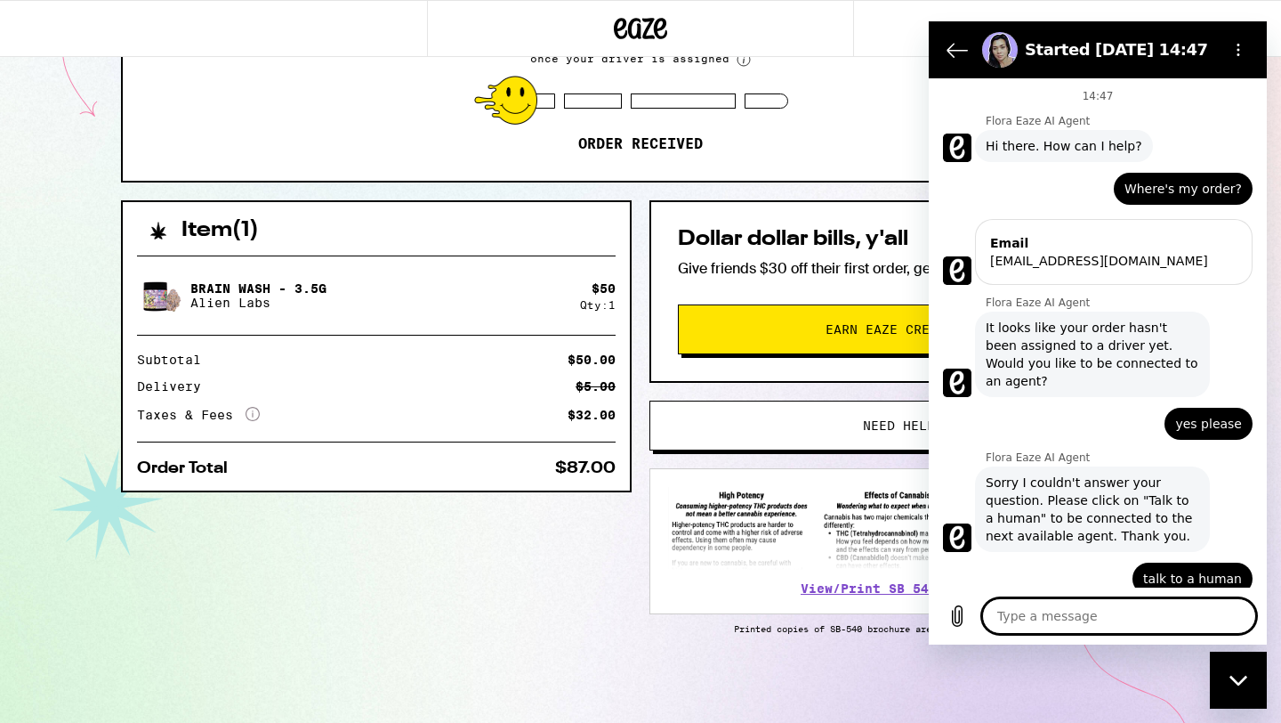
scroll to position [2978, 0]
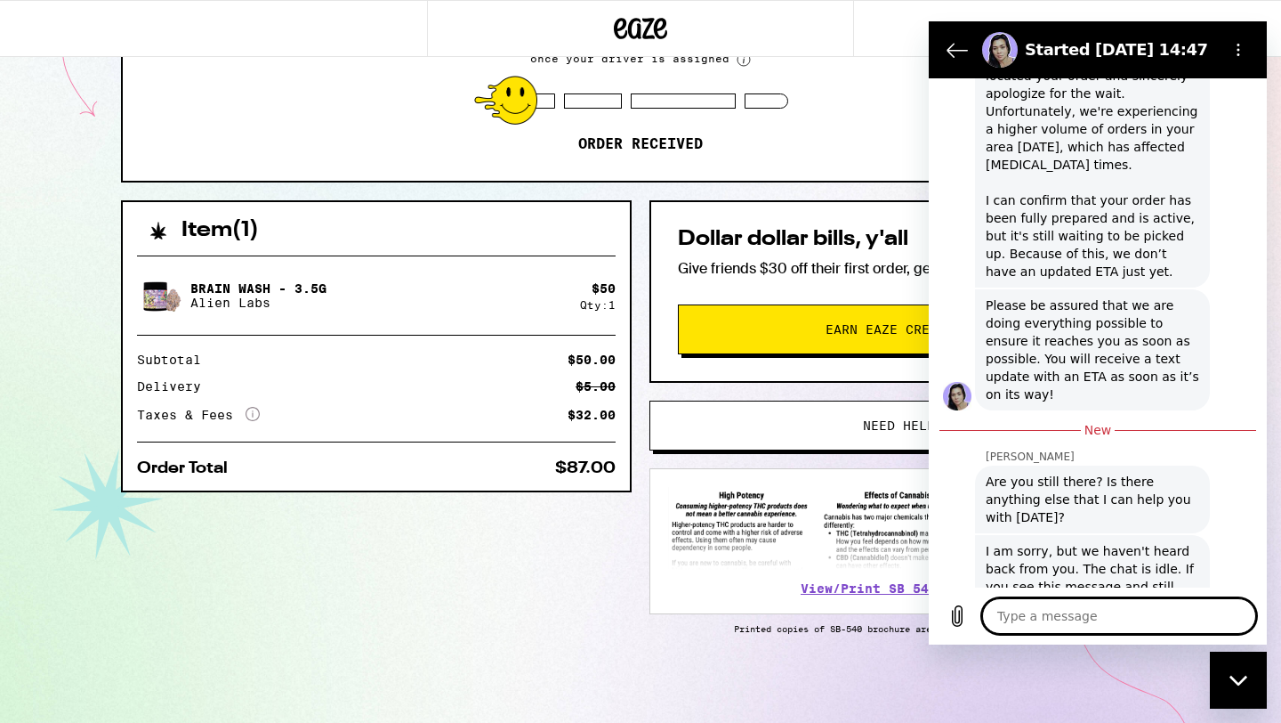
click at [1154, 605] on textarea at bounding box center [1119, 616] width 274 height 36
click at [957, 44] on icon "Back to the conversation list" at bounding box center [957, 49] width 21 height 21
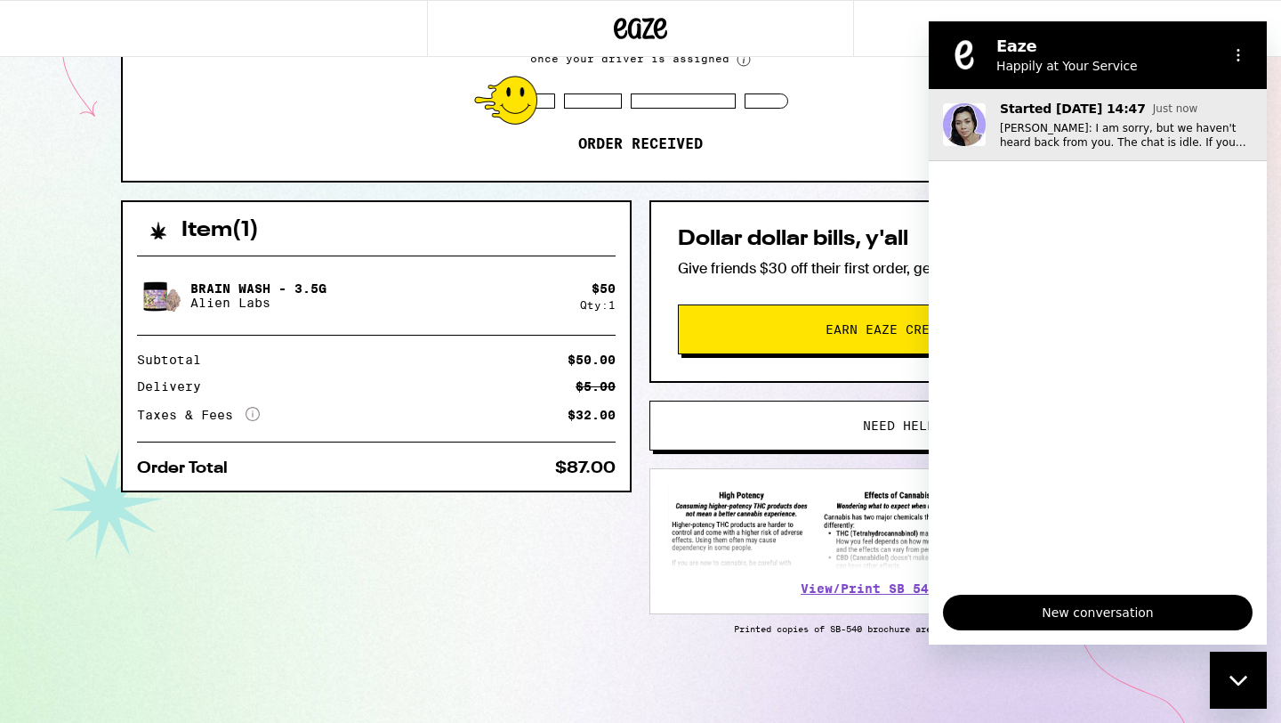
click at [1082, 148] on p "Glenda: I am sorry, but we haven't heard back from you. The chat is idle. If yo…" at bounding box center [1126, 135] width 253 height 28
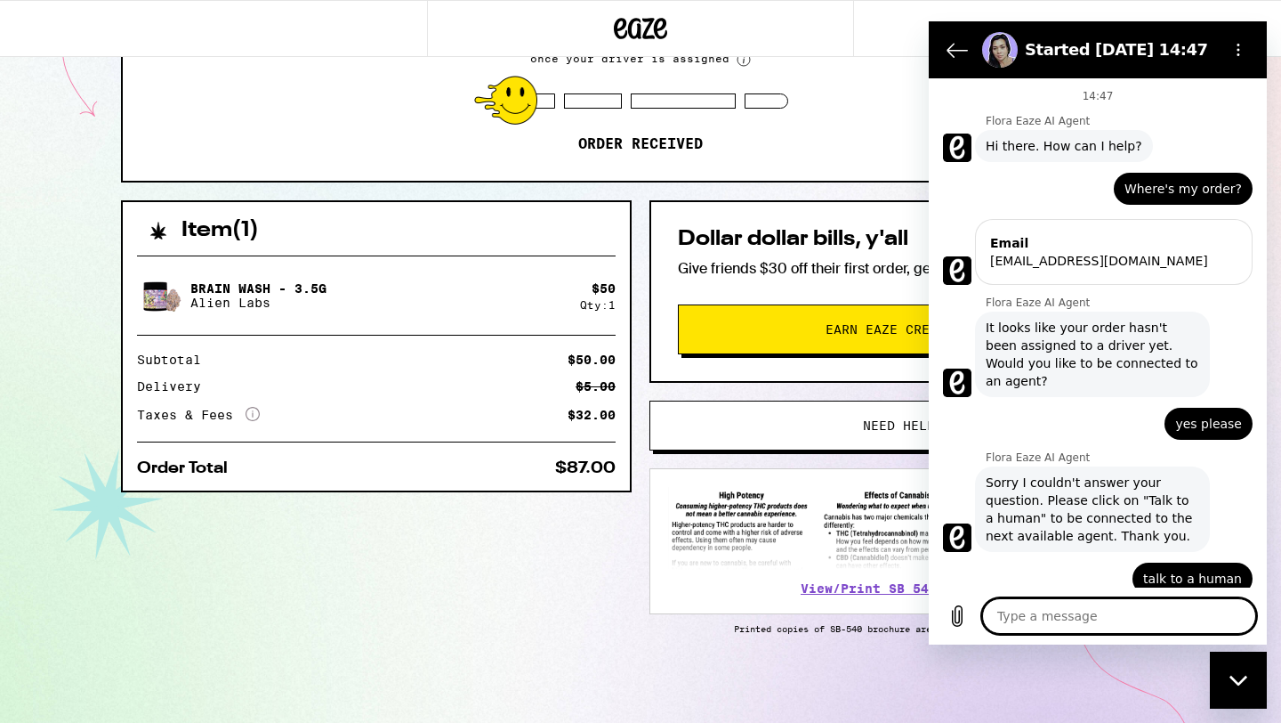
scroll to position [2925, 0]
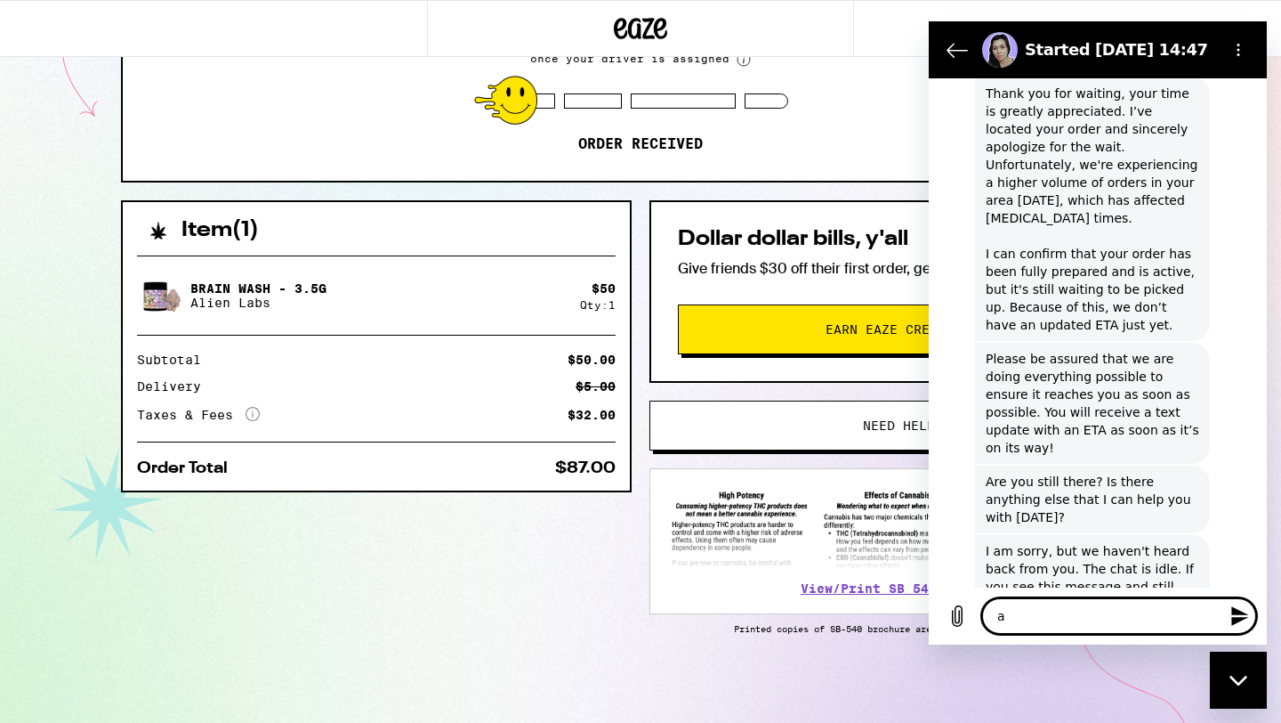
type textarea "a"
type textarea "x"
type textarea "ar"
type textarea "x"
type textarea "are"
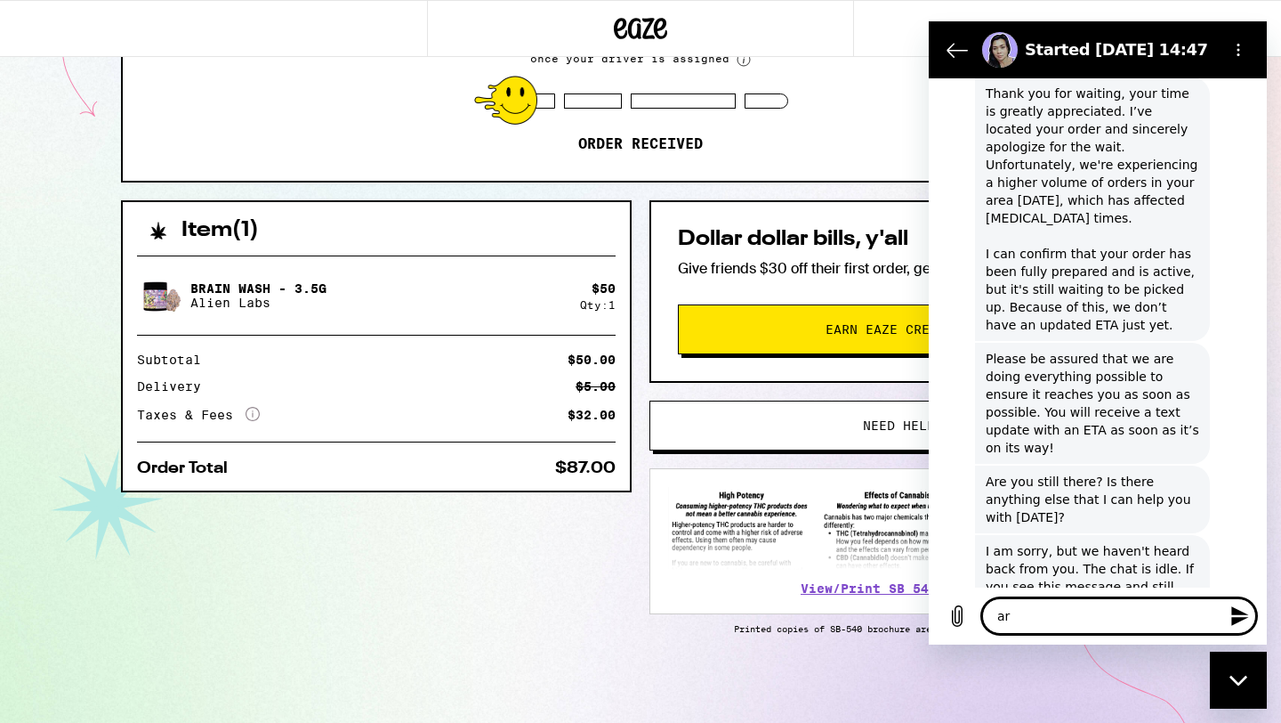
type textarea "x"
type textarea "are"
type textarea "x"
type textarea "are y"
type textarea "x"
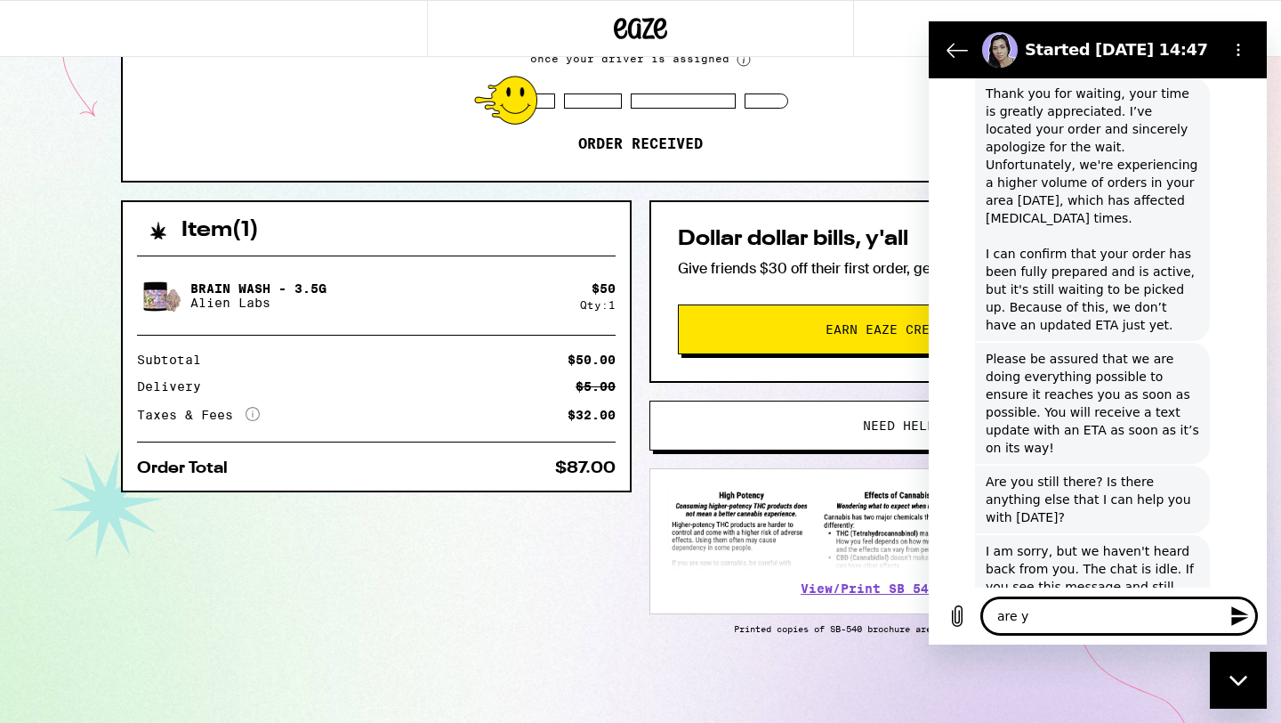
type textarea "are yo"
type textarea "x"
type textarea "are you"
type textarea "x"
type textarea "are you"
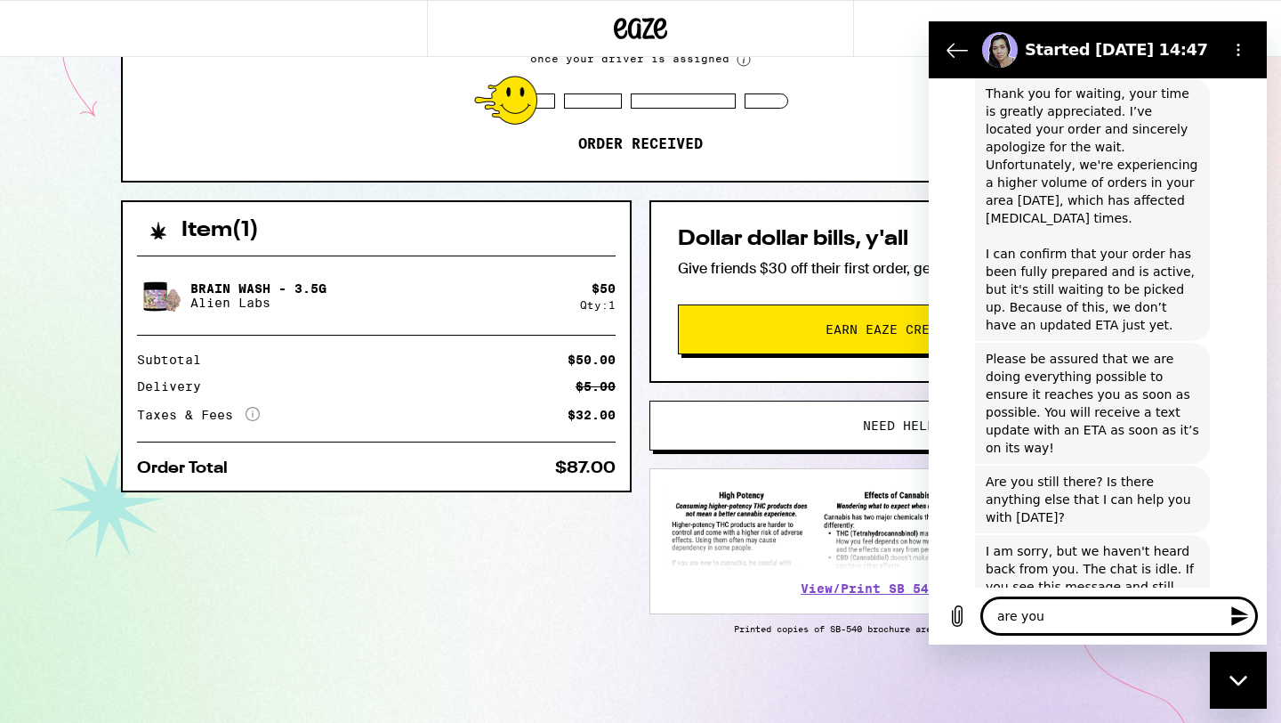
type textarea "x"
type textarea "are you A"
type textarea "x"
type textarea "are you AI"
type textarea "x"
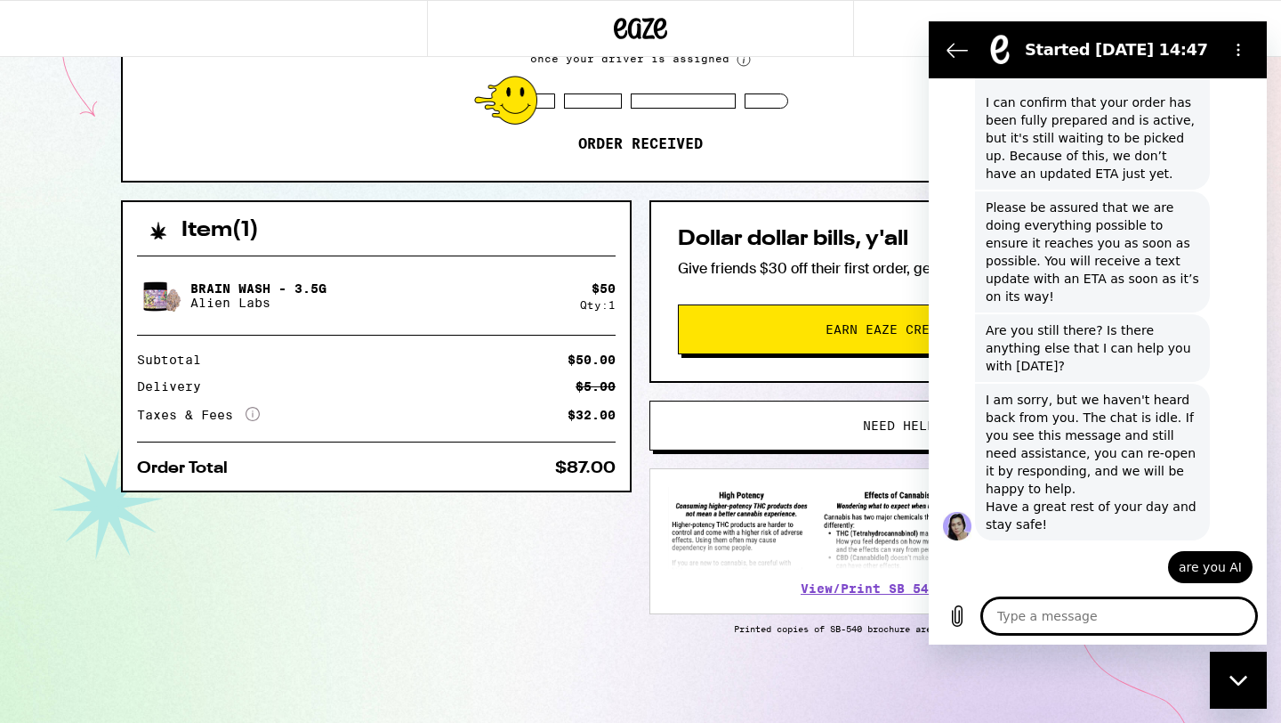
scroll to position [3080, 0]
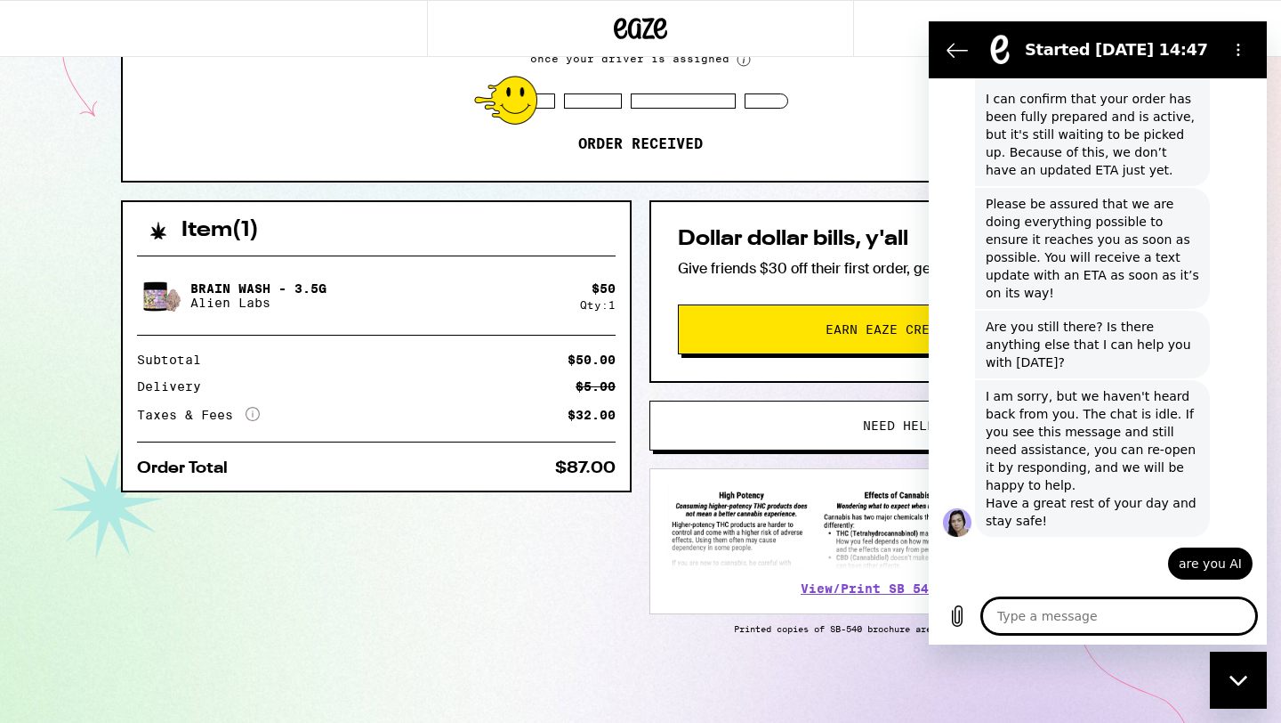
type textarea "x"
click at [948, 61] on button "Back to the conversation list" at bounding box center [958, 50] width 36 height 36
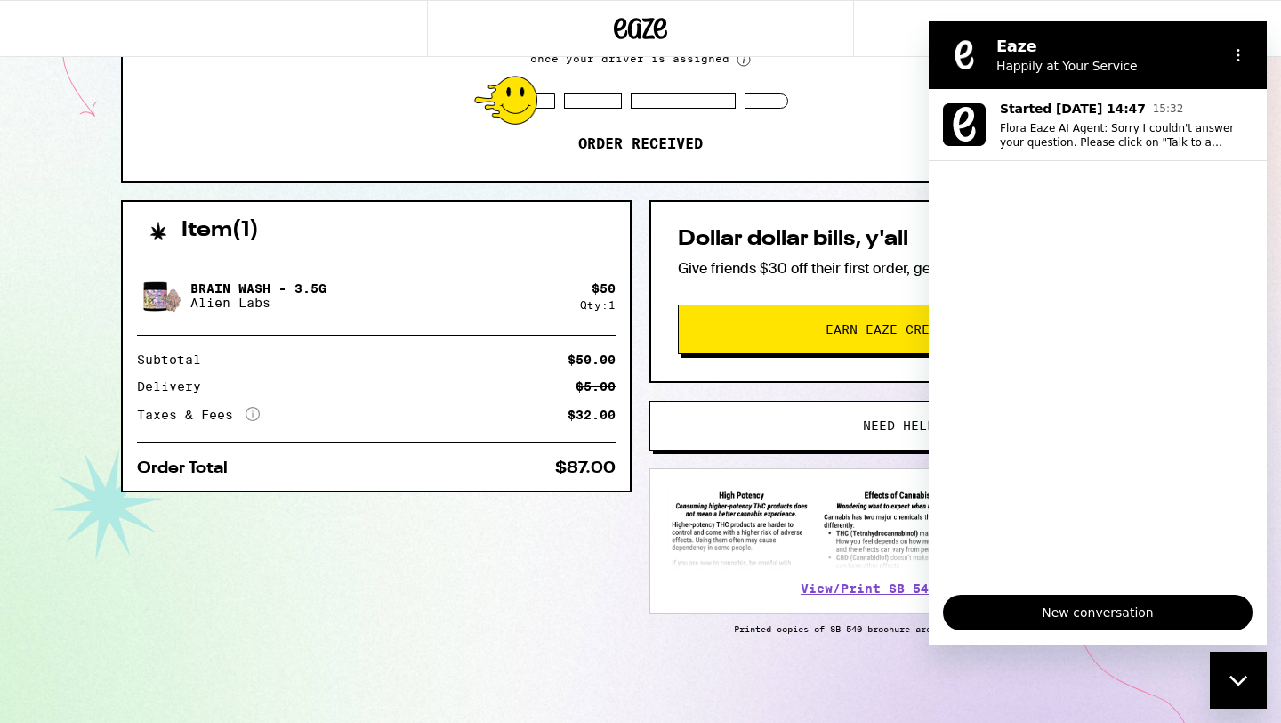
click at [1233, 692] on div "Close messaging window" at bounding box center [1238, 679] width 53 height 53
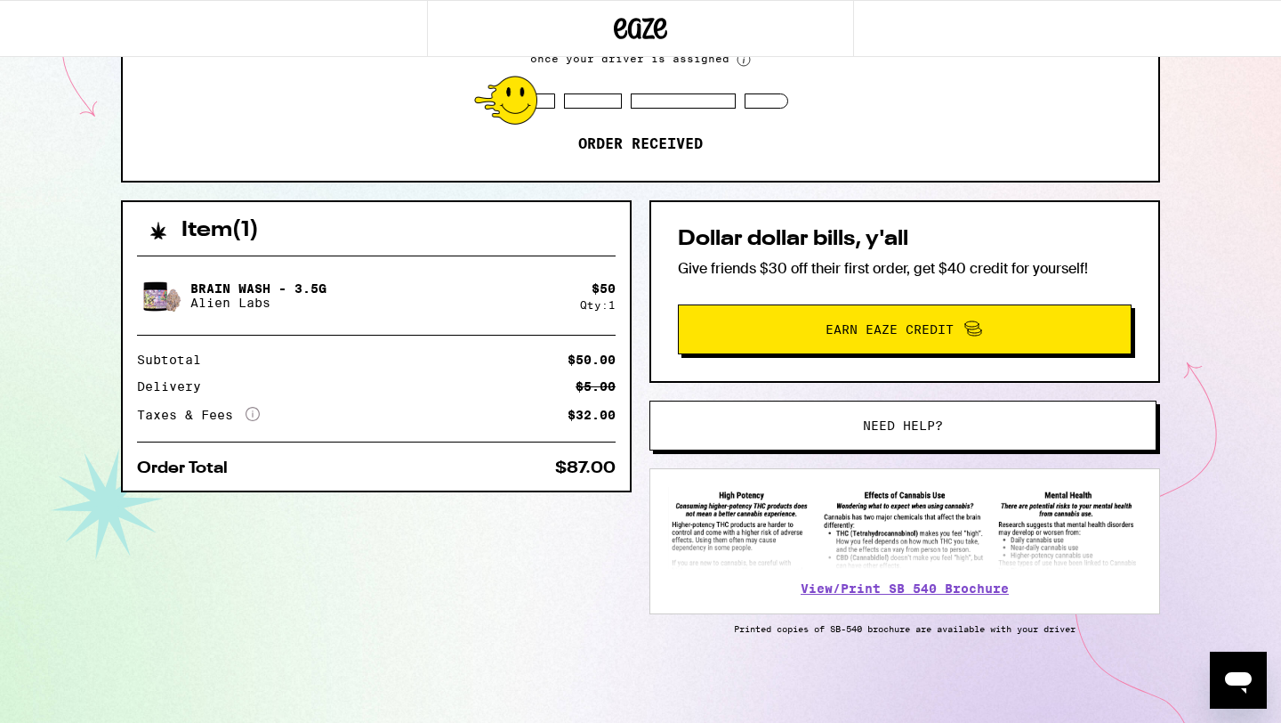
click at [1216, 179] on div "1154 Bellevue Ave Los Angeles 90012 ETA 3:32pm - 4:57pm This ETA will become mo…" at bounding box center [640, 238] width 1281 height 970
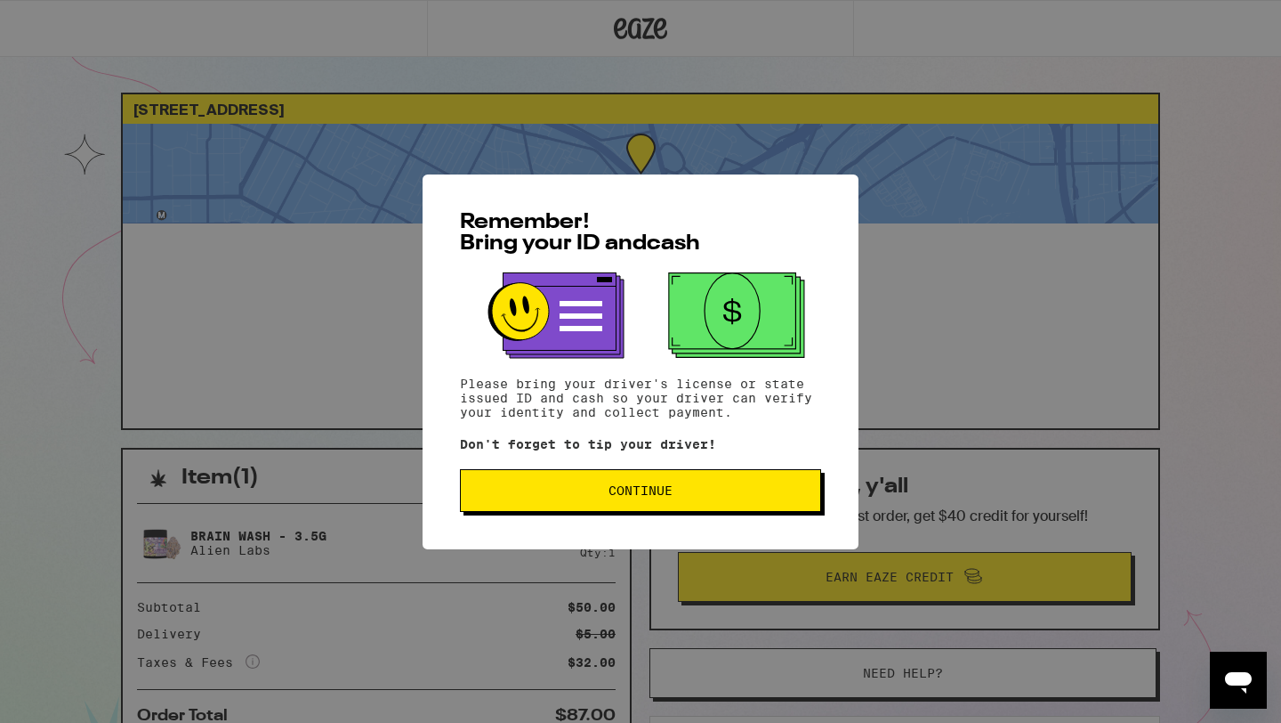
click at [645, 492] on span "Continue" at bounding box center [641, 490] width 64 height 12
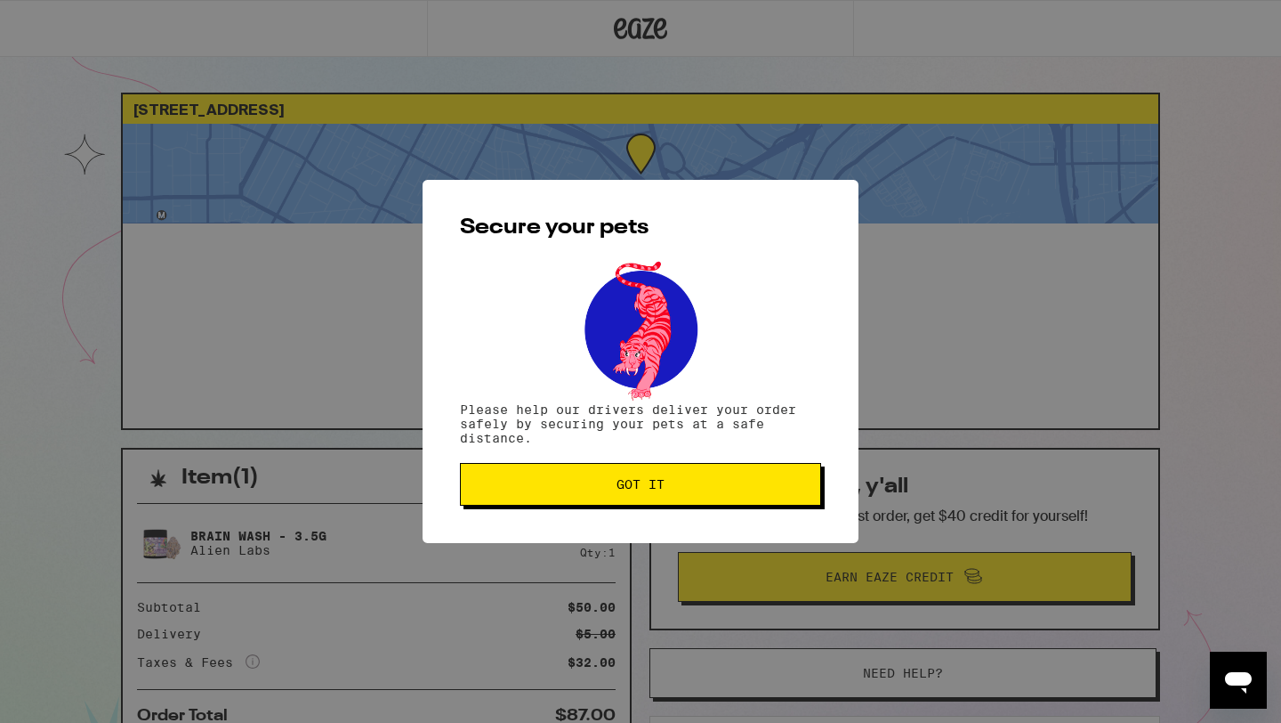
click at [645, 490] on span "Got it" at bounding box center [641, 484] width 48 height 12
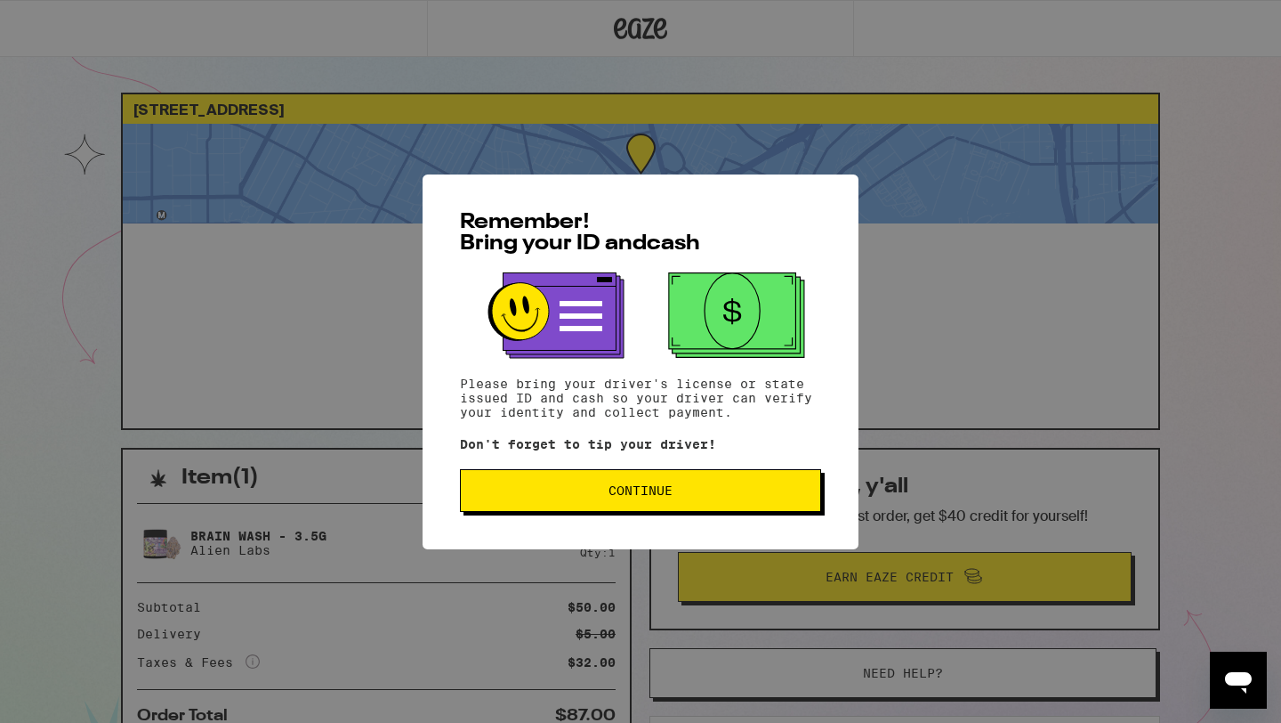
click at [619, 479] on button "Continue" at bounding box center [640, 490] width 361 height 43
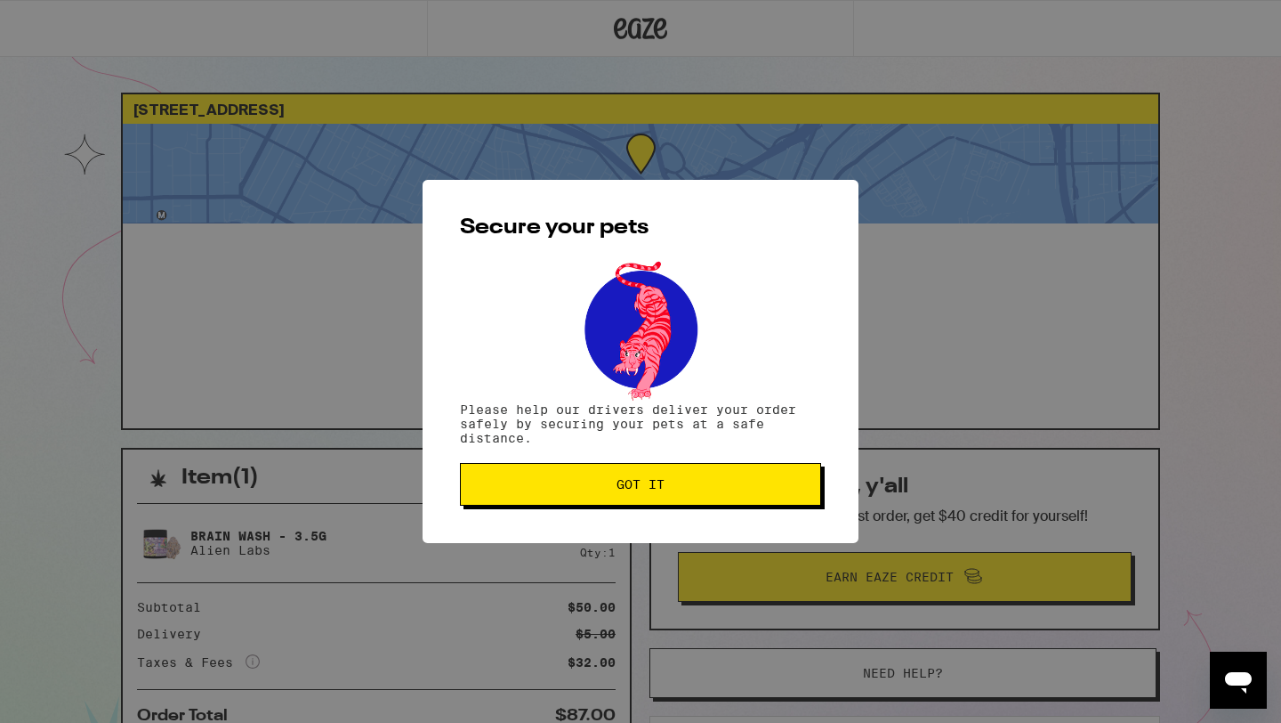
click at [625, 519] on div "Secure your pets Please help our drivers deliver your order safely by securing …" at bounding box center [641, 361] width 436 height 363
click at [633, 489] on span "Got it" at bounding box center [641, 484] width 48 height 12
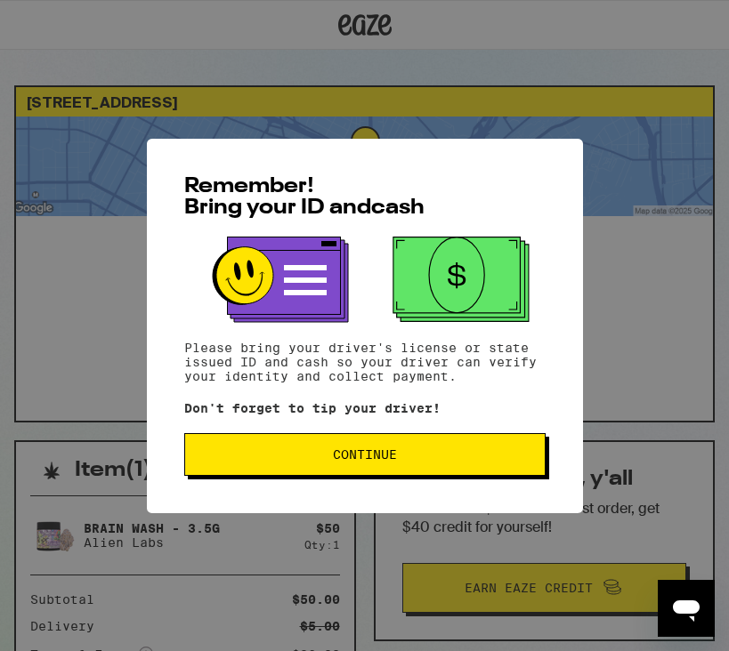
click at [313, 473] on button "Continue" at bounding box center [364, 454] width 361 height 43
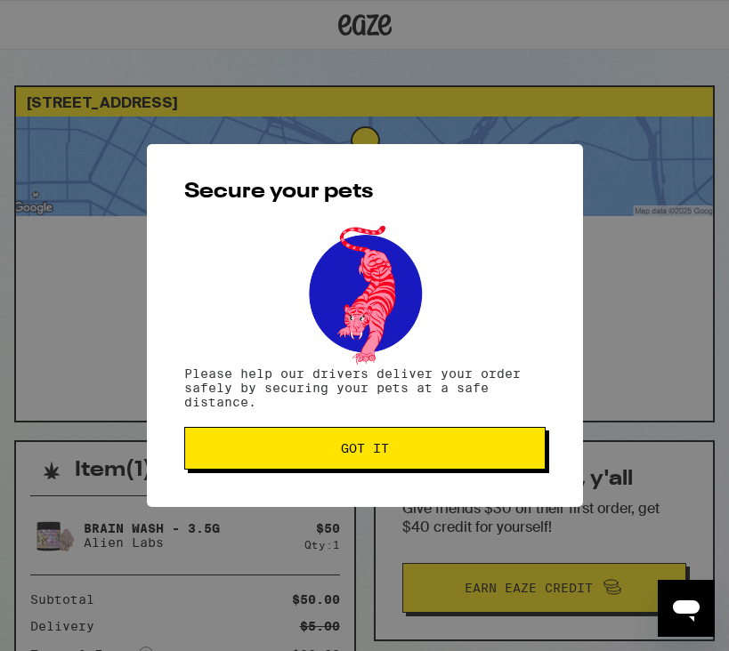
click at [313, 473] on div "Secure your pets Please help our drivers deliver your order safely by securing …" at bounding box center [365, 325] width 436 height 363
click at [327, 465] on button "Got it" at bounding box center [364, 448] width 361 height 43
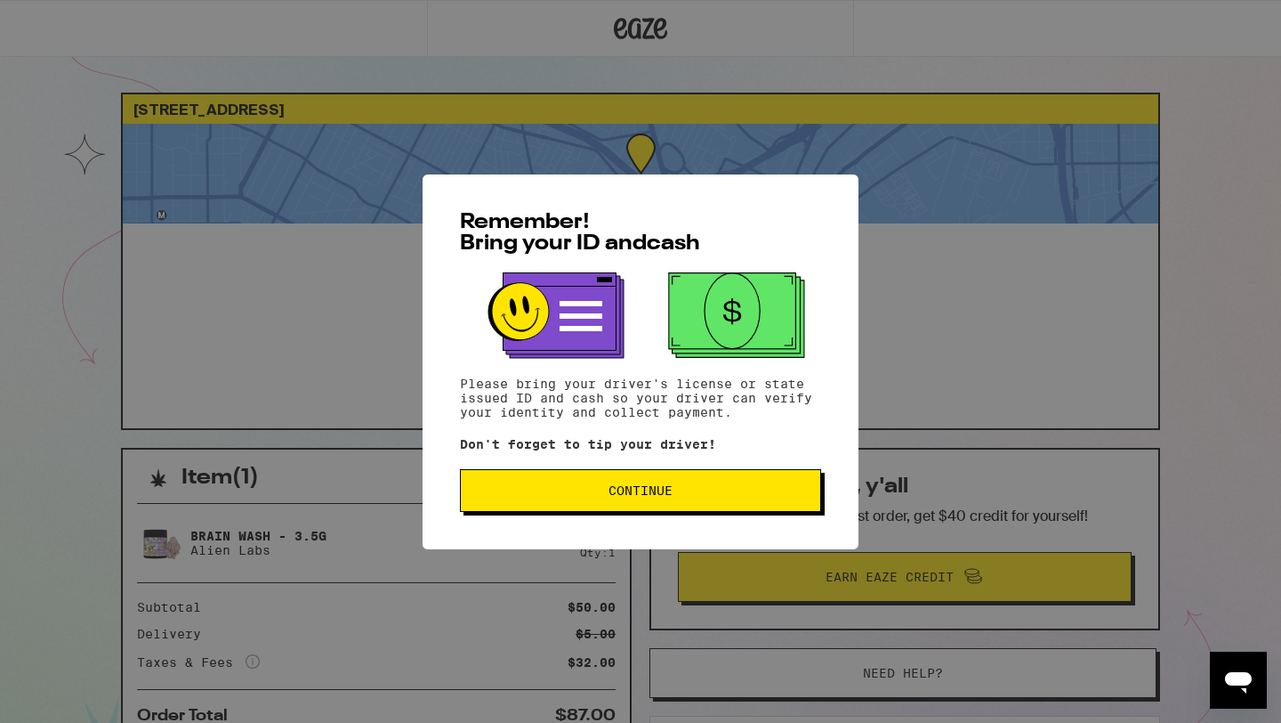
click at [647, 503] on button "Continue" at bounding box center [640, 490] width 361 height 43
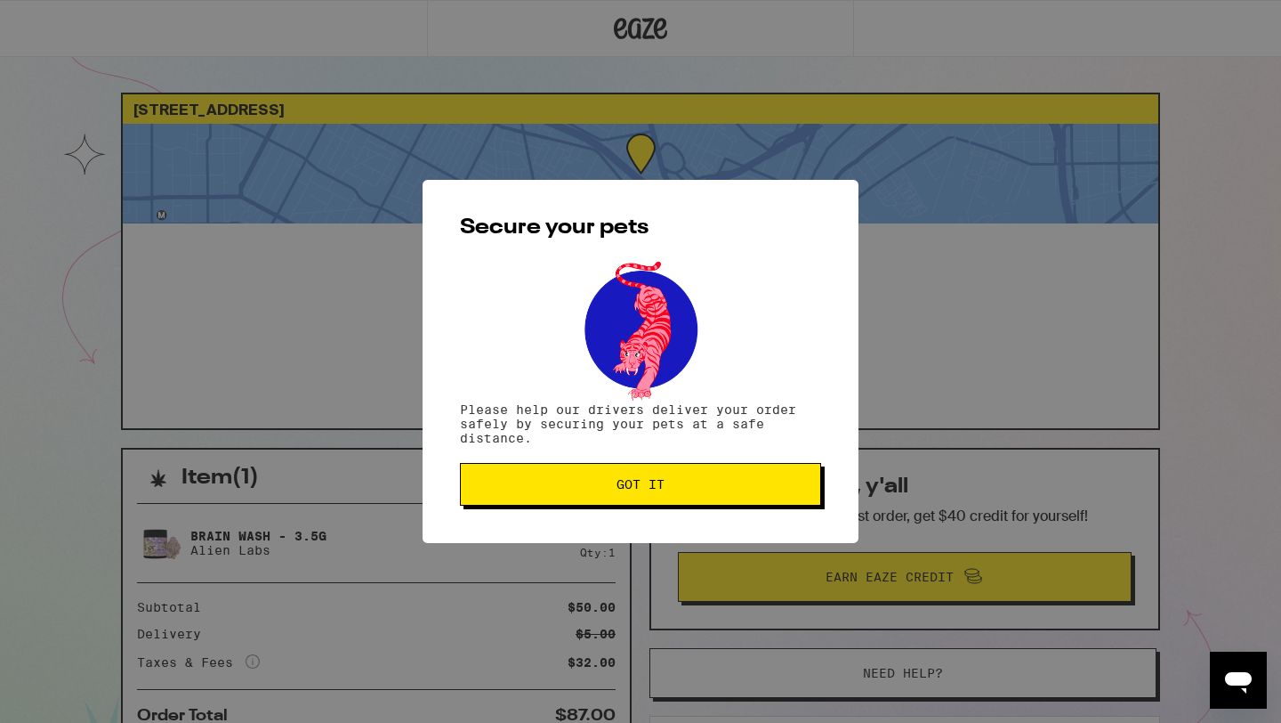
click at [654, 490] on span "Got it" at bounding box center [641, 484] width 48 height 12
